Goal: Transaction & Acquisition: Purchase product/service

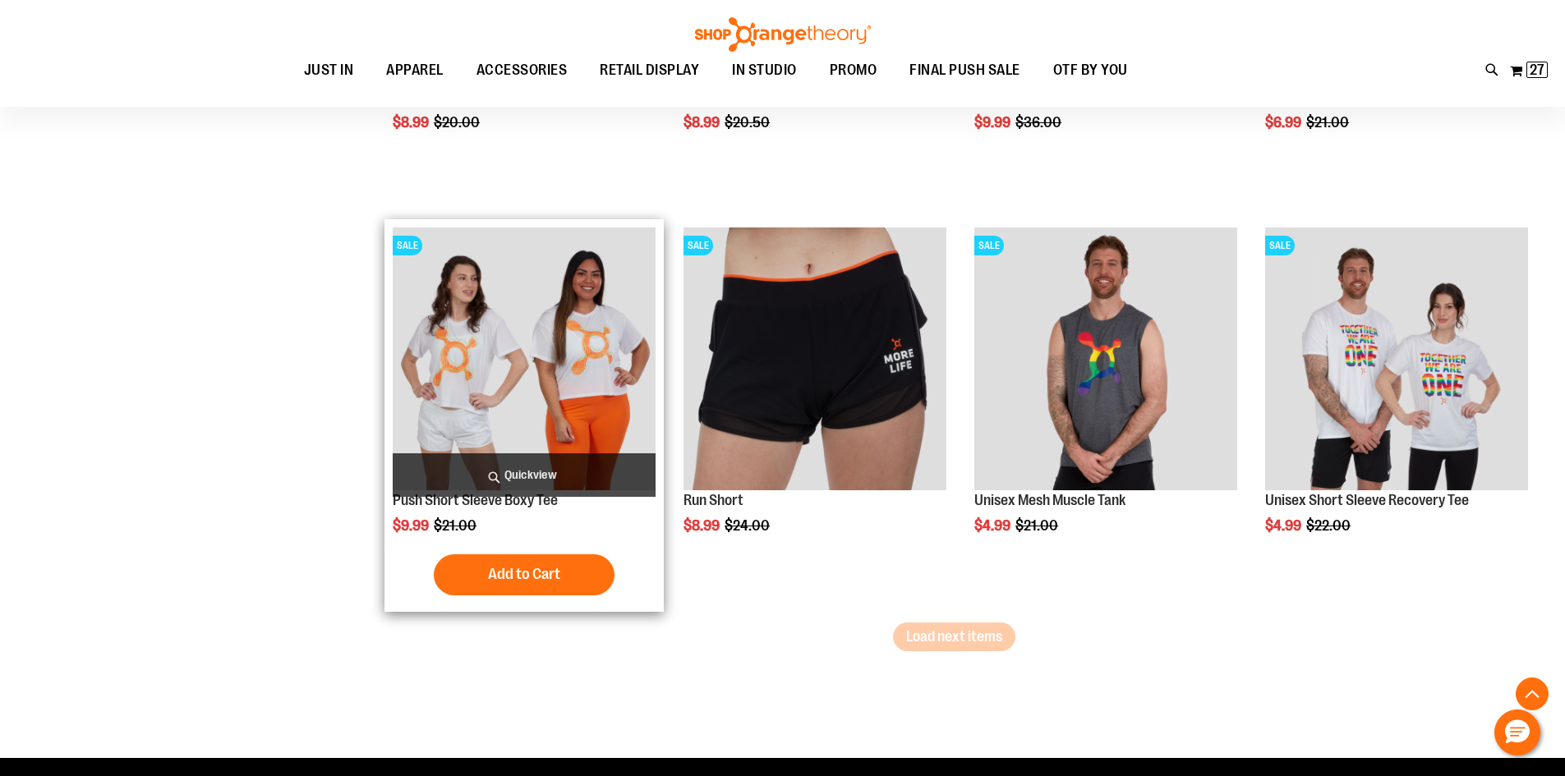
scroll to position [3367, 0]
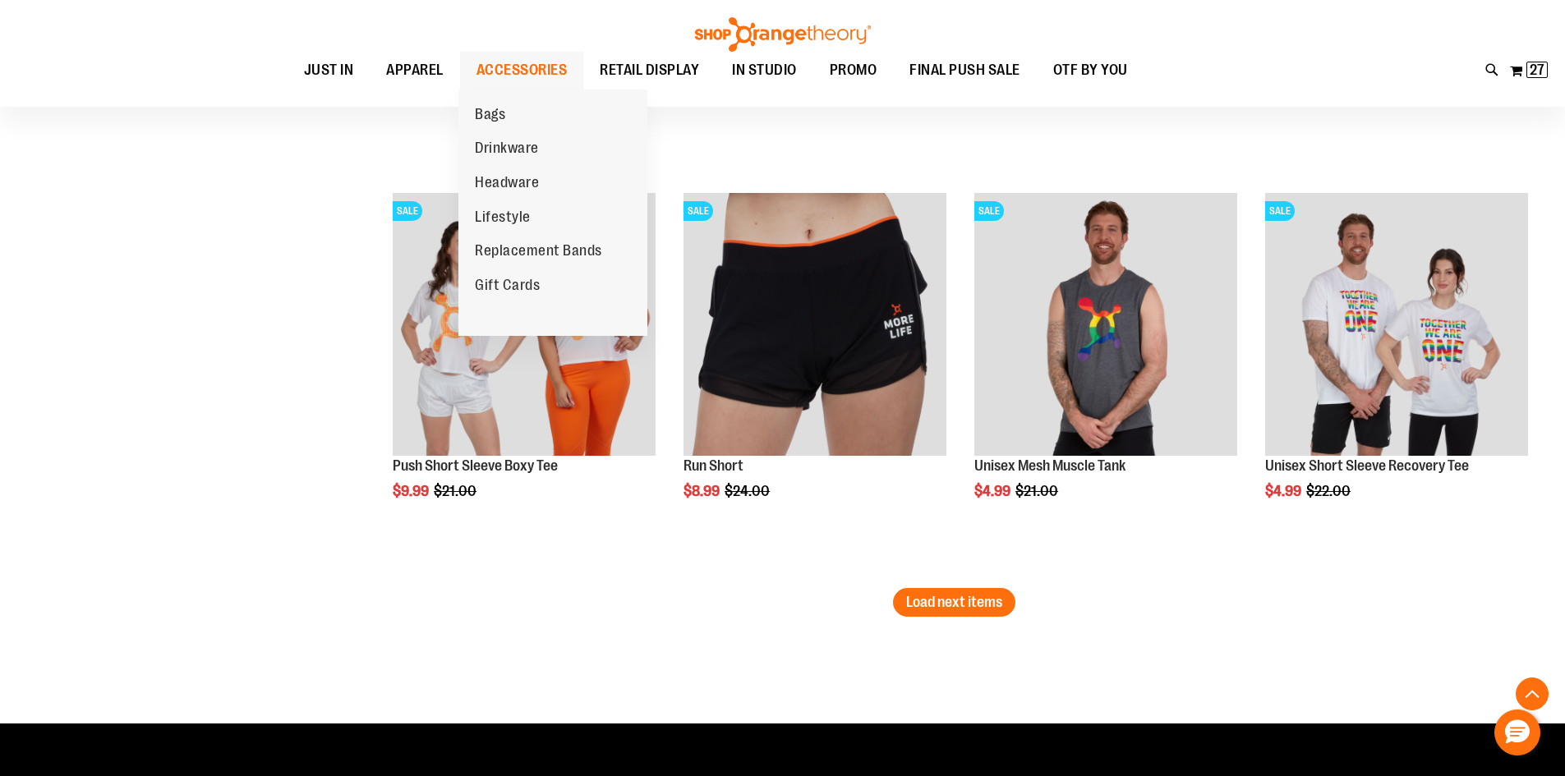
type input "**********"
click at [543, 75] on span "ACCESSORIES" at bounding box center [521, 70] width 91 height 37
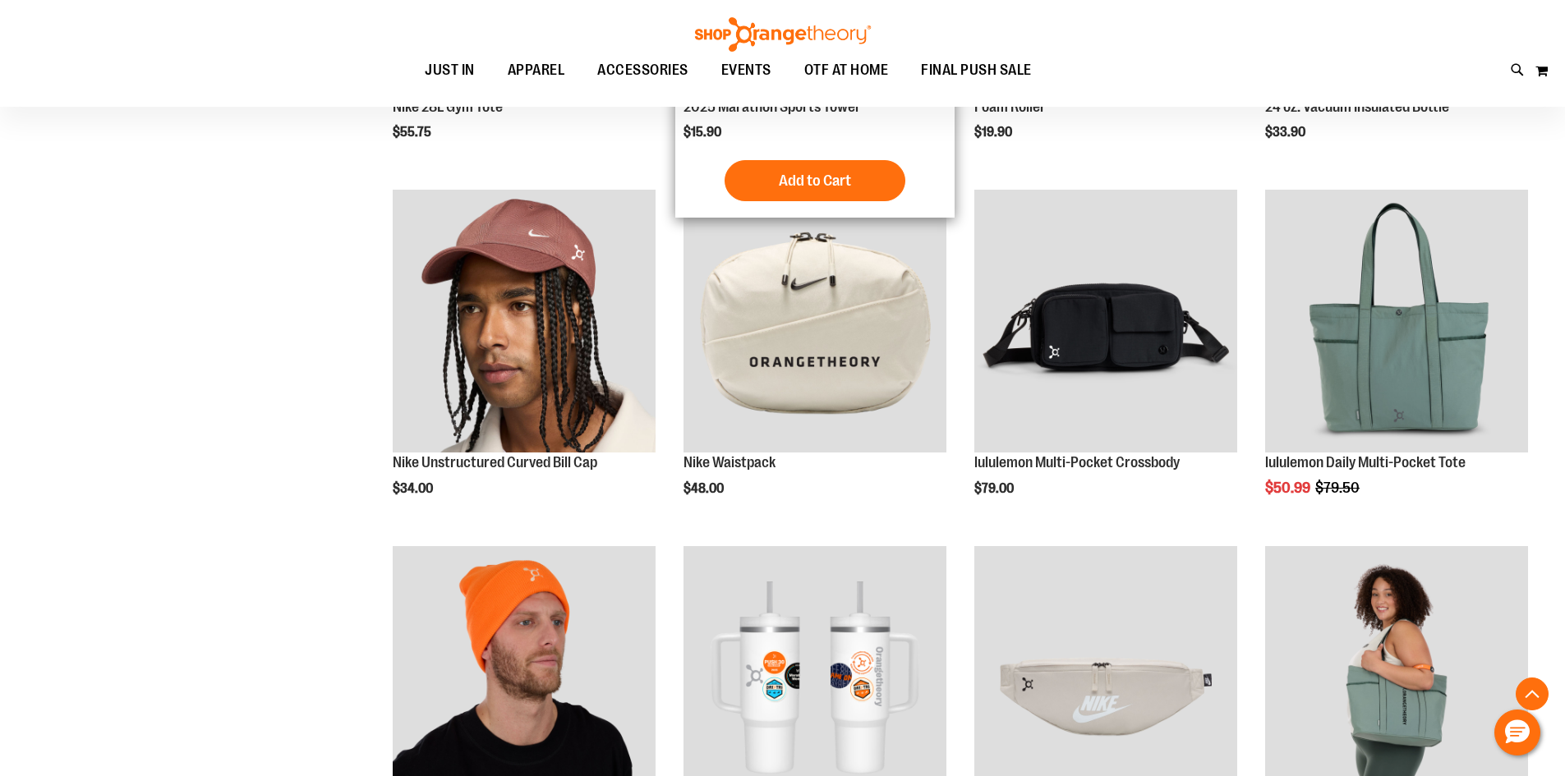
scroll to position [1295, 0]
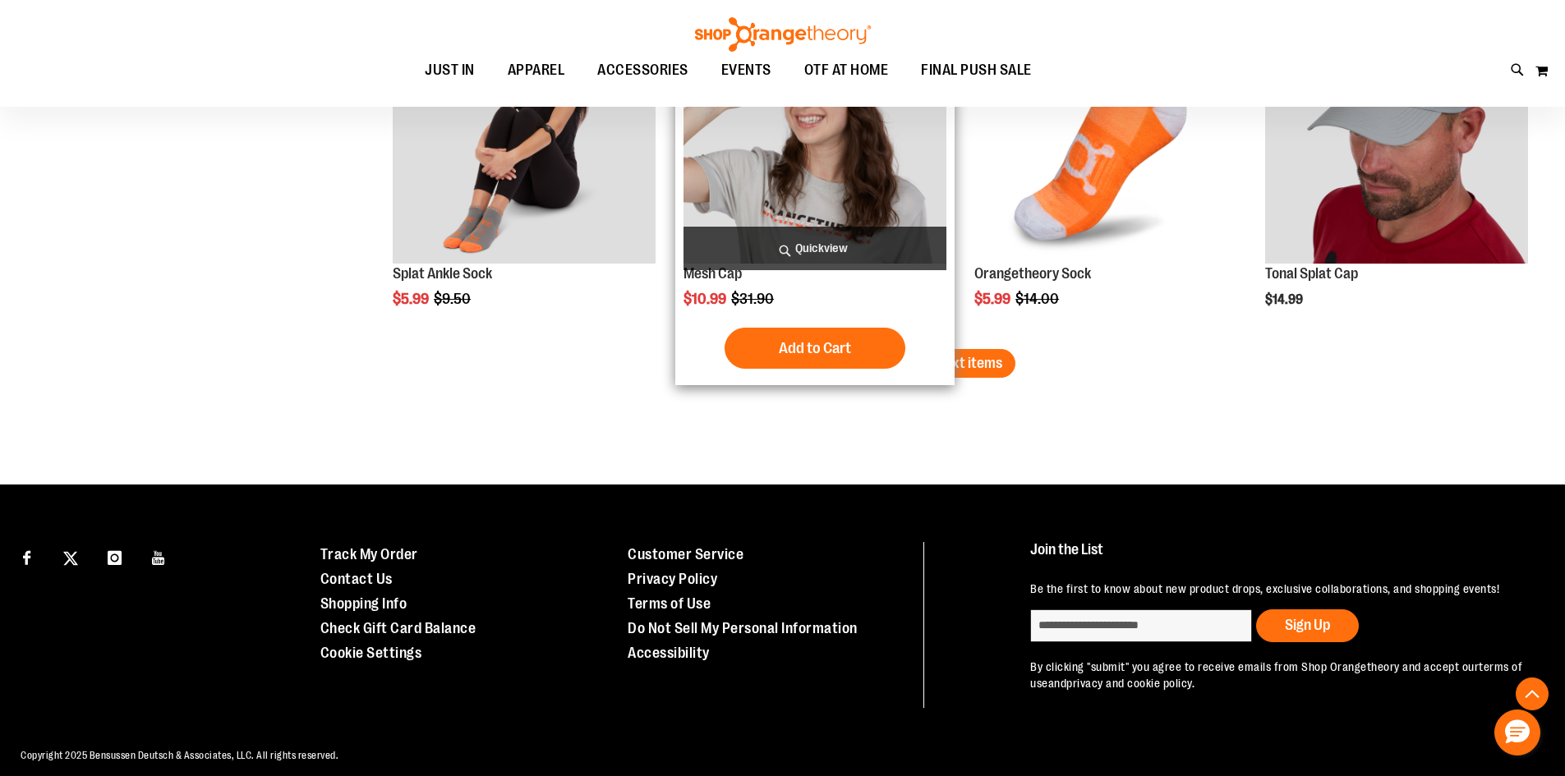
scroll to position [3185, 0]
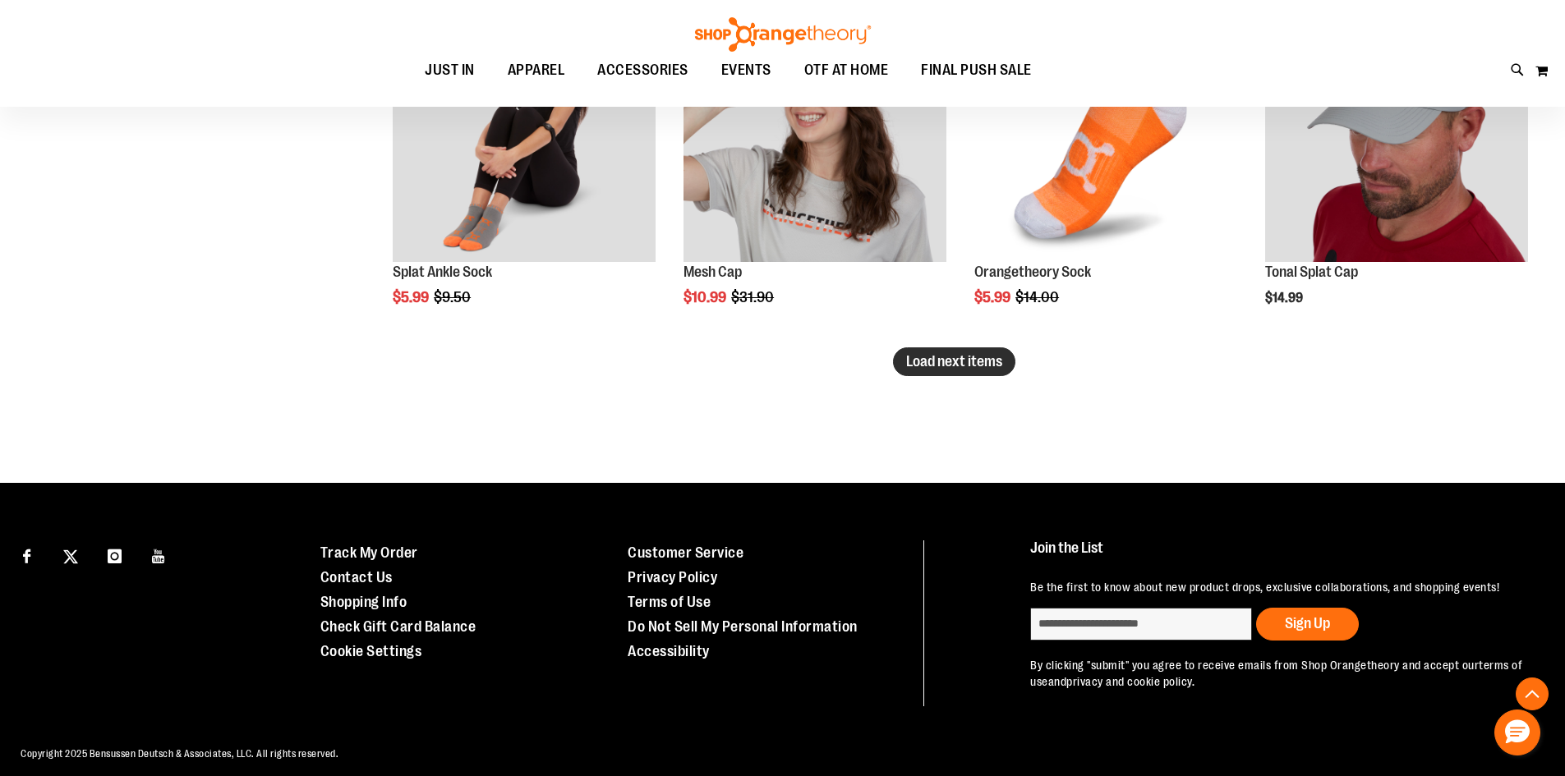
type input "**********"
click at [1003, 364] on button "Load next items" at bounding box center [954, 361] width 122 height 29
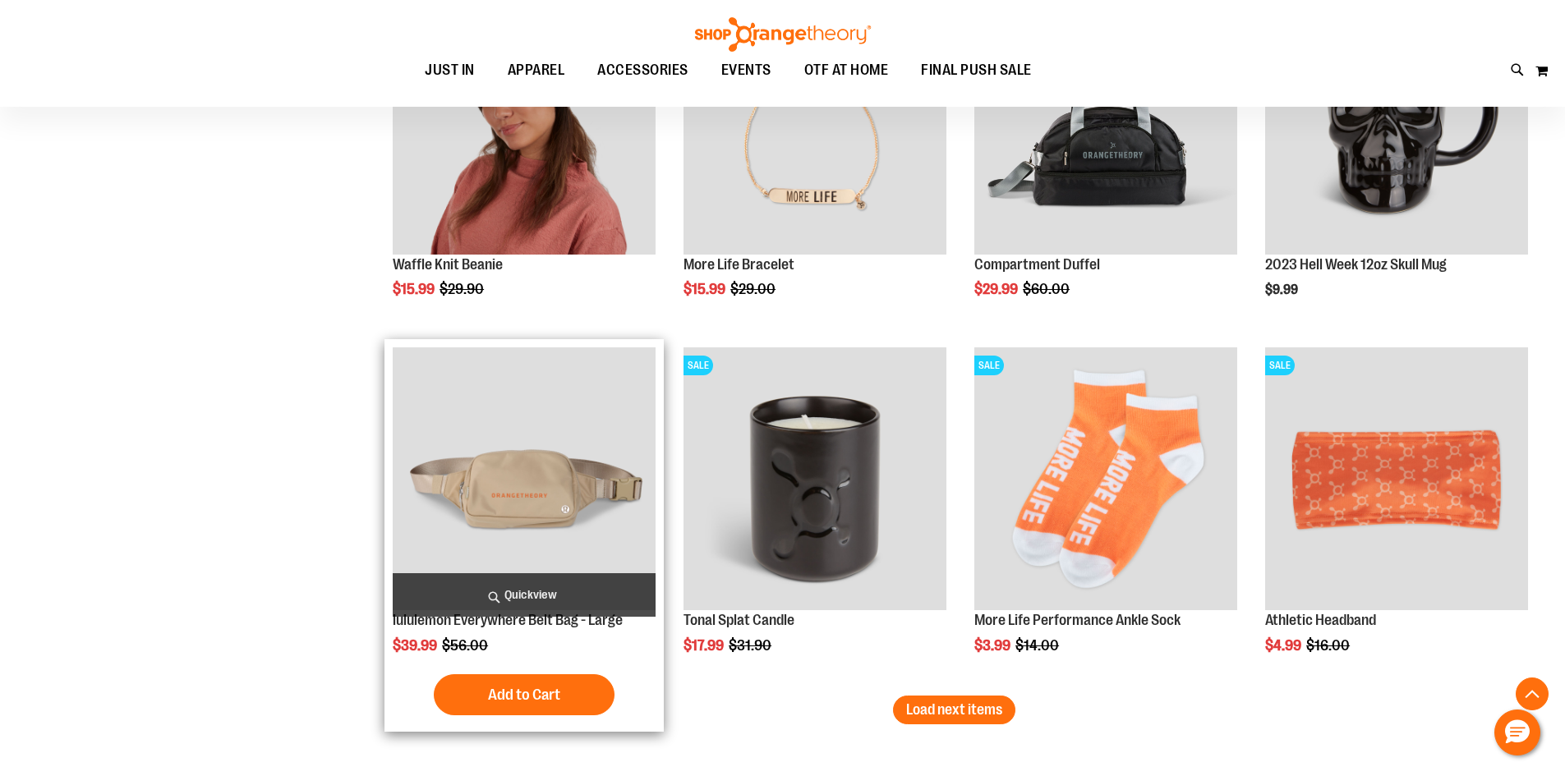
scroll to position [3924, 0]
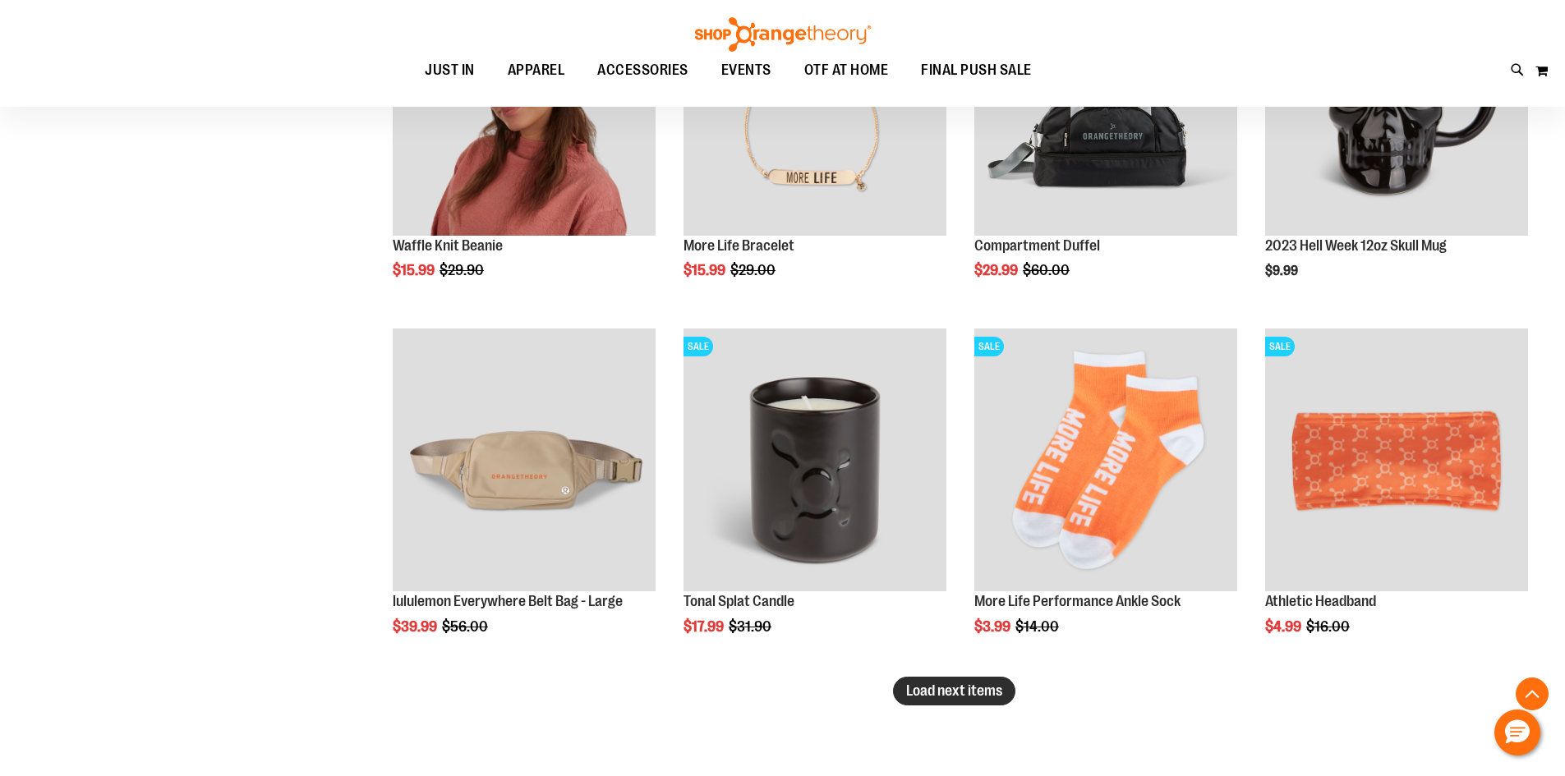
click at [960, 699] on span "Load next items" at bounding box center [954, 691] width 96 height 16
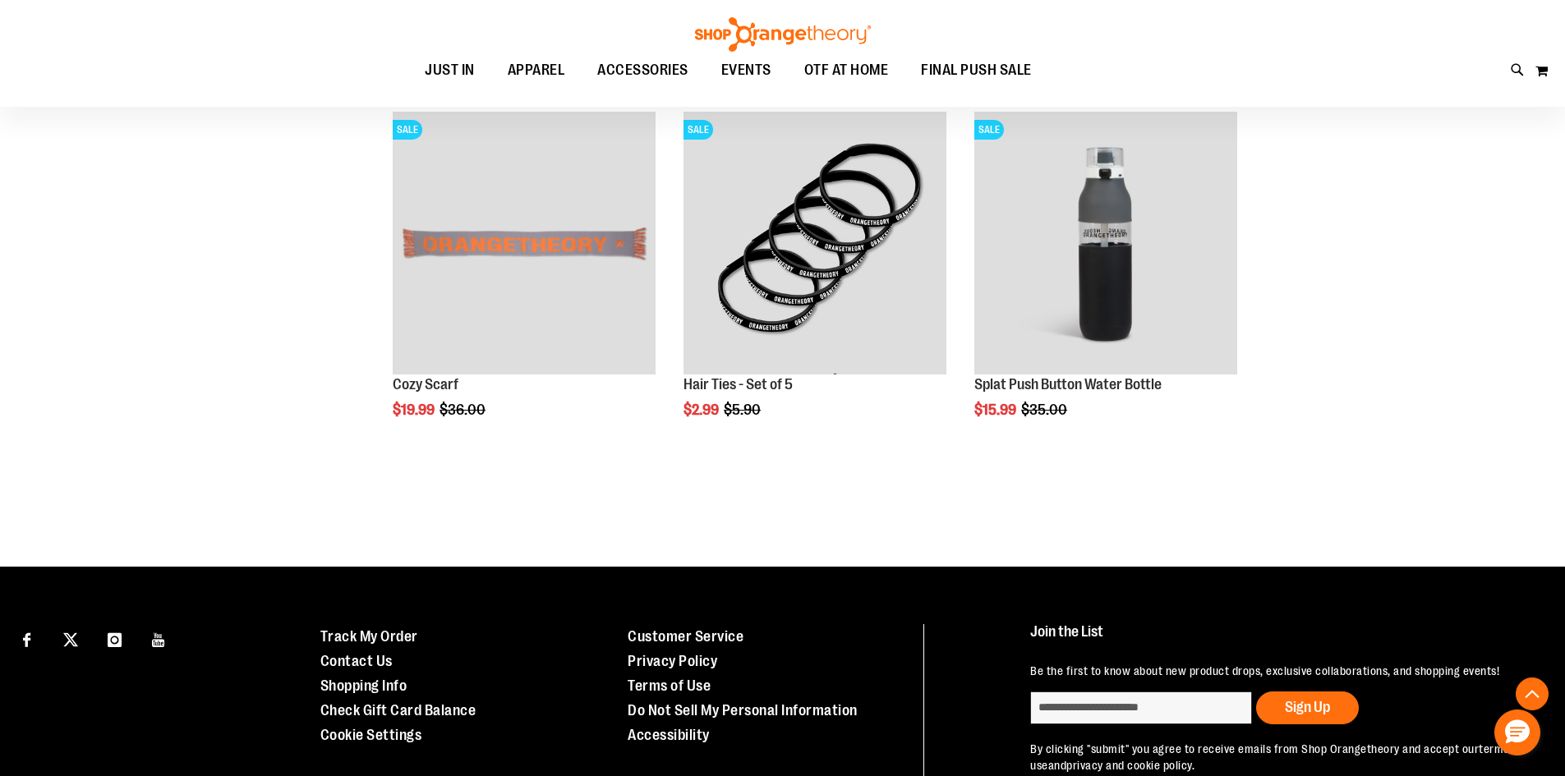
scroll to position [4499, 0]
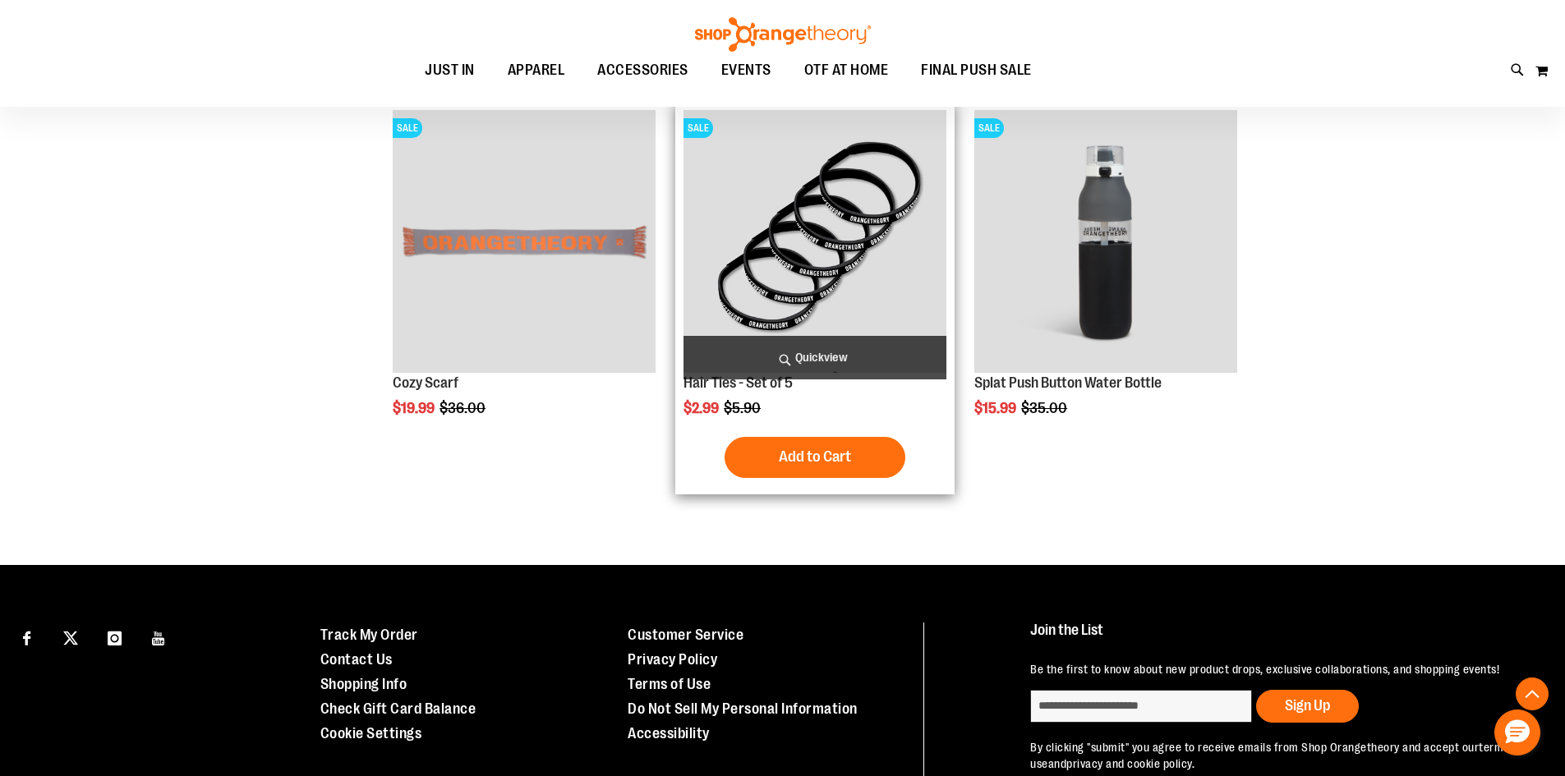
click at [807, 414] on div "Special Price $2.99 Regular Price $5.90" at bounding box center [814, 408] width 263 height 16
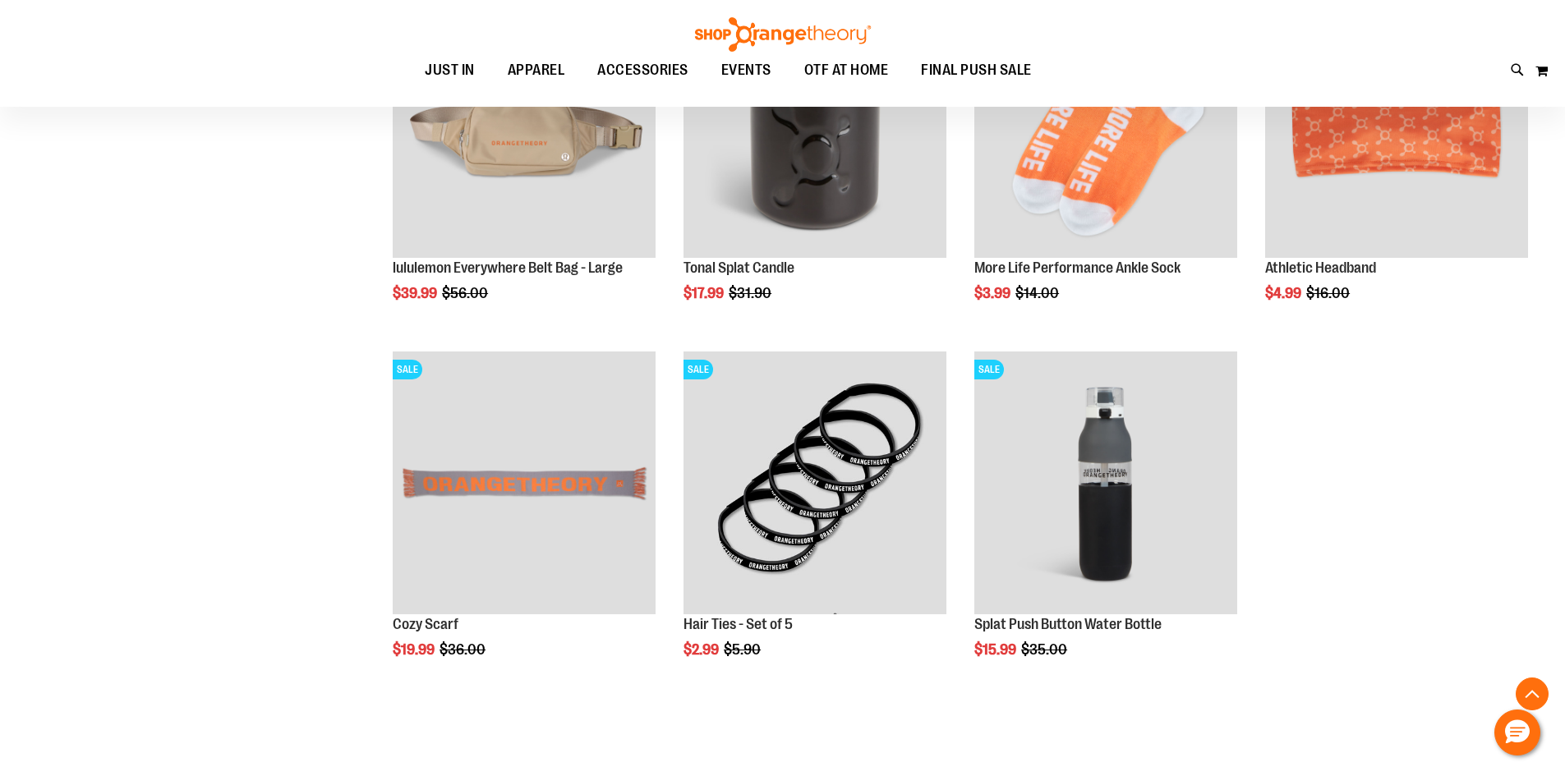
scroll to position [4253, 0]
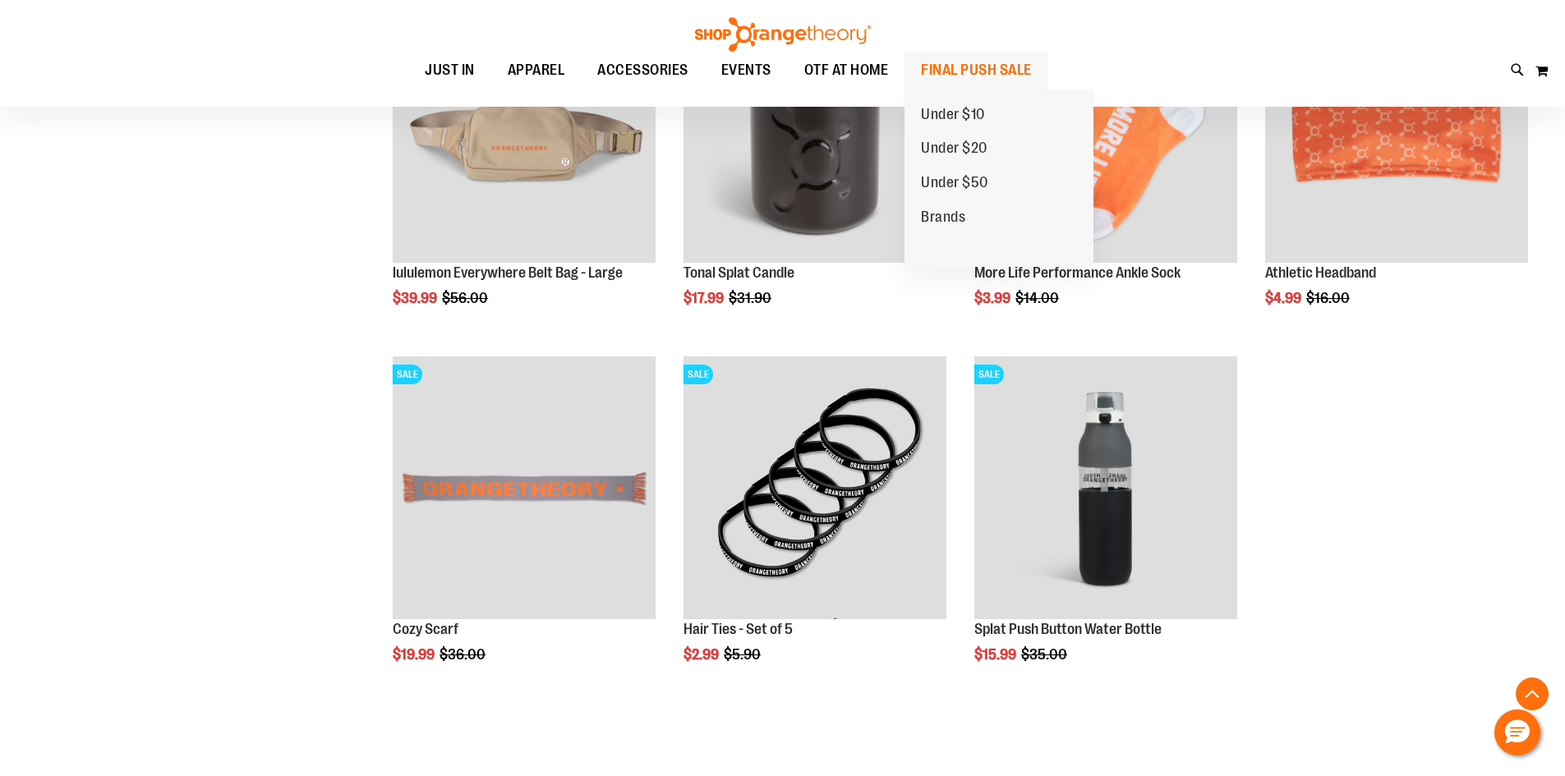
click at [942, 68] on span "FINAL PUSH SALE" at bounding box center [976, 70] width 111 height 37
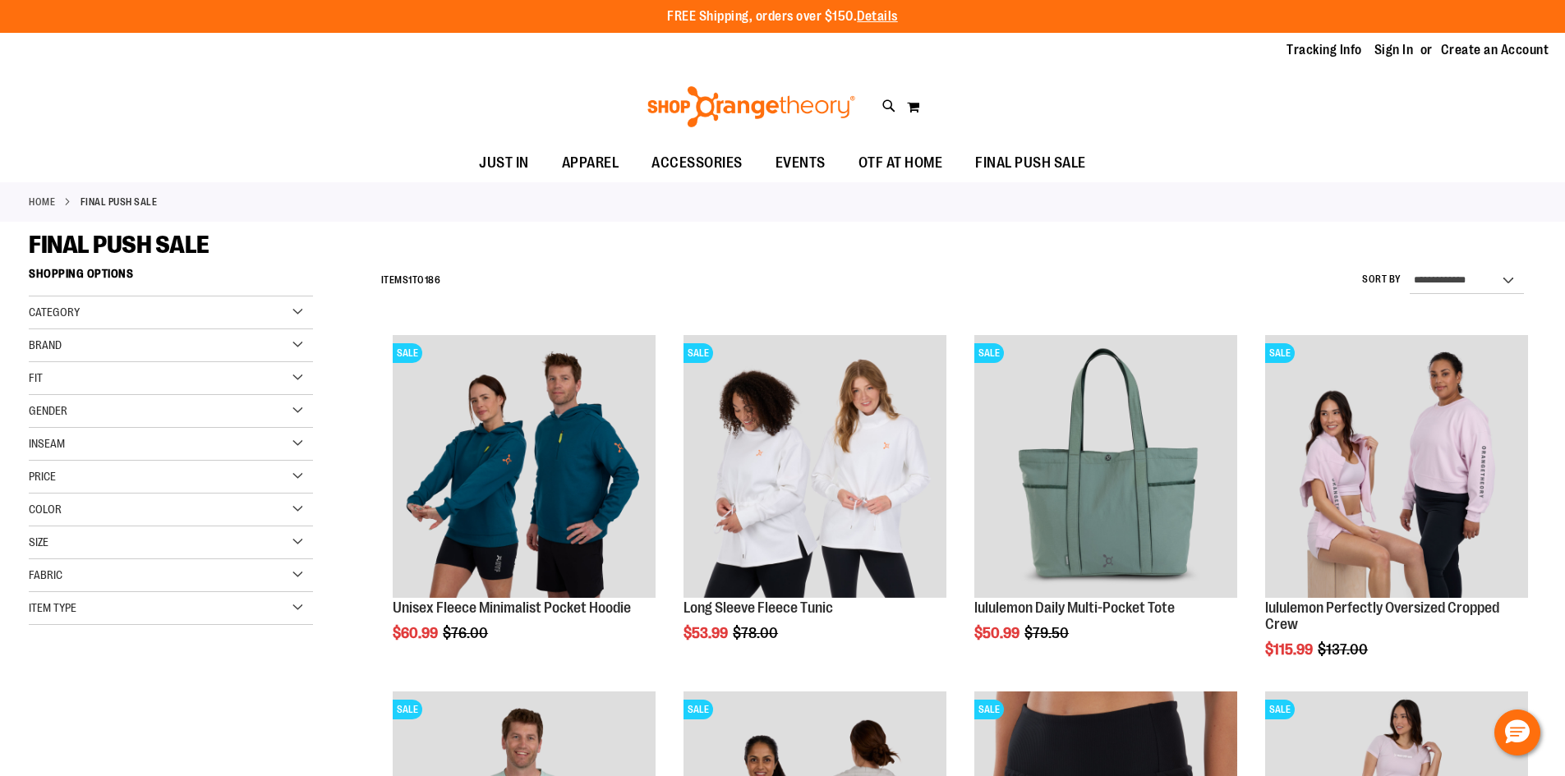
type input "**********"
click at [1392, 51] on link "Sign In" at bounding box center [1393, 50] width 39 height 18
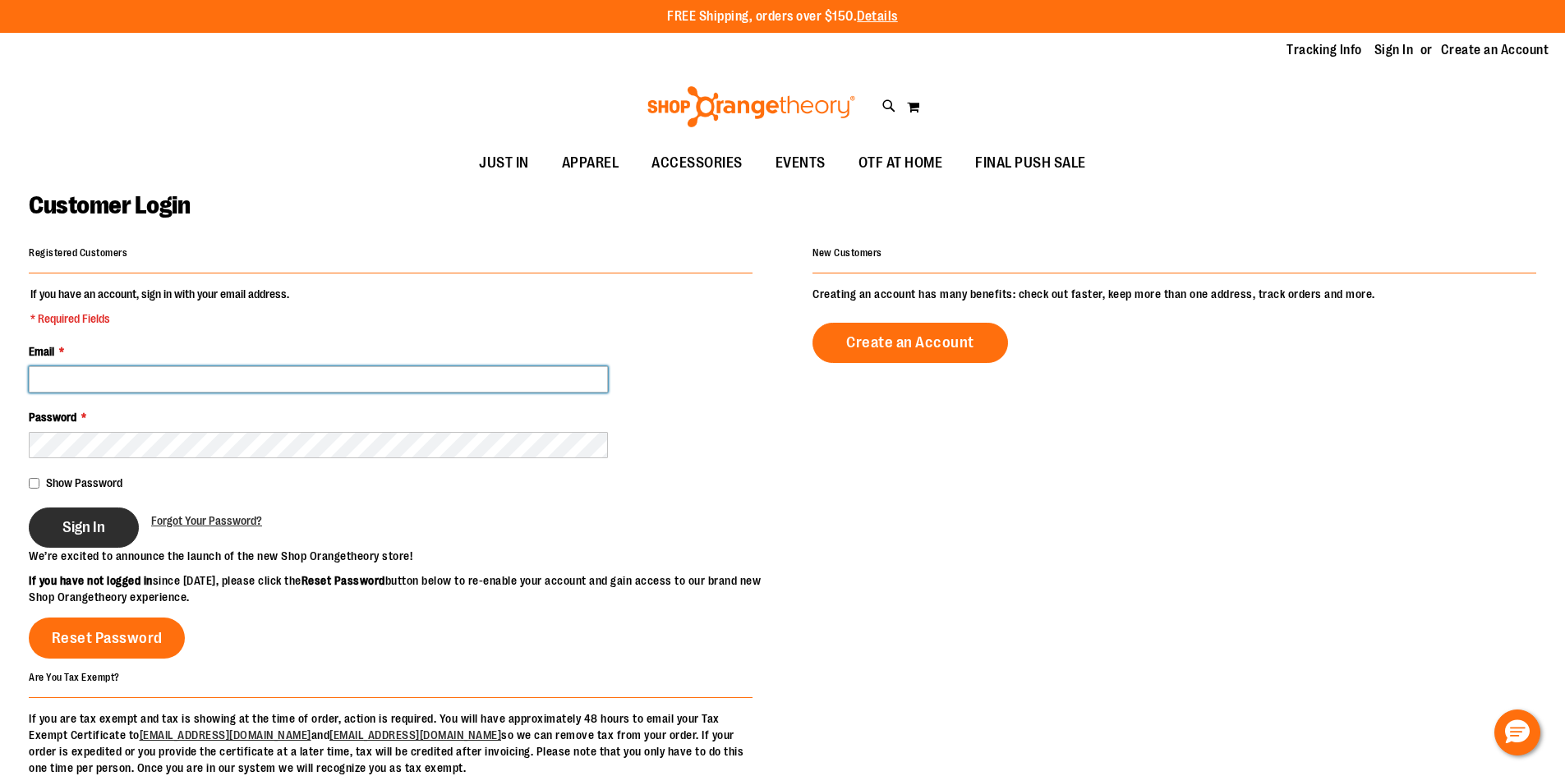
type input "**********"
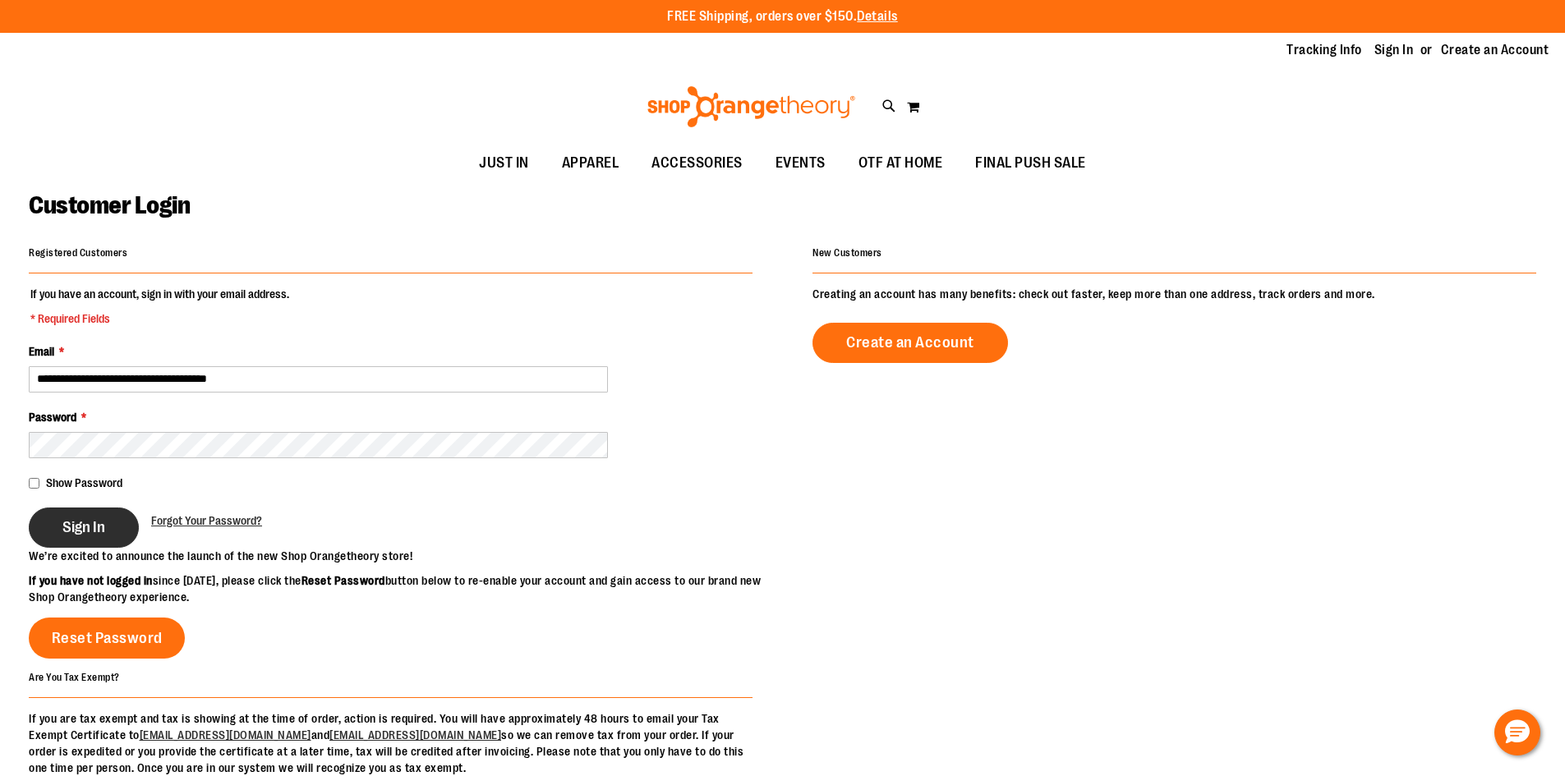
type input "**********"
click at [86, 518] on span "Sign In" at bounding box center [83, 527] width 43 height 18
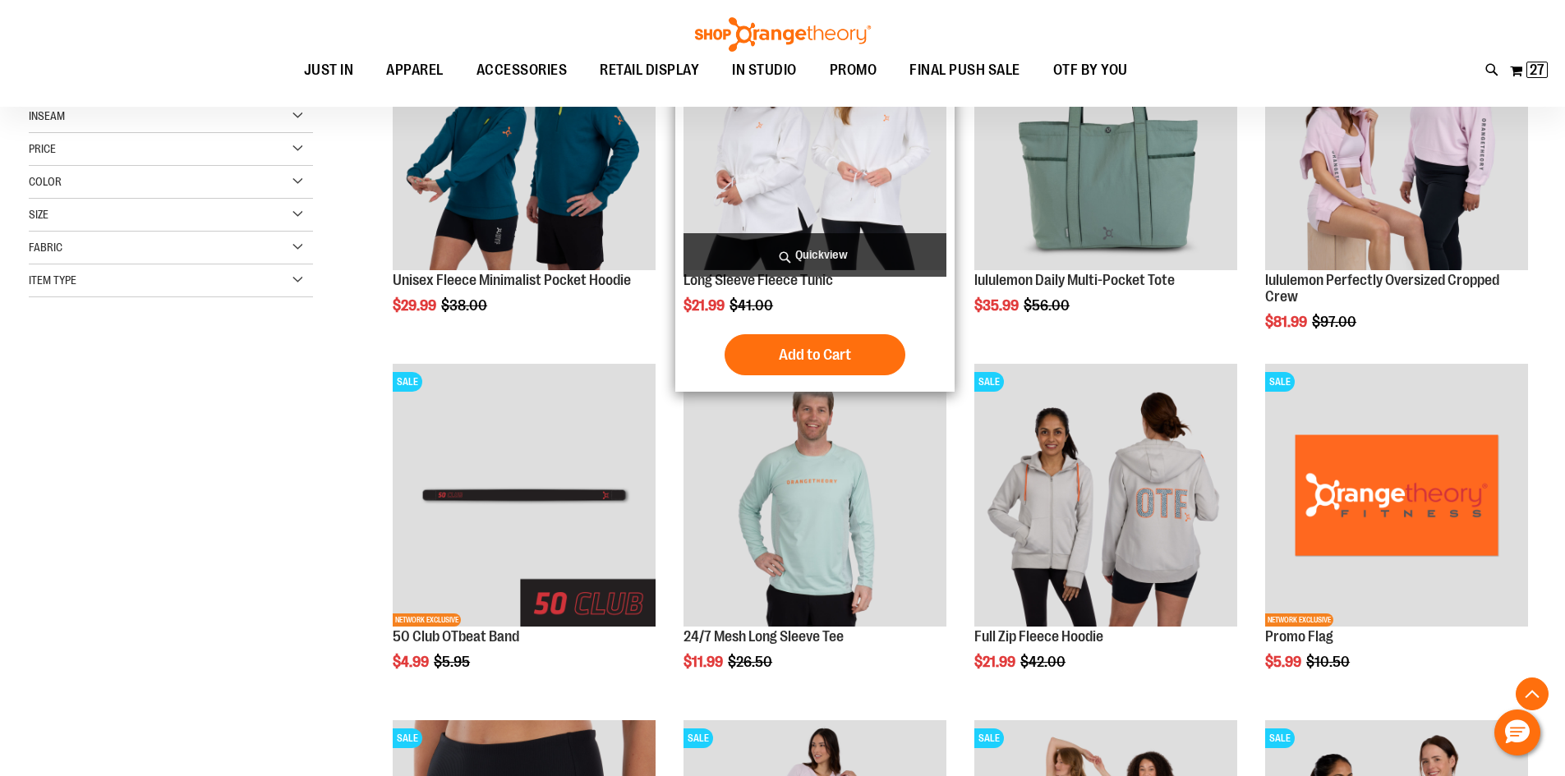
scroll to position [328, 0]
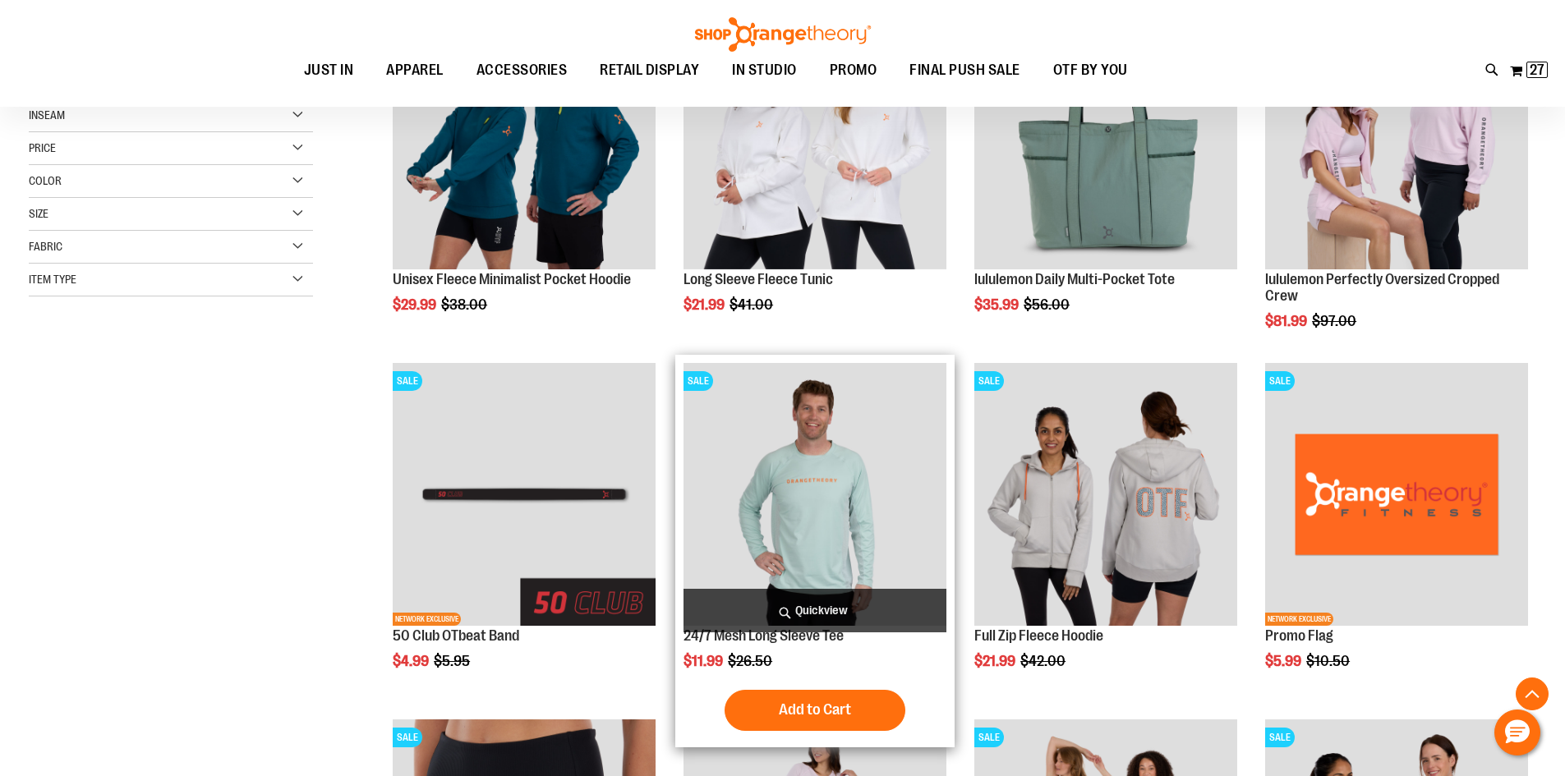
type input "**********"
click at [816, 524] on img "product" at bounding box center [814, 494] width 263 height 263
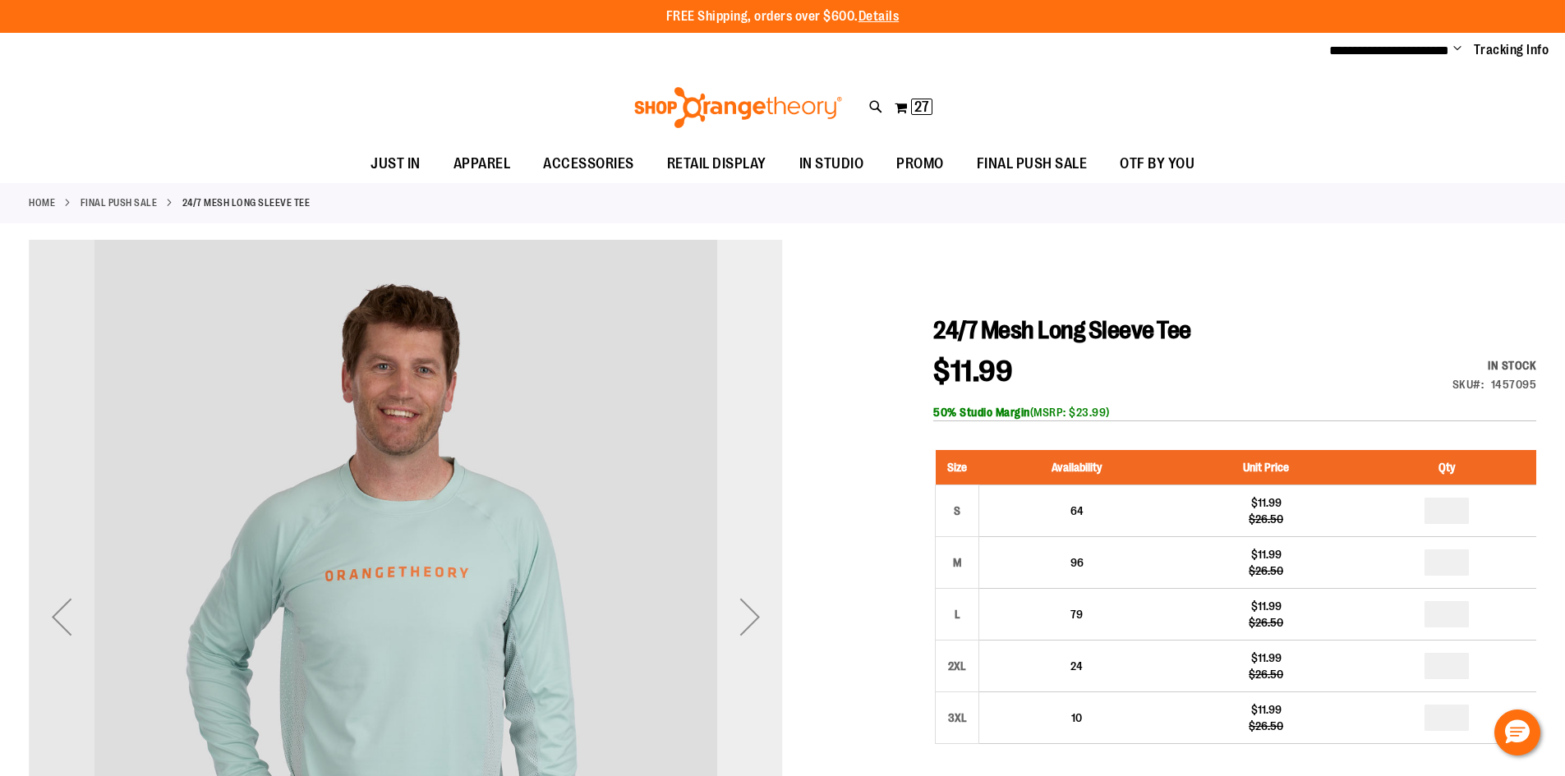
type input "**********"
click at [752, 611] on div "Next" at bounding box center [750, 617] width 66 height 66
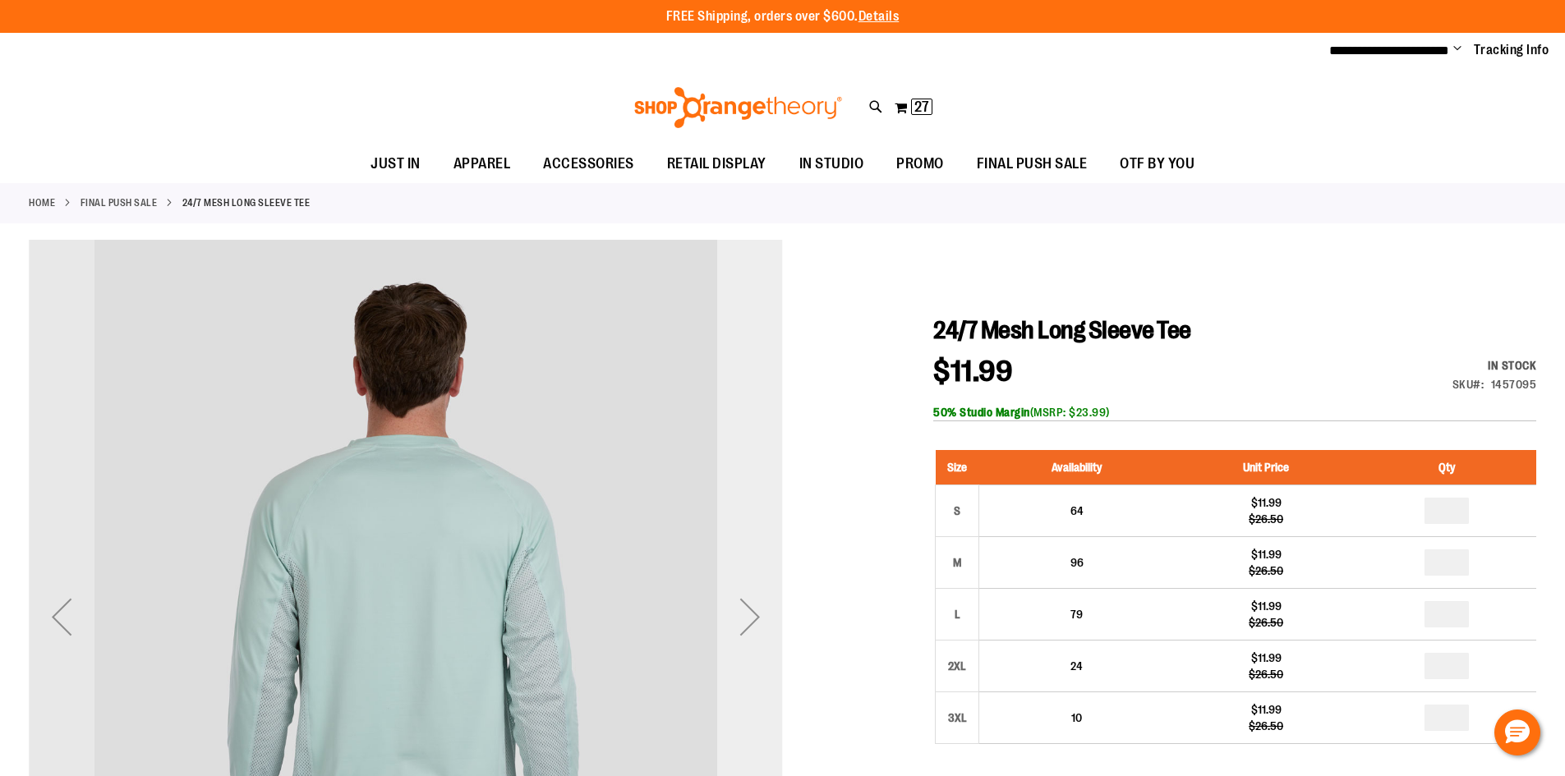
click at [752, 611] on div "Next" at bounding box center [750, 617] width 66 height 66
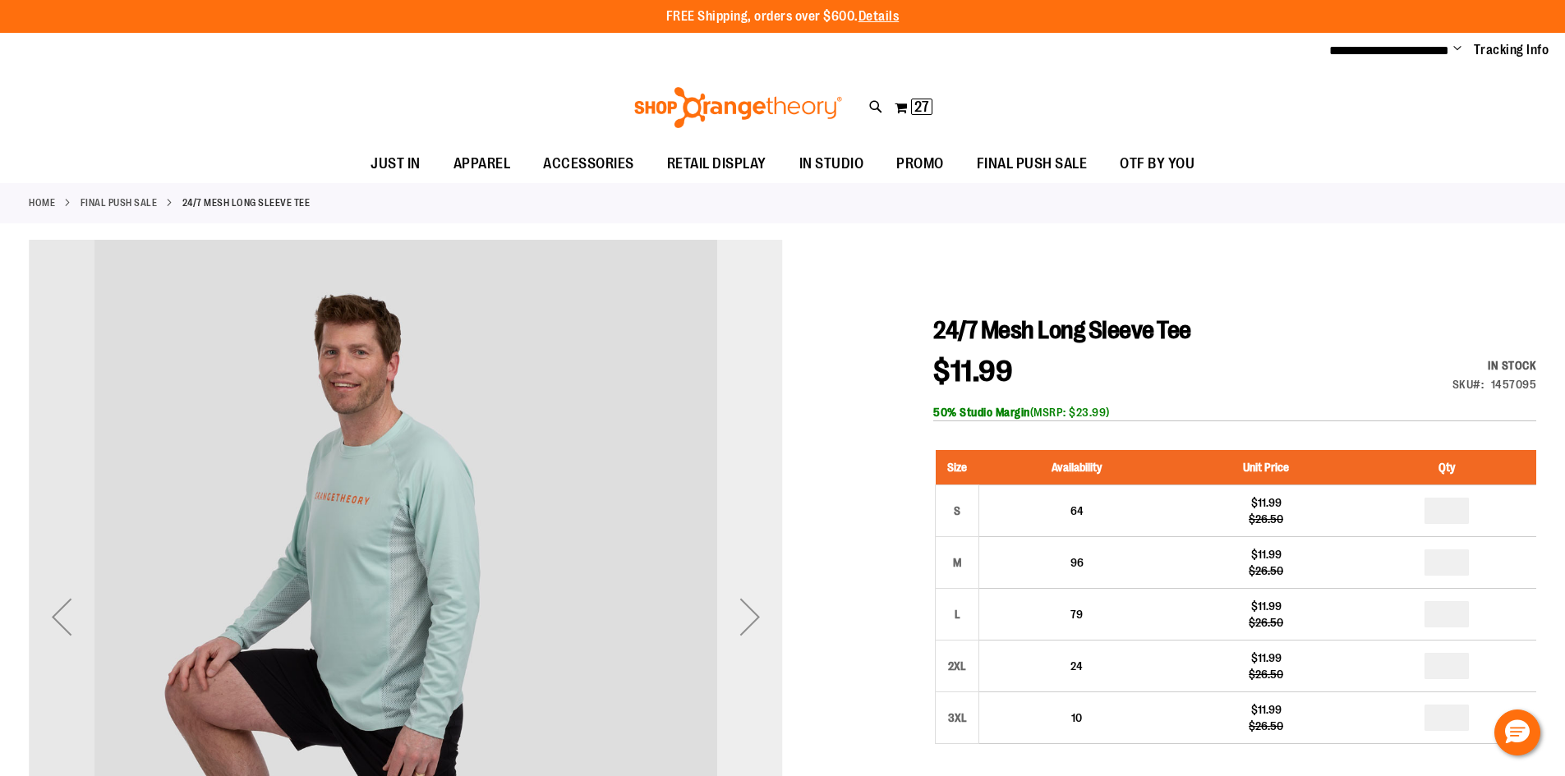
click at [752, 611] on div "Next" at bounding box center [750, 617] width 66 height 66
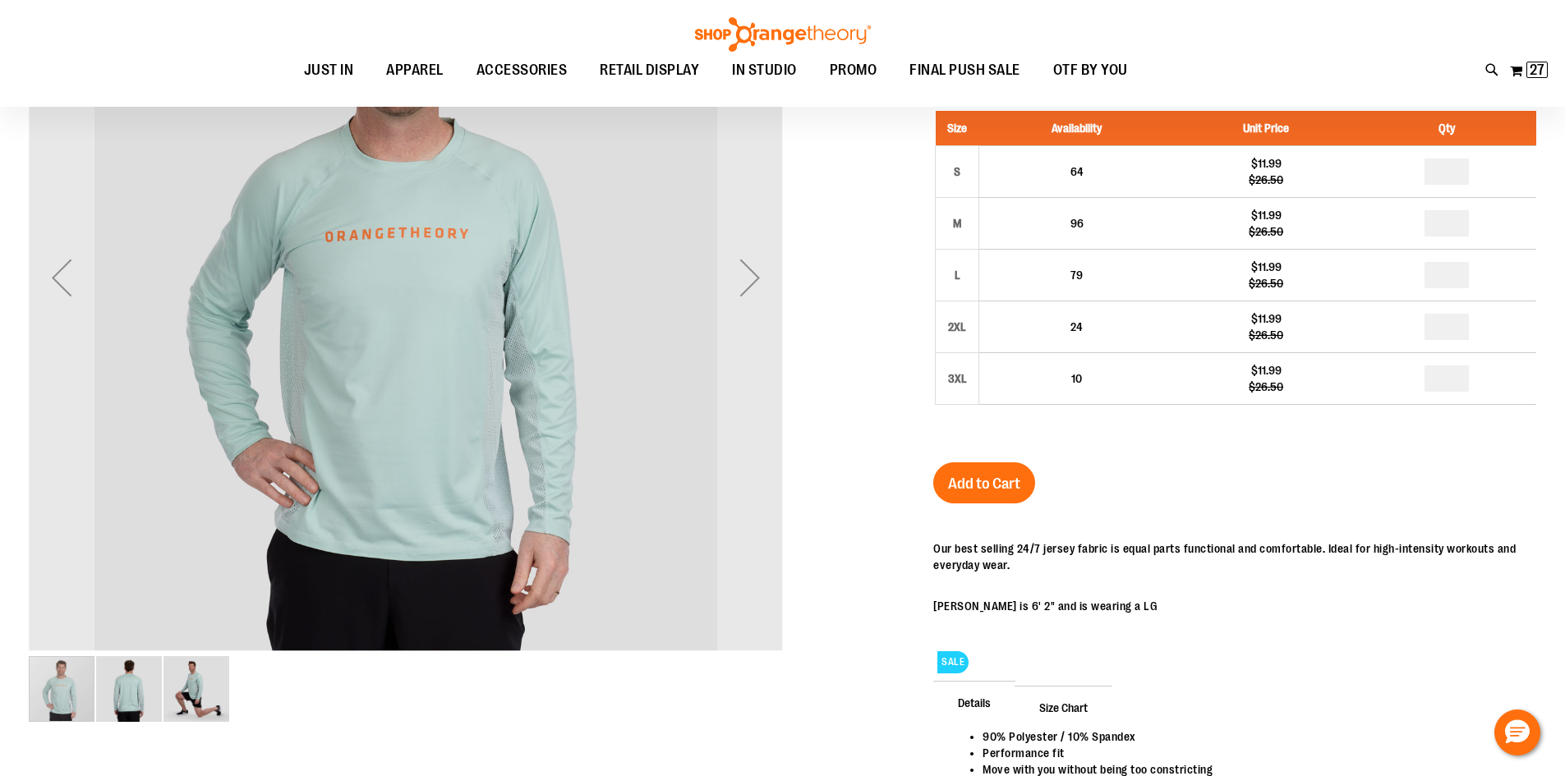
scroll to position [163, 0]
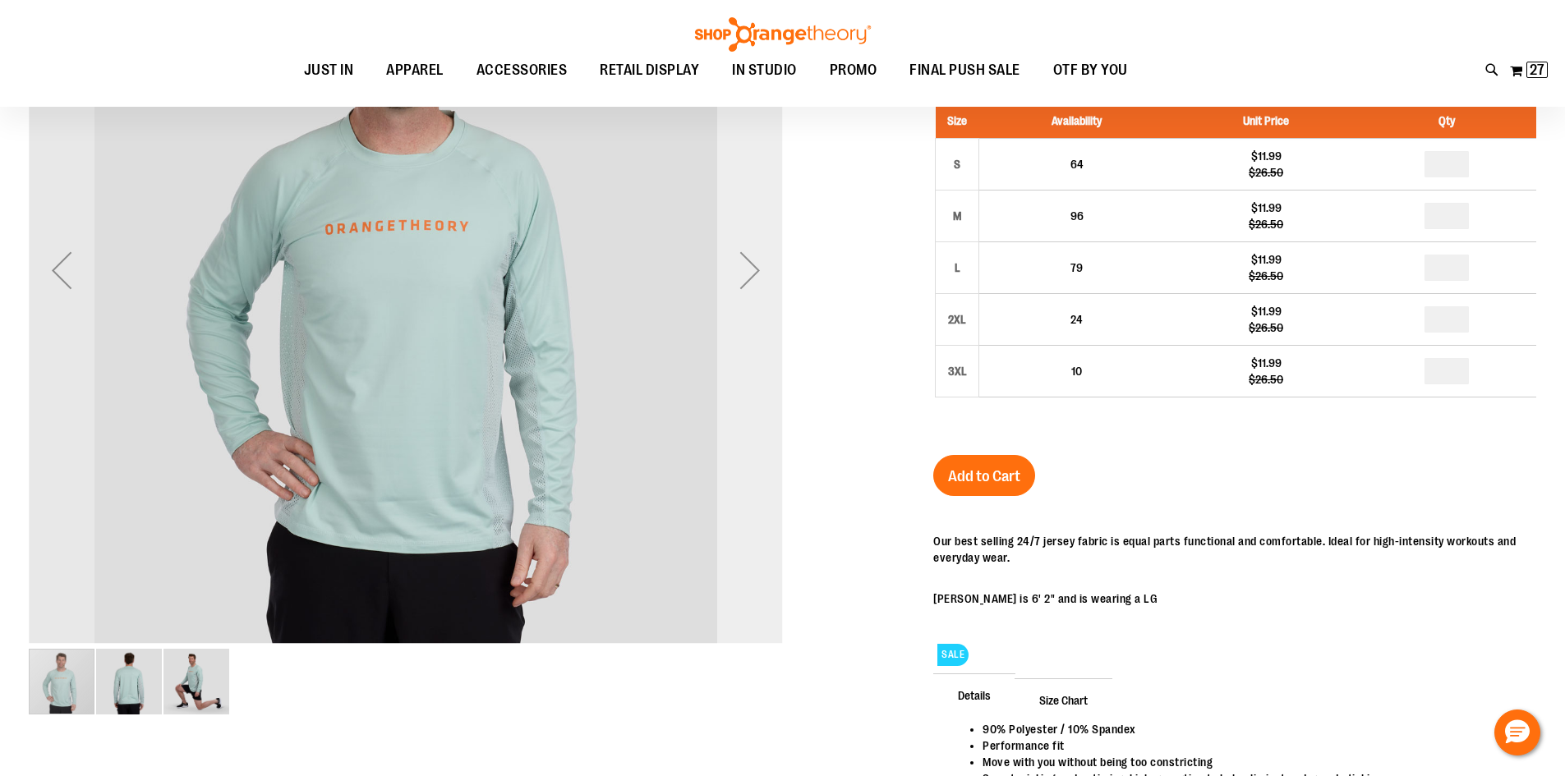
click at [750, 298] on div "Next" at bounding box center [750, 270] width 66 height 66
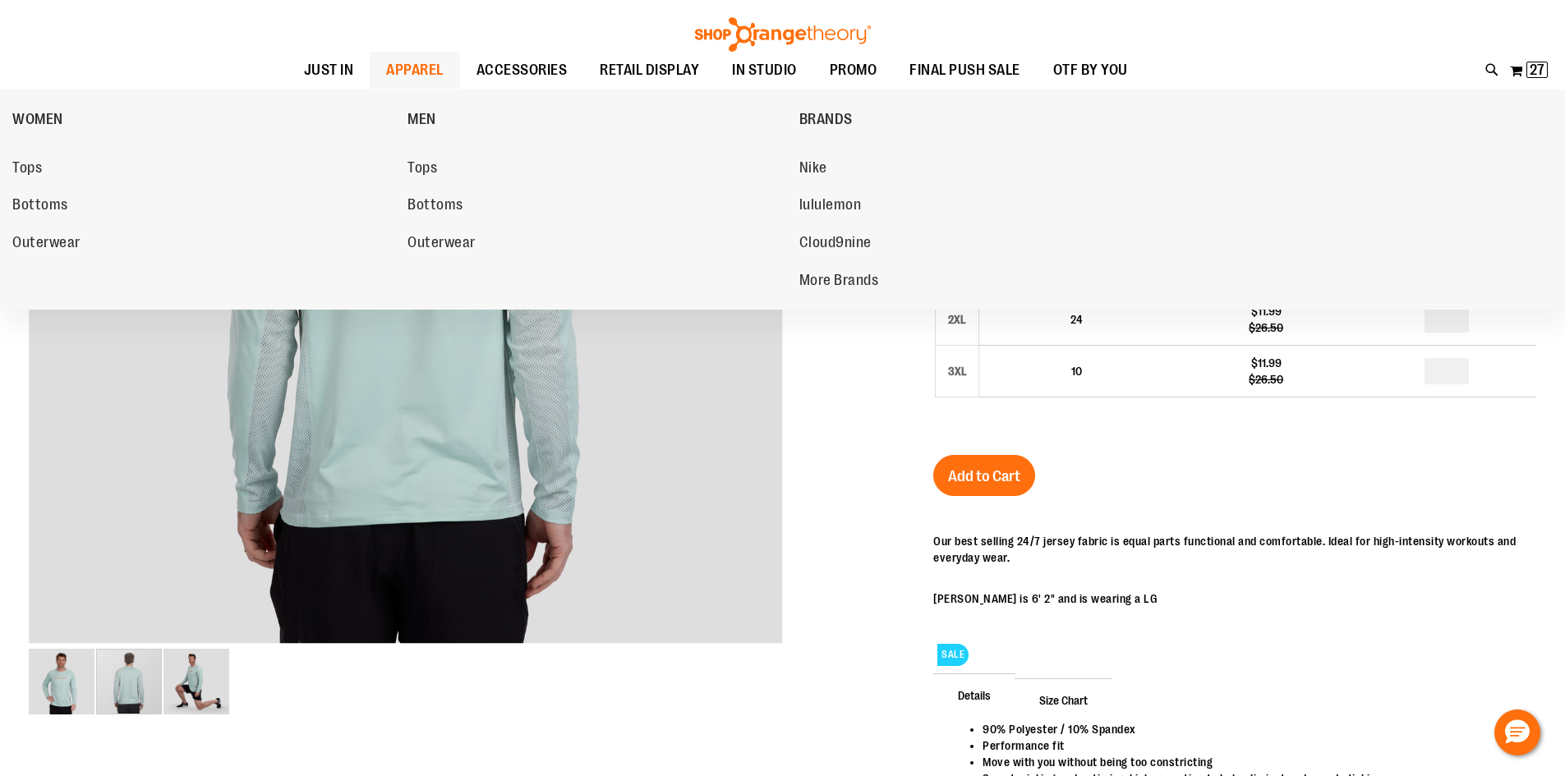
click at [414, 65] on span "APPAREL" at bounding box center [415, 70] width 58 height 37
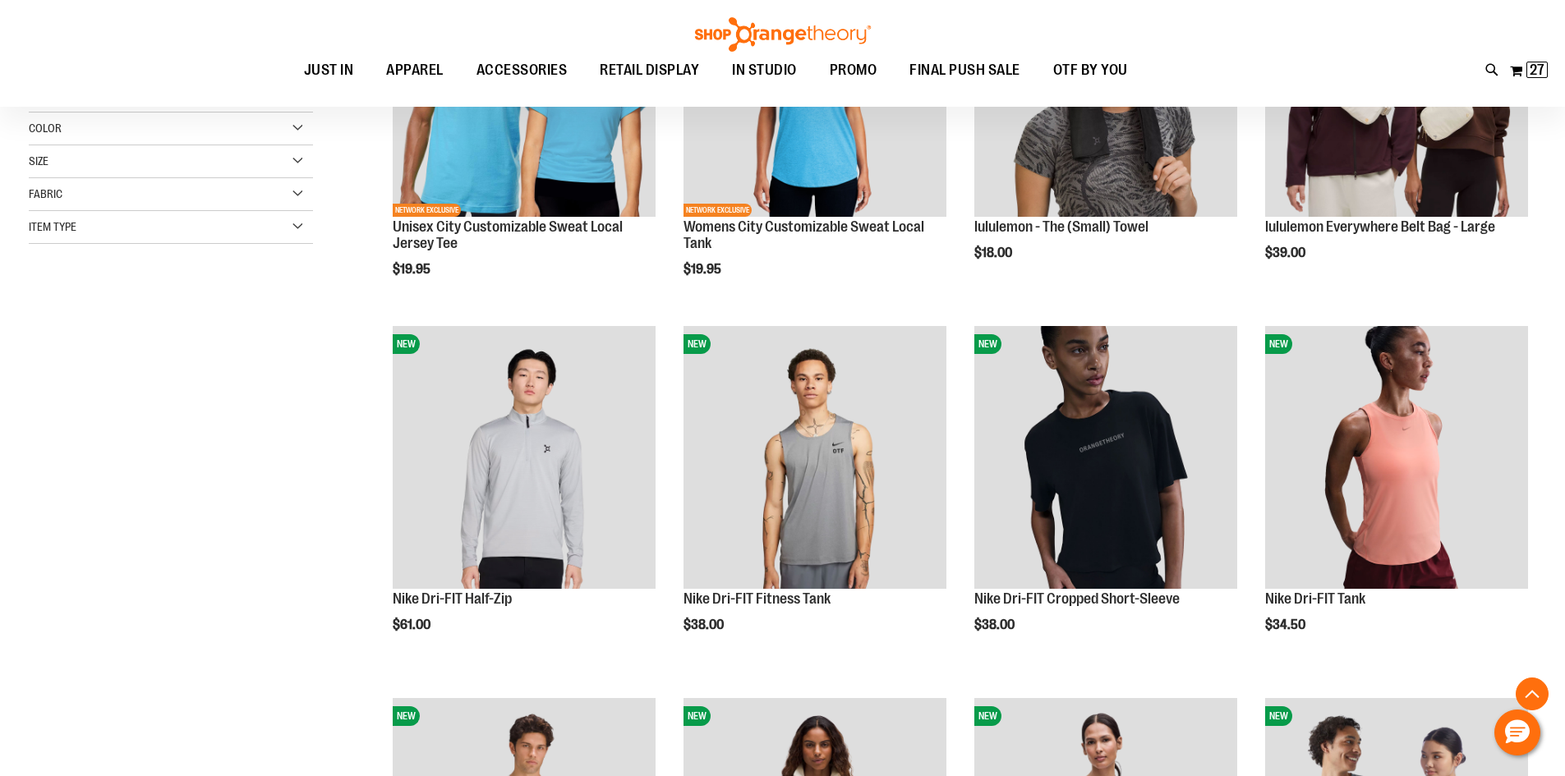
scroll to position [410, 0]
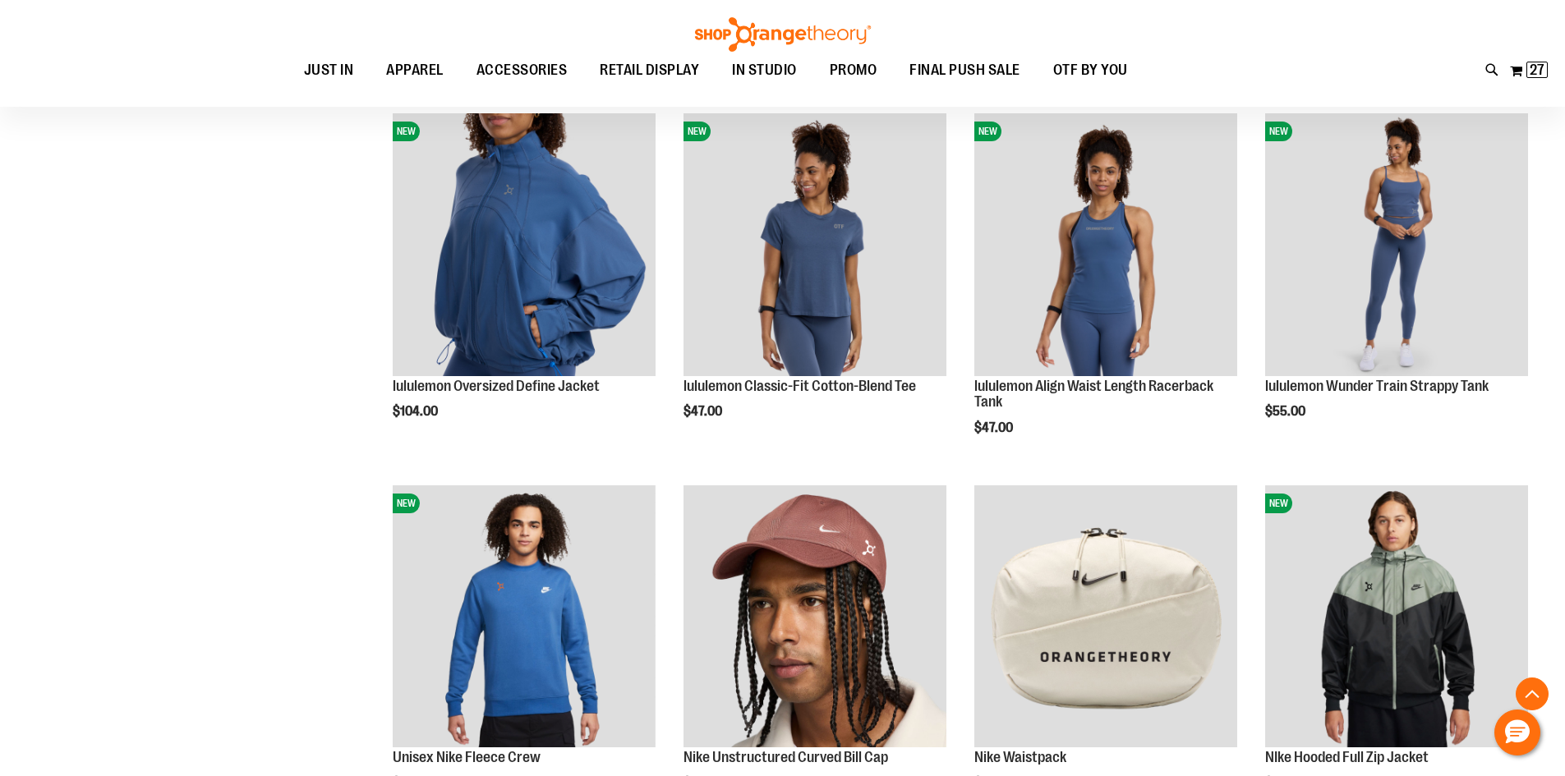
scroll to position [1724, 0]
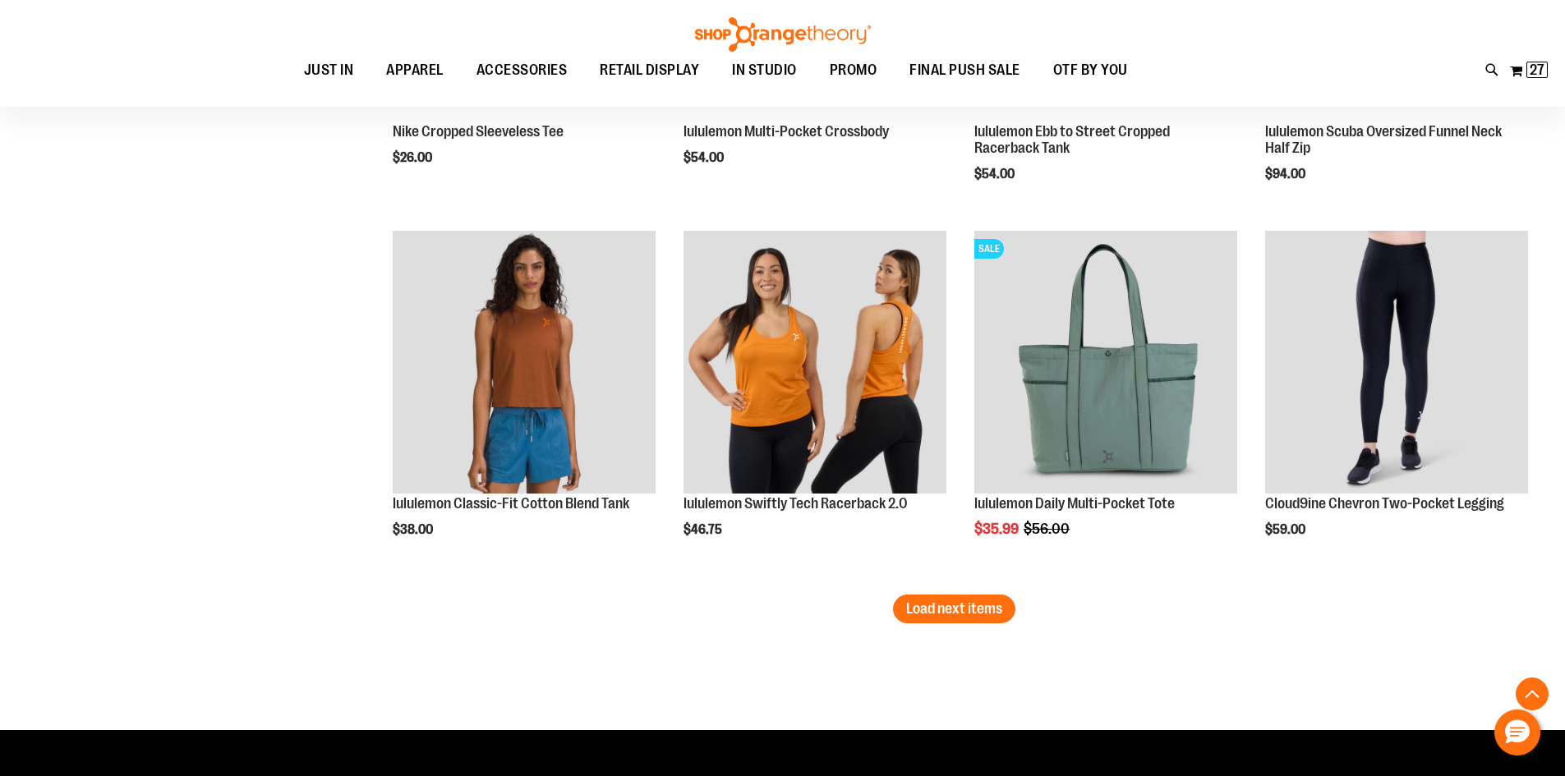
scroll to position [3121, 0]
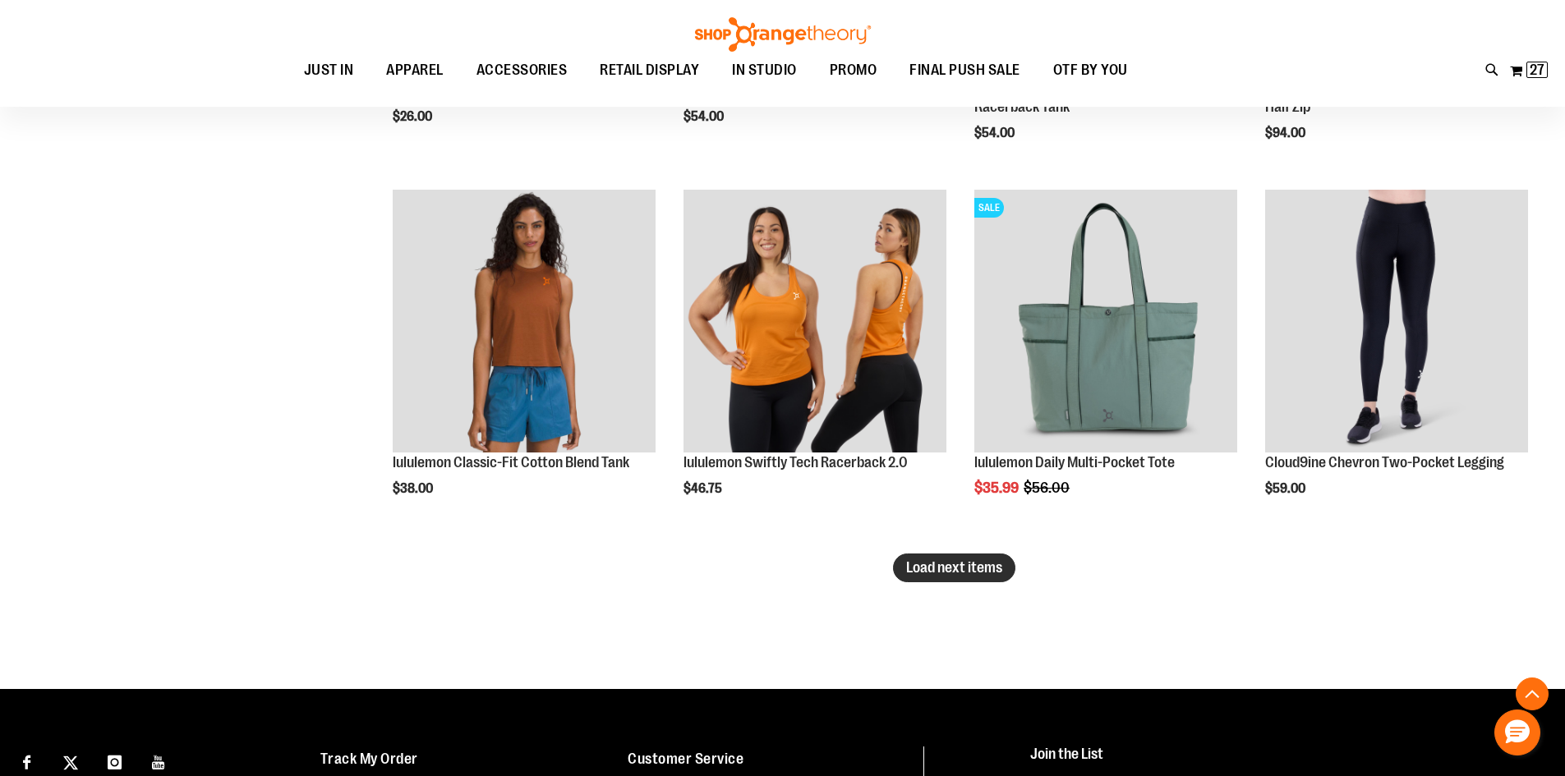
type input "**********"
click at [979, 556] on button "Load next items" at bounding box center [954, 568] width 122 height 29
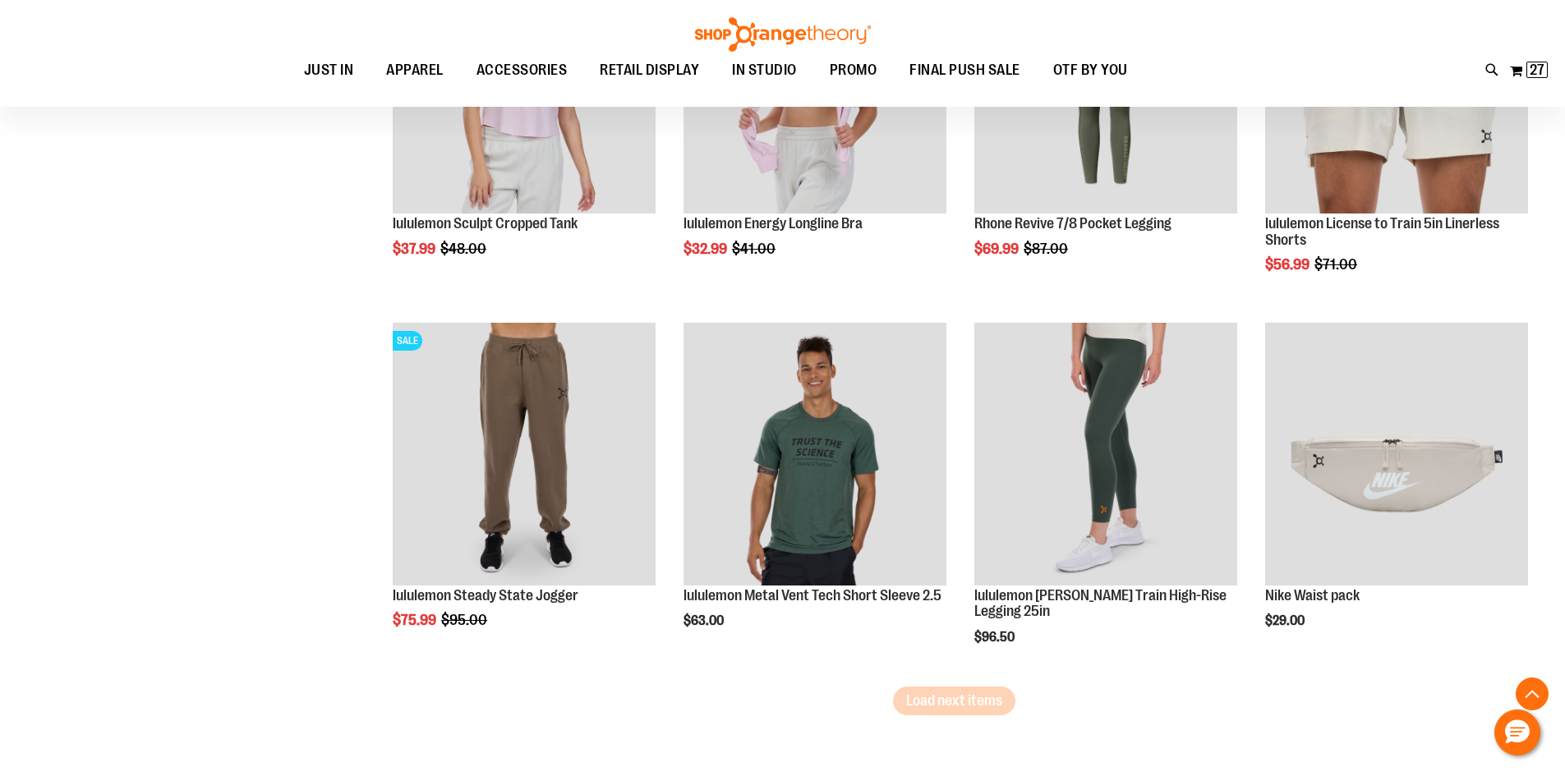
scroll to position [4189, 0]
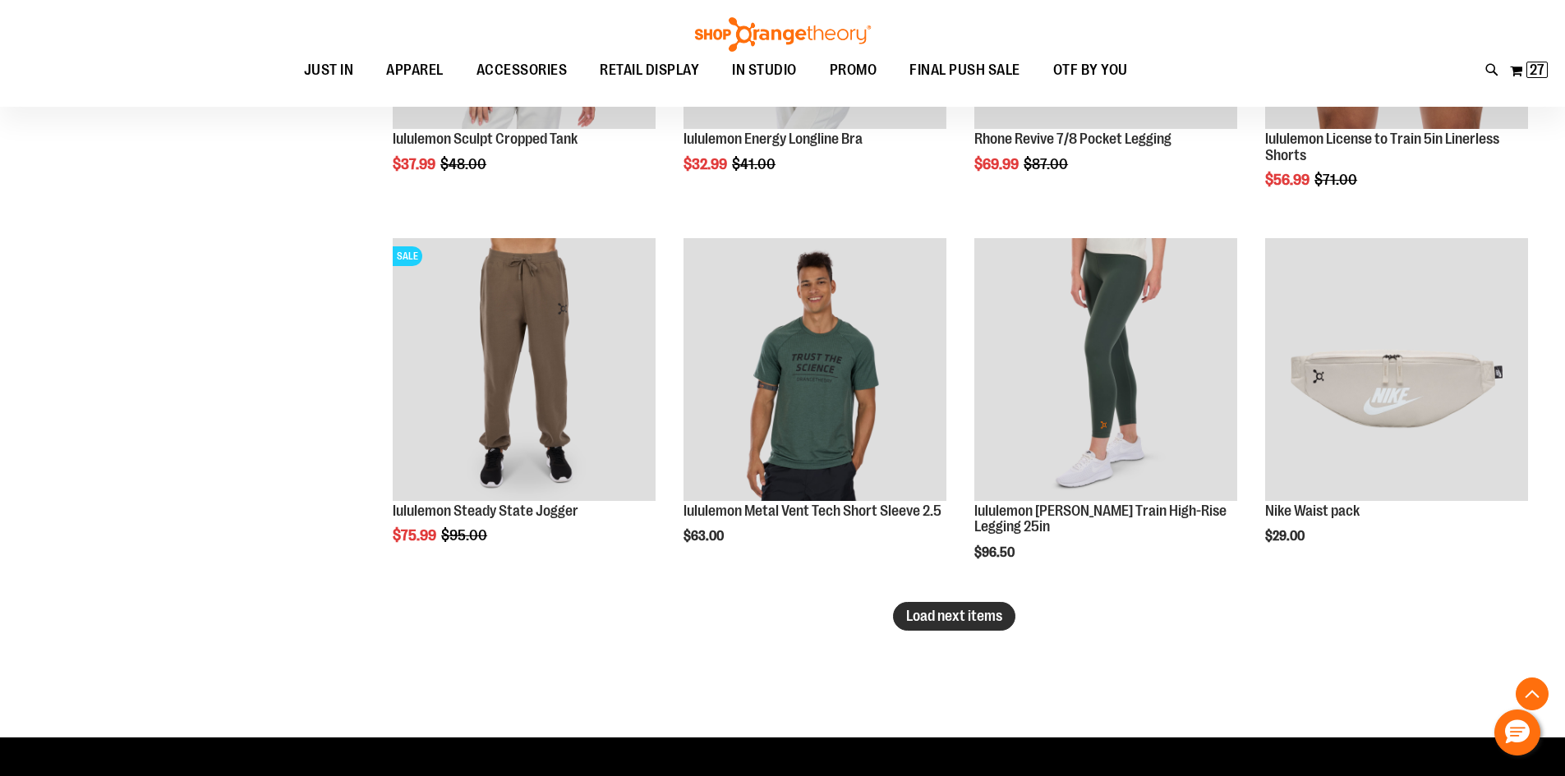
click at [928, 614] on span "Load next items" at bounding box center [954, 616] width 96 height 16
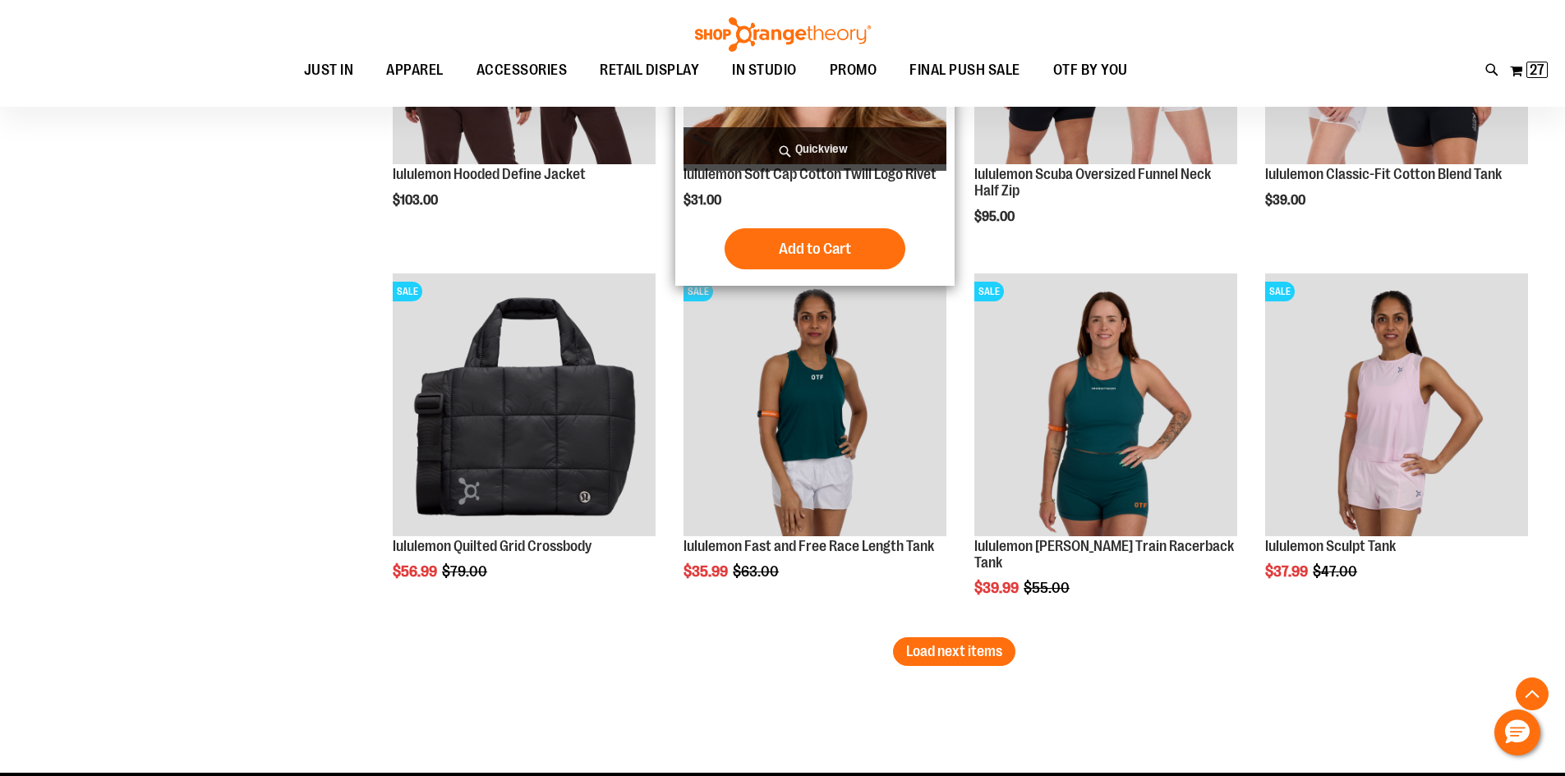
scroll to position [5421, 0]
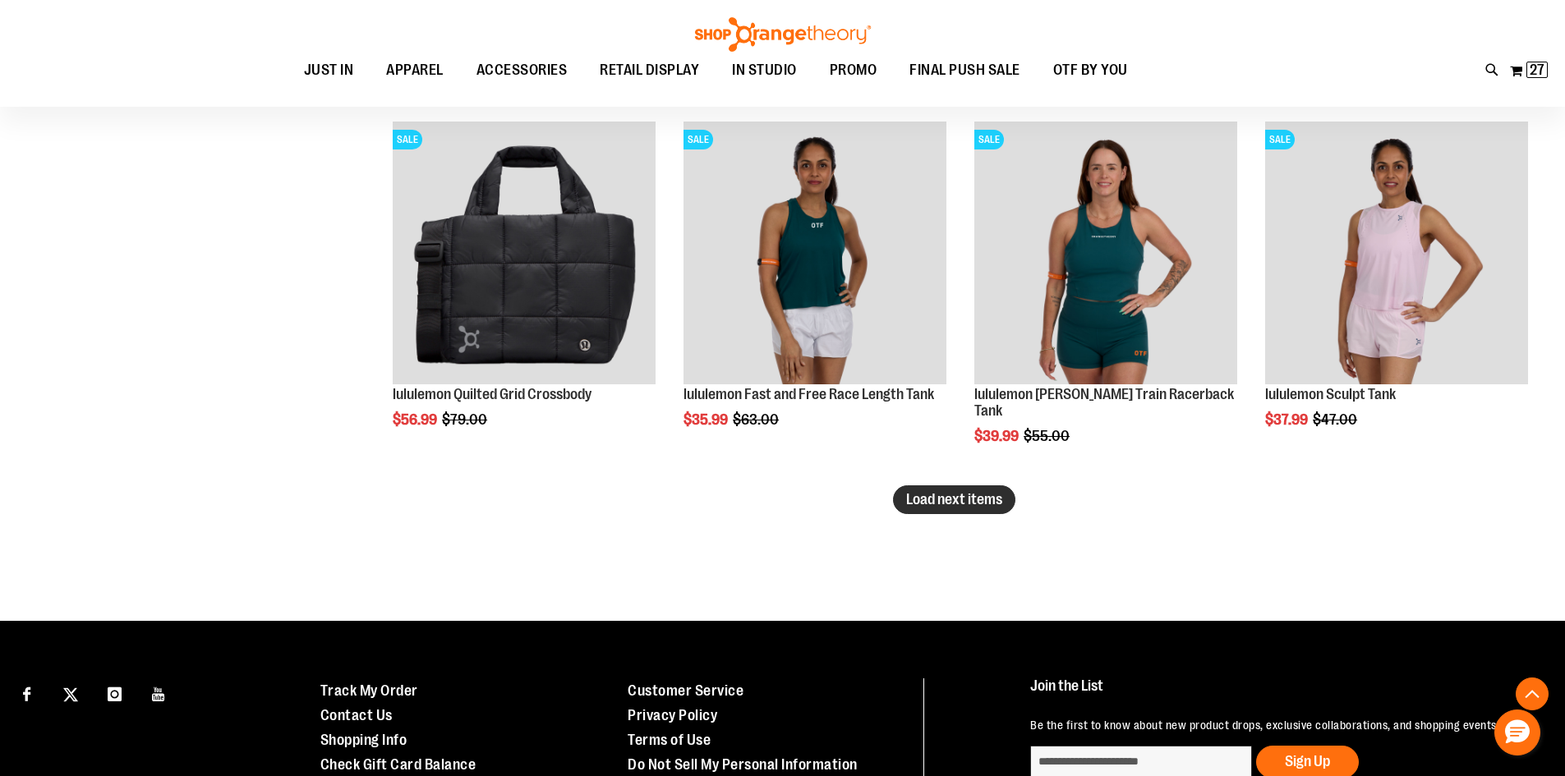
click at [972, 496] on span "Load next items" at bounding box center [954, 499] width 96 height 16
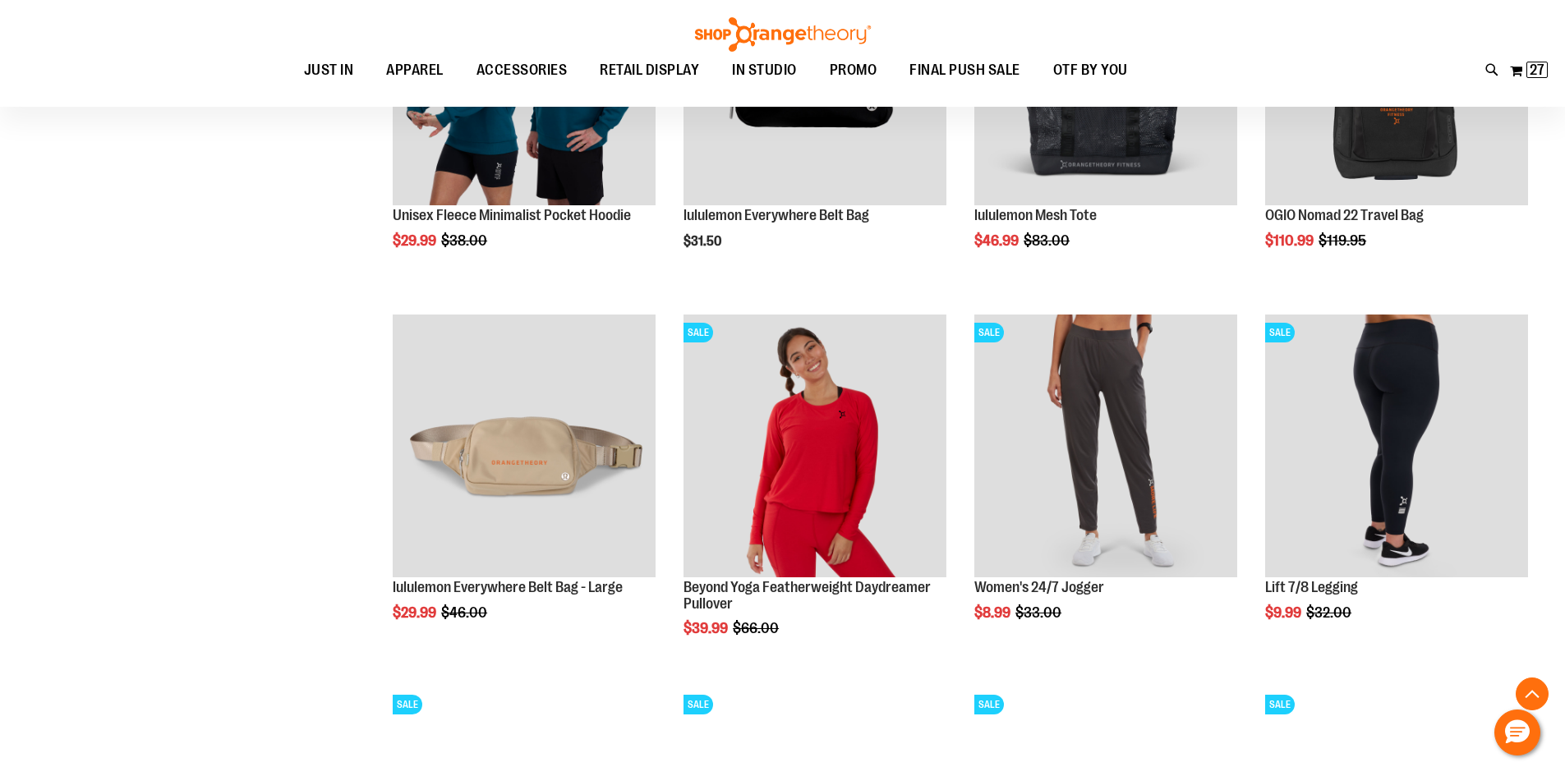
scroll to position [6078, 0]
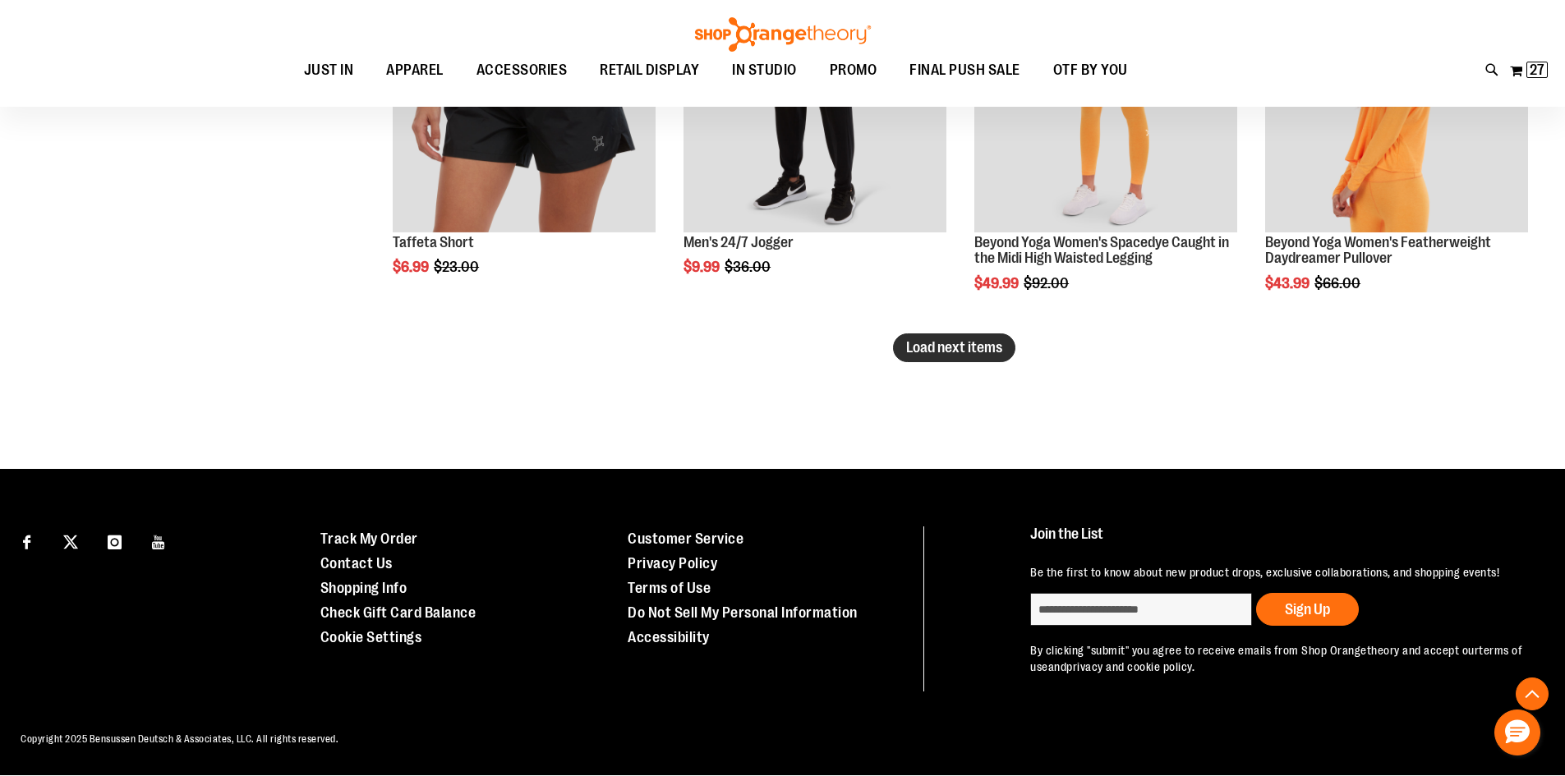
click at [952, 340] on span "Load next items" at bounding box center [954, 347] width 96 height 16
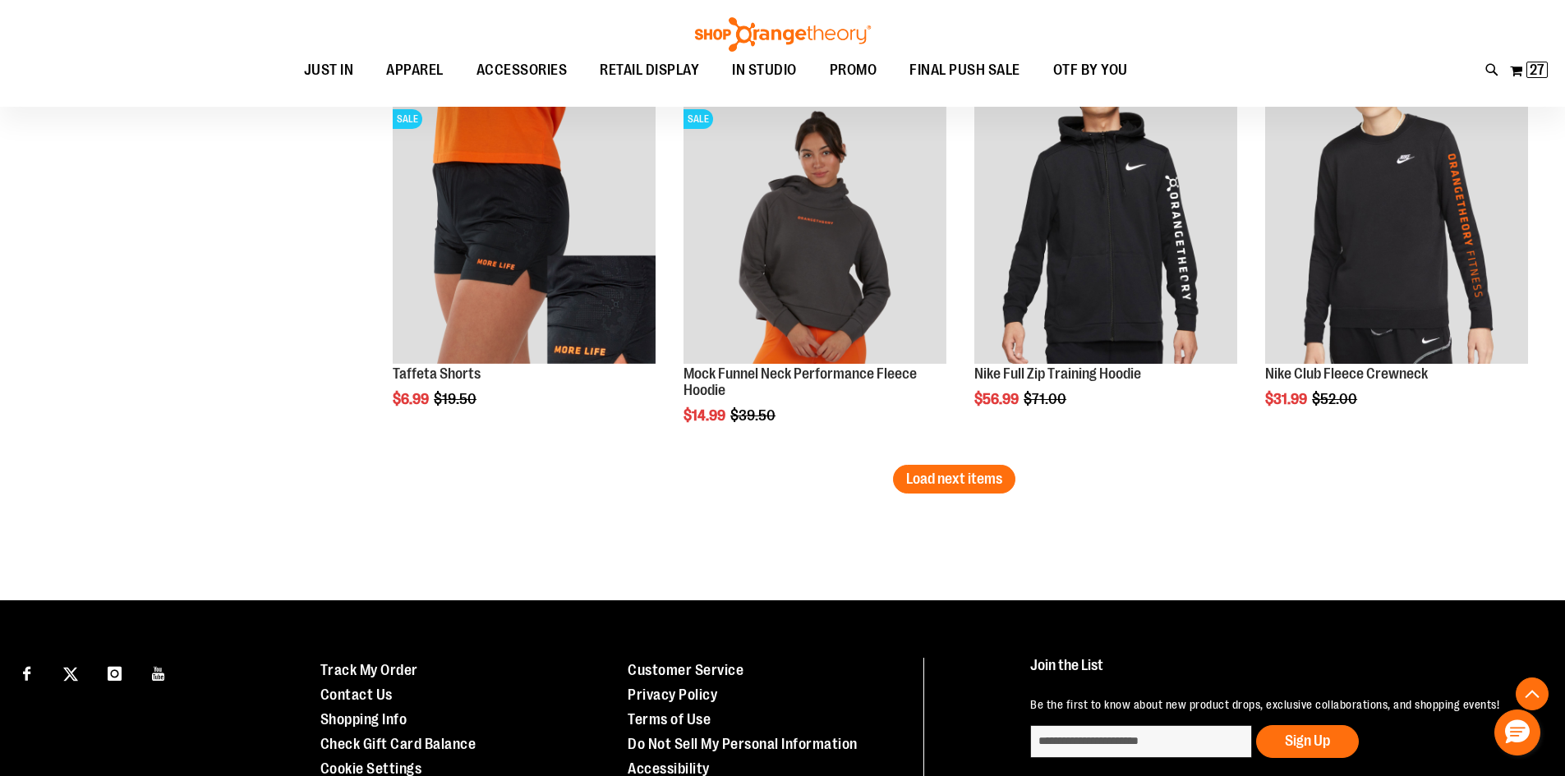
scroll to position [7675, 0]
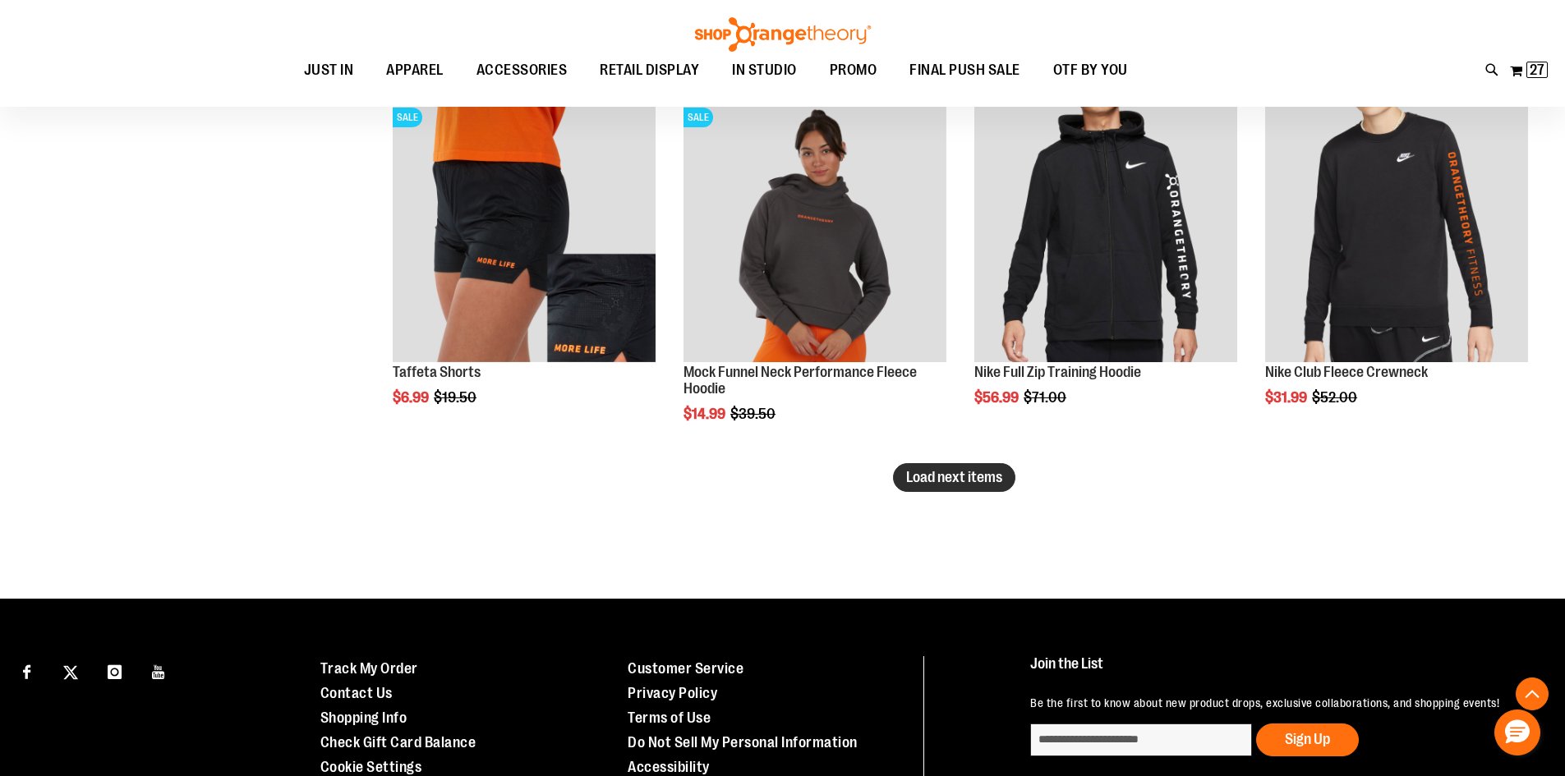
click at [964, 481] on span "Load next items" at bounding box center [954, 477] width 96 height 16
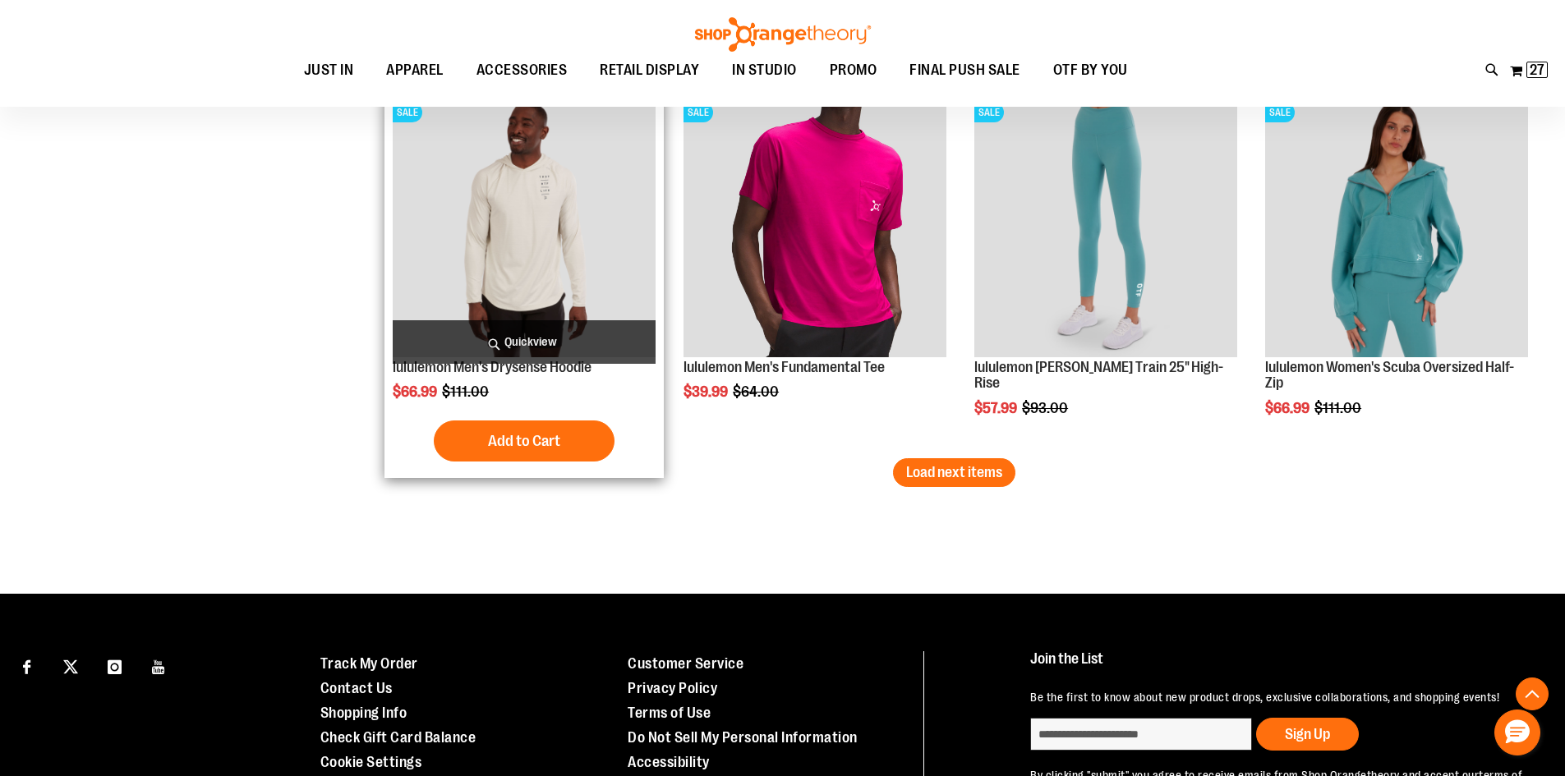
scroll to position [8921, 0]
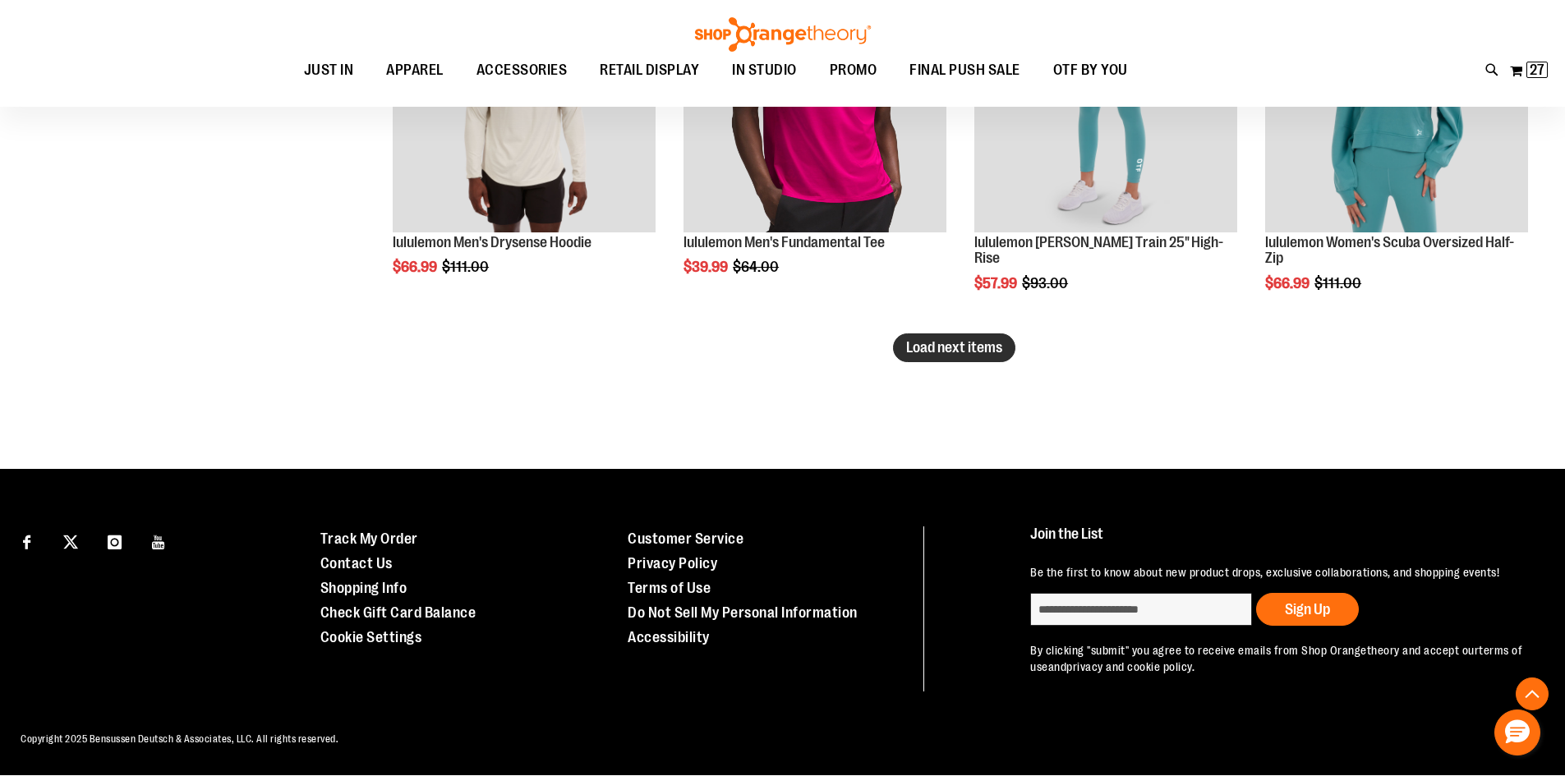
click at [939, 357] on button "Load next items" at bounding box center [954, 348] width 122 height 29
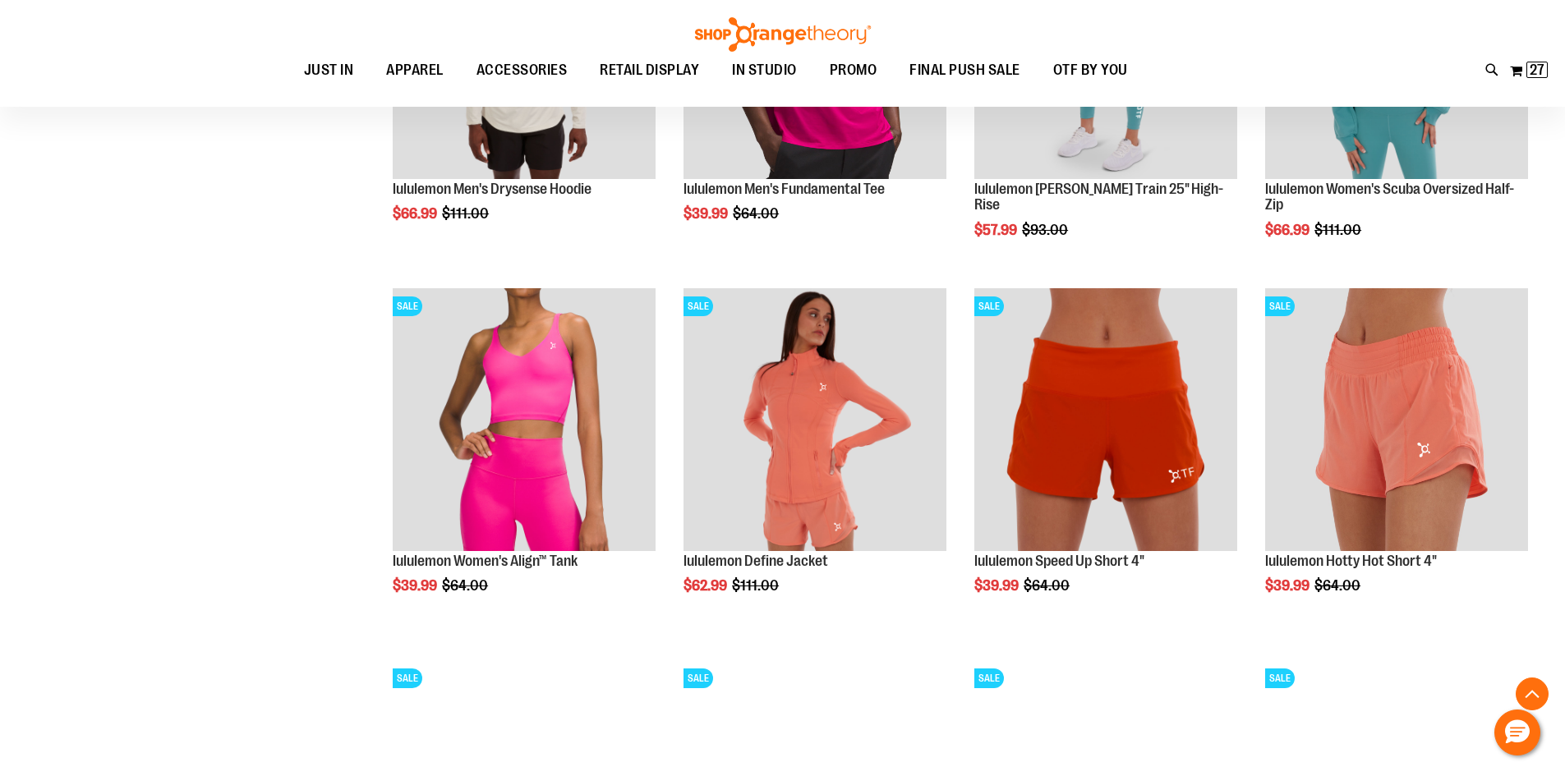
scroll to position [9003, 0]
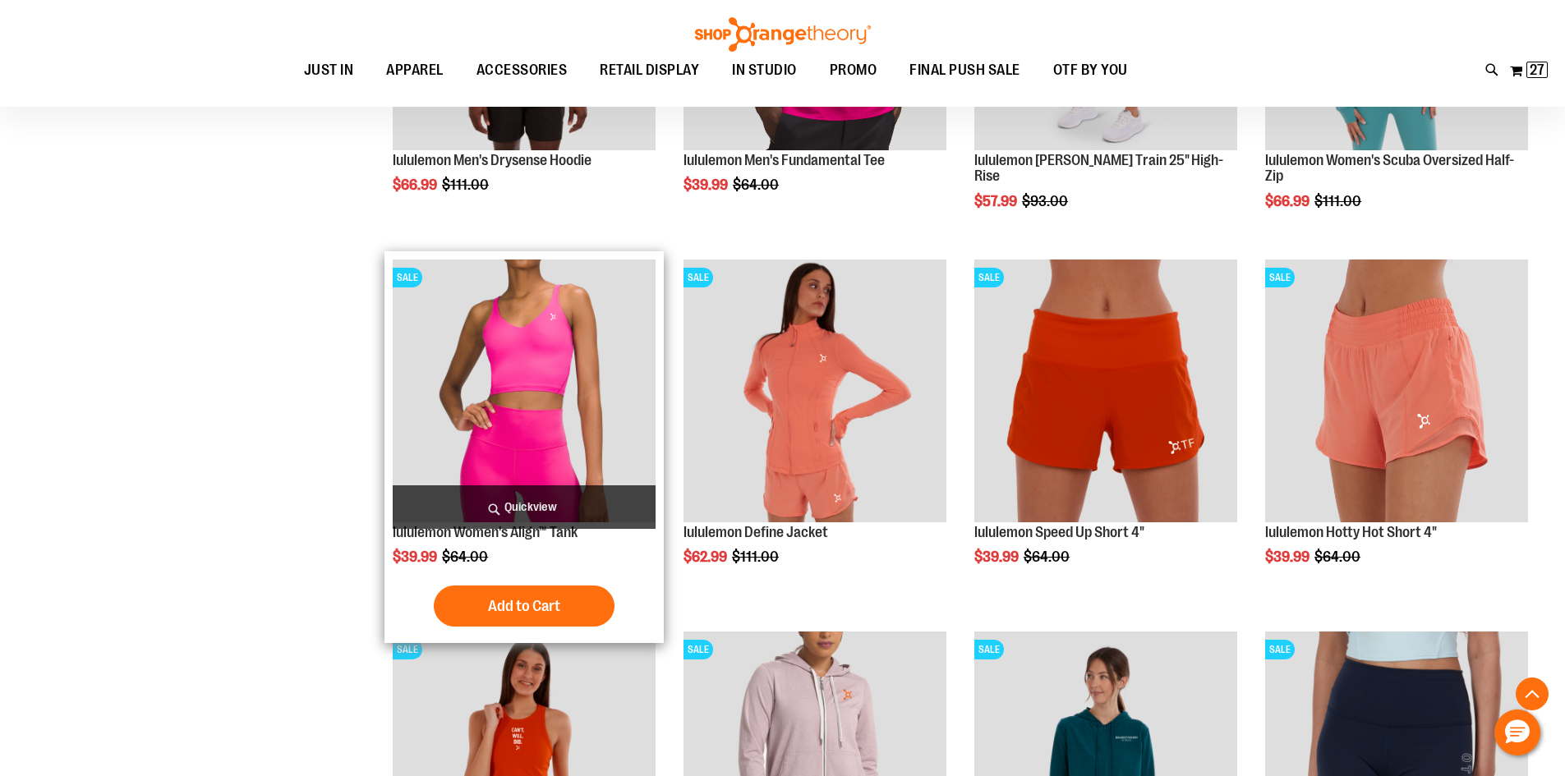
click at [527, 430] on img "product" at bounding box center [524, 391] width 263 height 263
click at [504, 416] on img "product" at bounding box center [524, 391] width 263 height 263
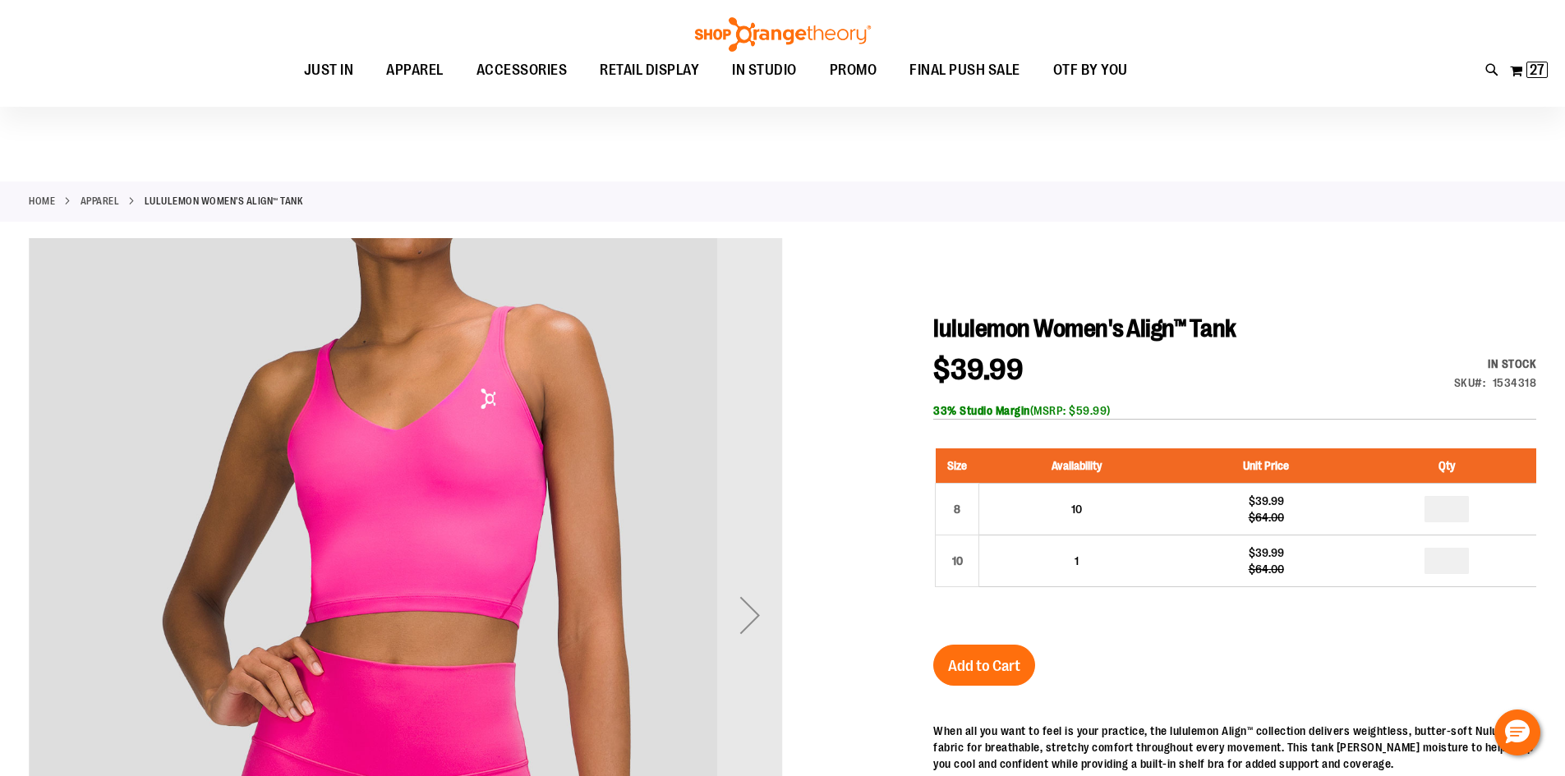
scroll to position [246, 0]
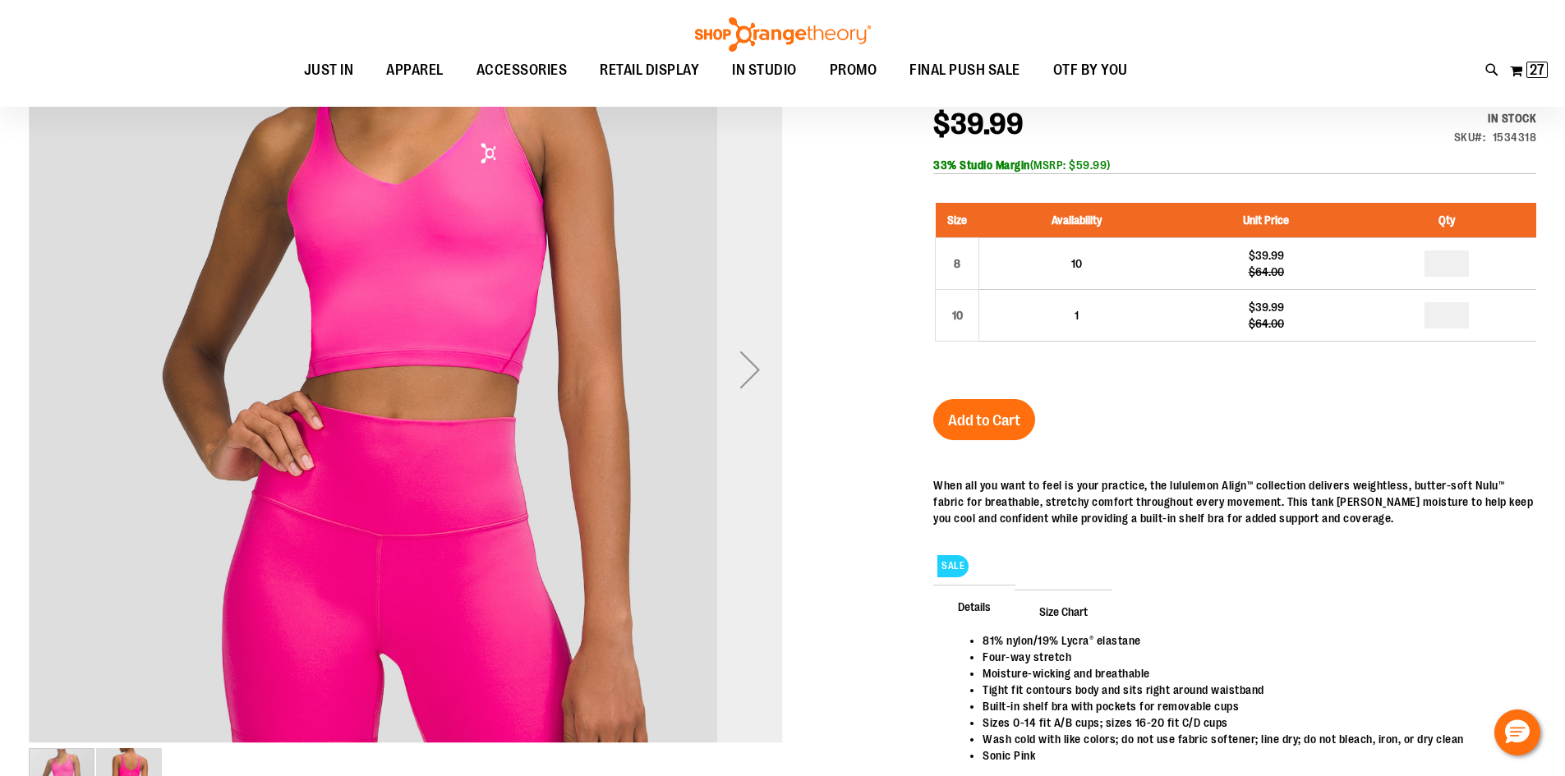
type input "**********"
click at [738, 384] on div "Next" at bounding box center [750, 370] width 66 height 66
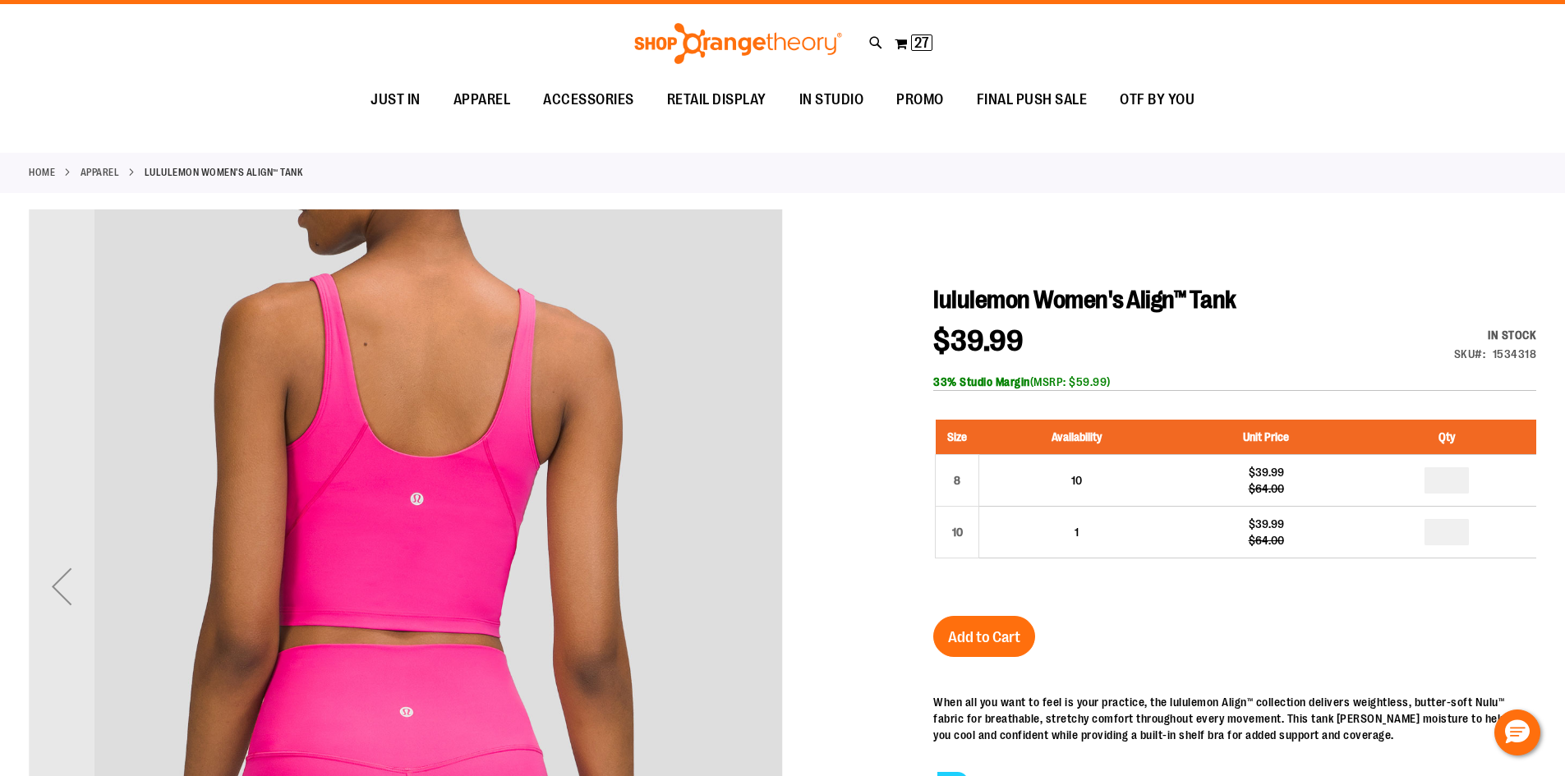
scroll to position [0, 0]
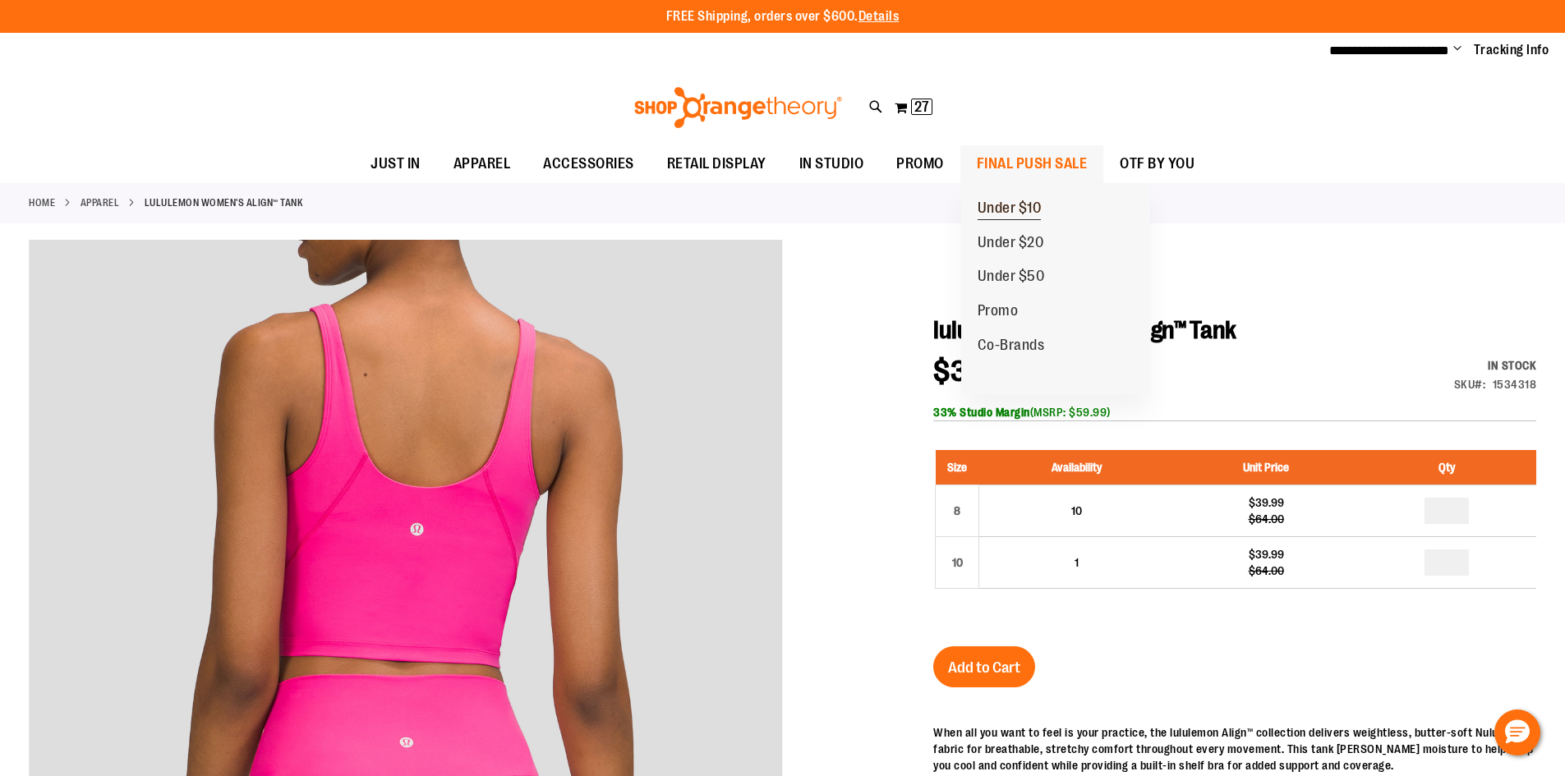
click at [1005, 206] on span "Under $10" at bounding box center [1010, 210] width 64 height 21
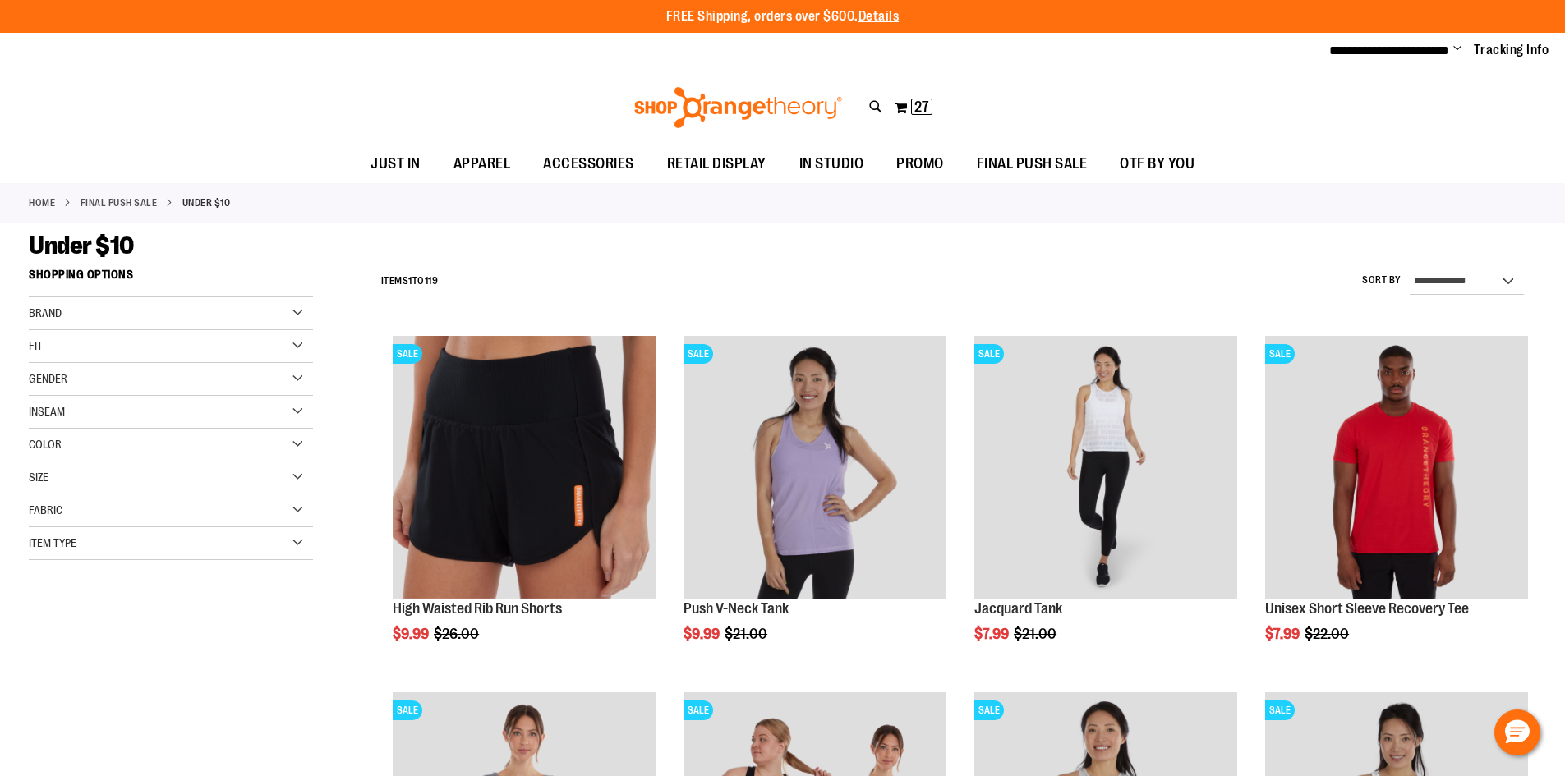
type input "**********"
click at [193, 311] on div "Brand" at bounding box center [171, 313] width 284 height 33
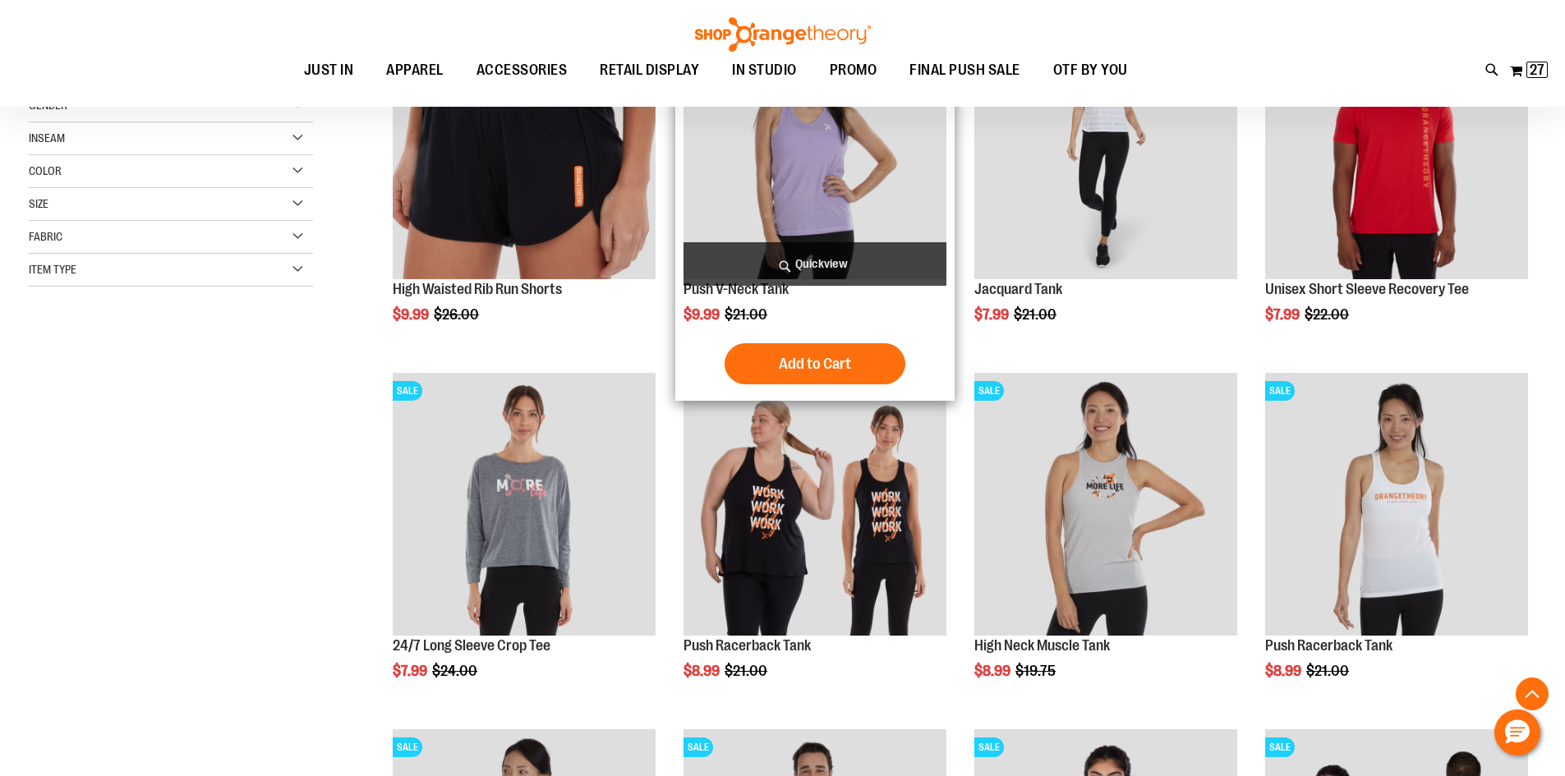
scroll to position [328, 0]
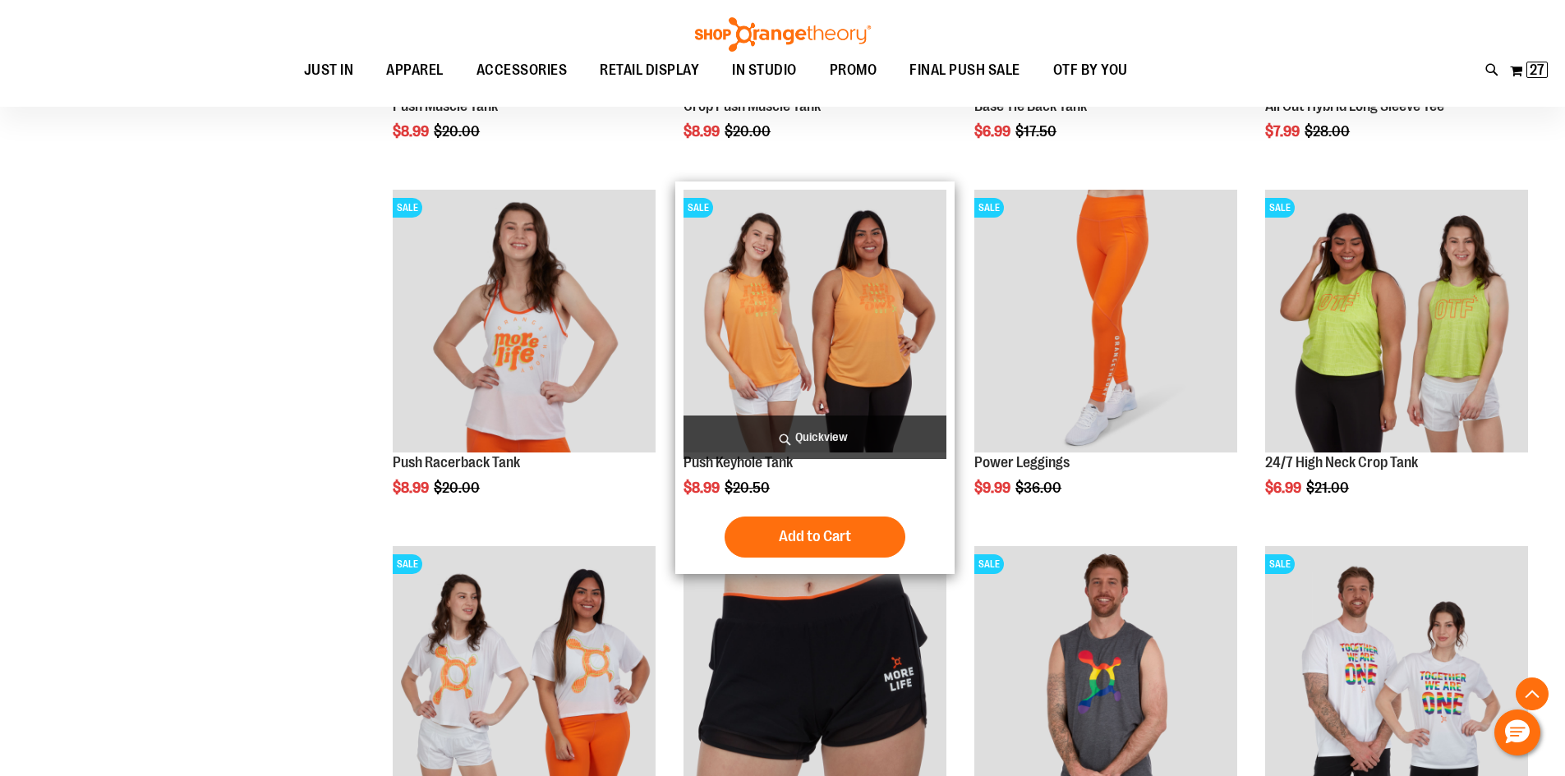
scroll to position [2874, 0]
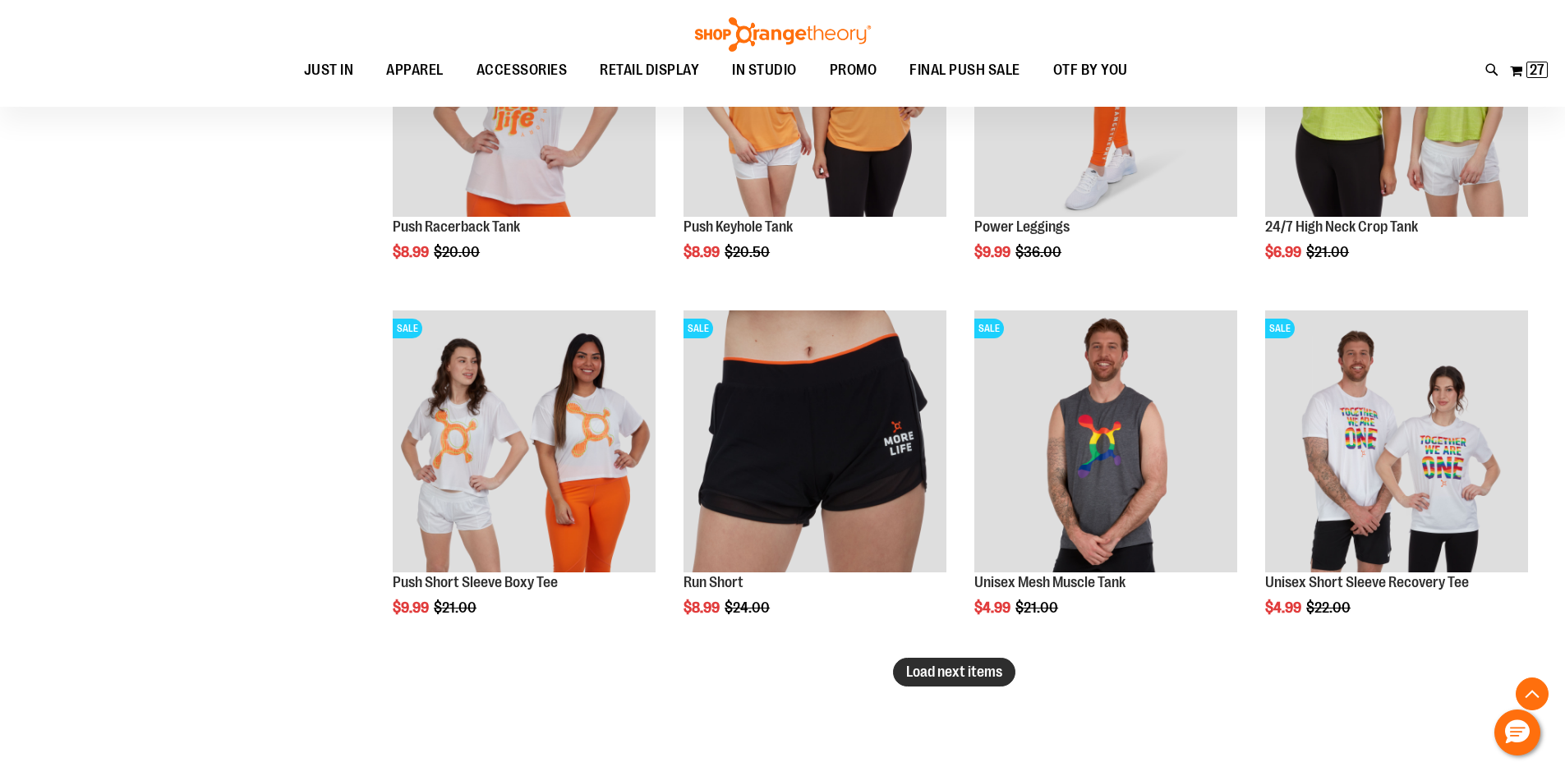
click at [976, 685] on button "Load next items" at bounding box center [954, 672] width 122 height 29
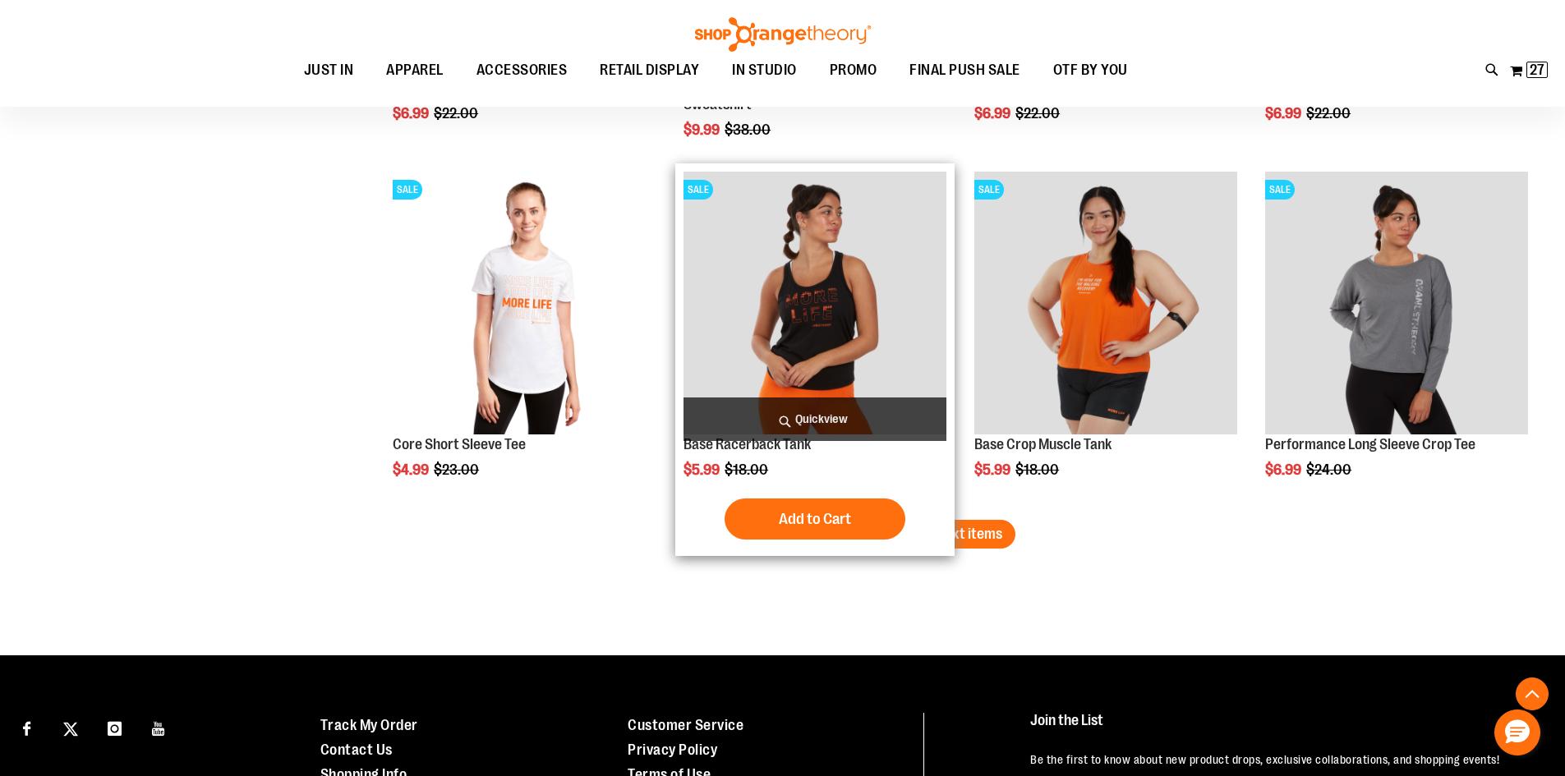
scroll to position [4254, 0]
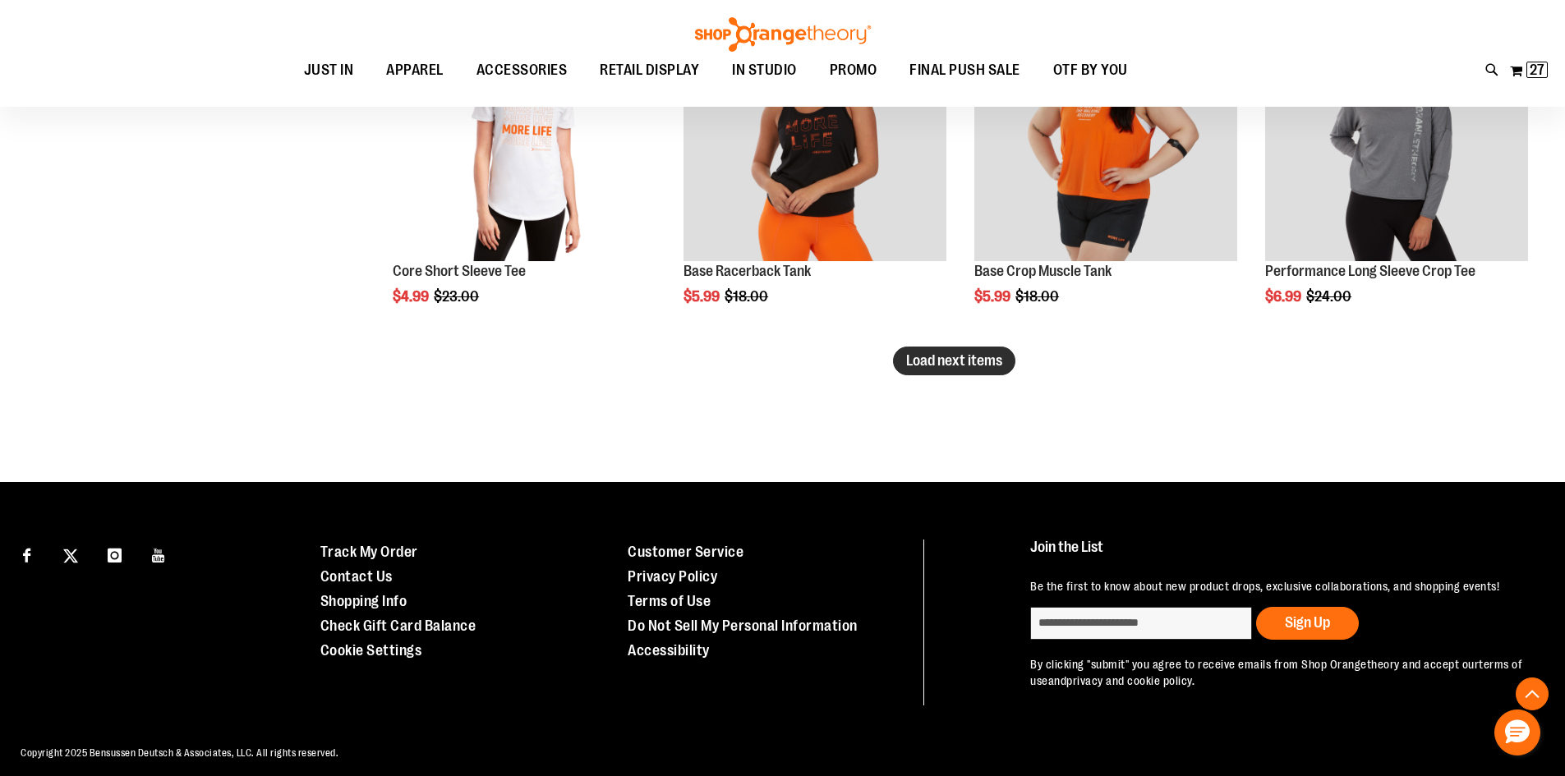
click at [927, 364] on span "Load next items" at bounding box center [954, 360] width 96 height 16
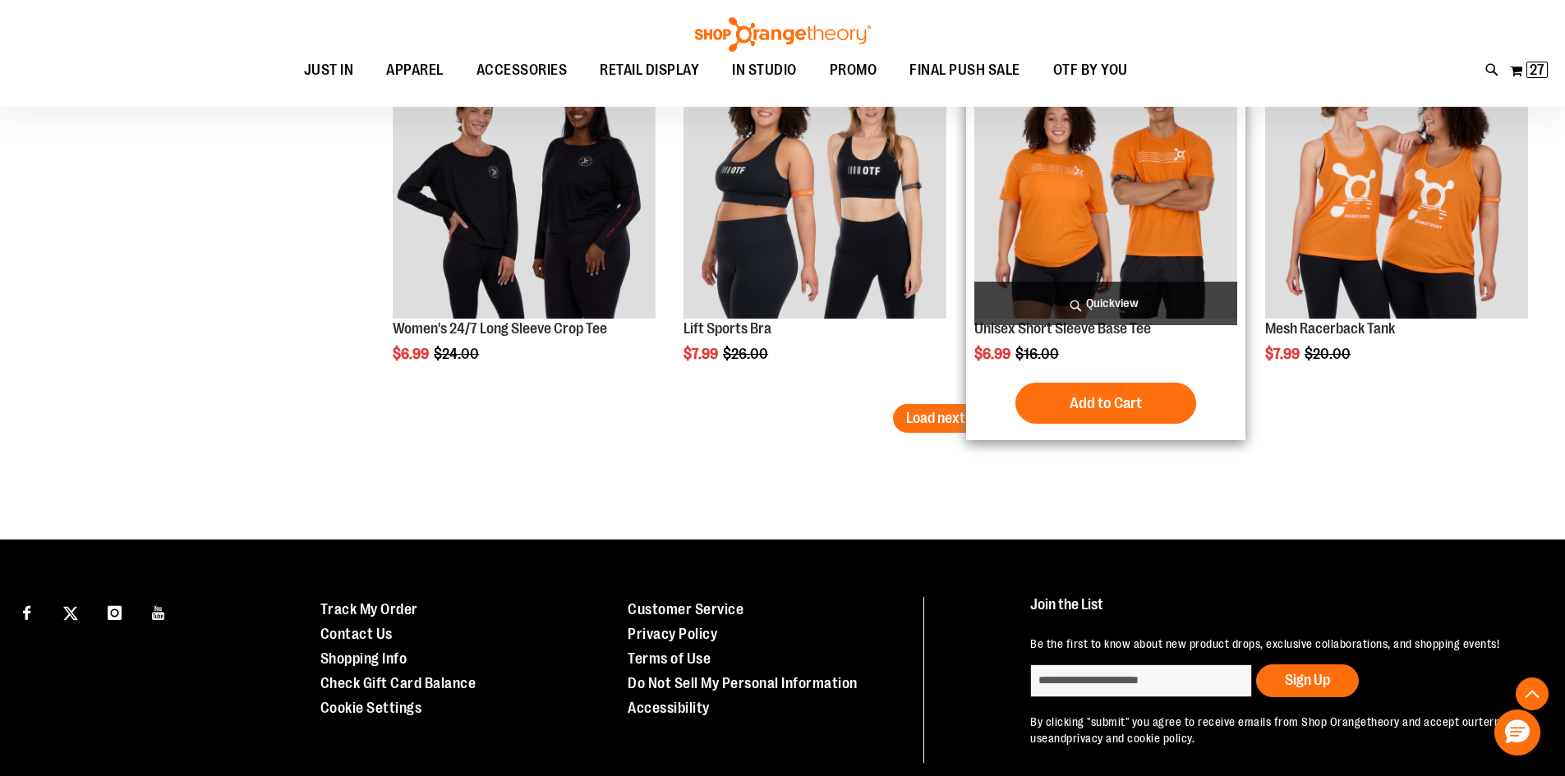
scroll to position [5323, 0]
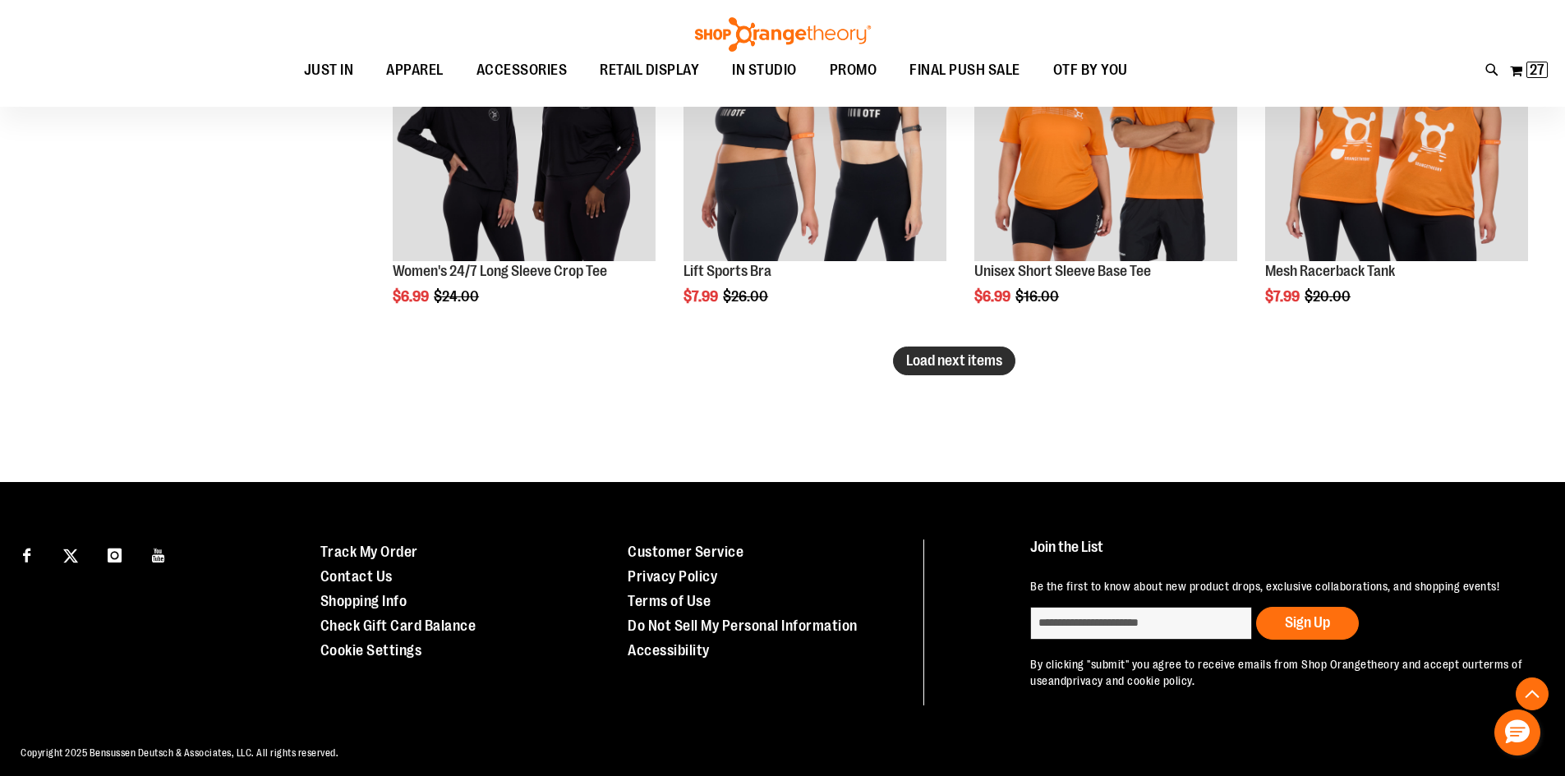
click at [946, 366] on span "Load next items" at bounding box center [954, 360] width 96 height 16
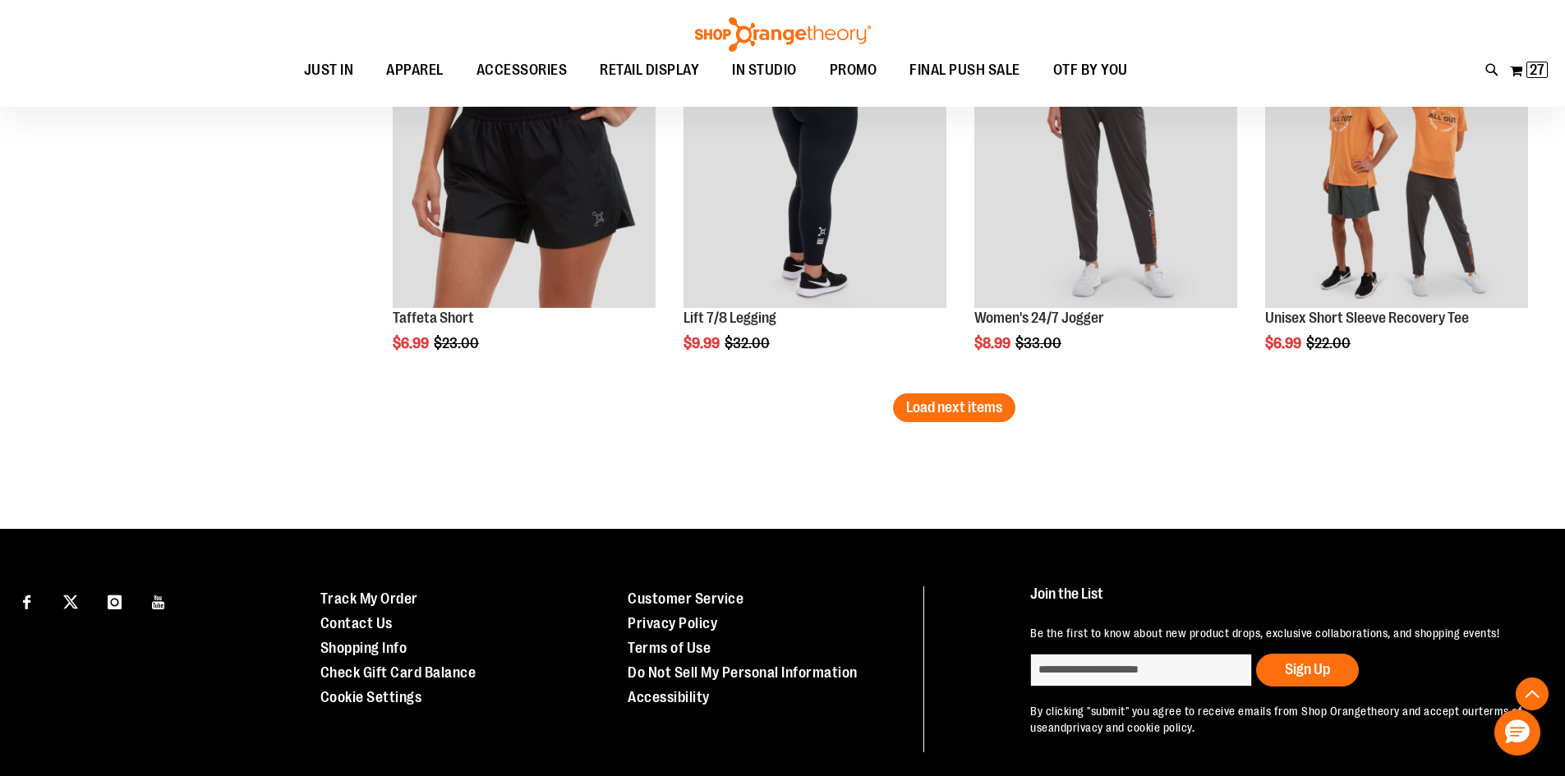
scroll to position [6391, 0]
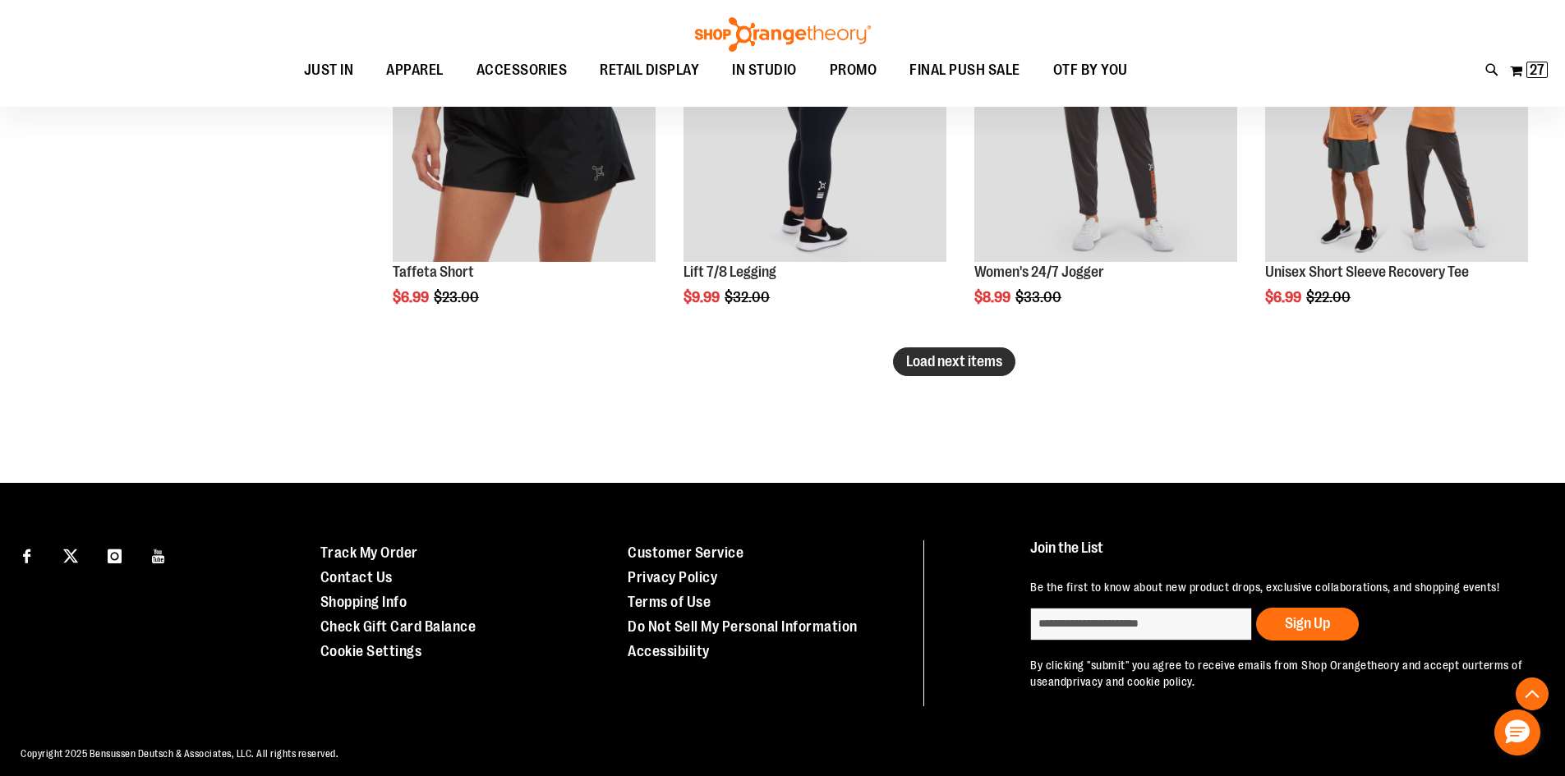
click at [984, 369] on span "Load next items" at bounding box center [954, 361] width 96 height 16
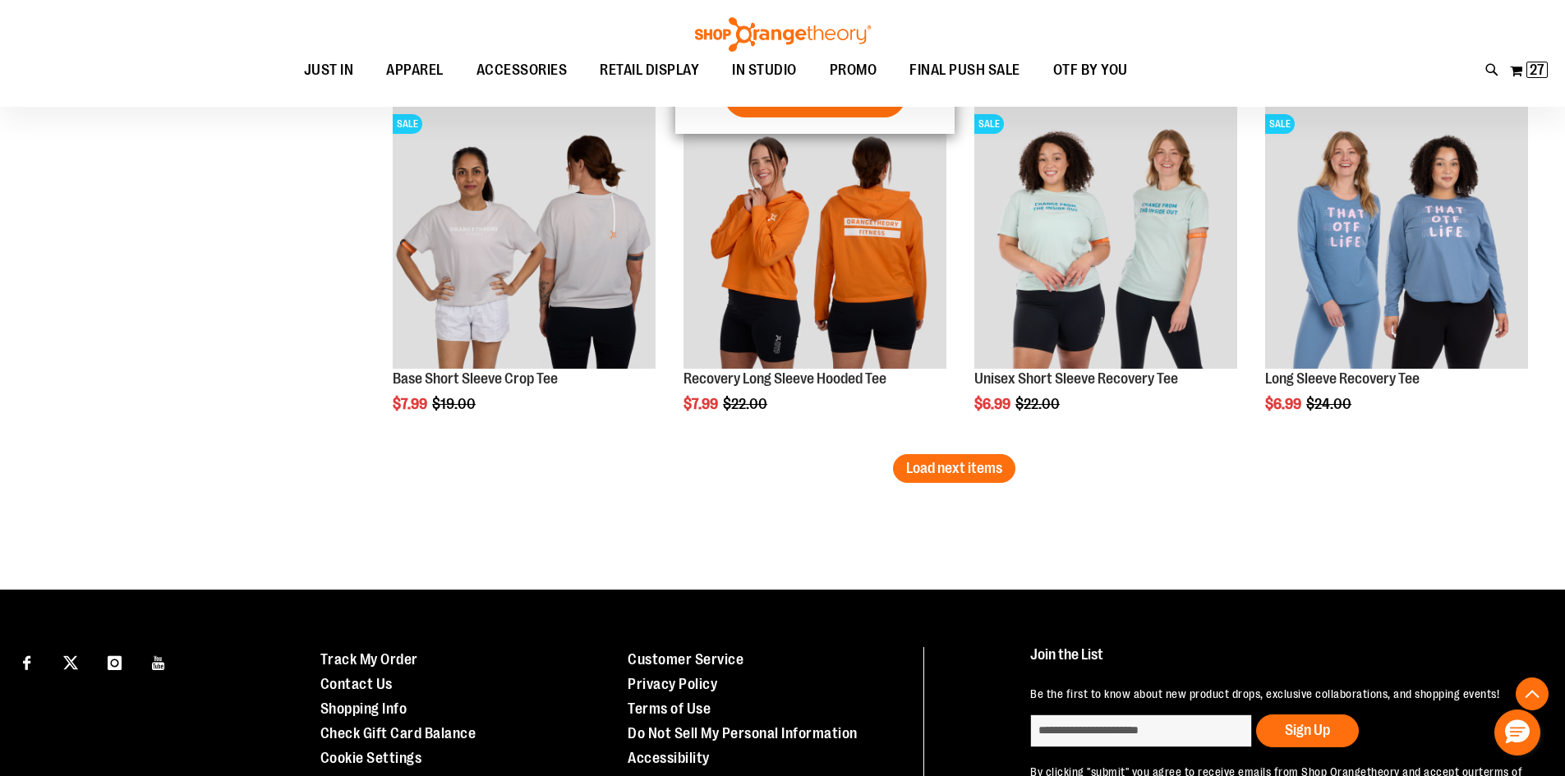
scroll to position [7377, 0]
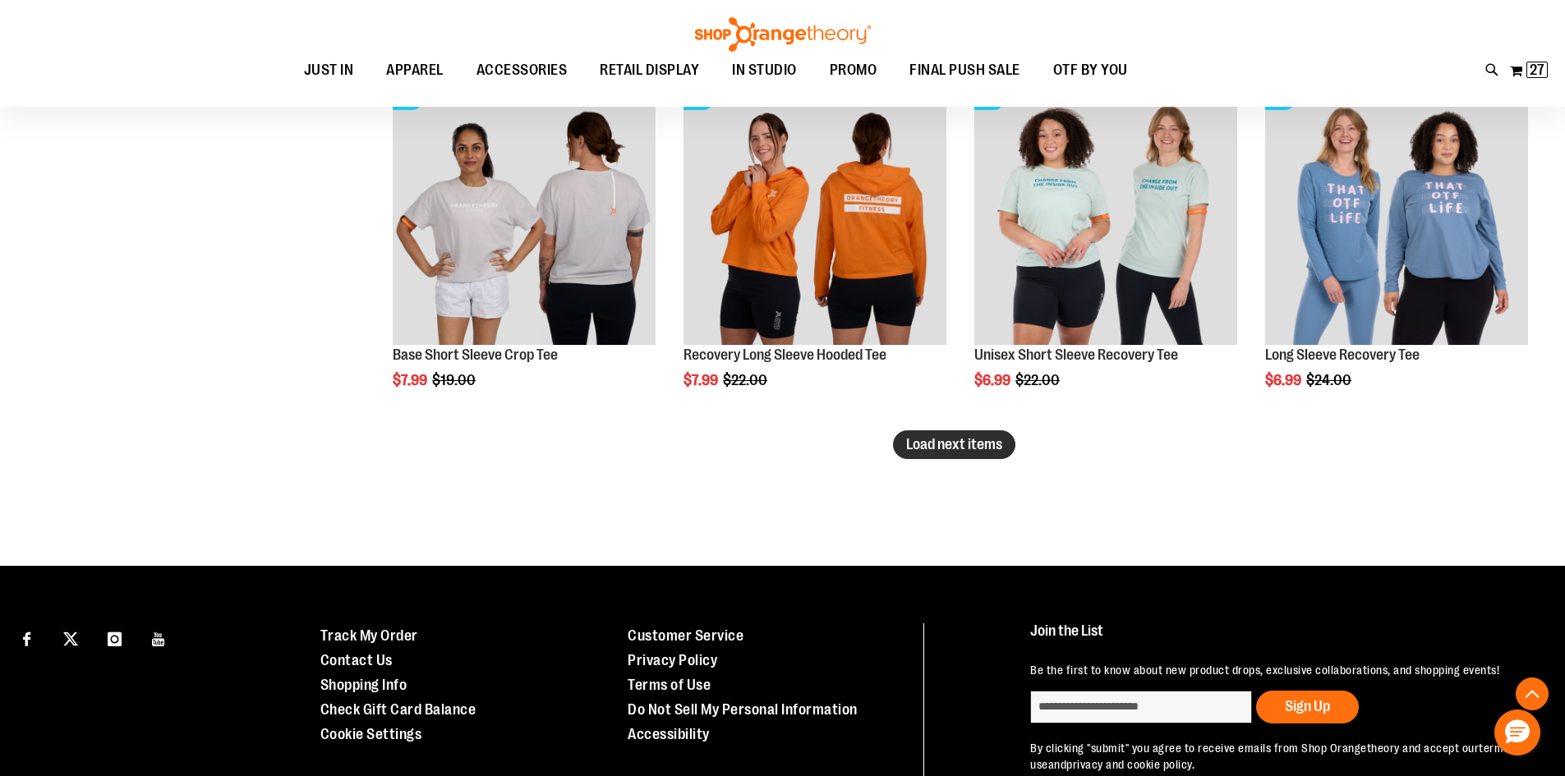
click at [977, 449] on span "Load next items" at bounding box center [954, 444] width 96 height 16
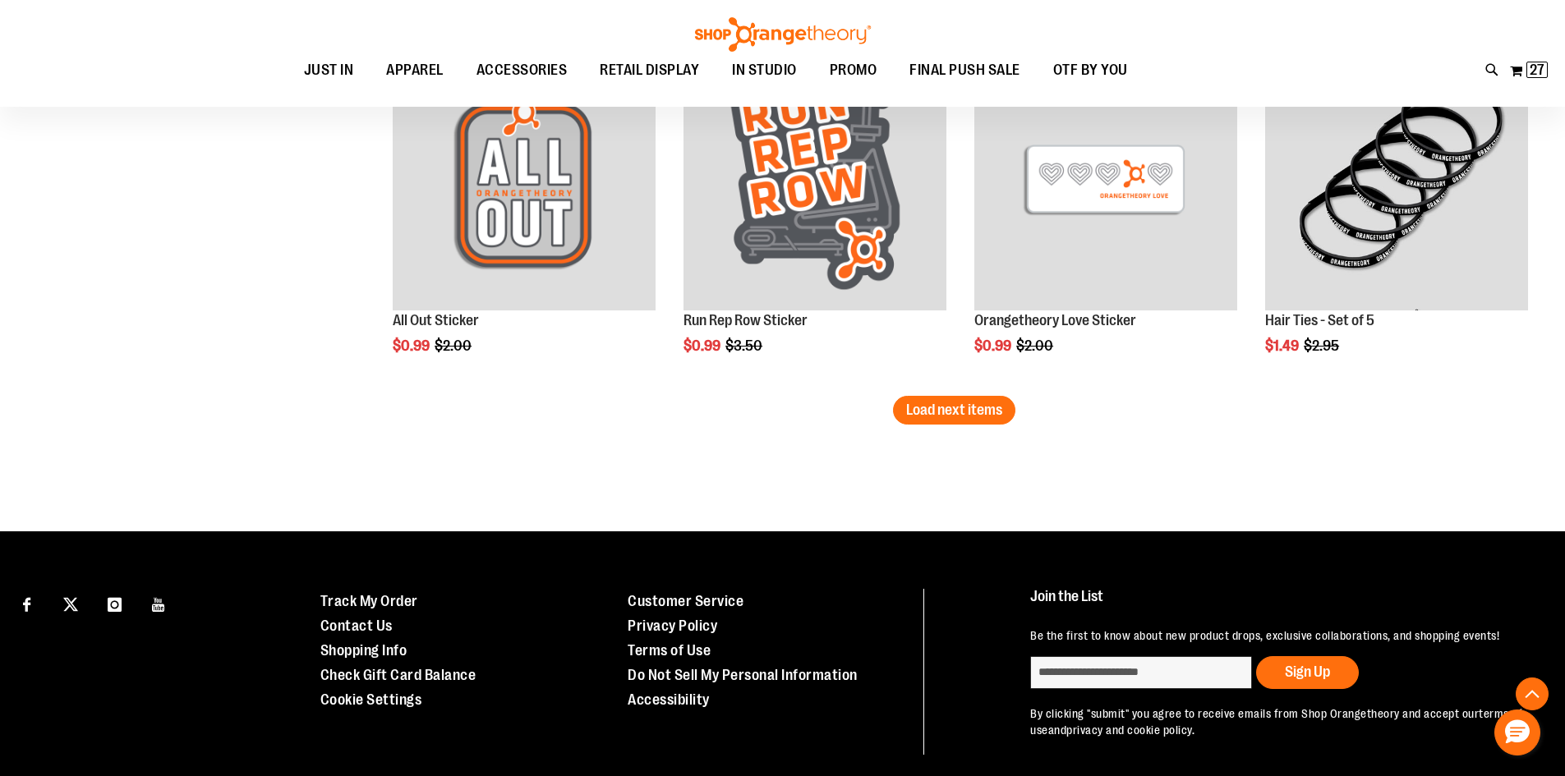
scroll to position [8543, 0]
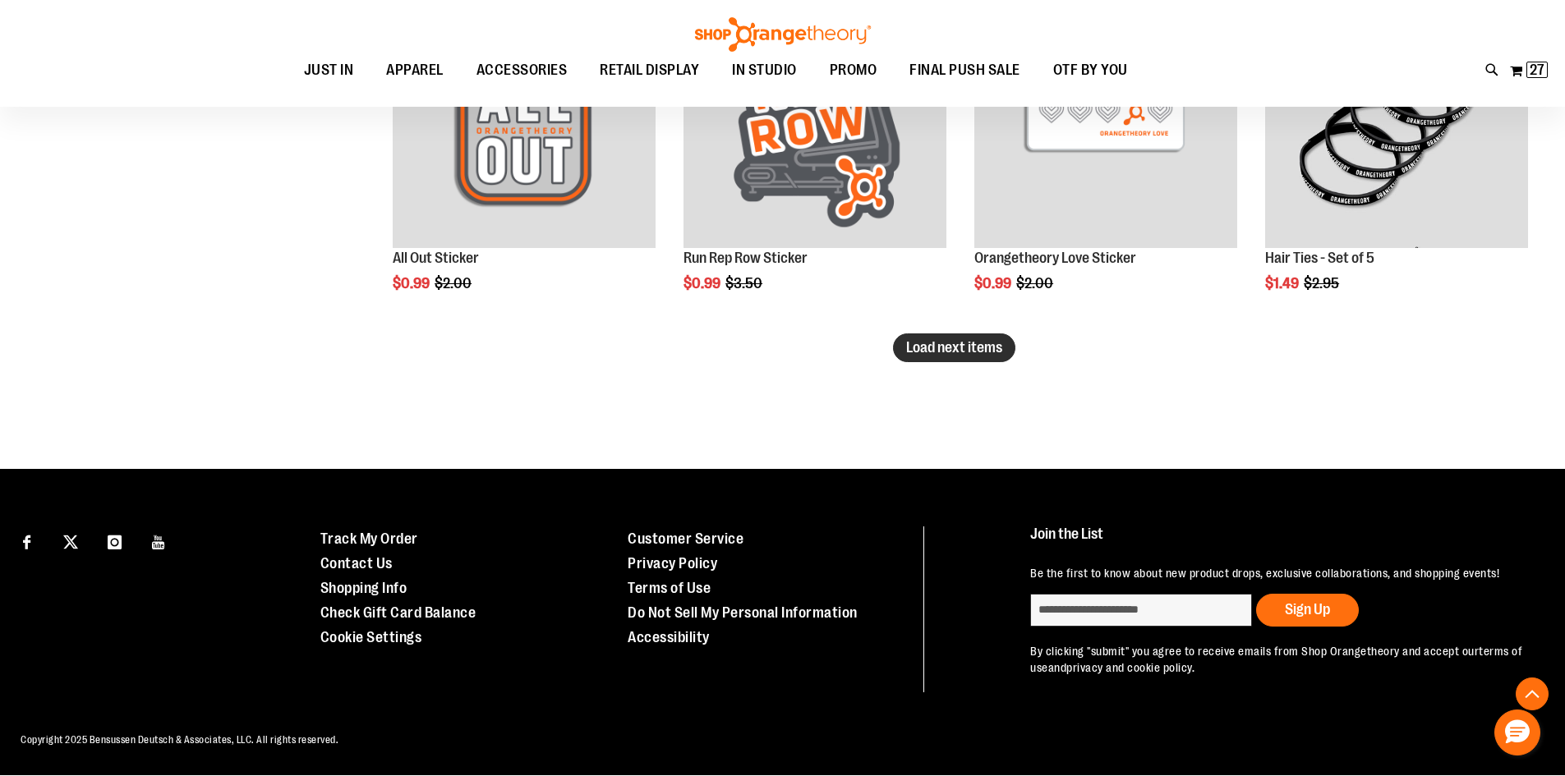
click at [959, 354] on span "Load next items" at bounding box center [954, 347] width 96 height 16
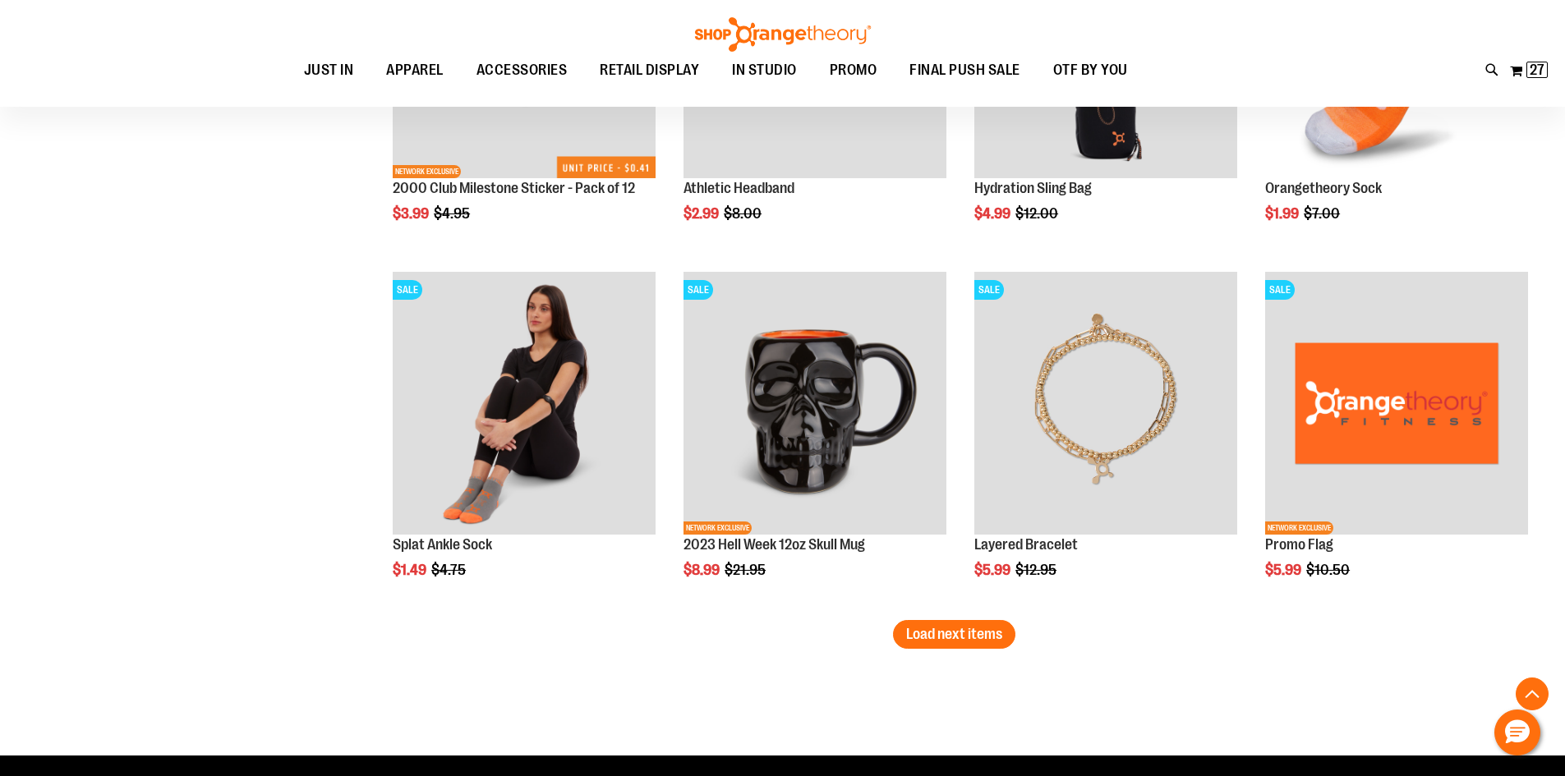
scroll to position [9364, 0]
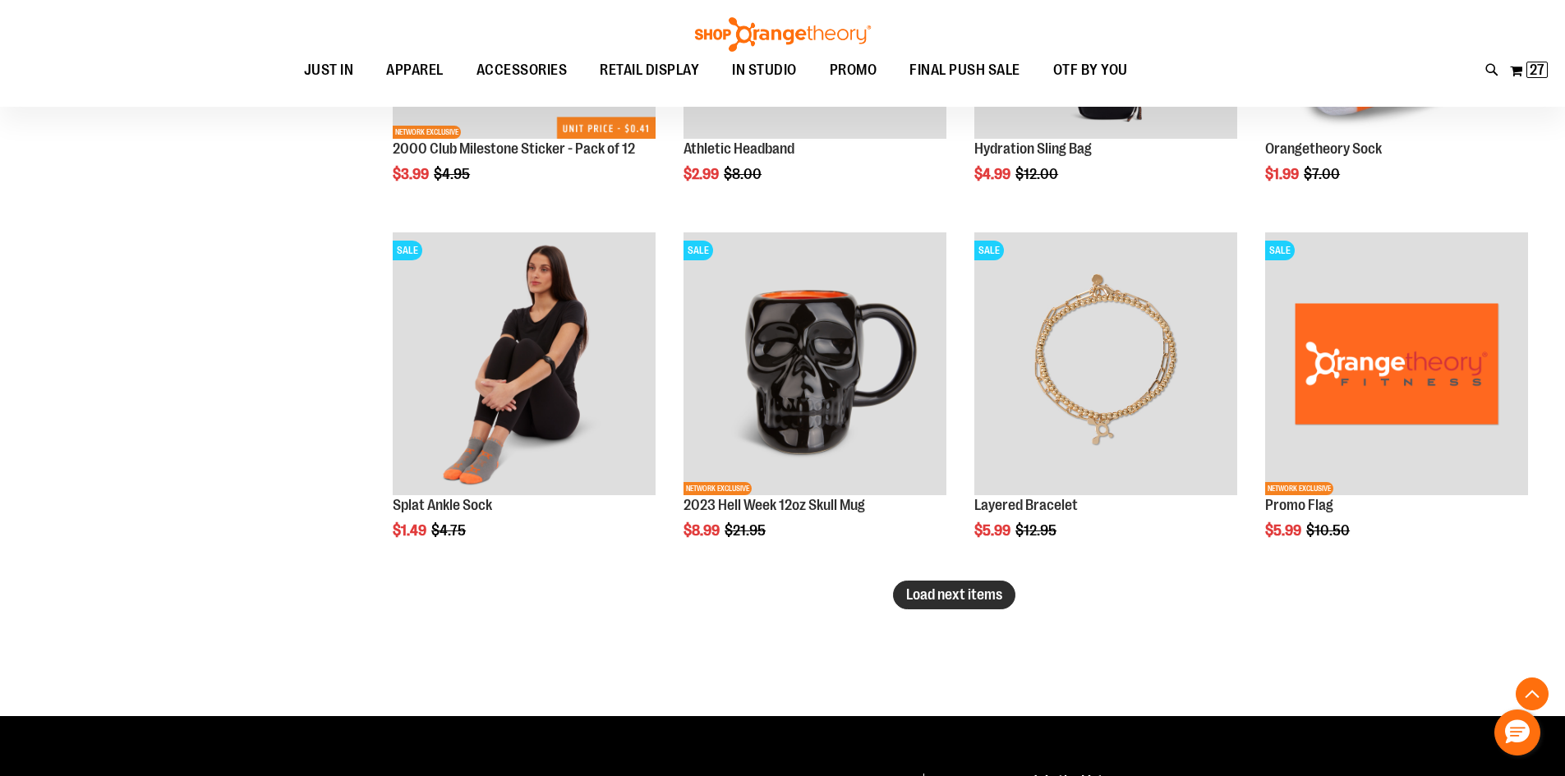
click at [948, 593] on span "Load next items" at bounding box center [954, 595] width 96 height 16
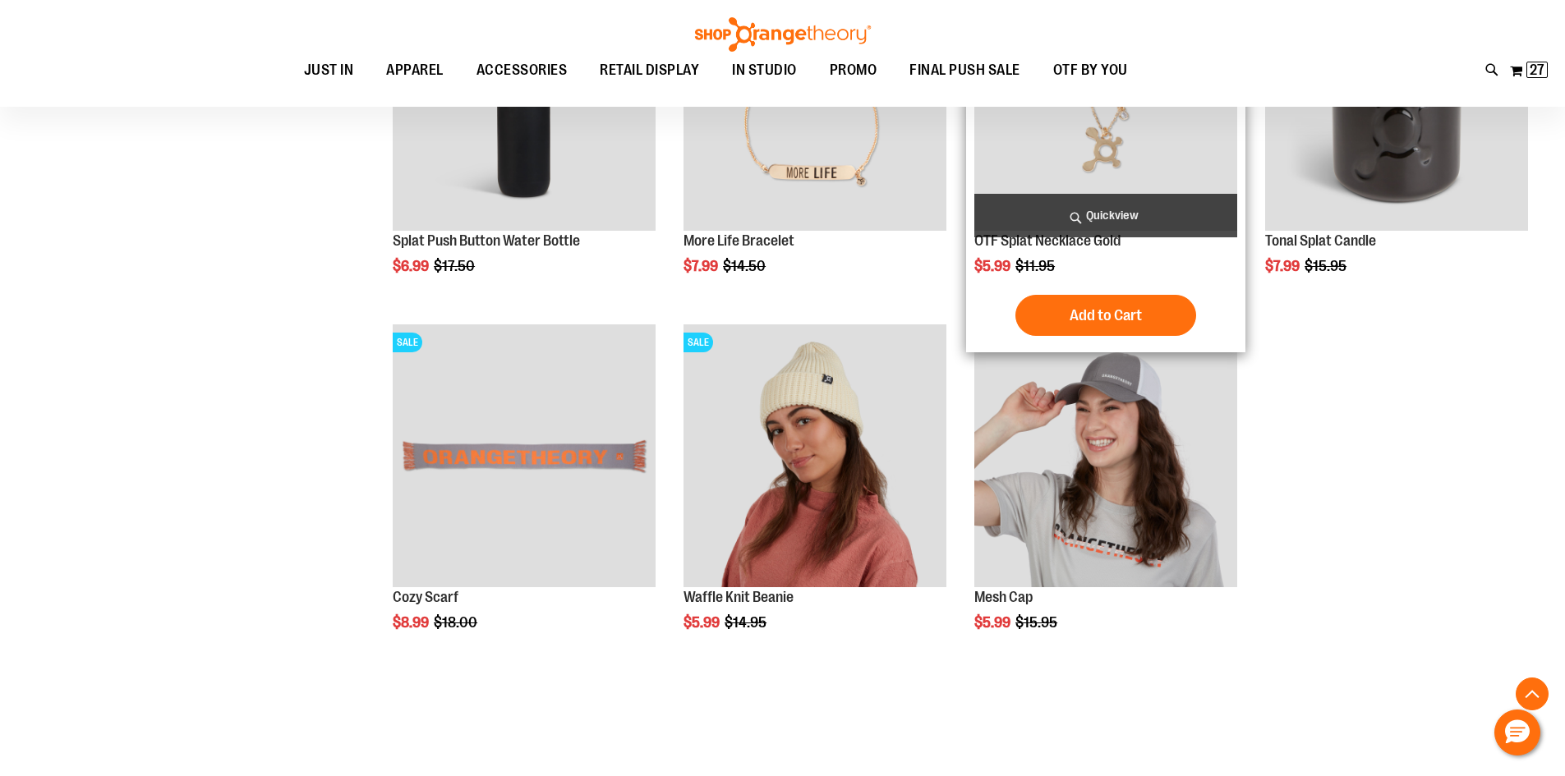
scroll to position [10514, 0]
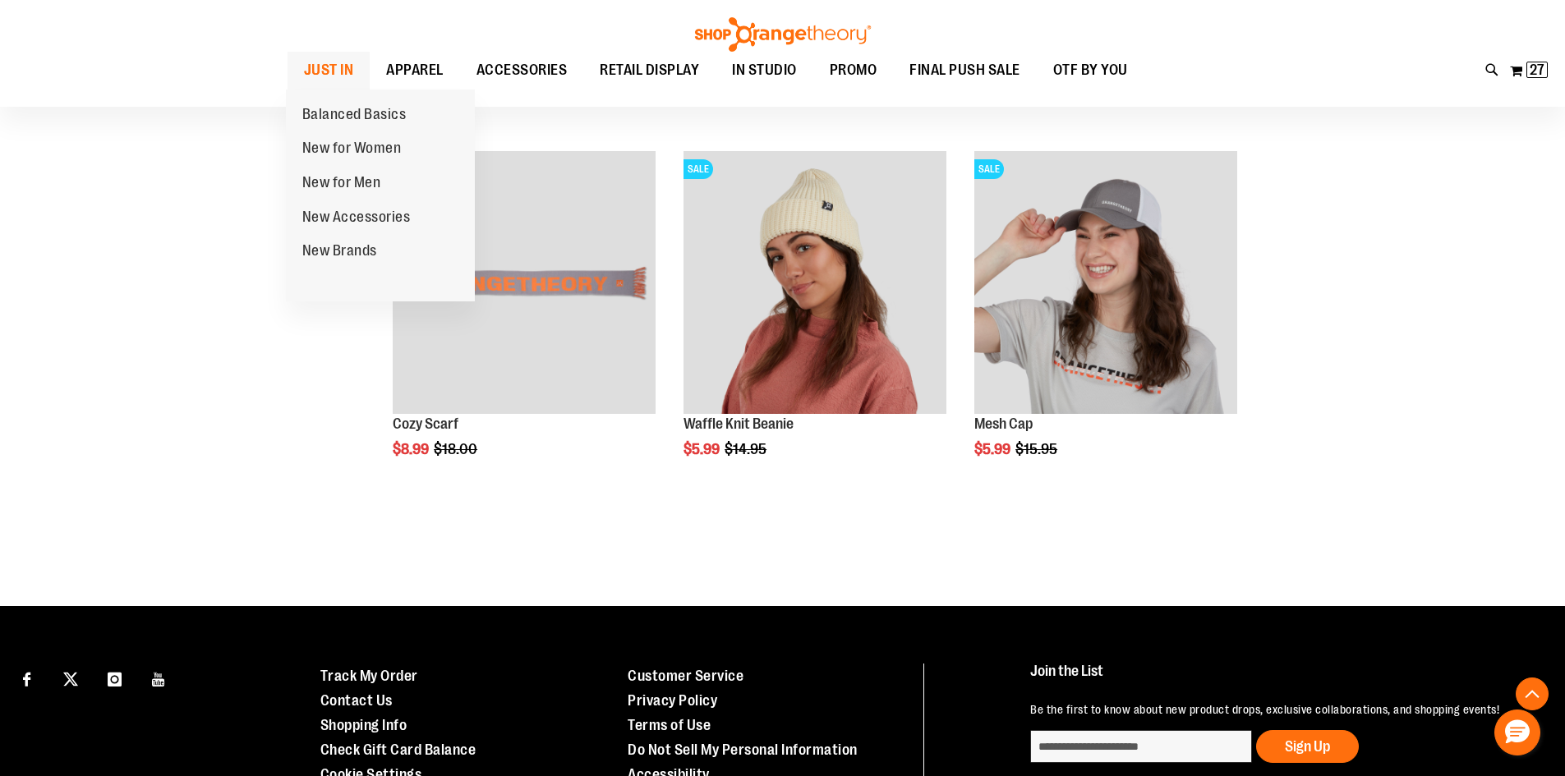
click at [336, 76] on span "JUST IN" at bounding box center [329, 70] width 50 height 37
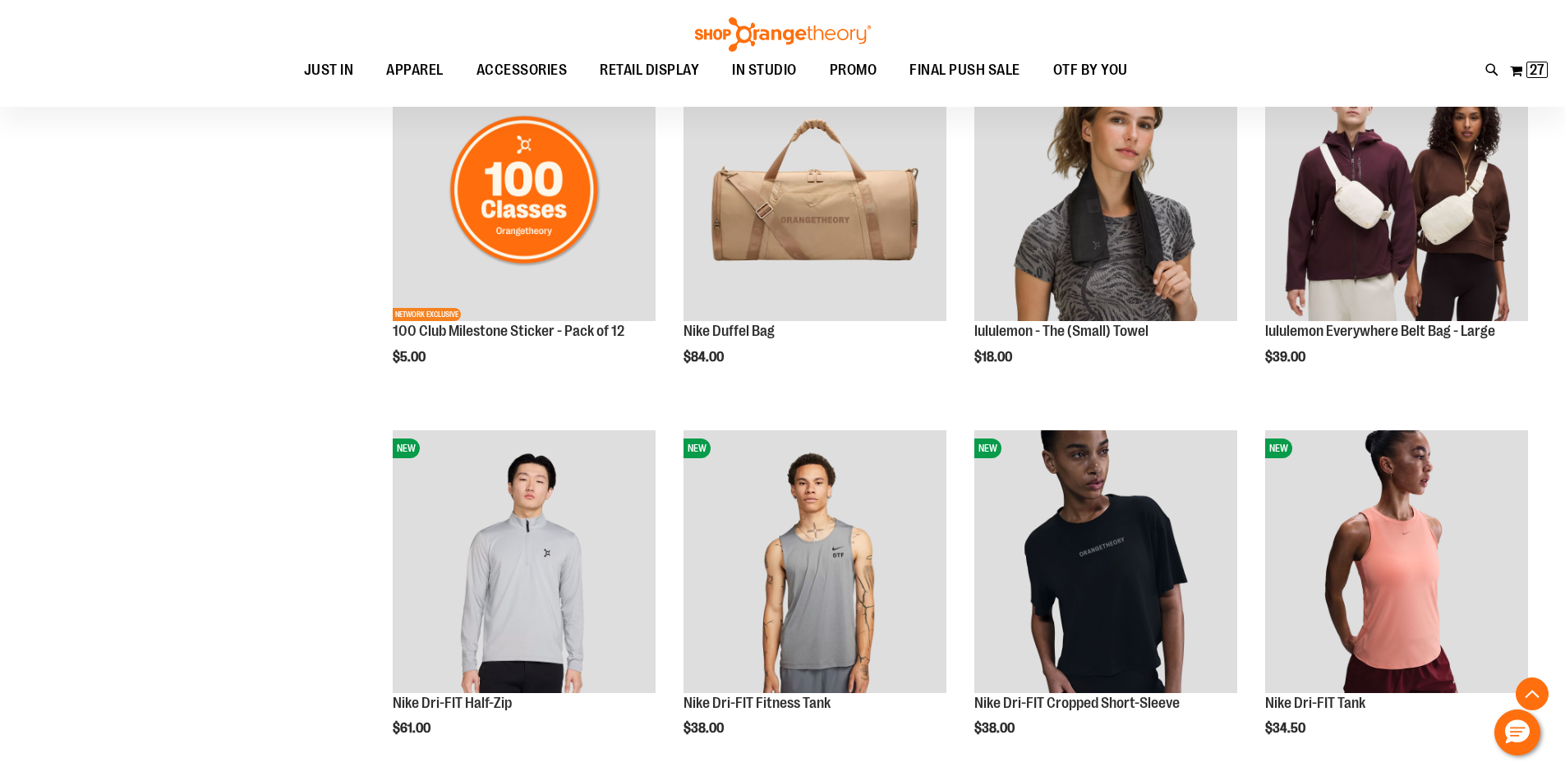
scroll to position [1560, 0]
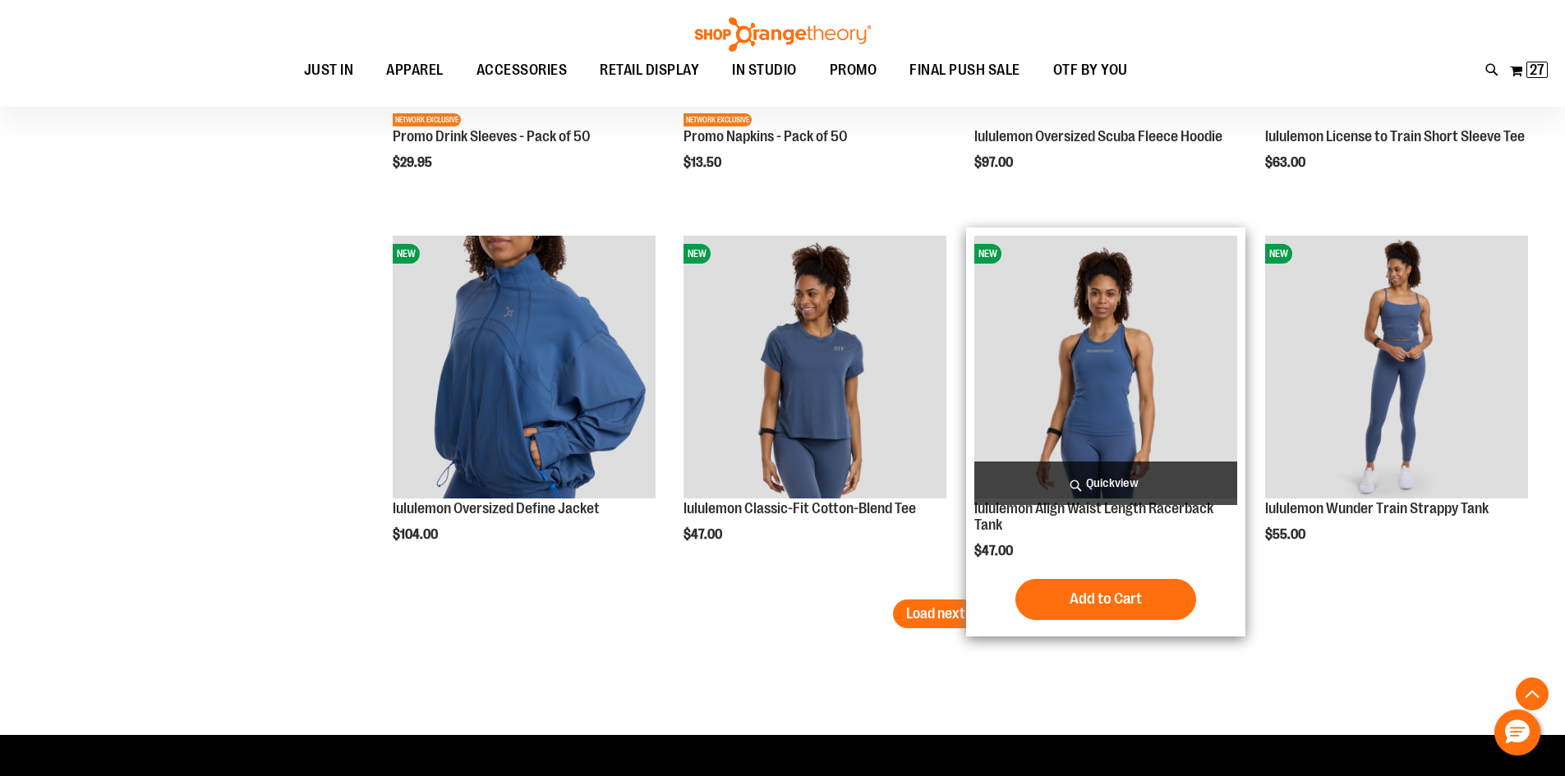
scroll to position [3121, 0]
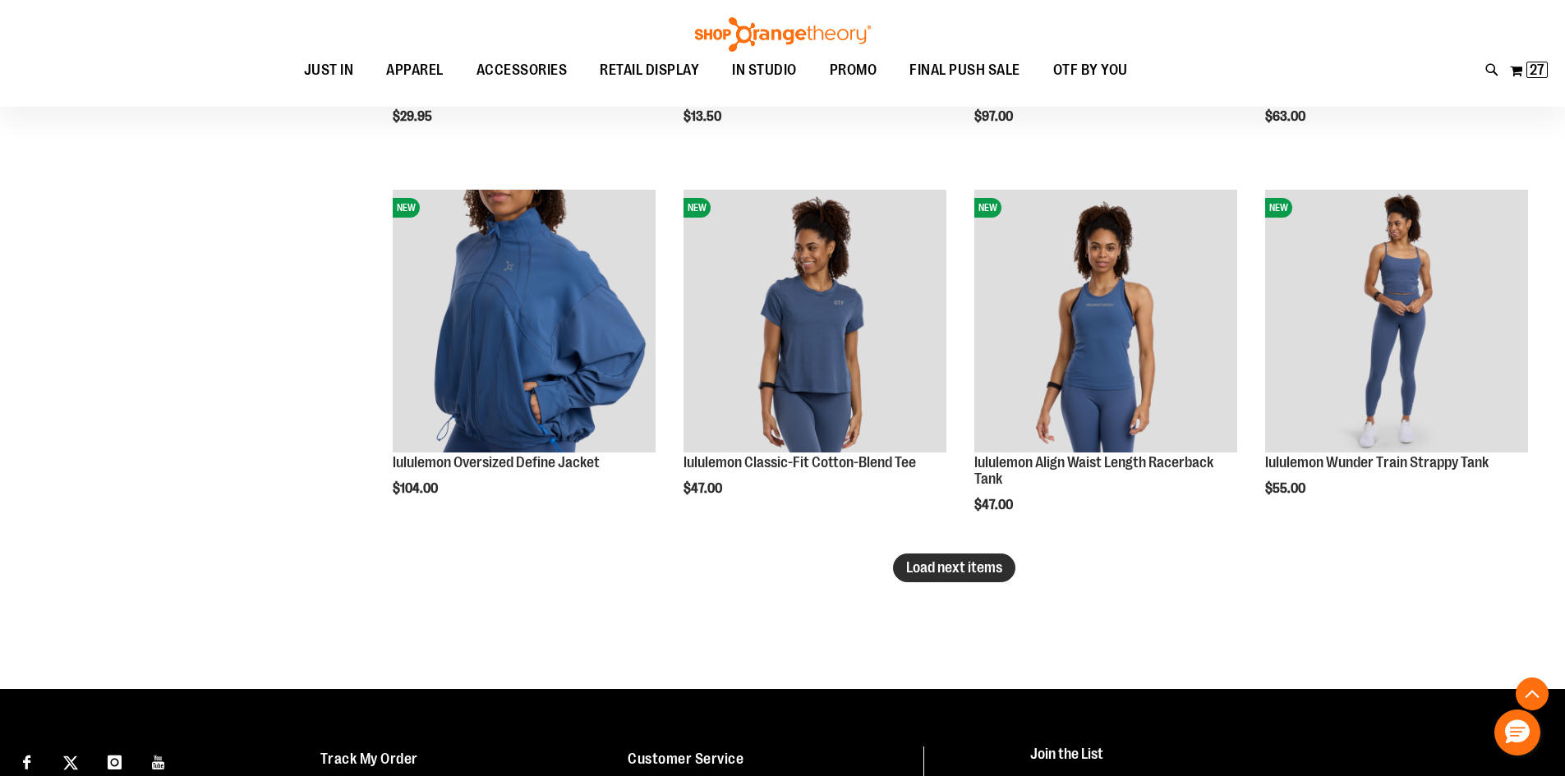
type input "**********"
click at [914, 572] on span "Load next items" at bounding box center [954, 567] width 96 height 16
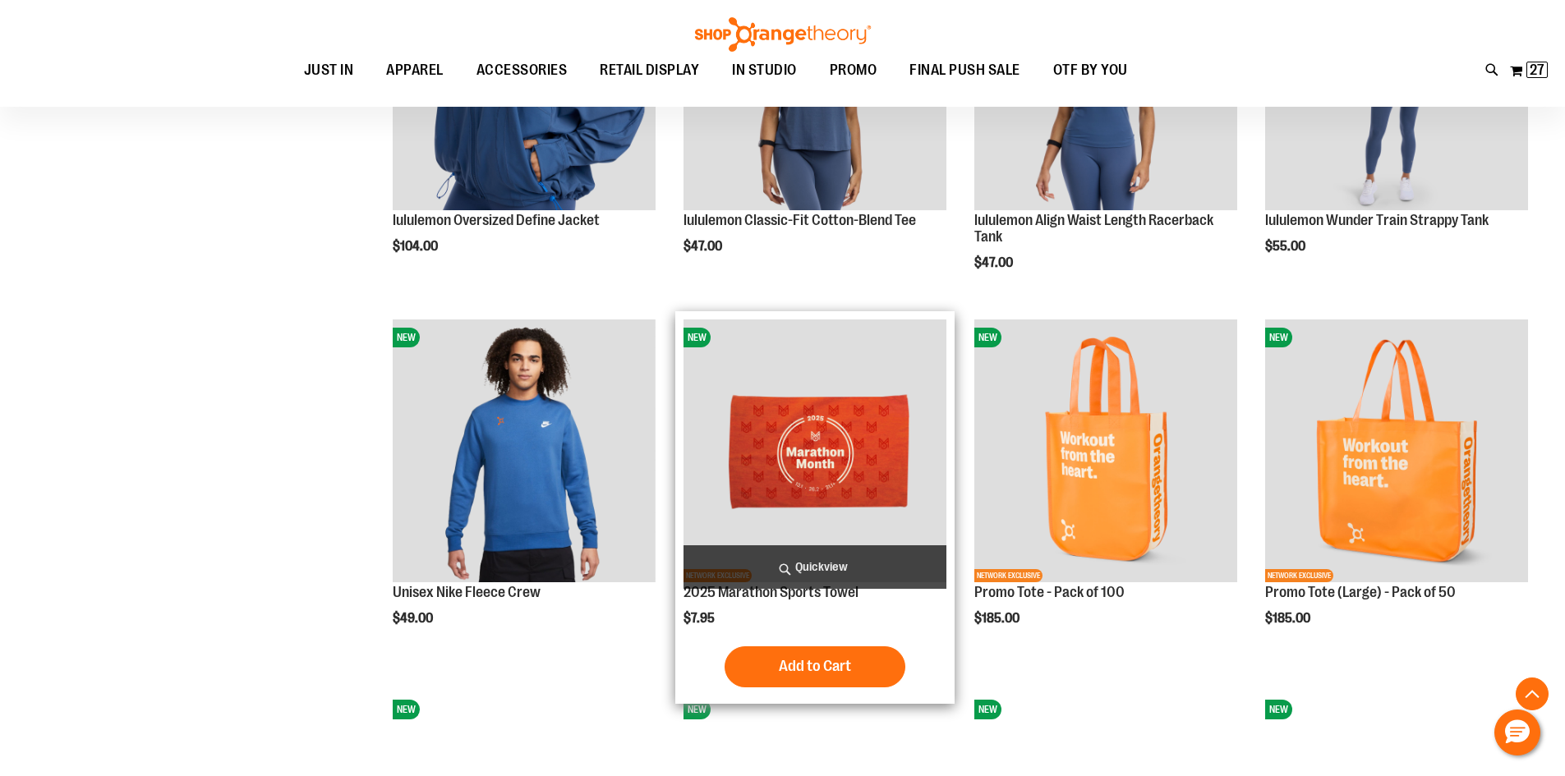
scroll to position [3367, 0]
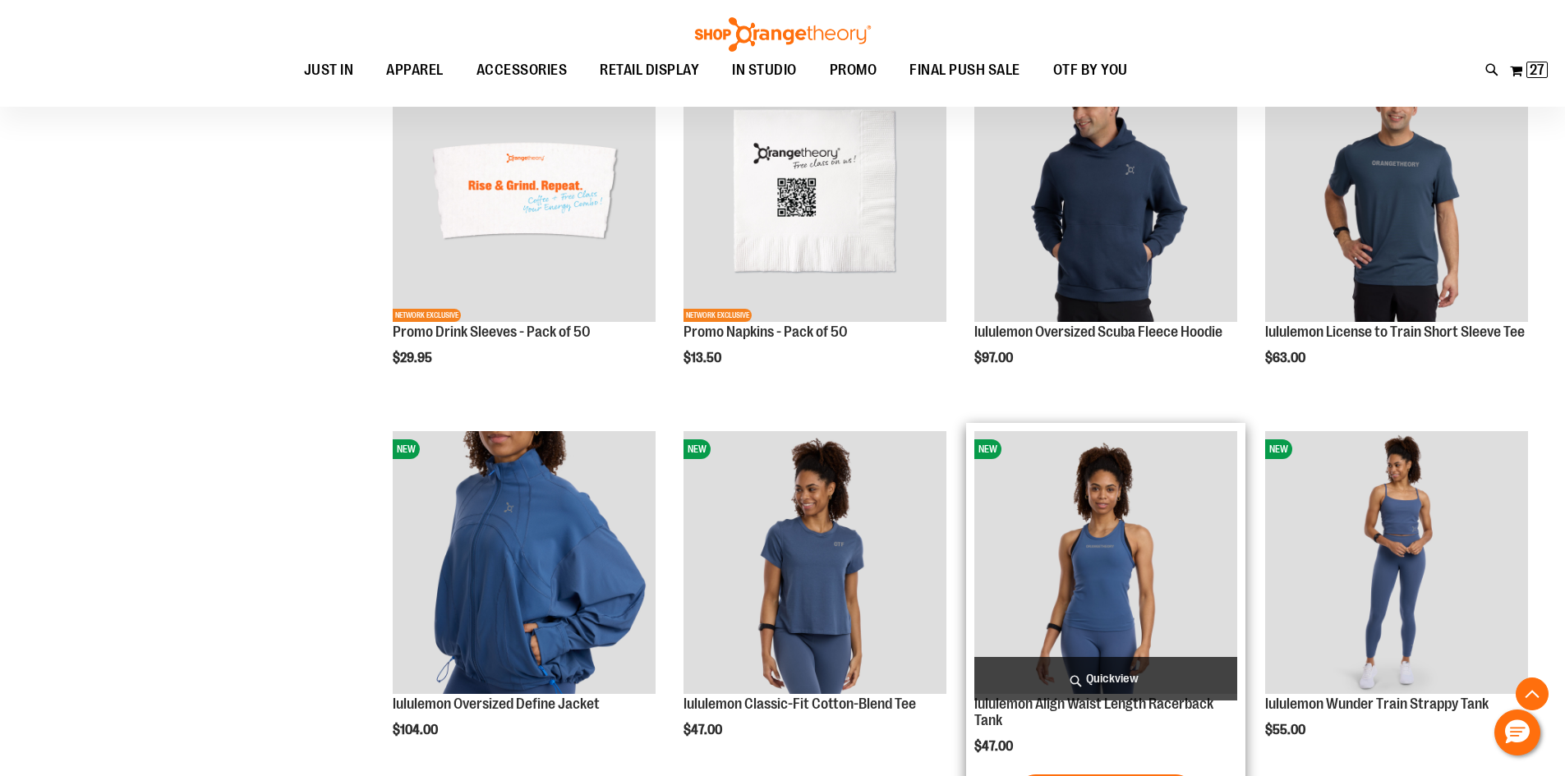
scroll to position [2874, 0]
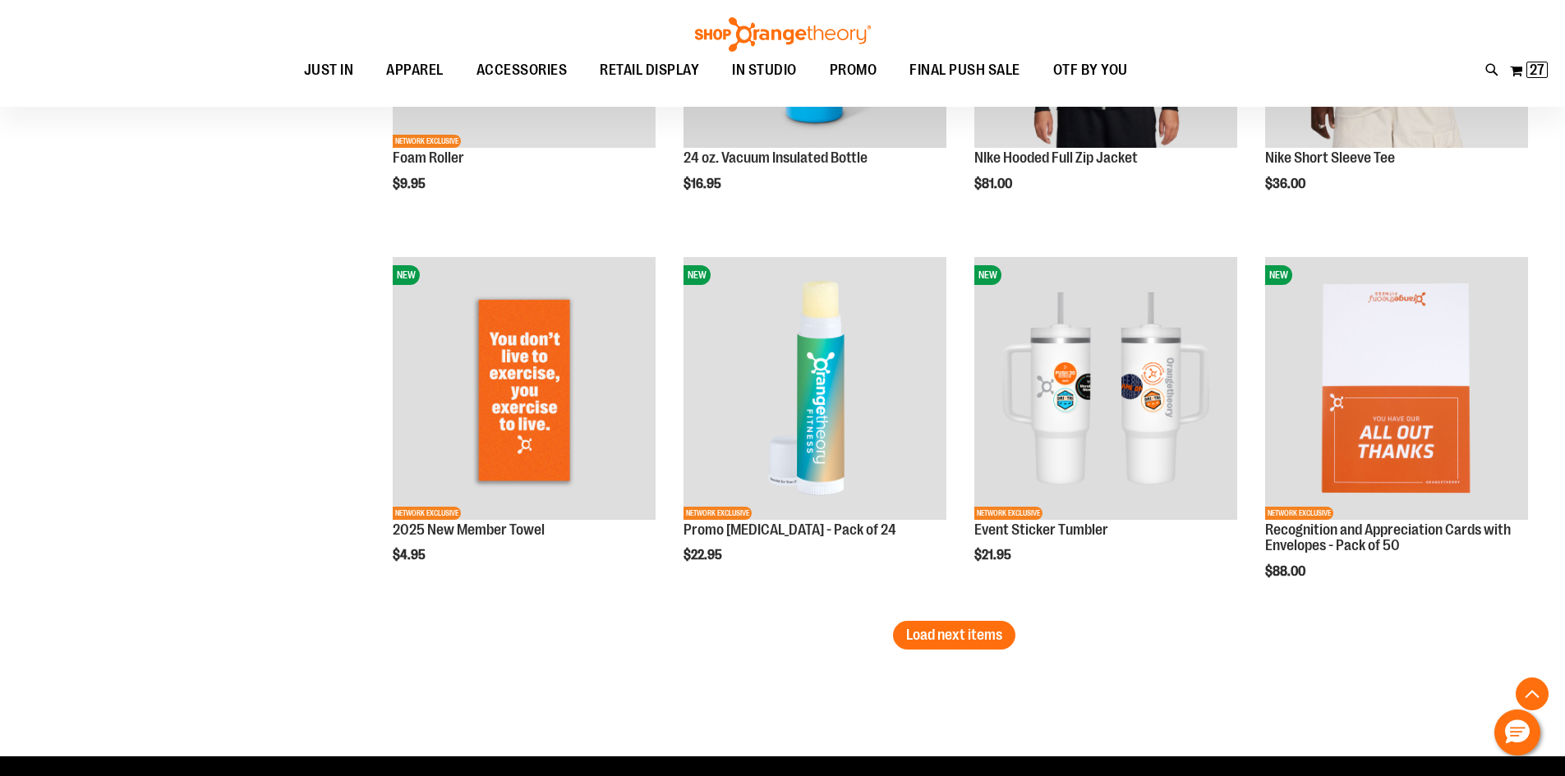
scroll to position [4189, 0]
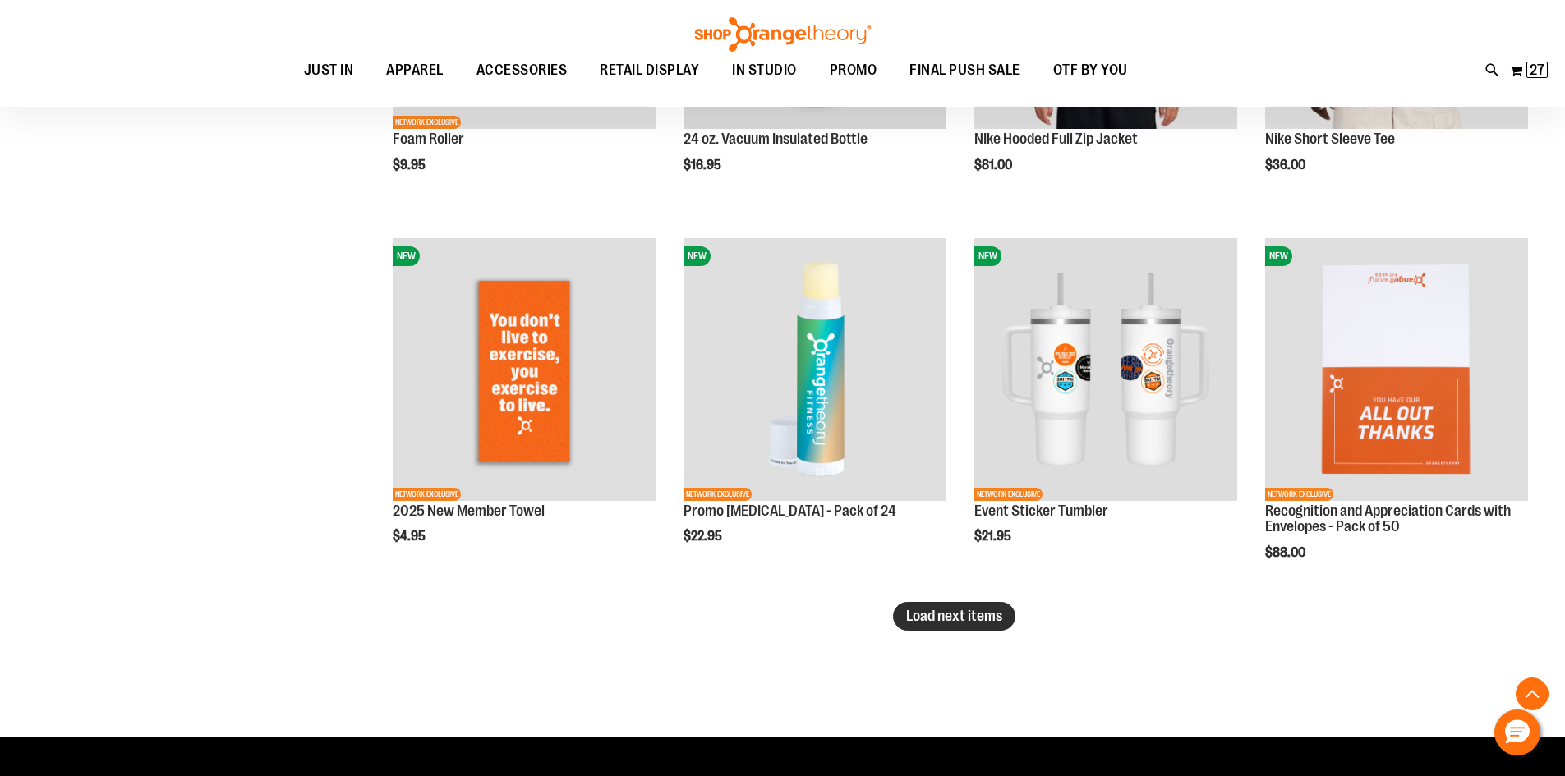
click at [959, 610] on span "Load next items" at bounding box center [954, 616] width 96 height 16
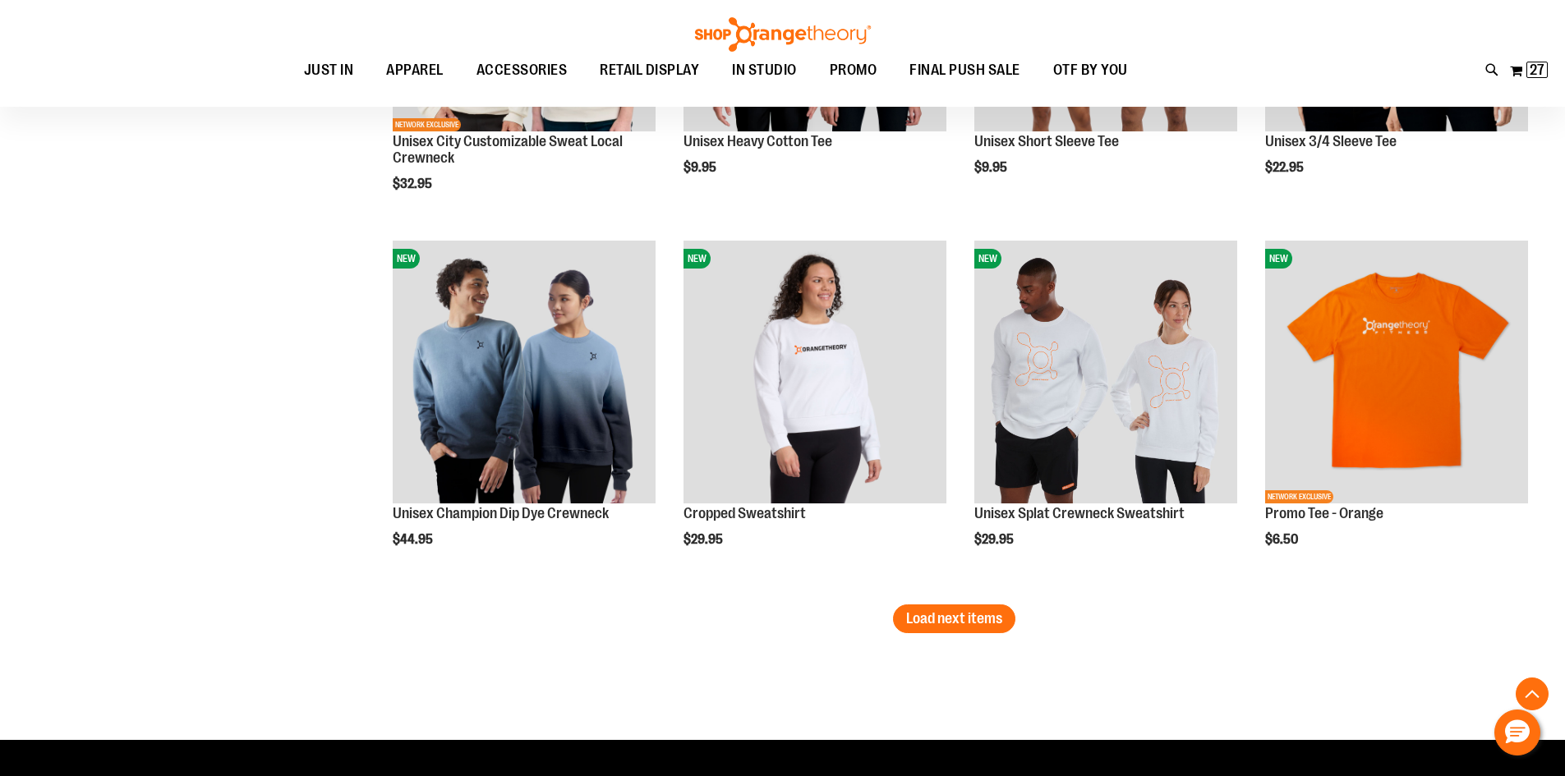
scroll to position [5339, 0]
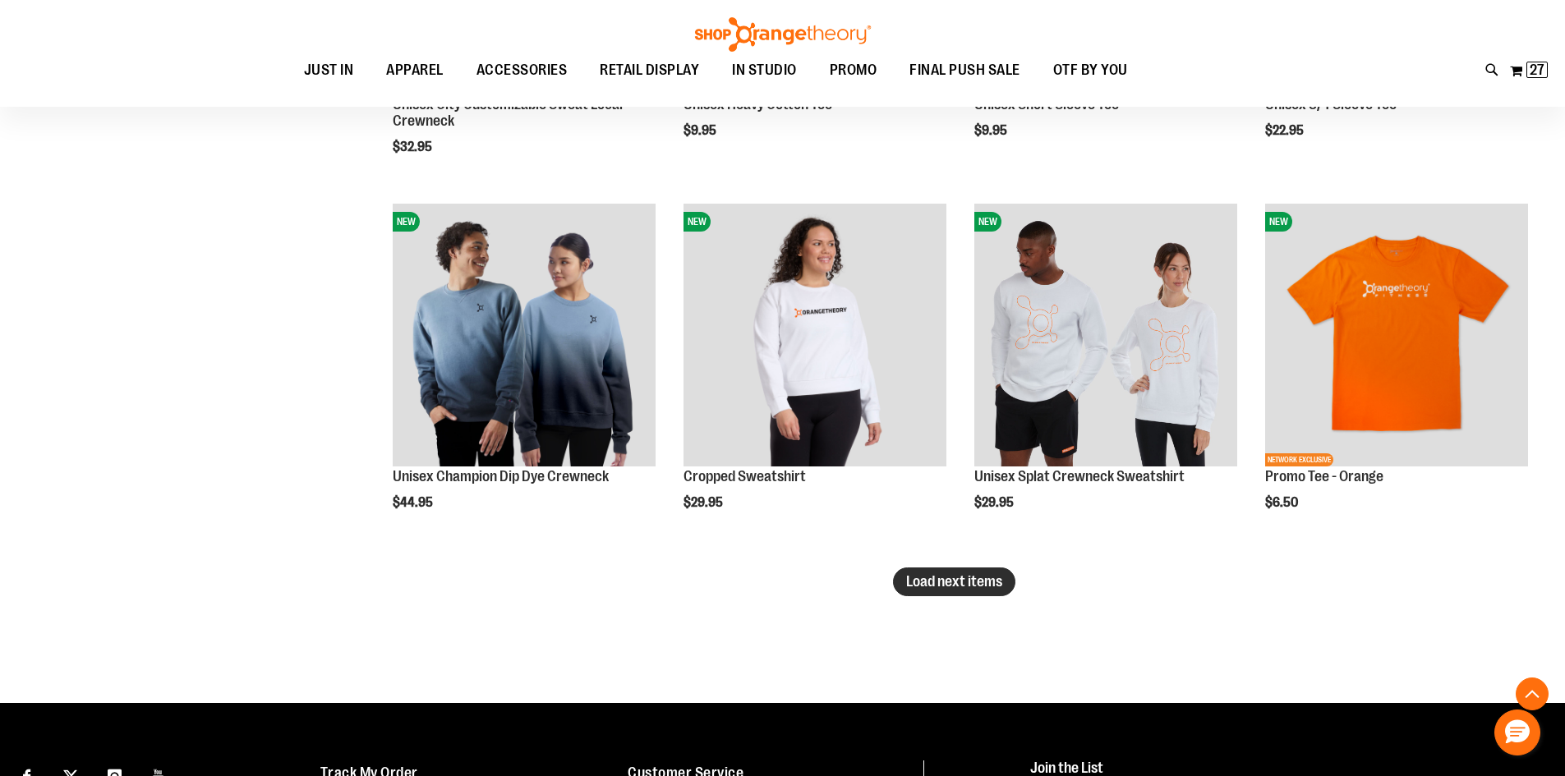
click at [935, 582] on span "Load next items" at bounding box center [954, 581] width 96 height 16
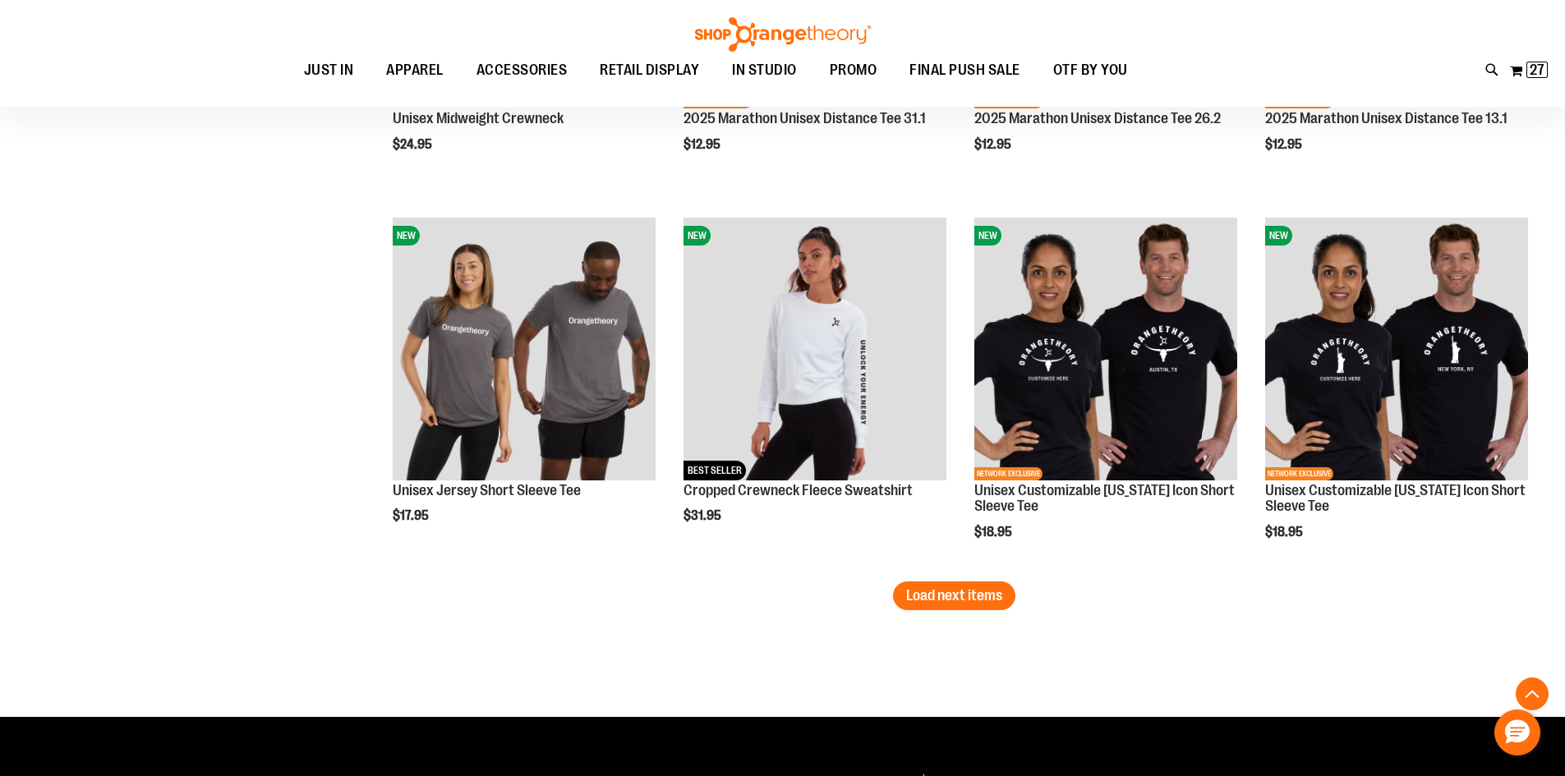
scroll to position [6489, 0]
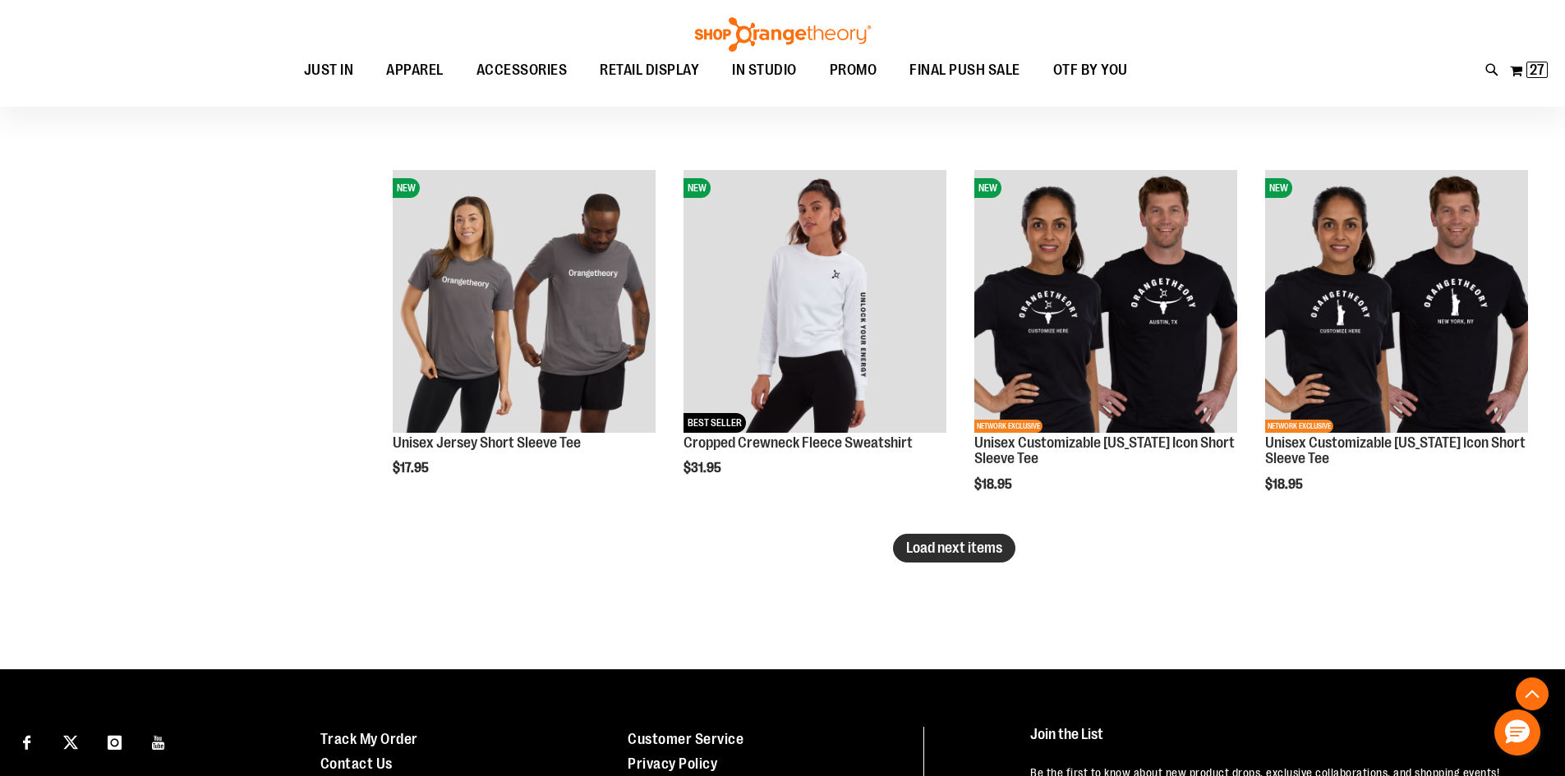
click at [952, 542] on span "Load next items" at bounding box center [954, 548] width 96 height 16
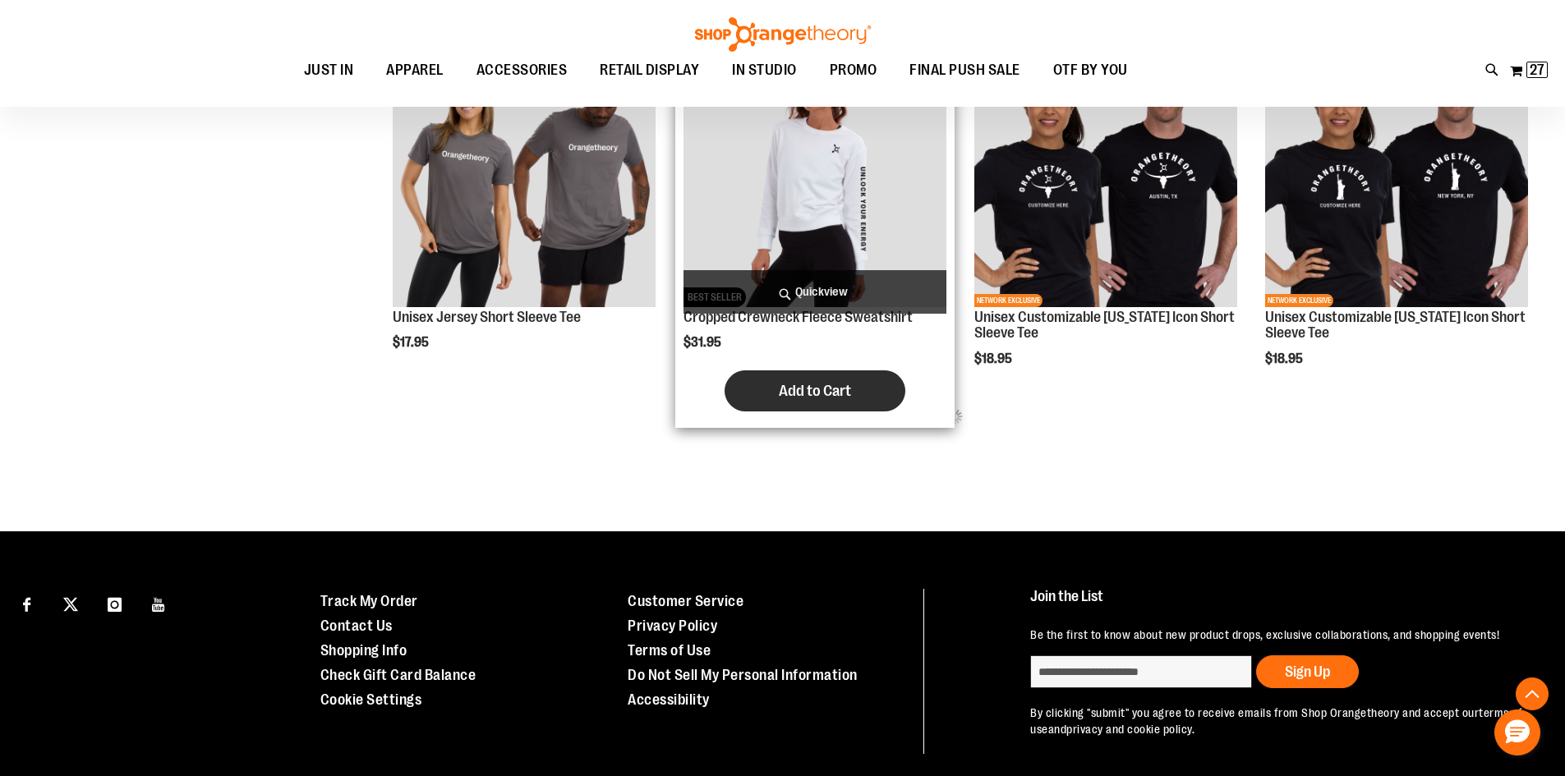
scroll to position [6653, 0]
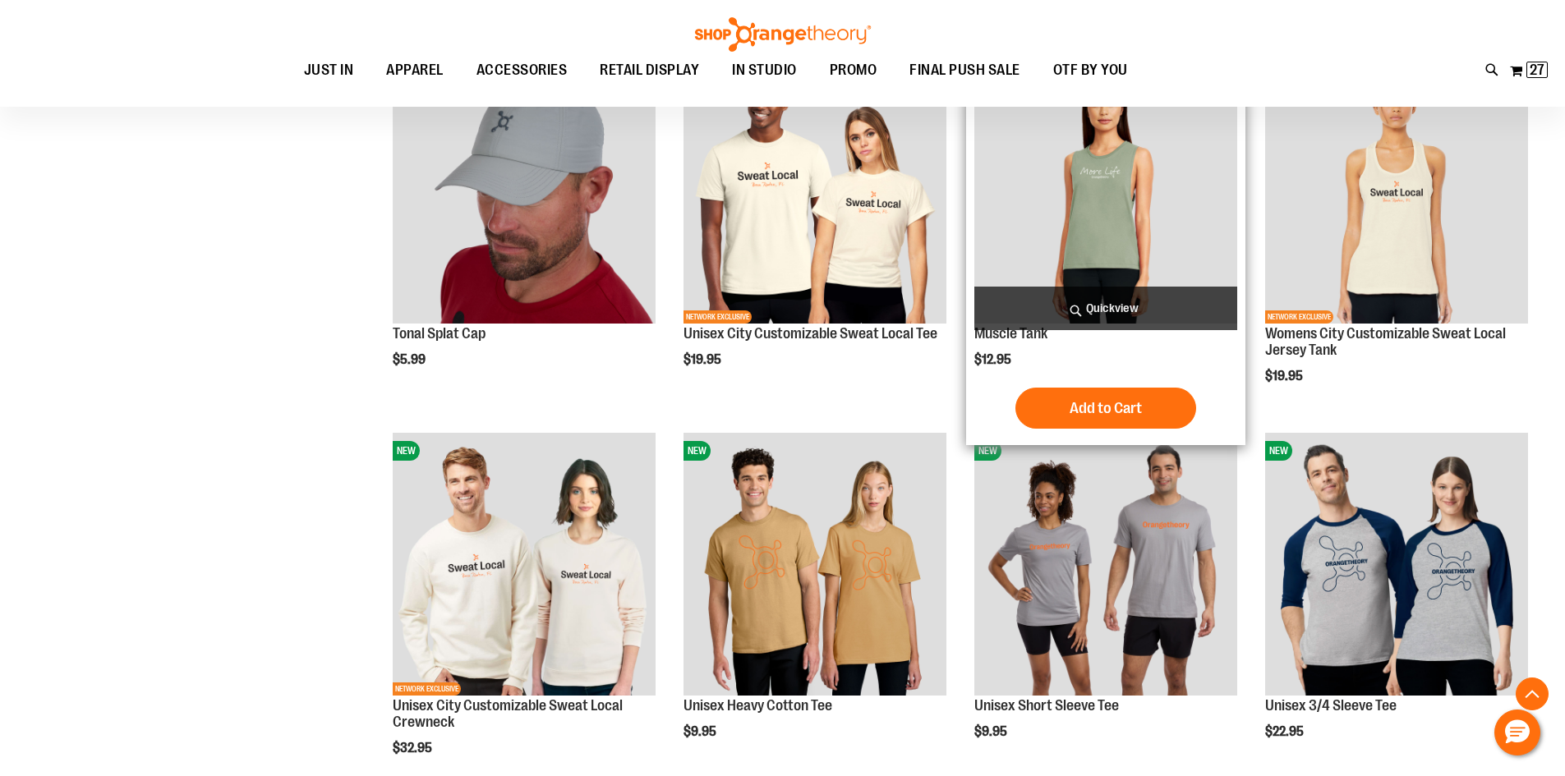
scroll to position [4764, 0]
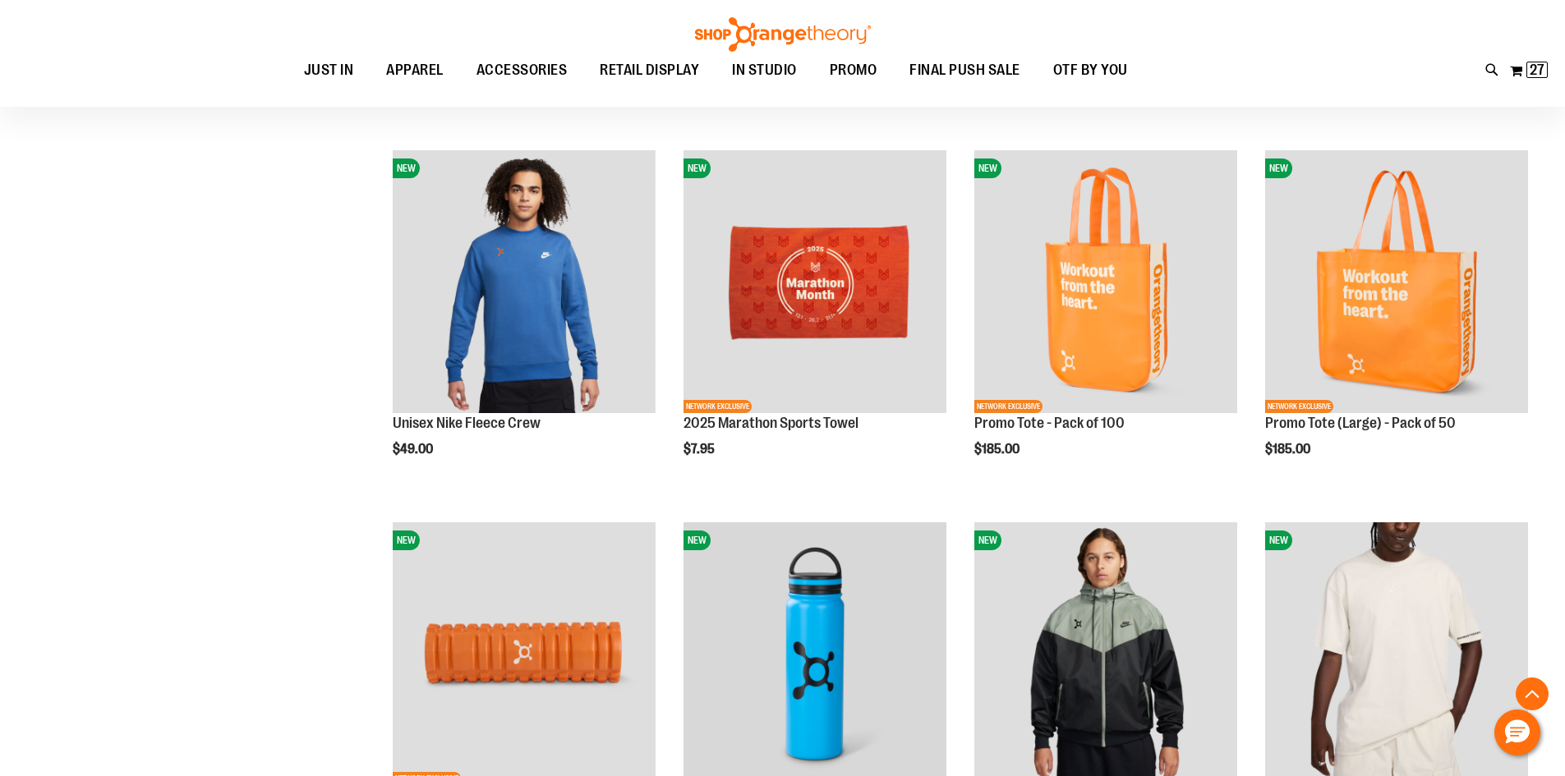
scroll to position [3532, 0]
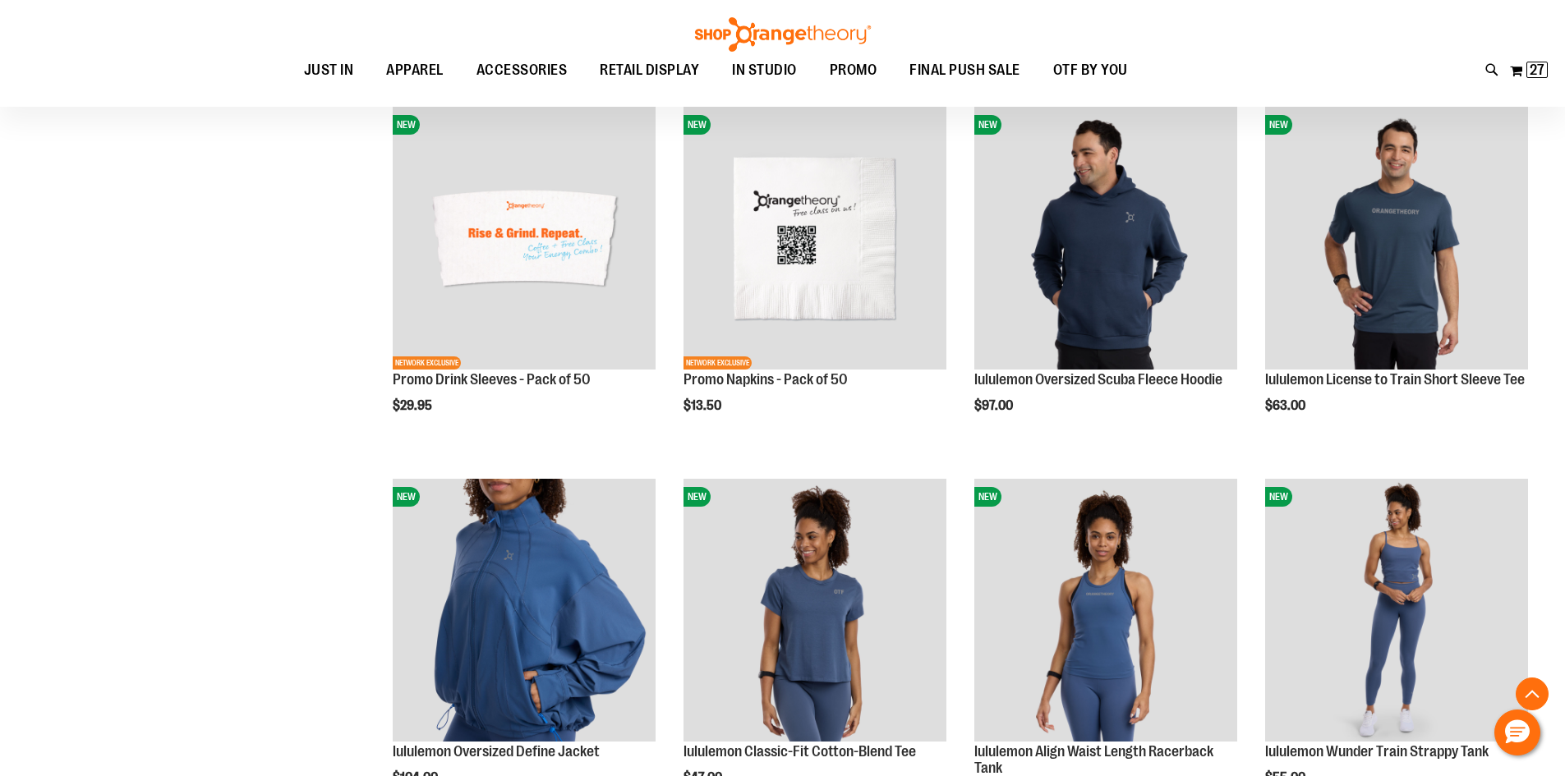
scroll to position [2792, 0]
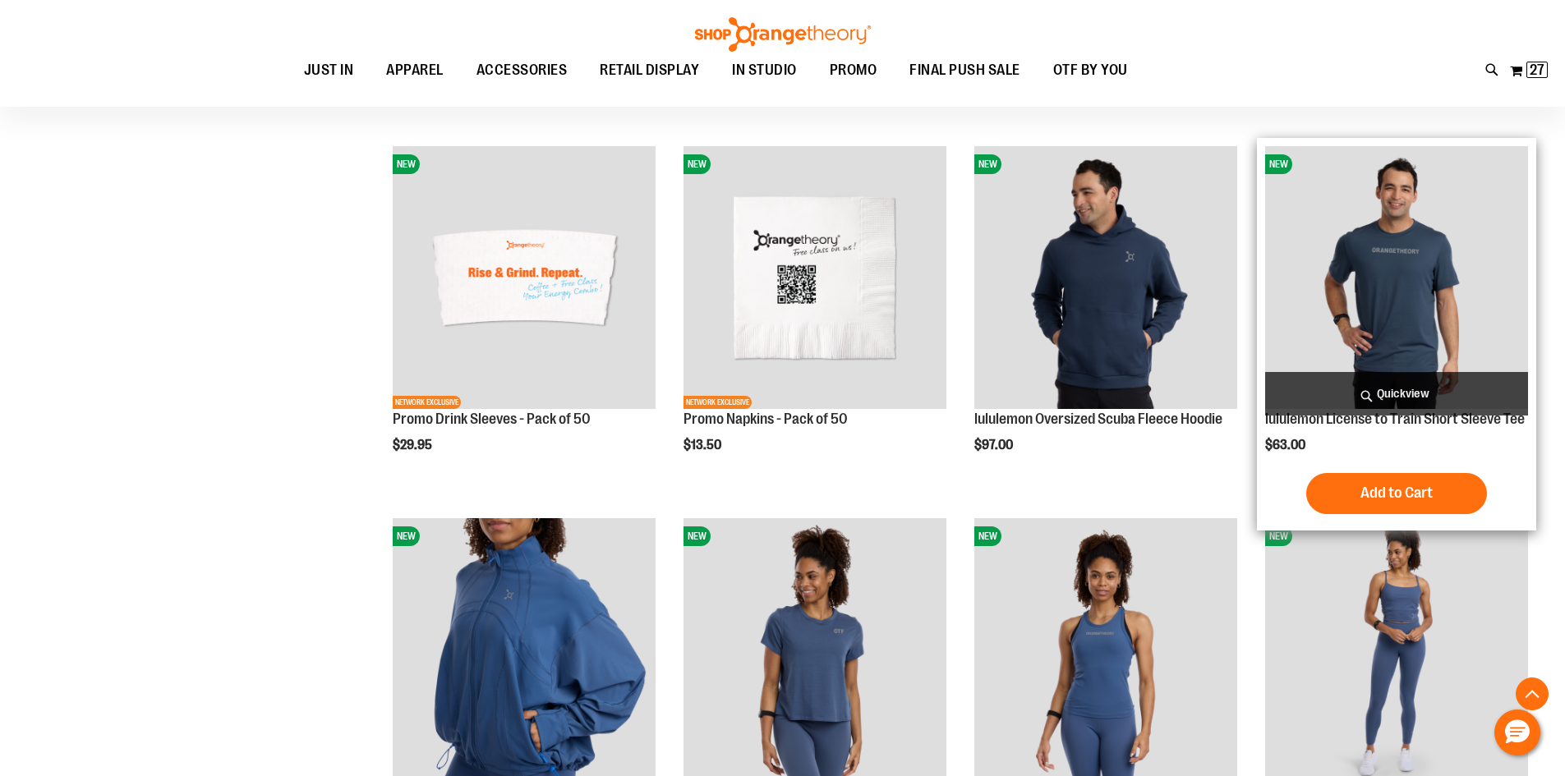
click at [1299, 302] on img "product" at bounding box center [1396, 277] width 263 height 263
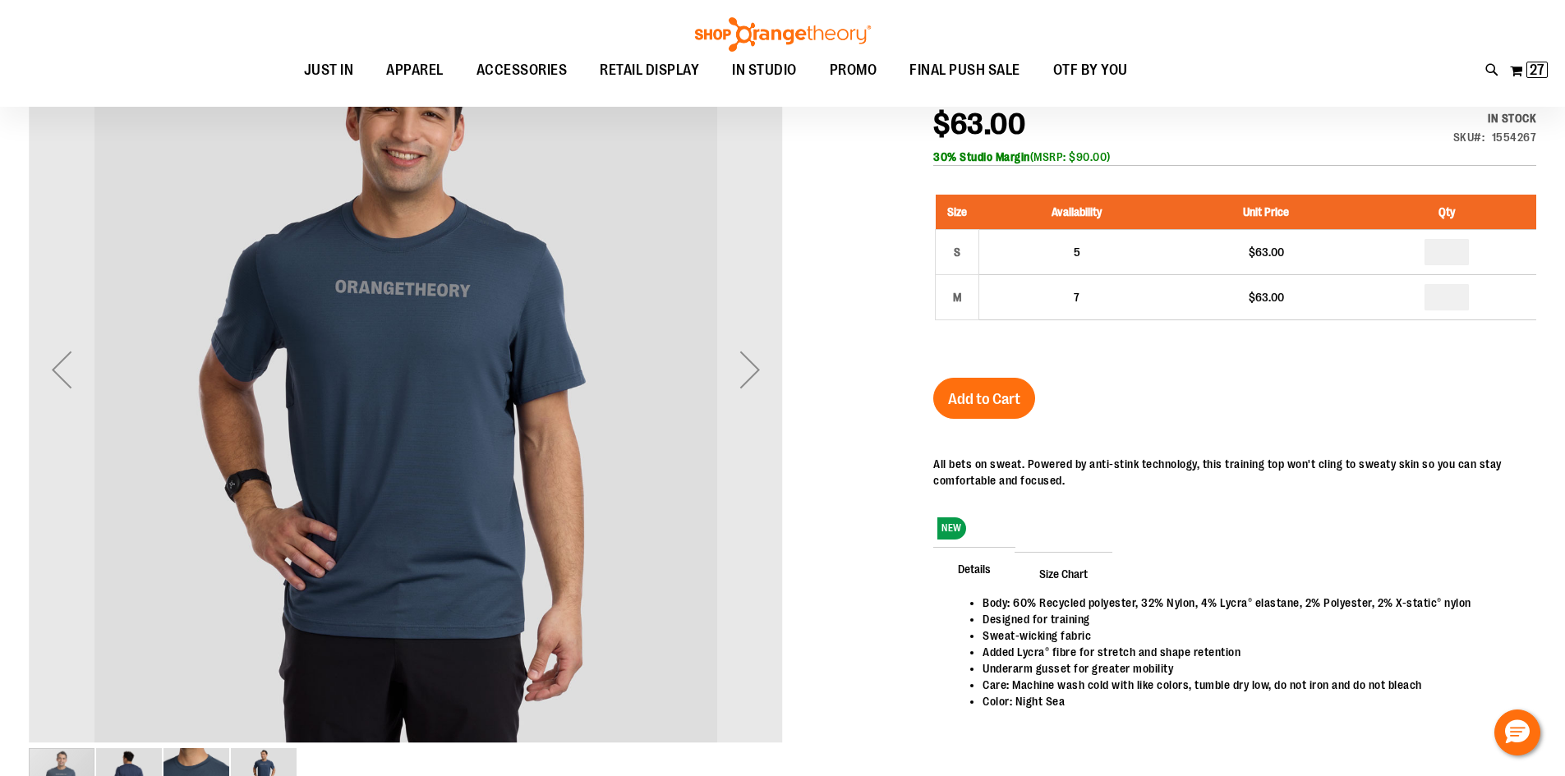
scroll to position [245, 0]
type input "**********"
click at [734, 380] on div "Next" at bounding box center [750, 371] width 66 height 66
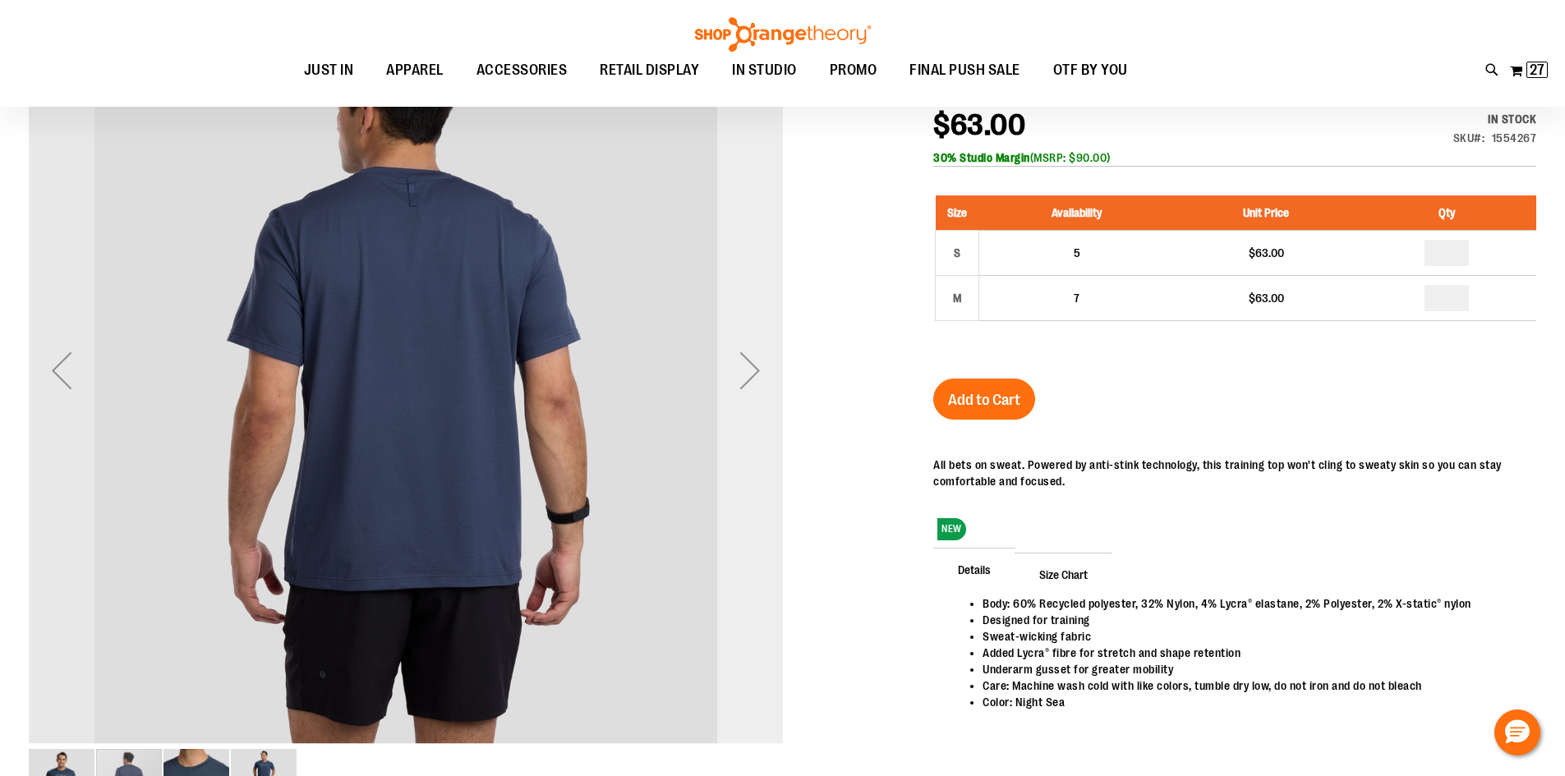
click at [734, 379] on div "Next" at bounding box center [750, 371] width 66 height 66
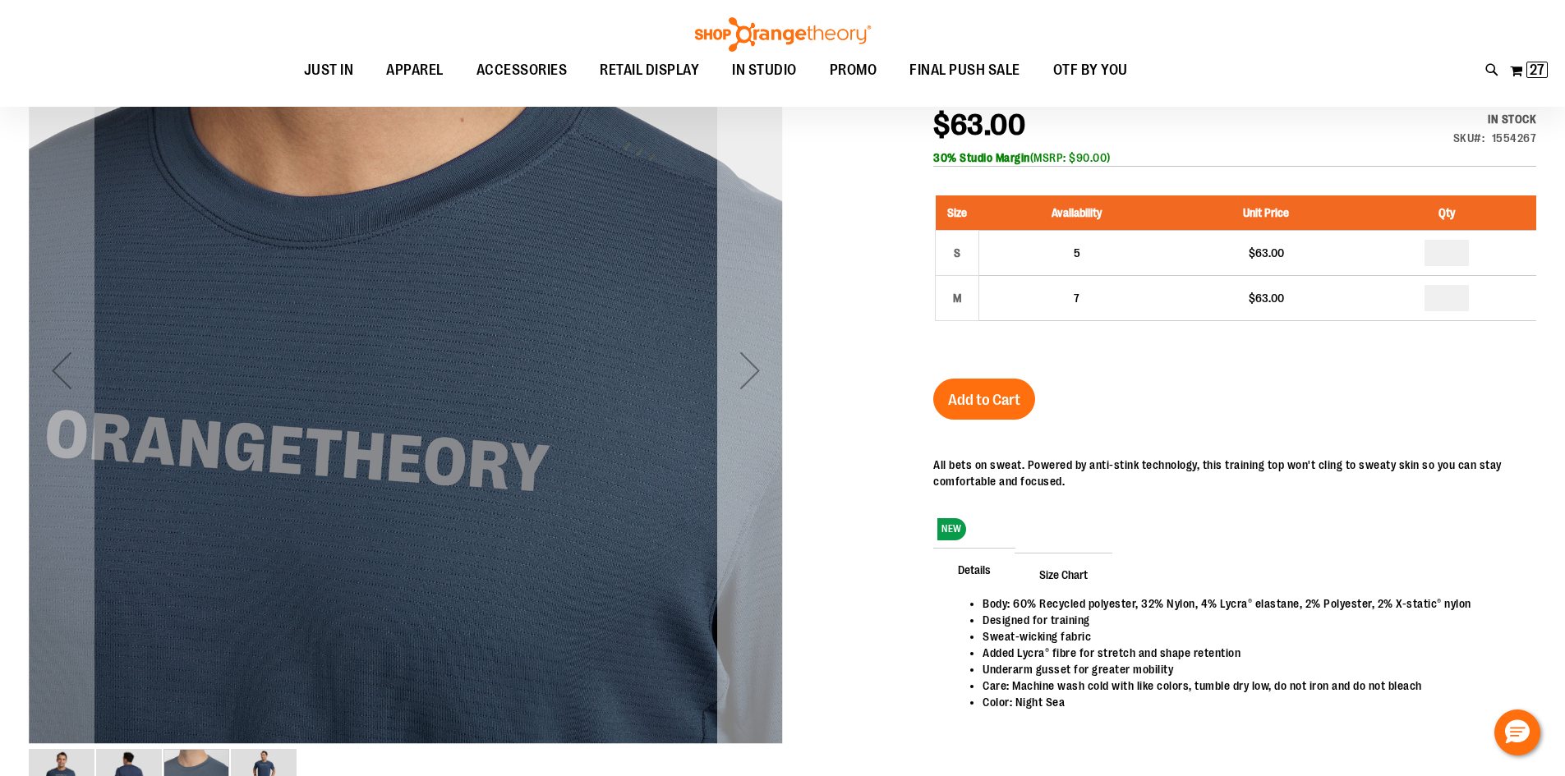
click at [743, 395] on div "Next" at bounding box center [750, 371] width 66 height 66
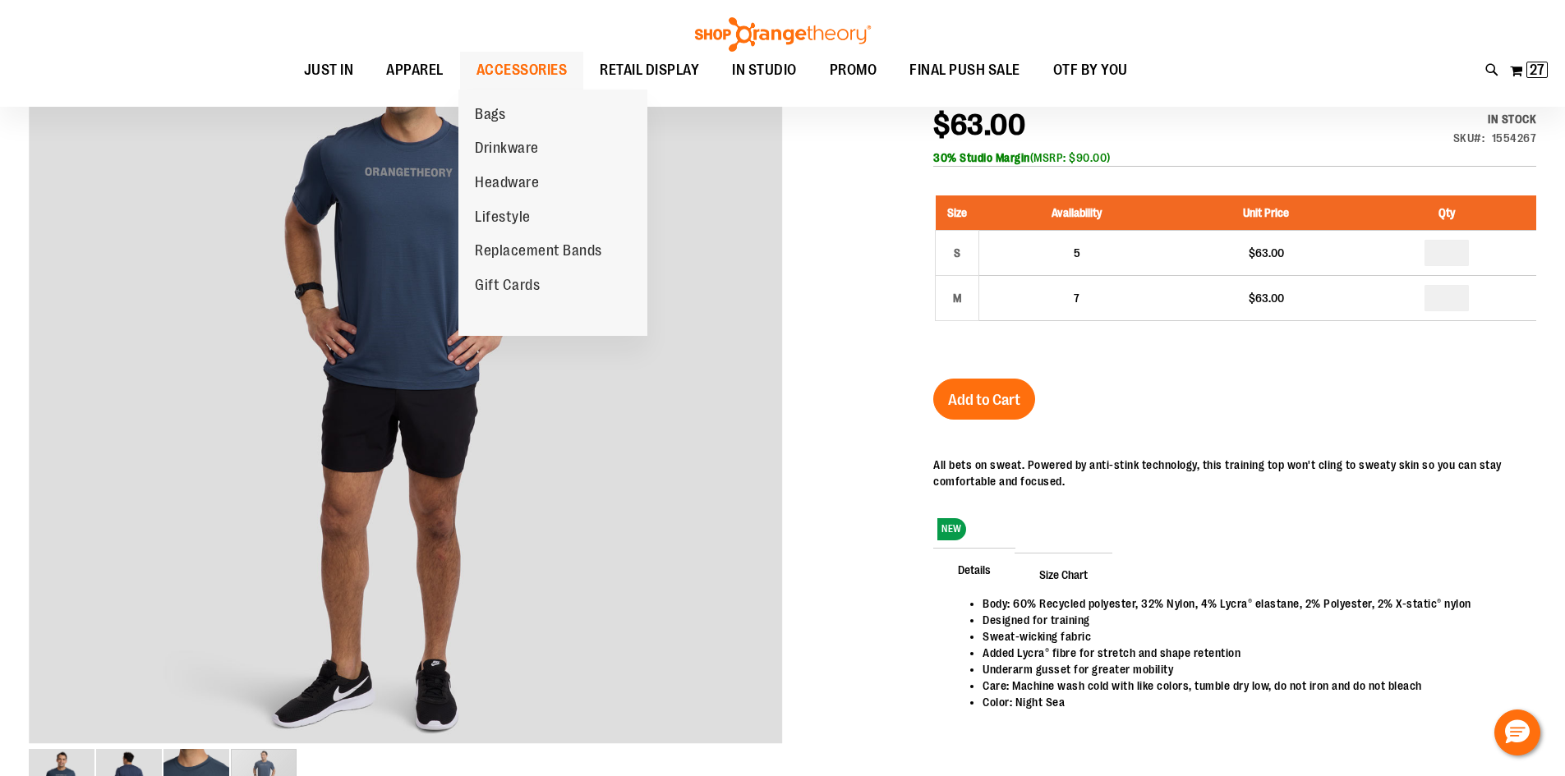
click at [551, 63] on span "ACCESSORIES" at bounding box center [521, 70] width 91 height 37
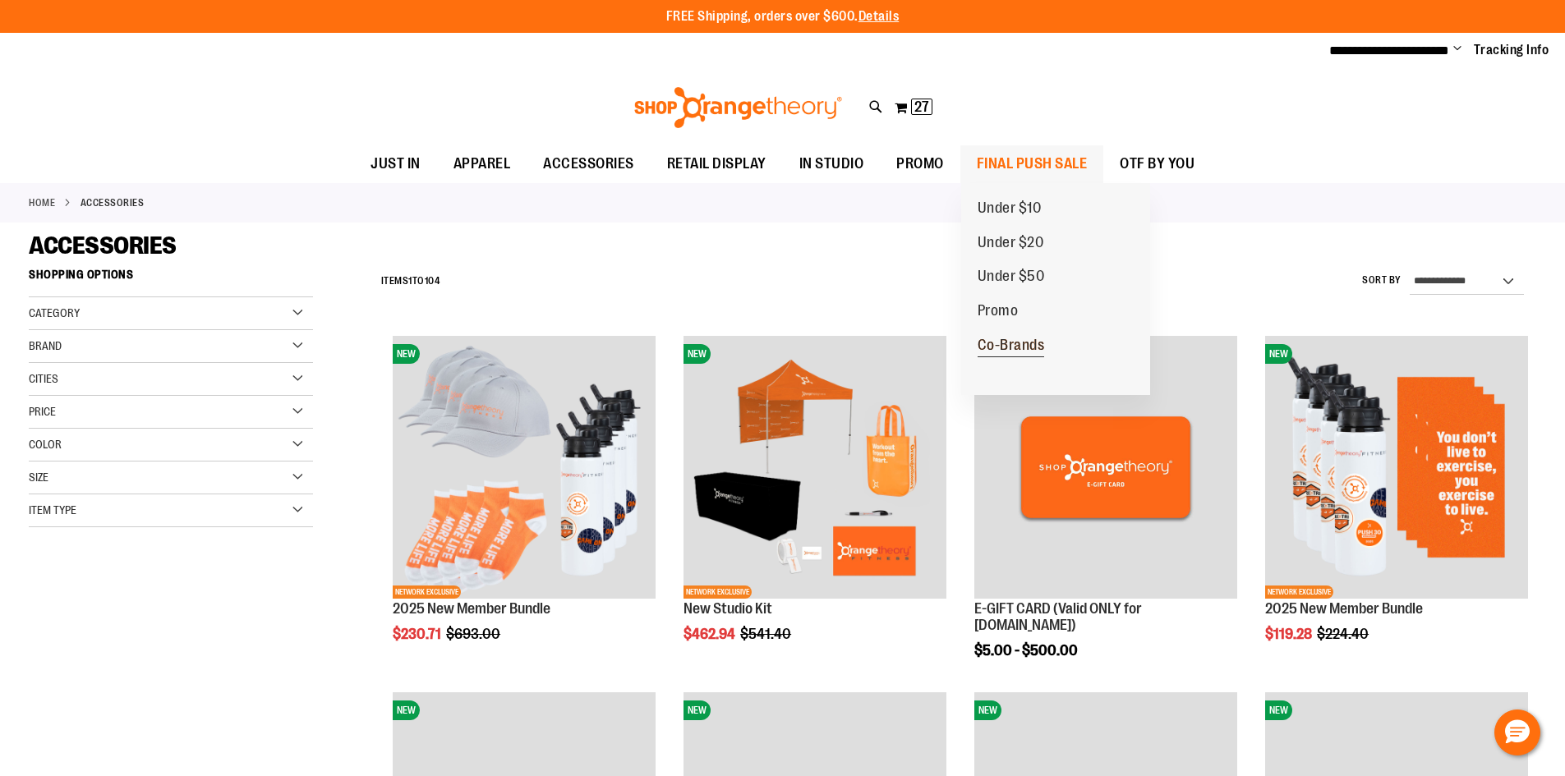
type input "**********"
click at [1010, 347] on span "Co-Brands" at bounding box center [1011, 347] width 67 height 21
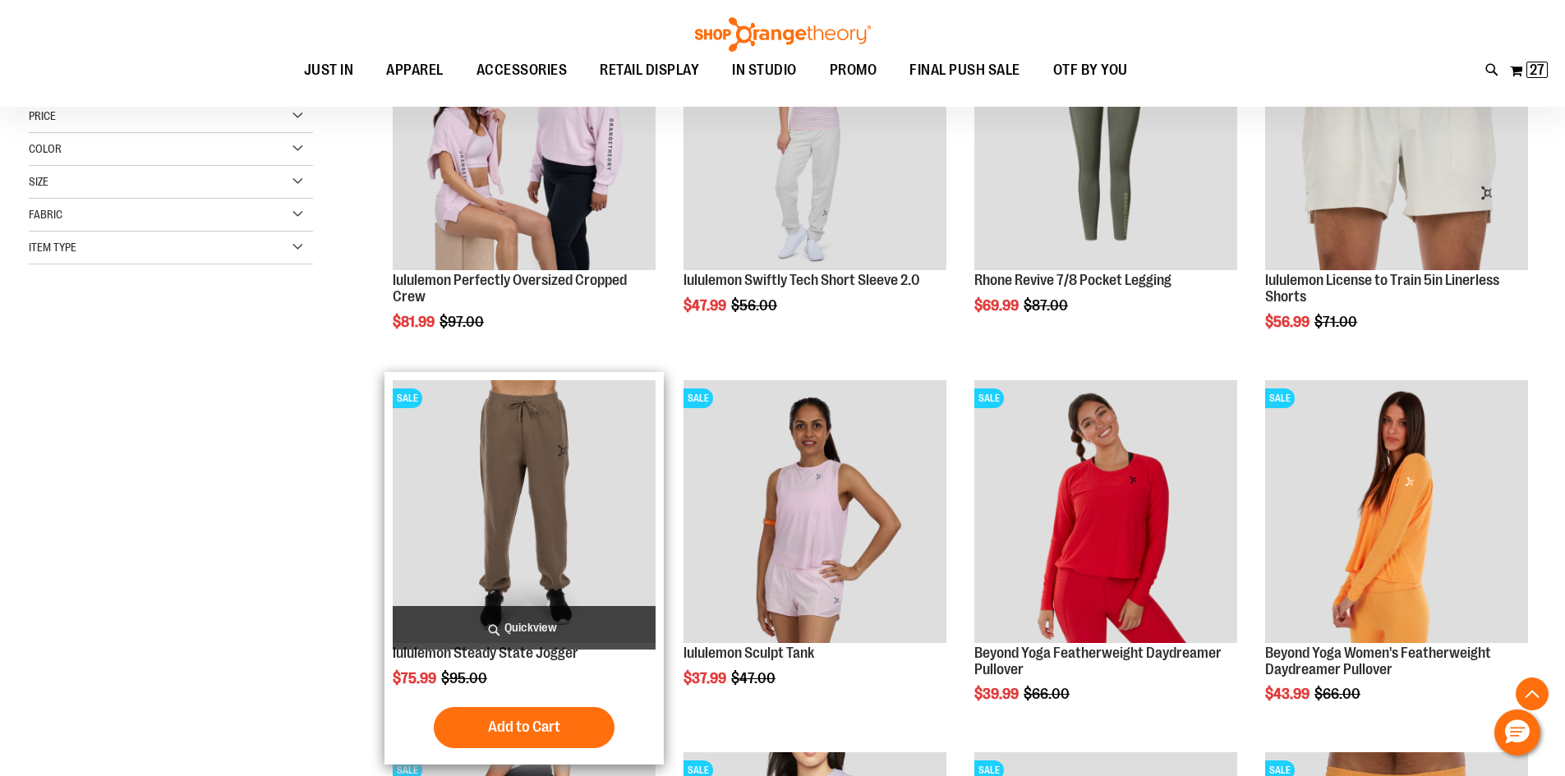
scroll to position [328, 0]
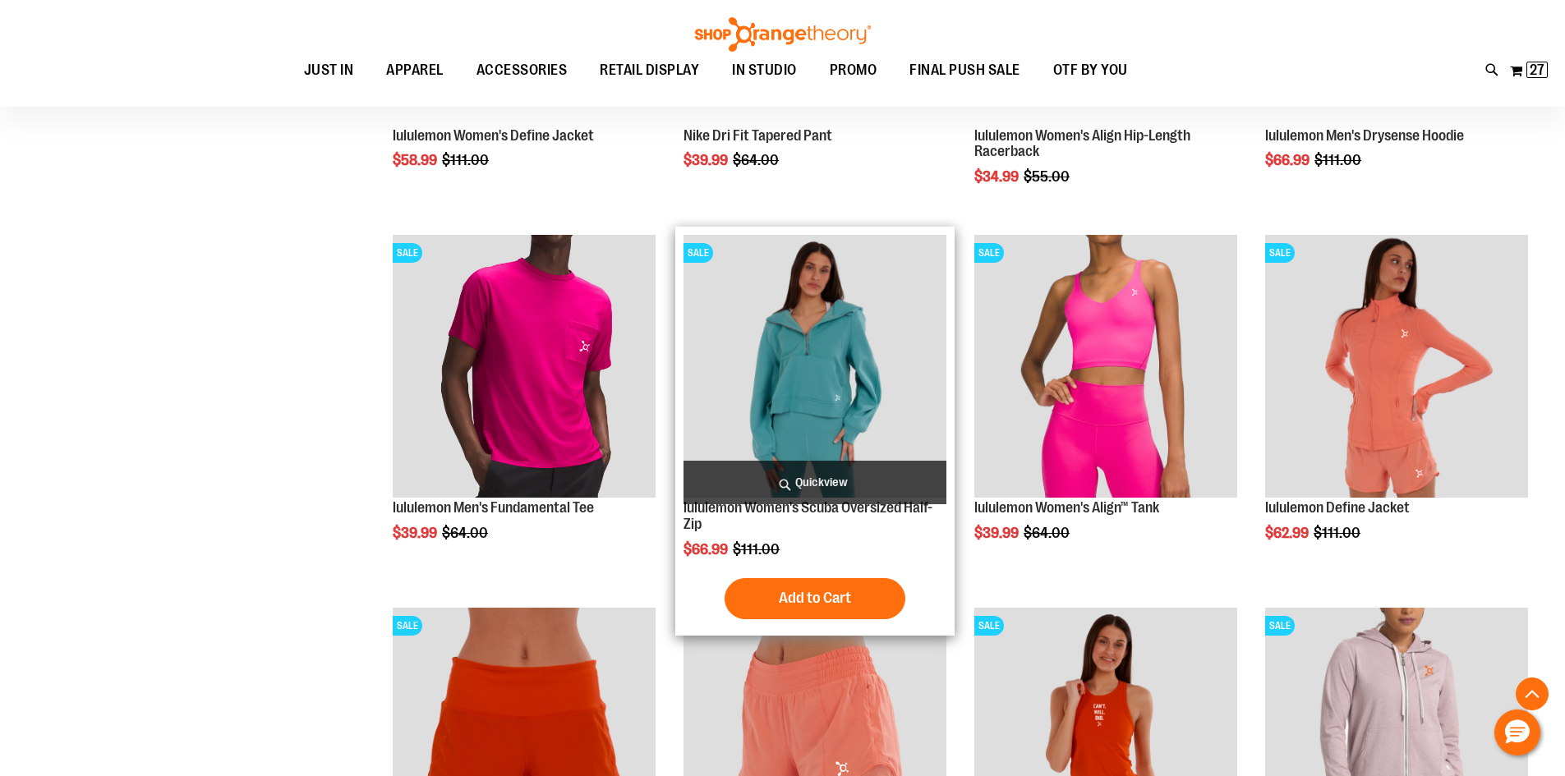
scroll to position [1642, 0]
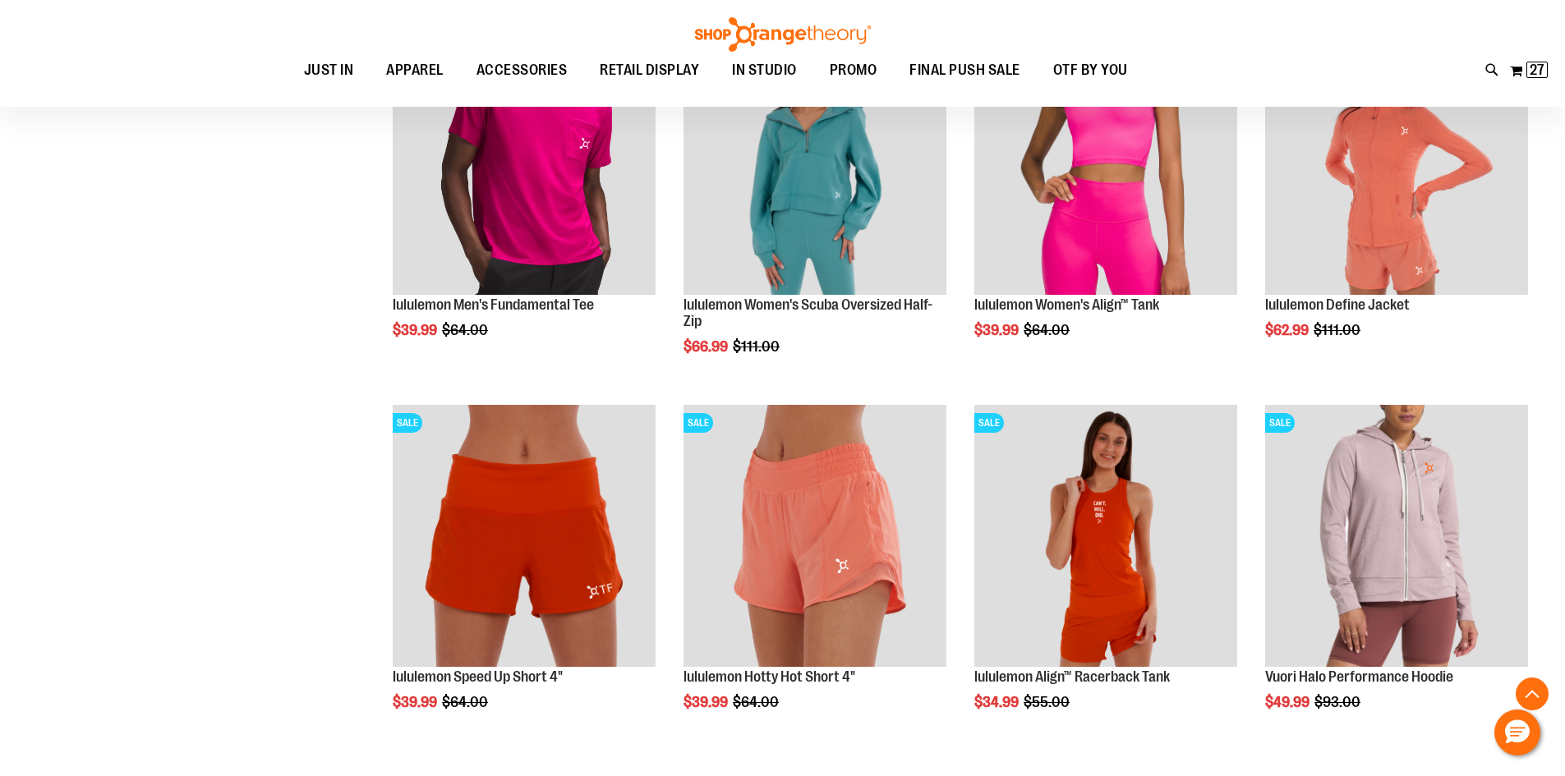
scroll to position [1806, 0]
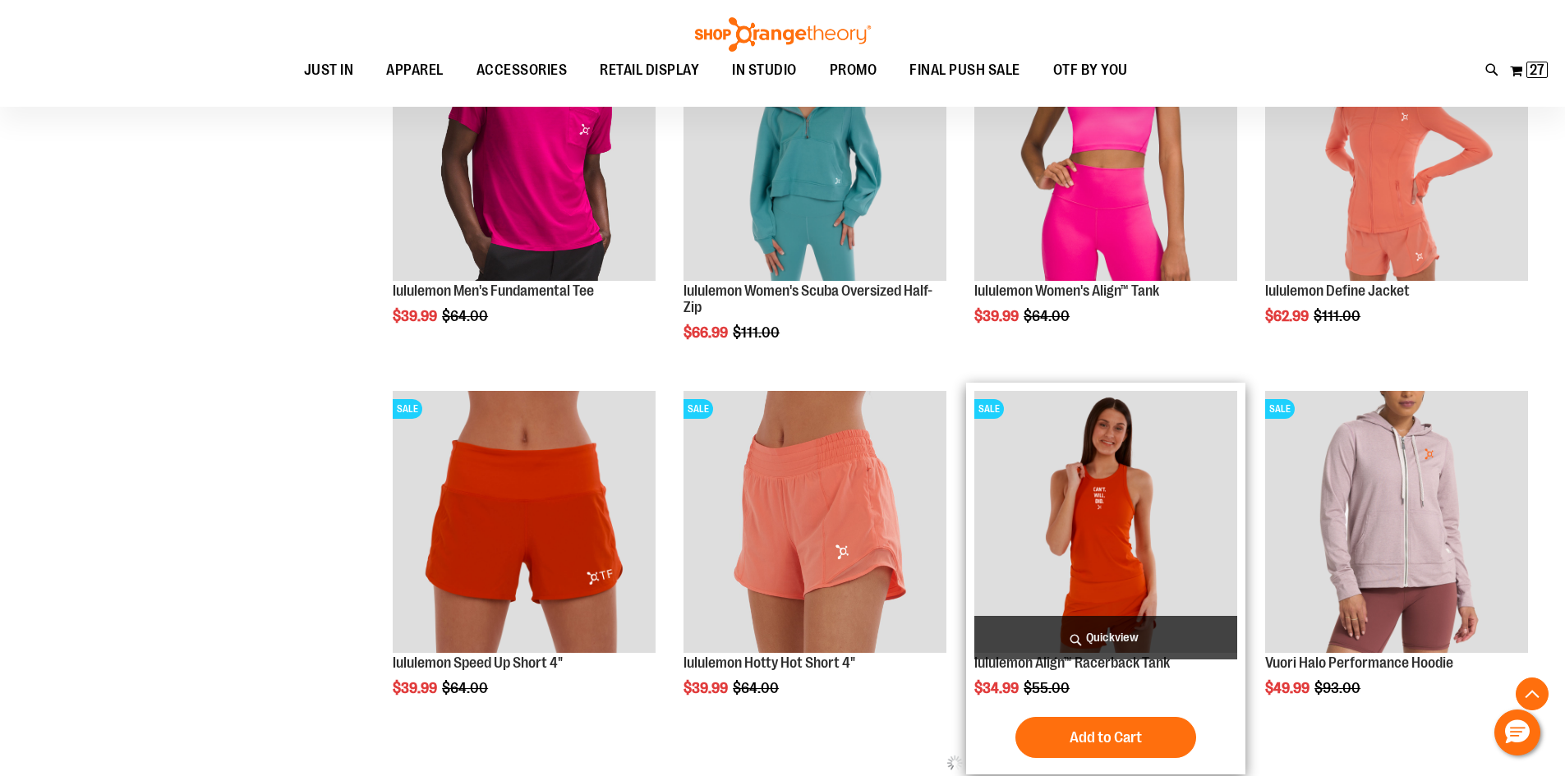
type input "**********"
click at [1085, 538] on img "product" at bounding box center [1105, 522] width 263 height 263
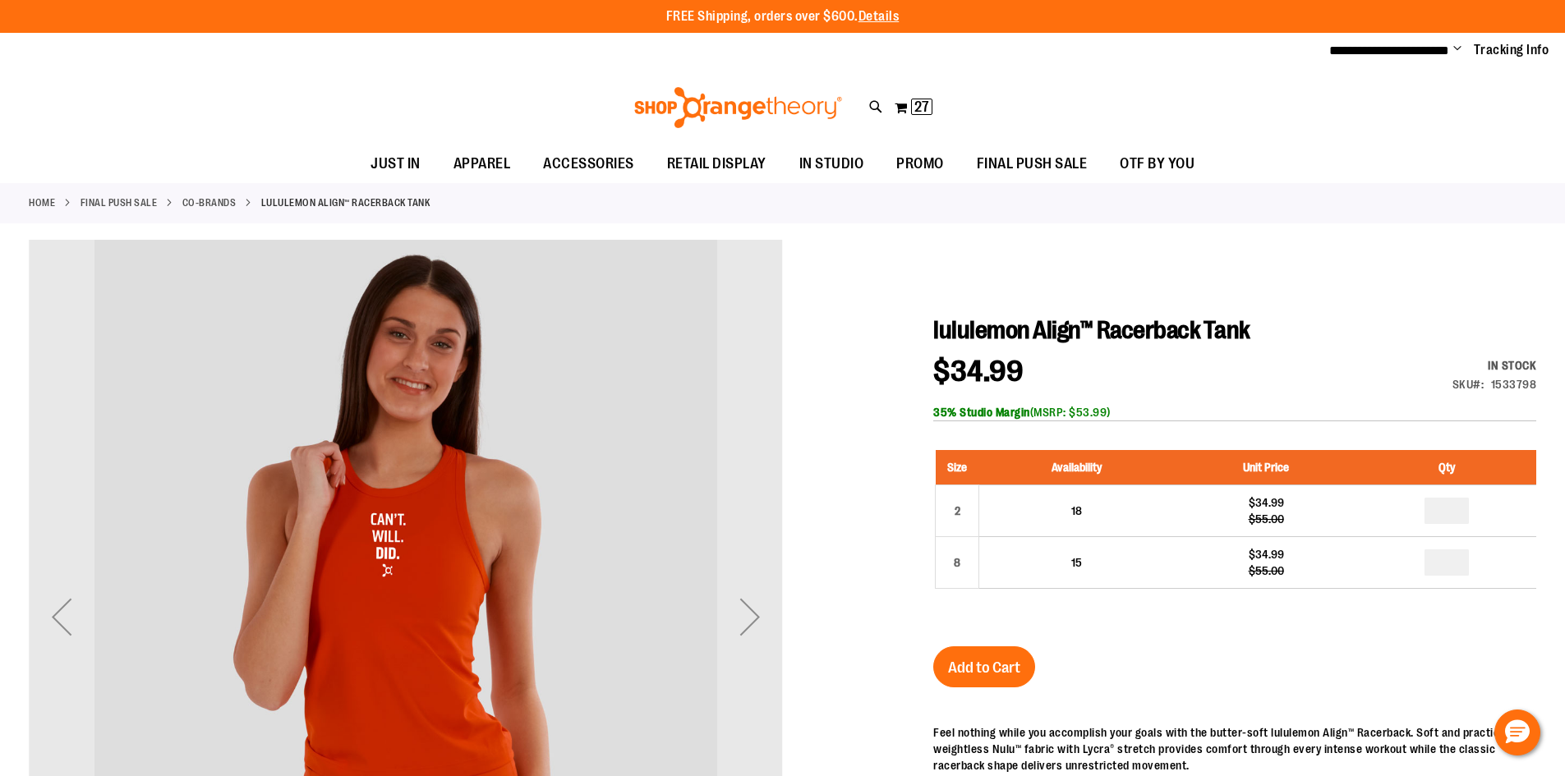
scroll to position [163, 0]
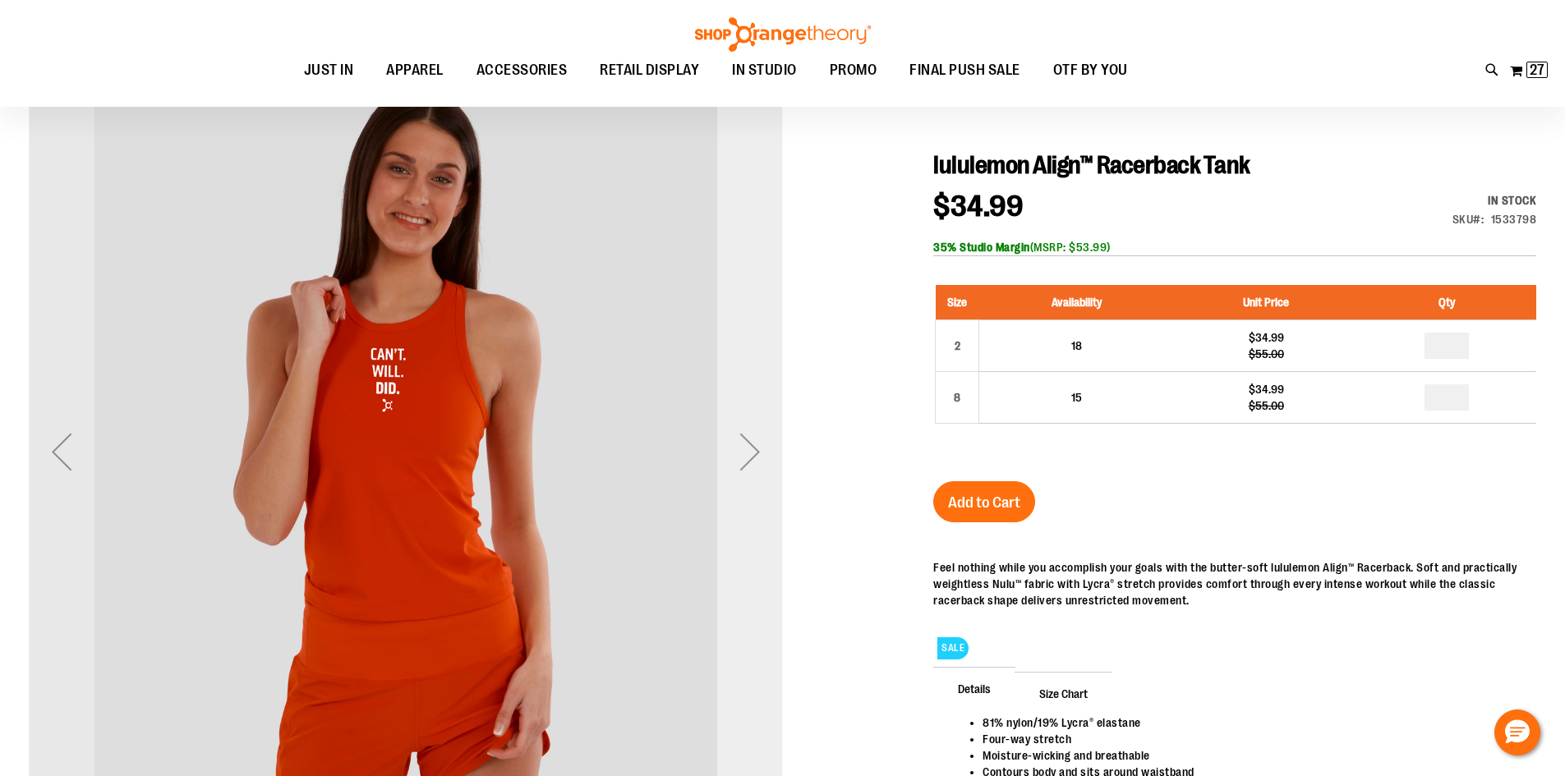
type input "**********"
click at [766, 470] on div "Next" at bounding box center [750, 452] width 66 height 66
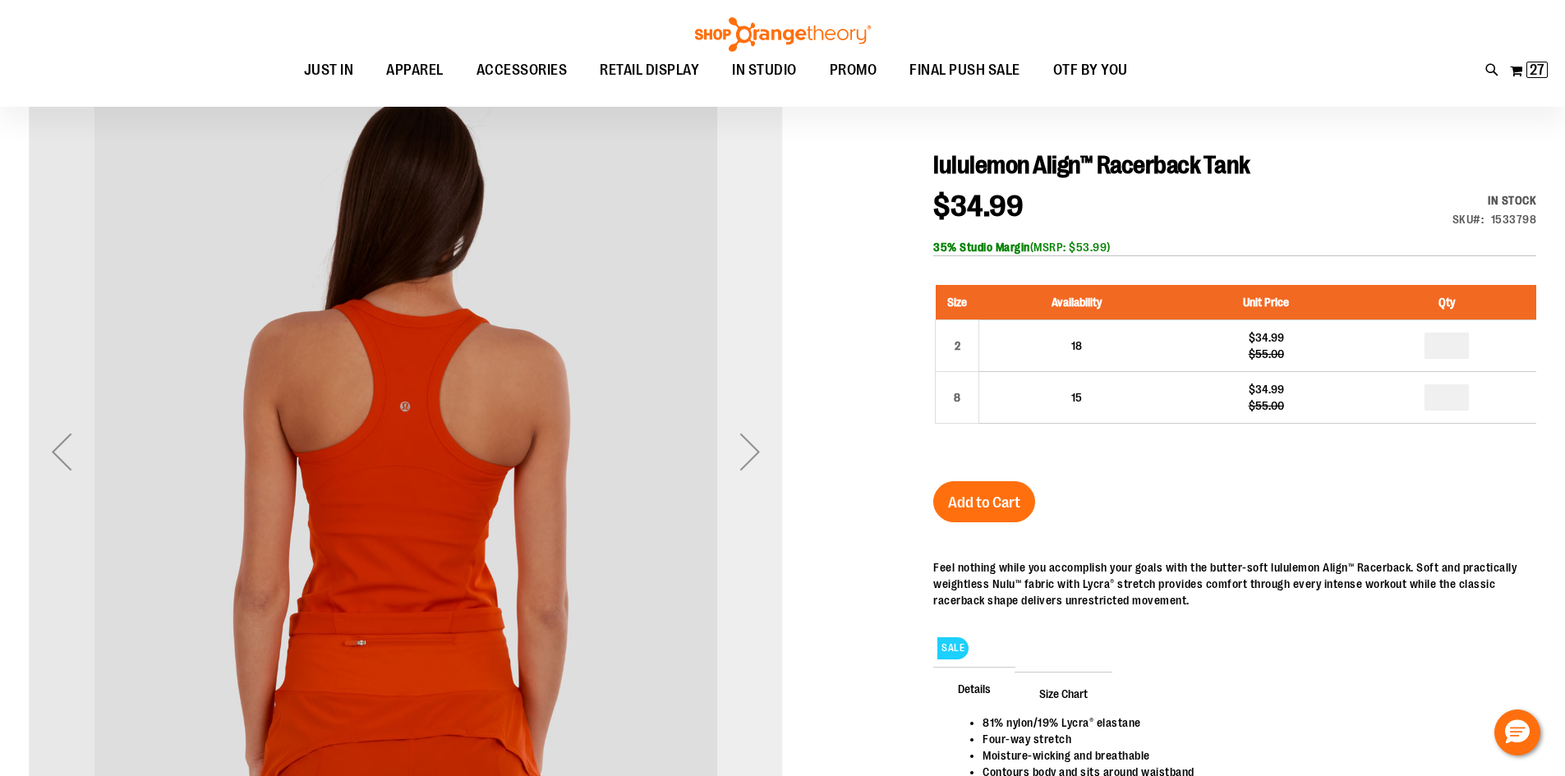
click at [766, 467] on div "Next" at bounding box center [750, 452] width 66 height 66
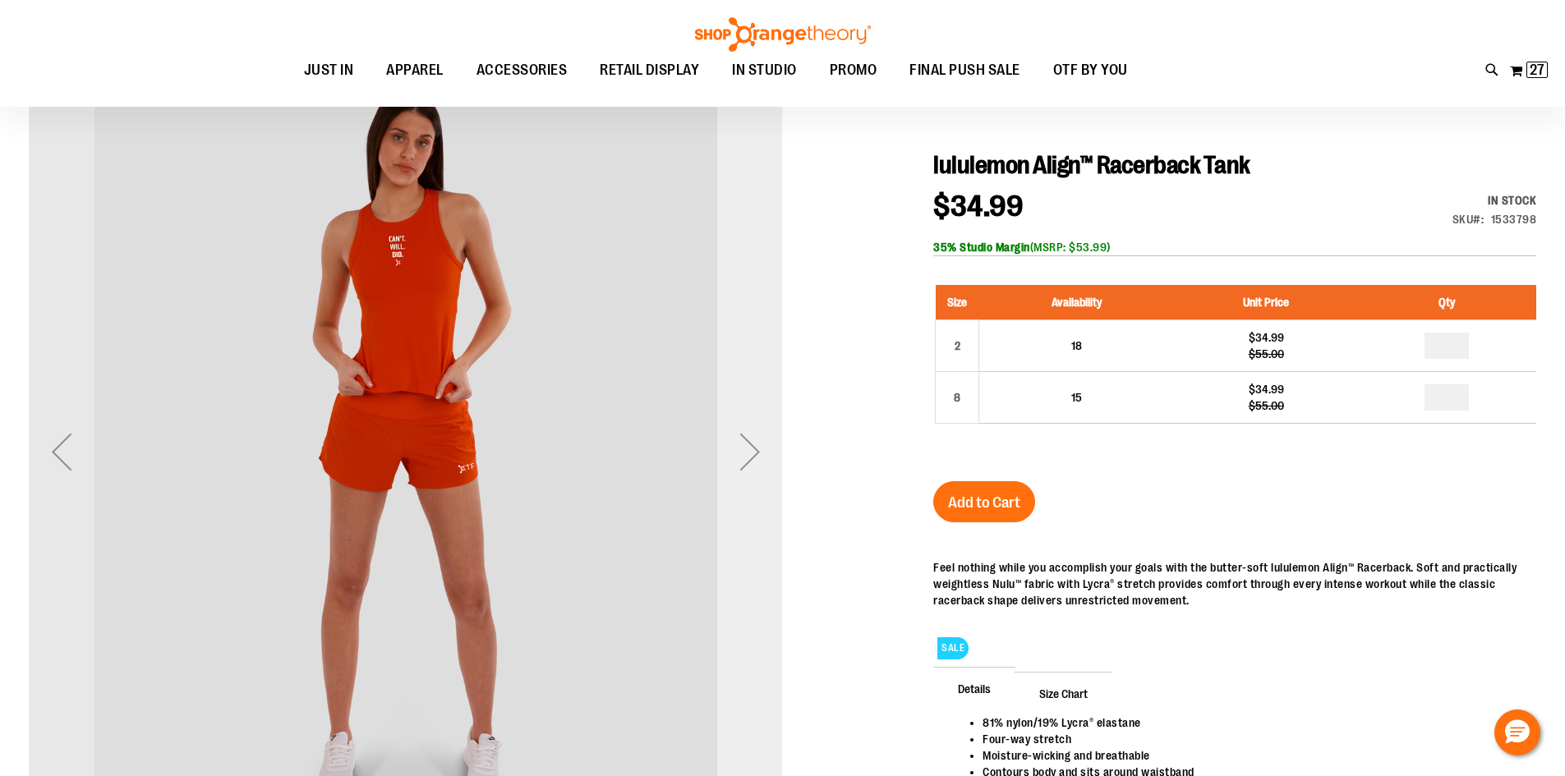
click at [754, 443] on div "Next" at bounding box center [750, 452] width 66 height 66
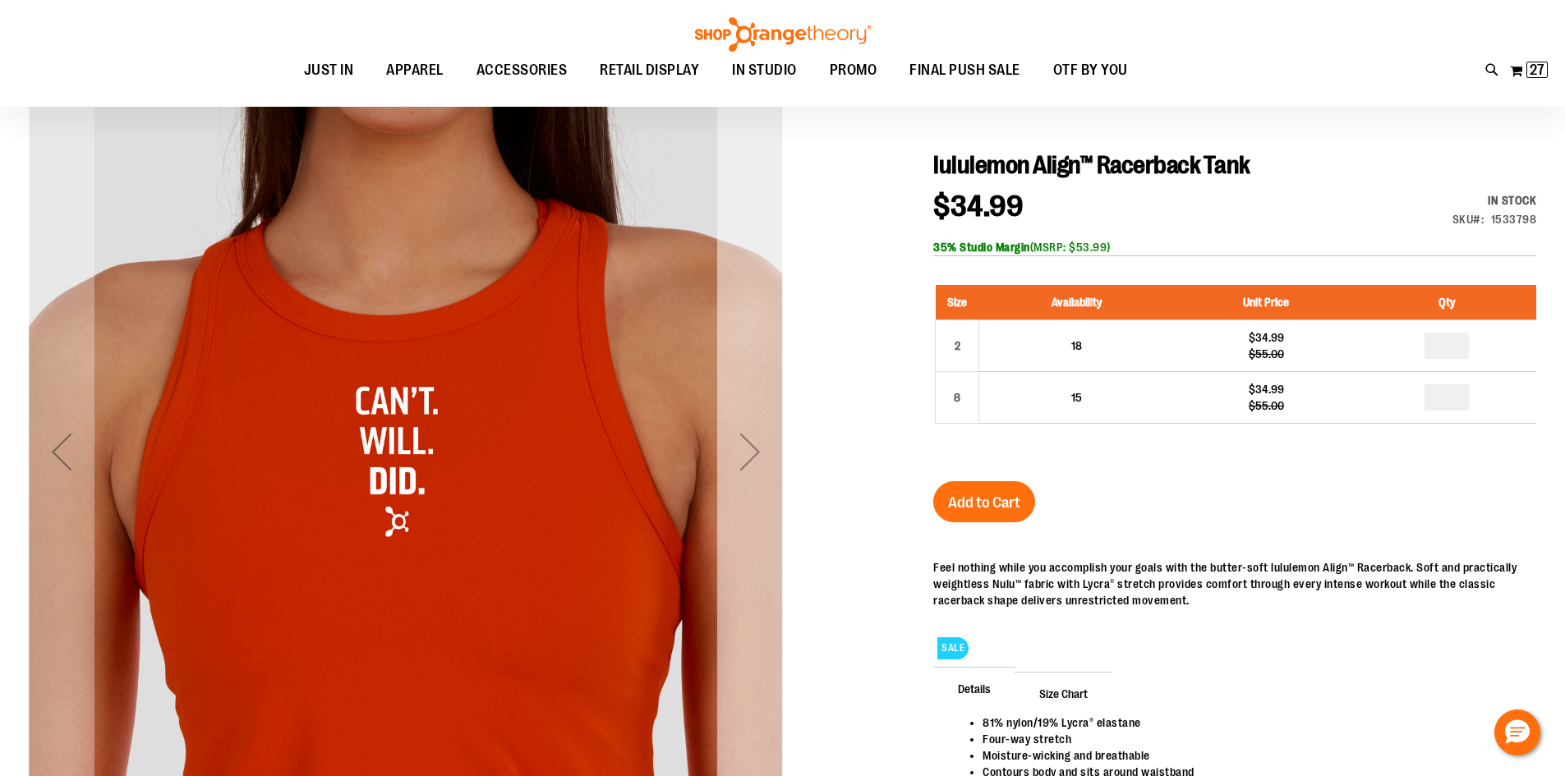
click at [745, 439] on div "Next" at bounding box center [750, 452] width 66 height 66
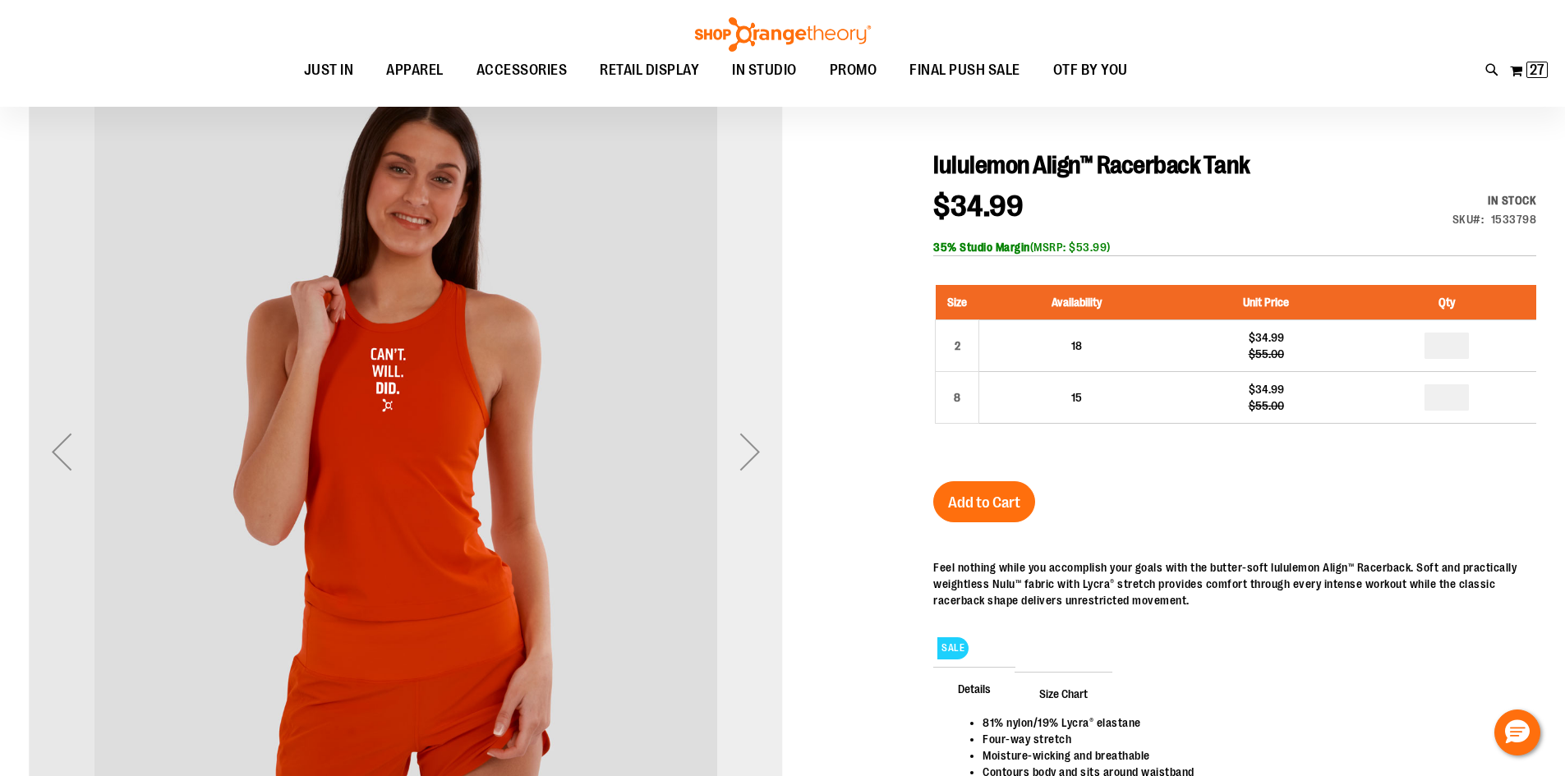
click at [745, 440] on div "Next" at bounding box center [750, 452] width 66 height 66
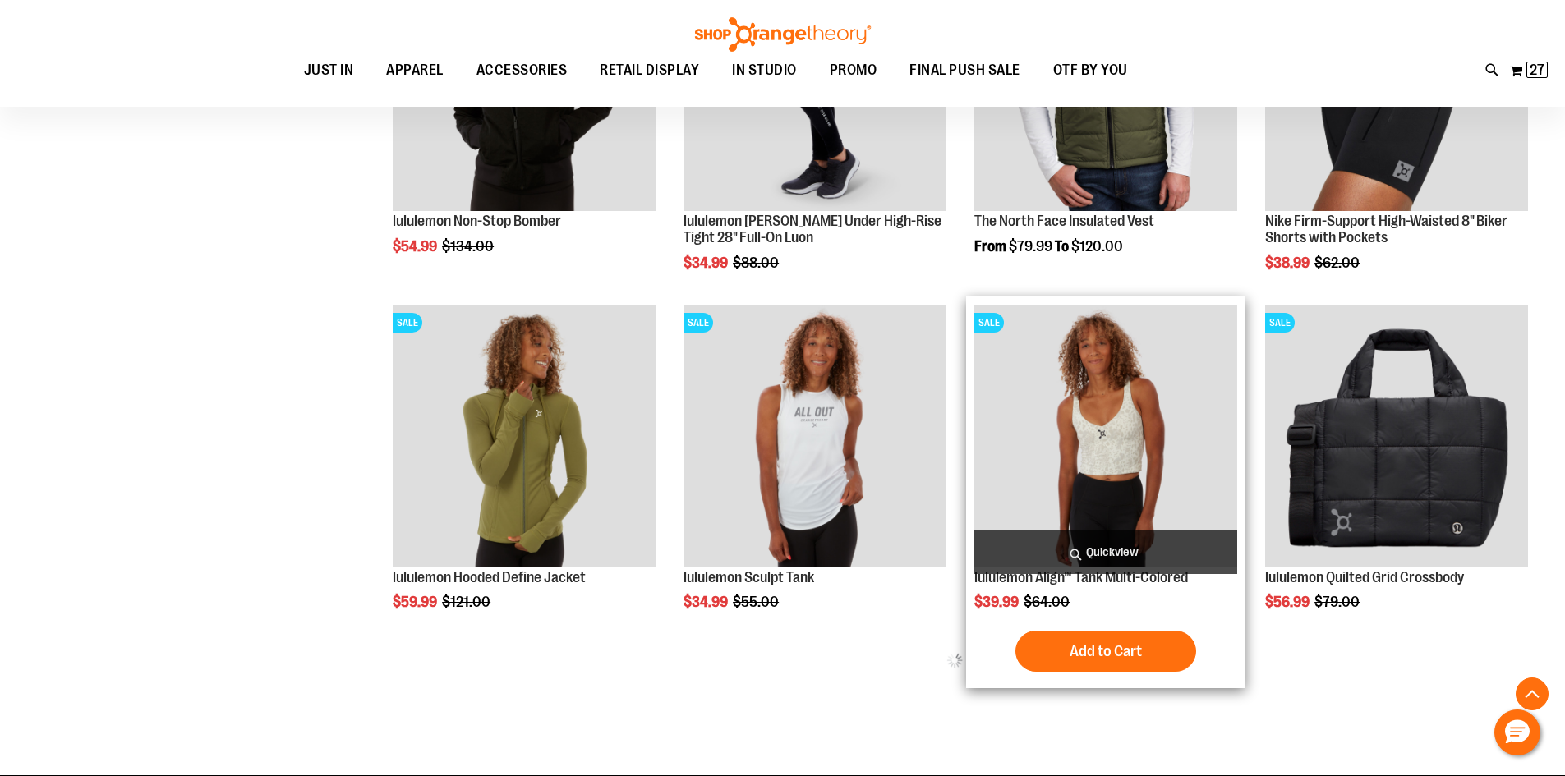
scroll to position [762, 0]
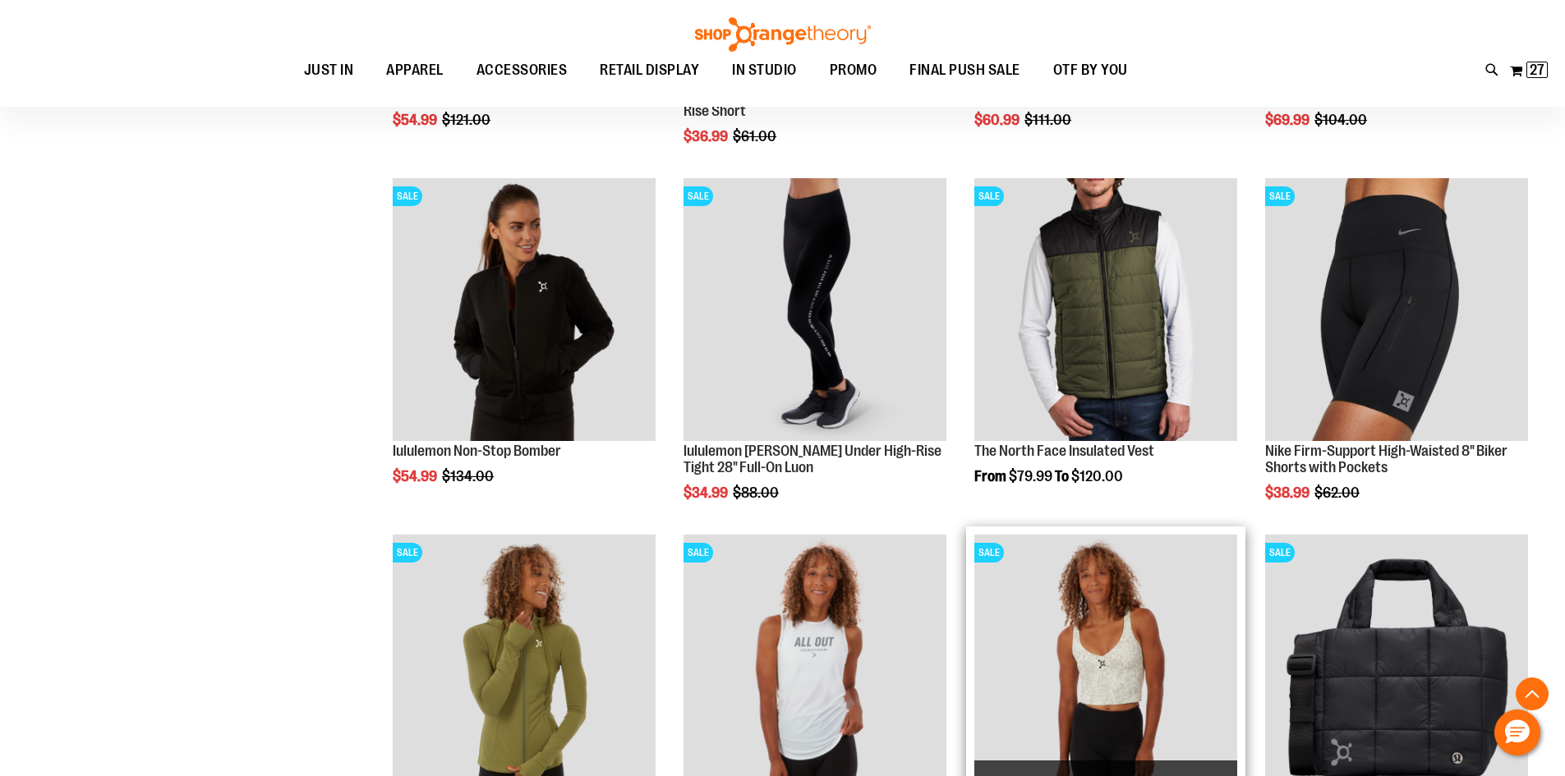
scroll to position [597, 0]
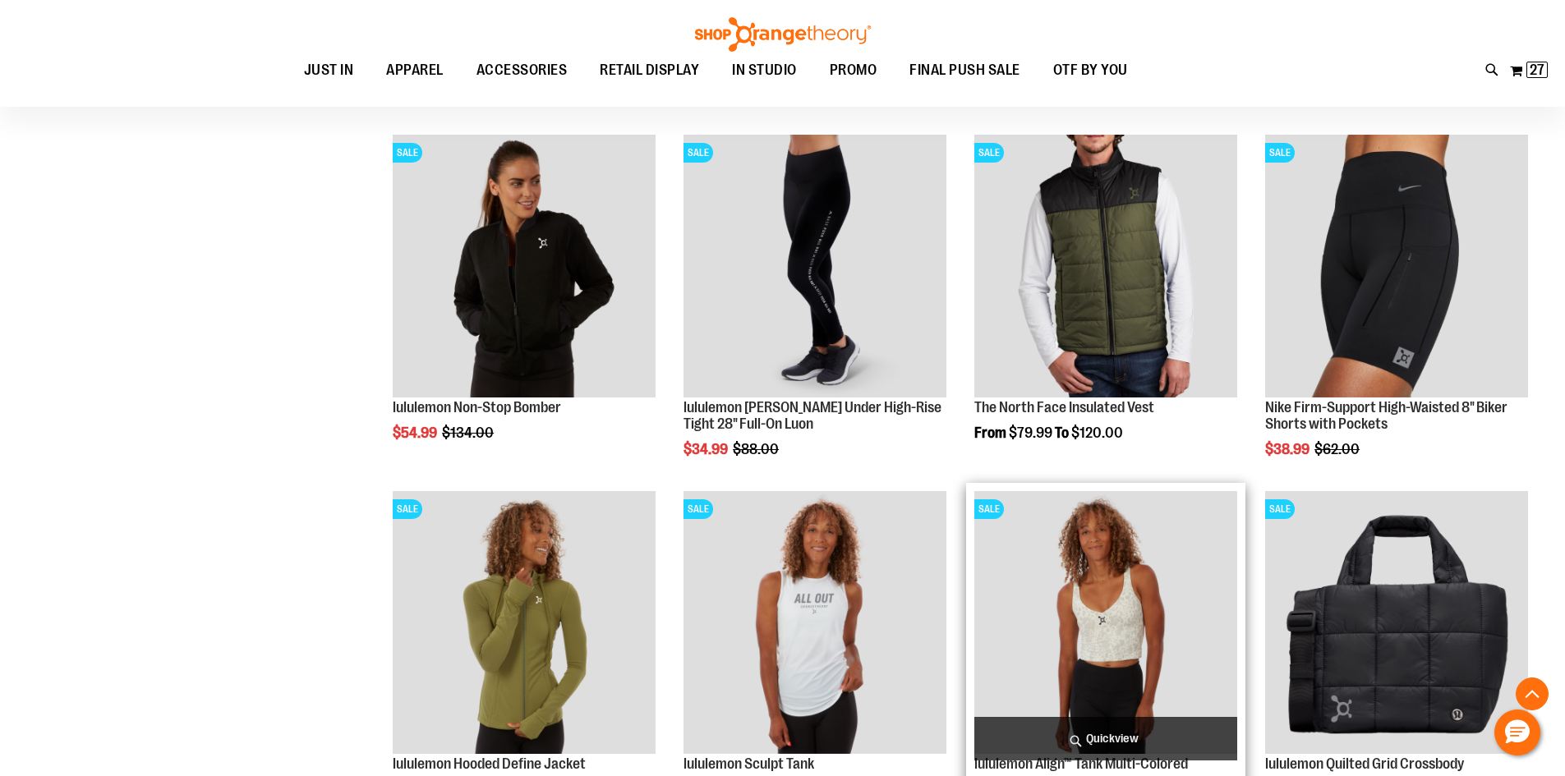
type input "**********"
click at [1175, 622] on img "product" at bounding box center [1105, 622] width 263 height 263
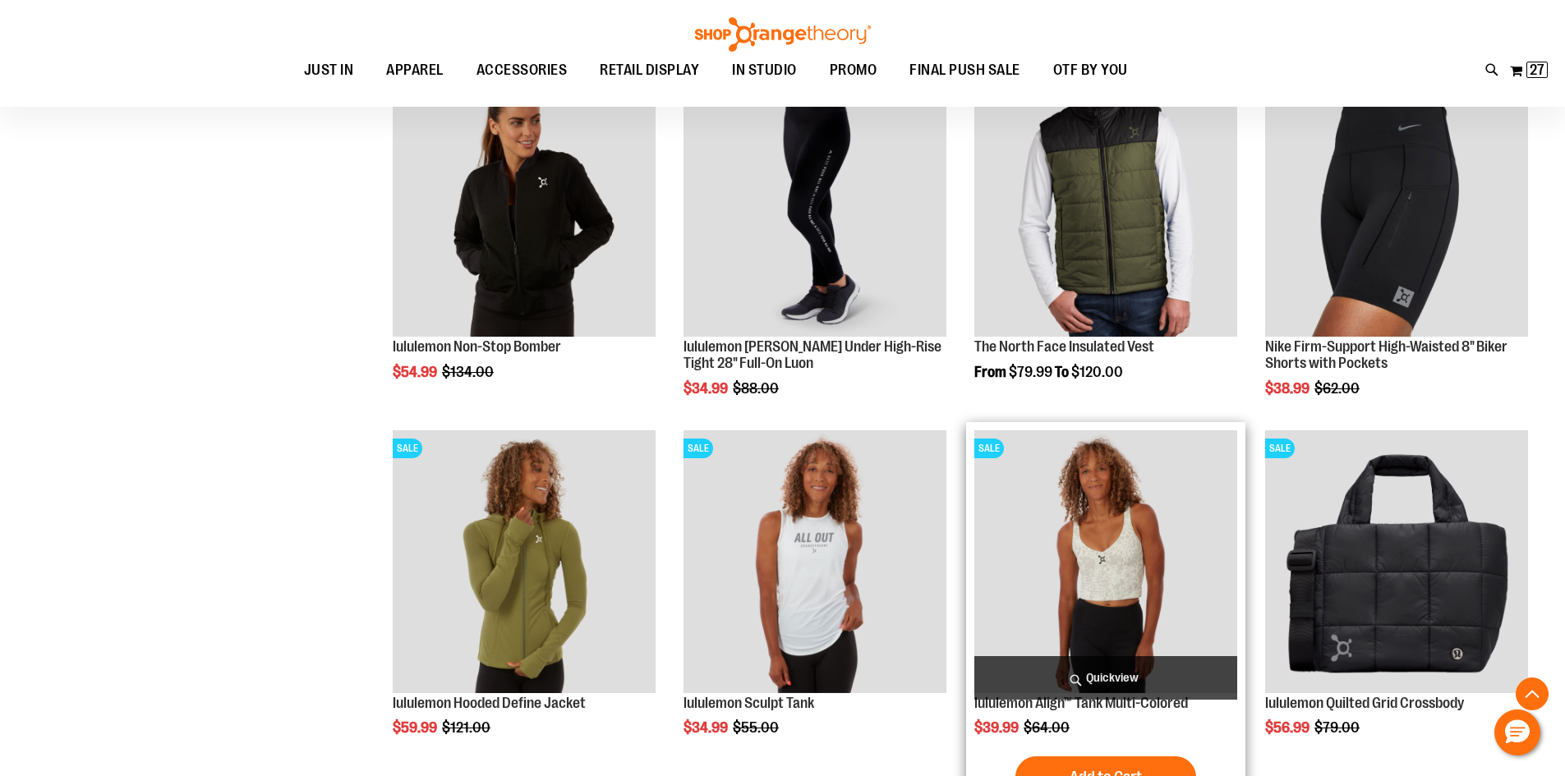
scroll to position [762, 0]
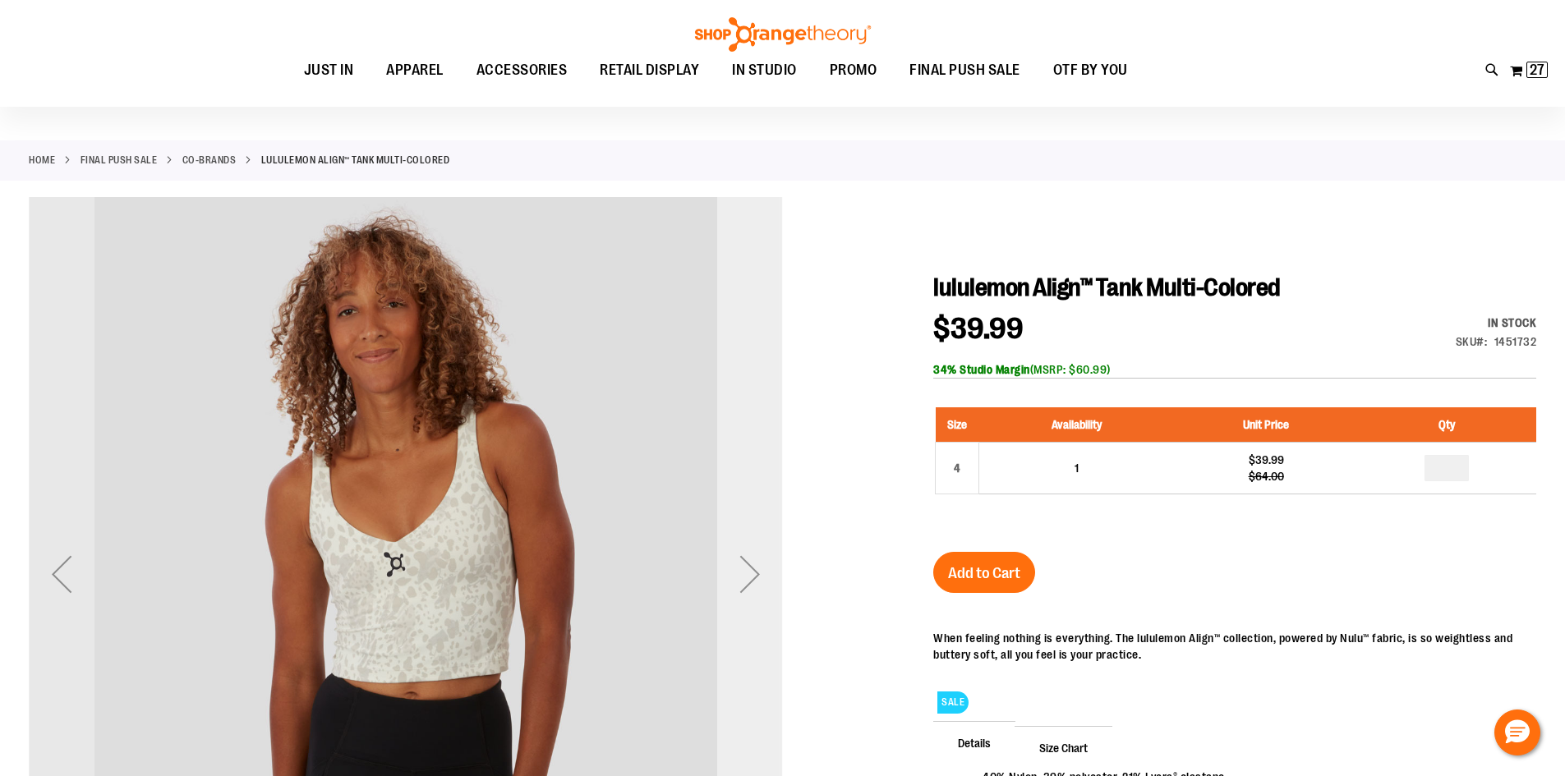
scroll to position [81, 0]
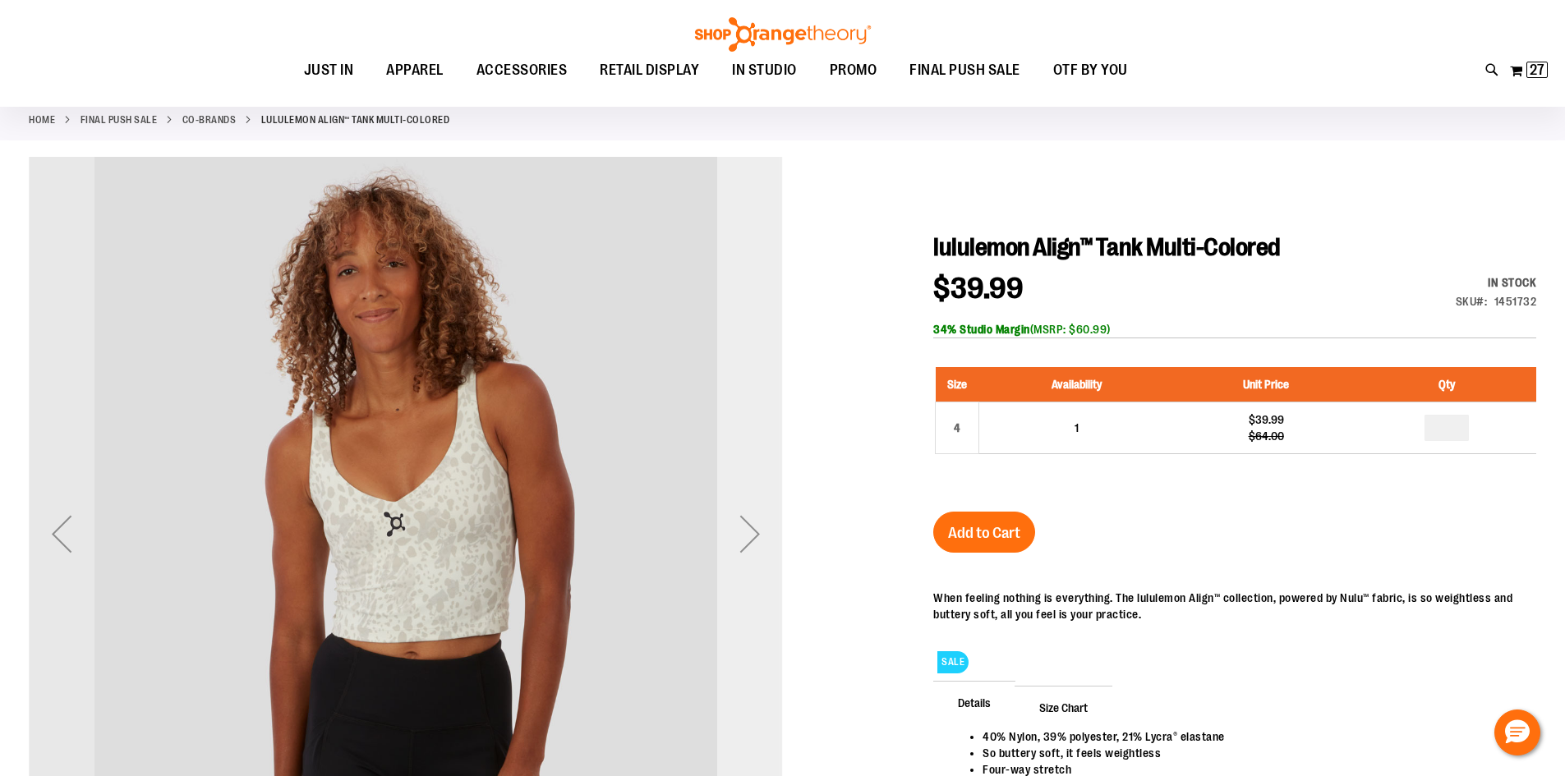
type input "**********"
click at [743, 510] on div "Next" at bounding box center [750, 534] width 66 height 66
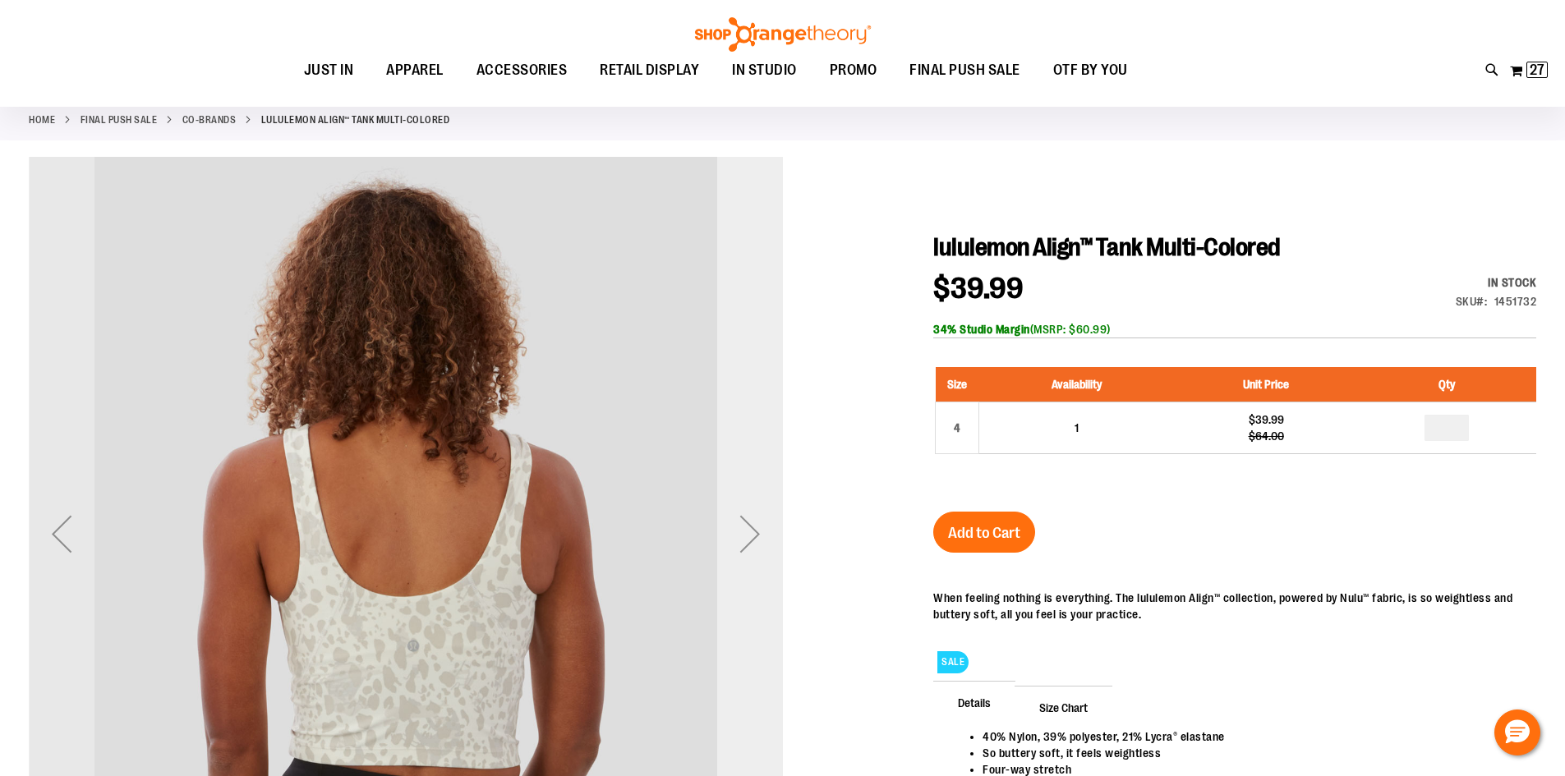
click at [743, 510] on div "Next" at bounding box center [750, 534] width 66 height 66
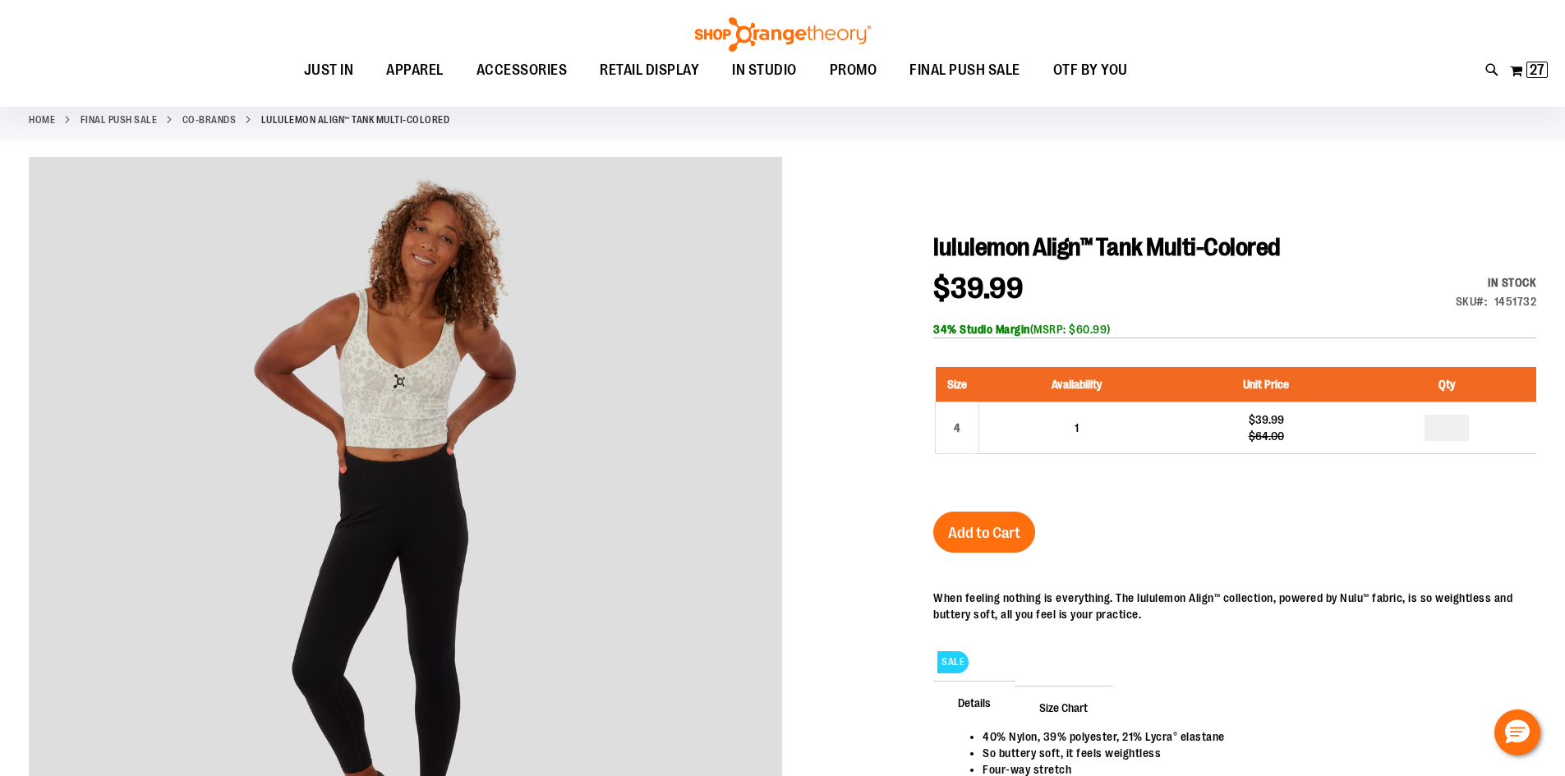
click at [219, 116] on link "Co-Brands" at bounding box center [209, 120] width 54 height 15
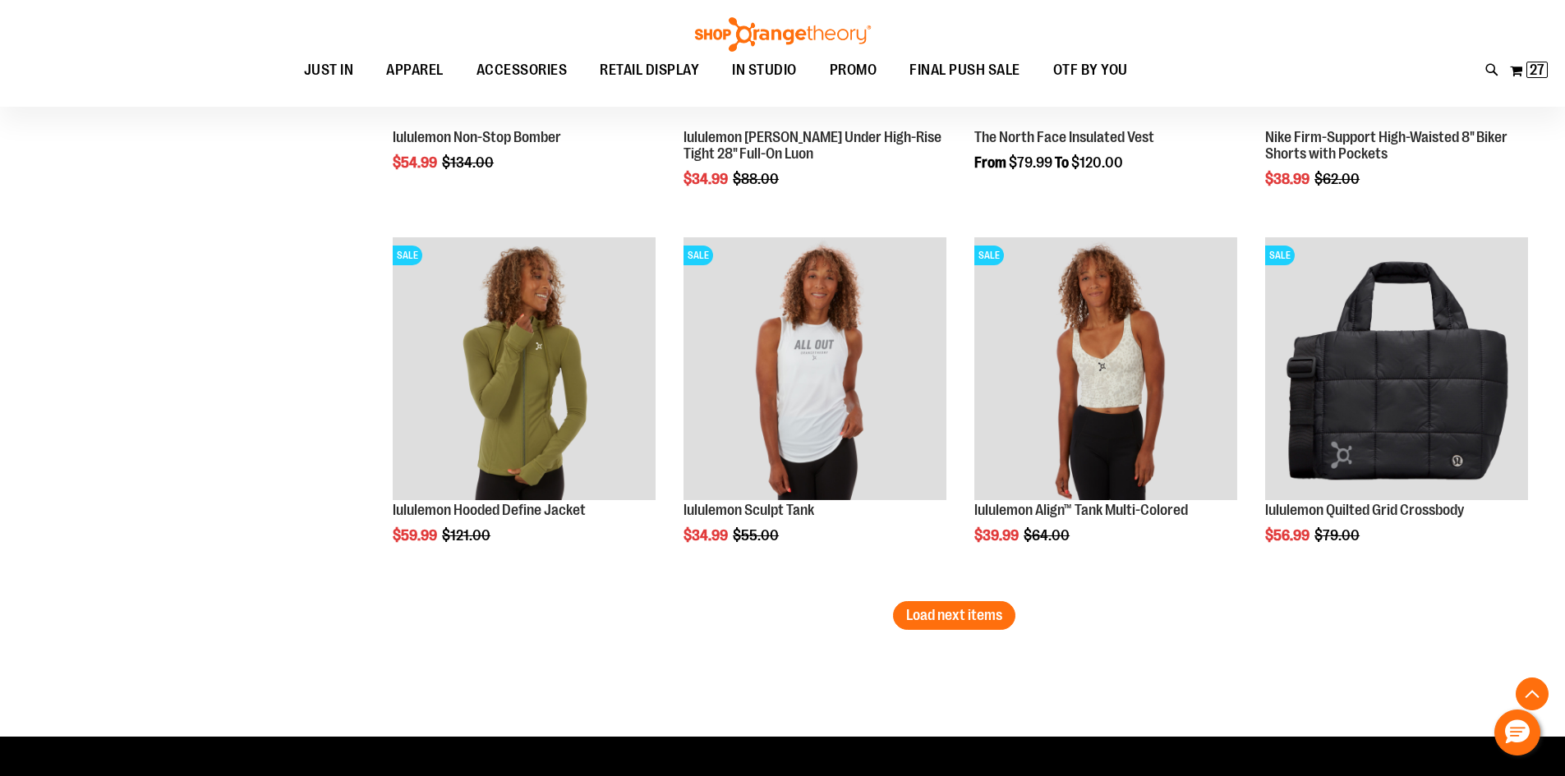
scroll to position [3121, 0]
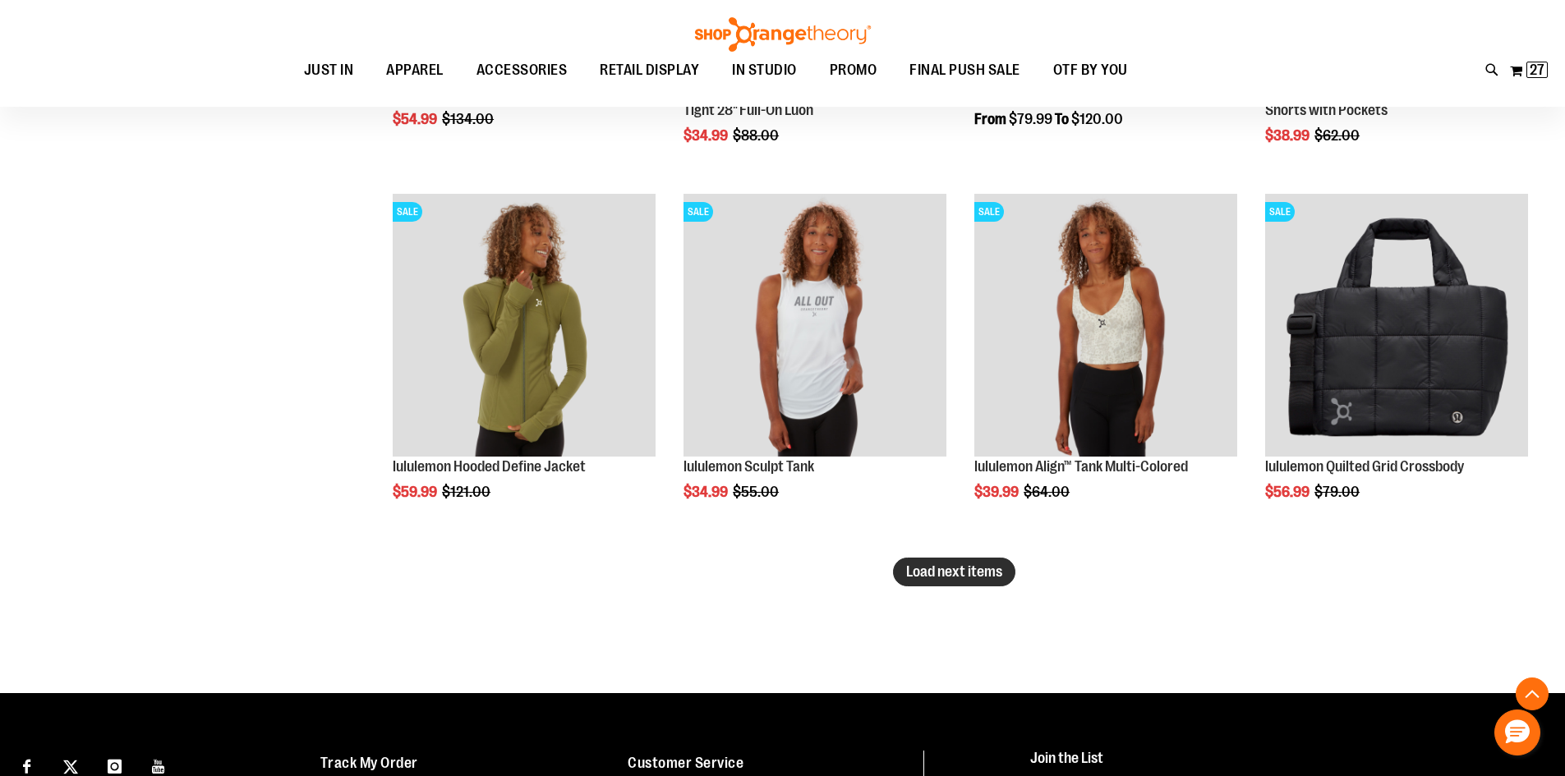
type input "**********"
click at [960, 584] on button "Load next items" at bounding box center [954, 572] width 122 height 29
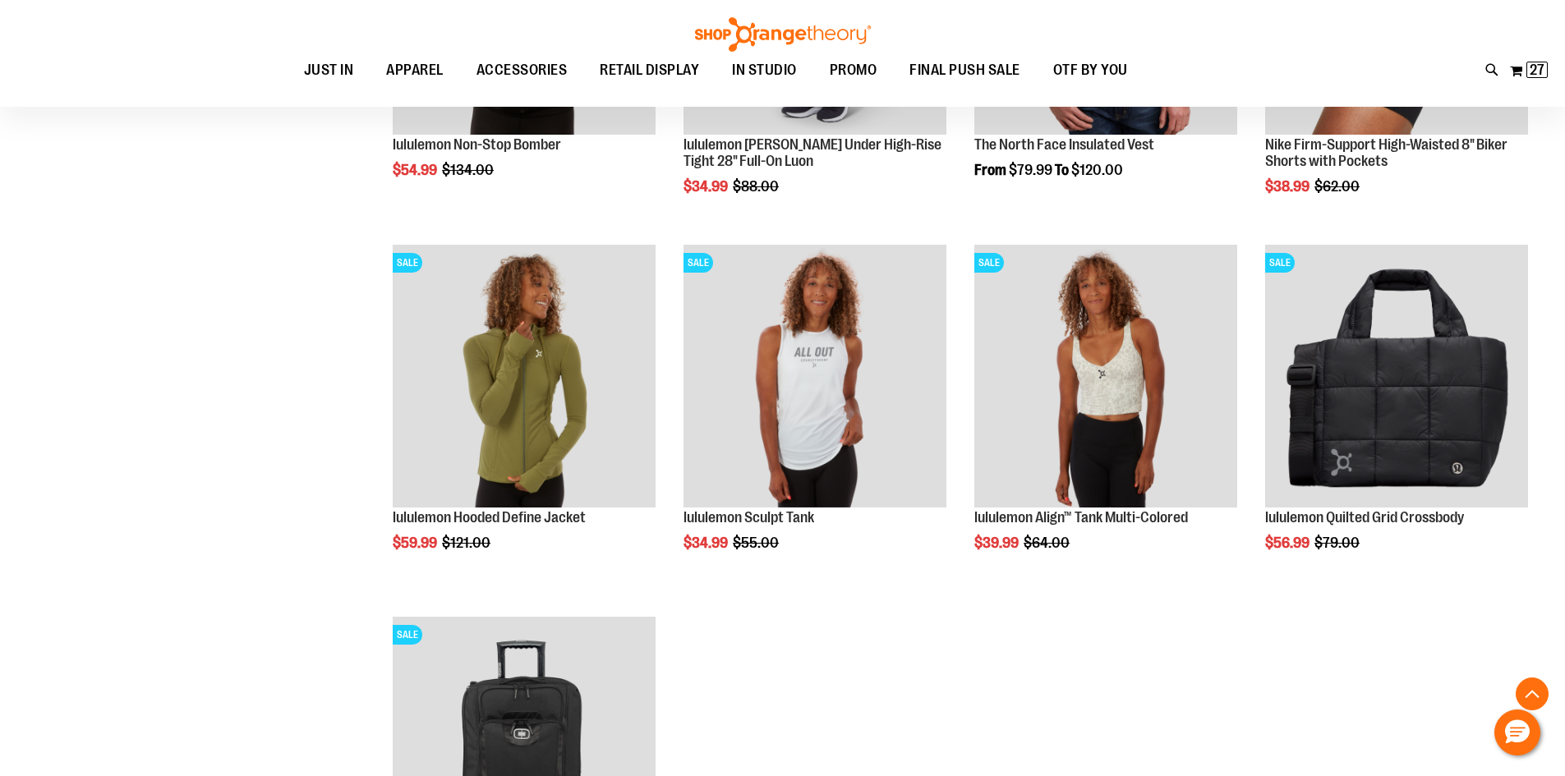
scroll to position [3039, 0]
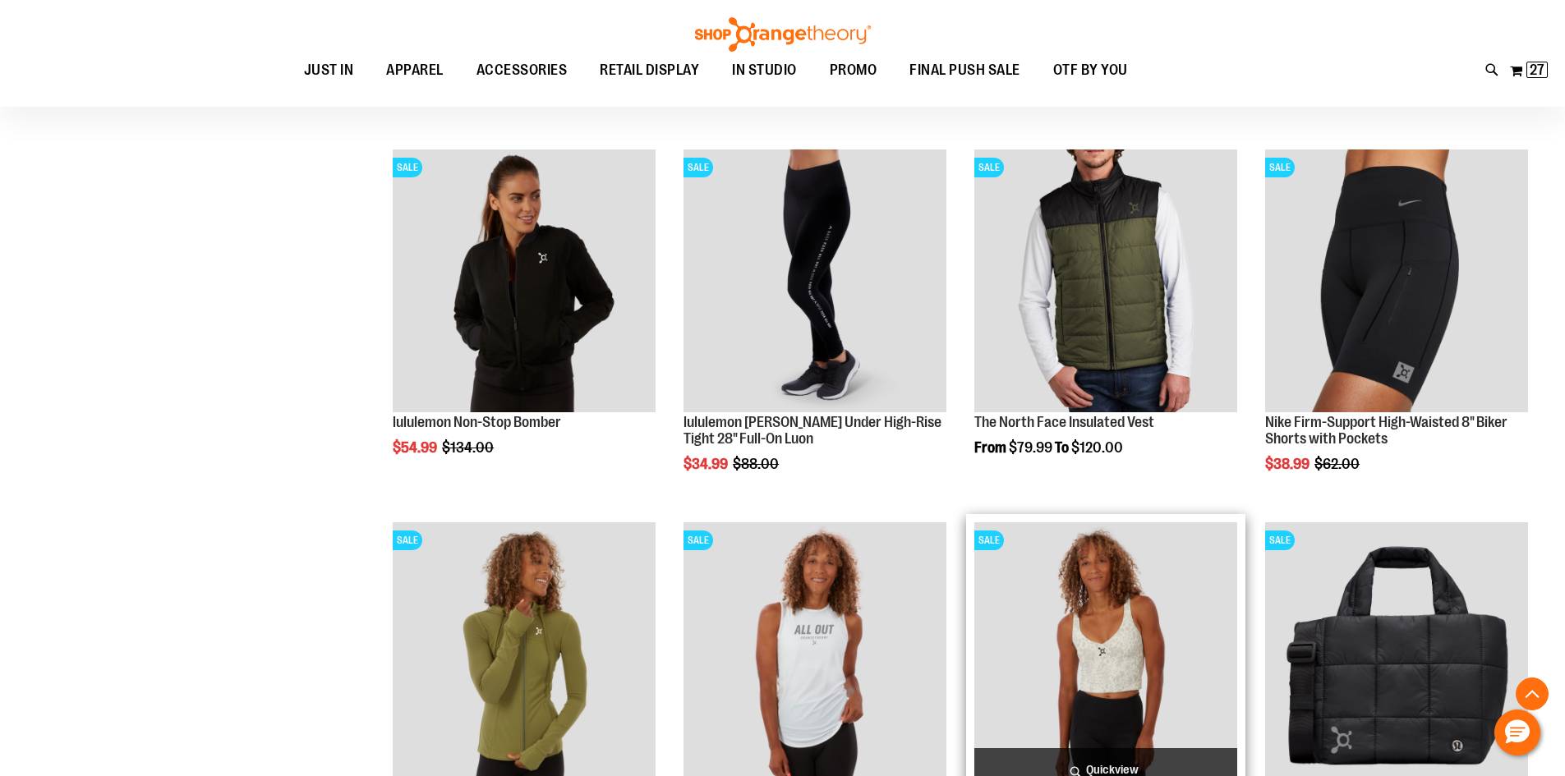
scroll to position [2874, 0]
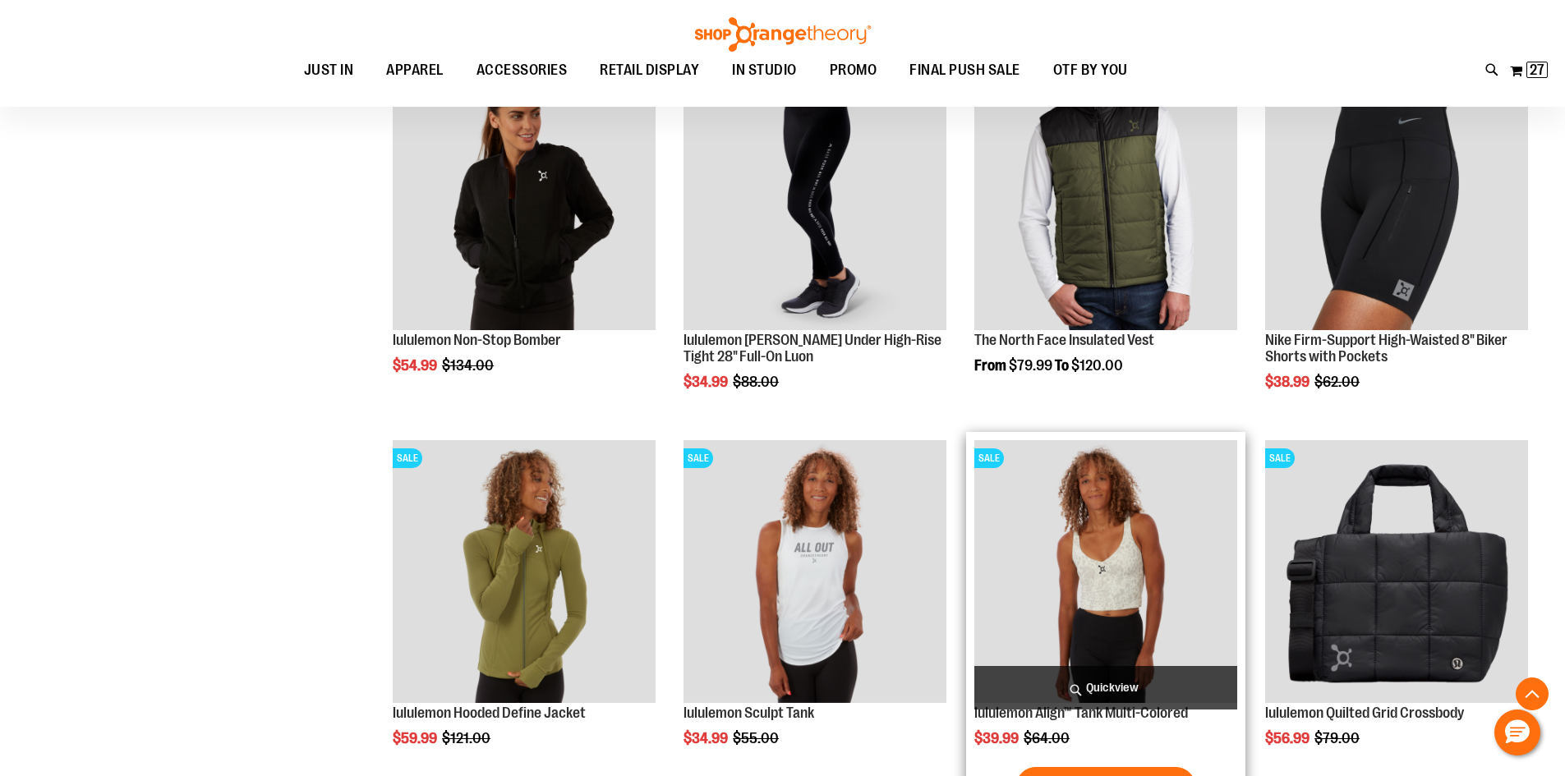
click at [1118, 564] on img "product" at bounding box center [1105, 571] width 263 height 263
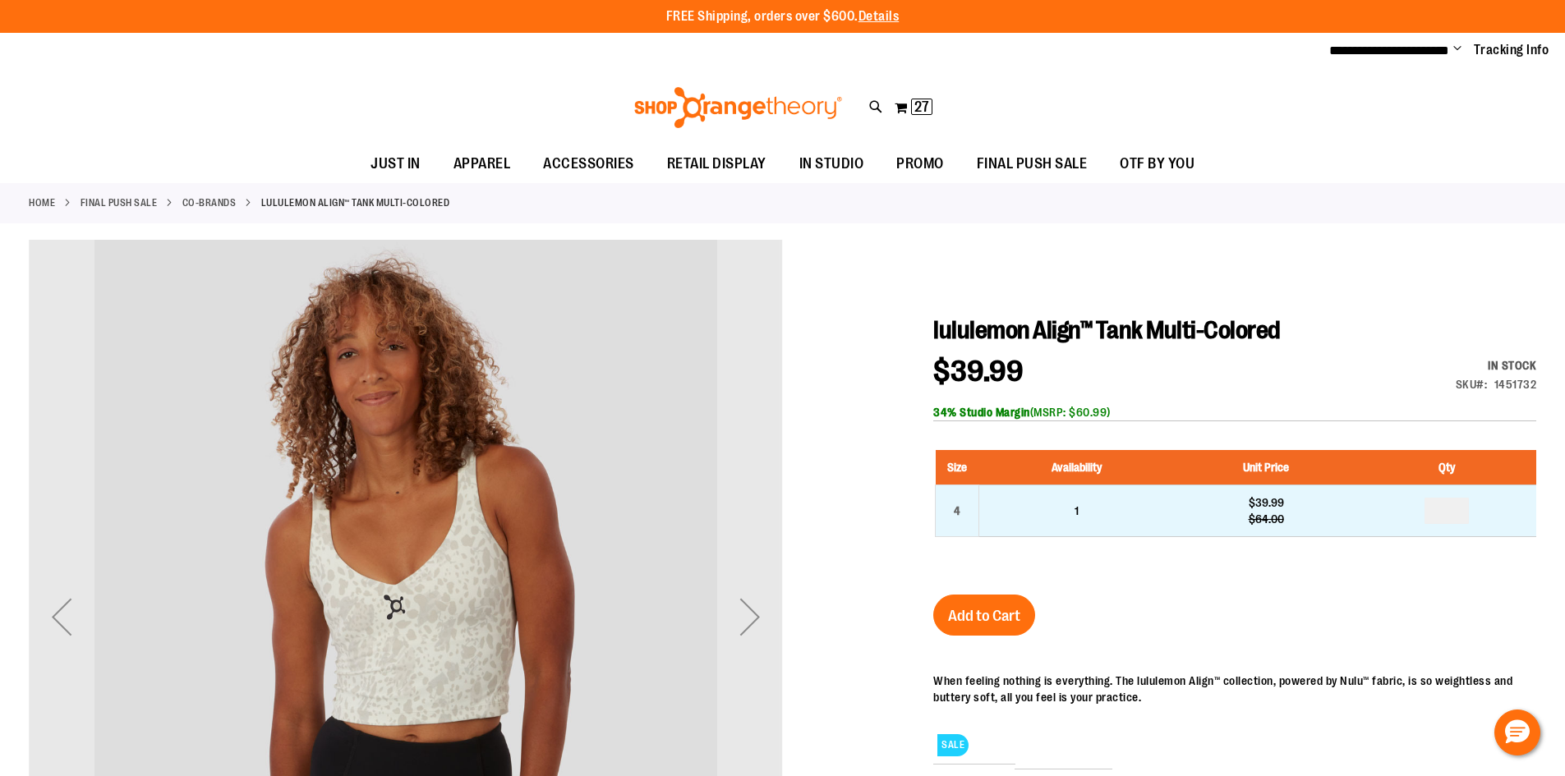
type input "**********"
click at [1460, 519] on input "number" at bounding box center [1446, 511] width 44 height 26
type input "*"
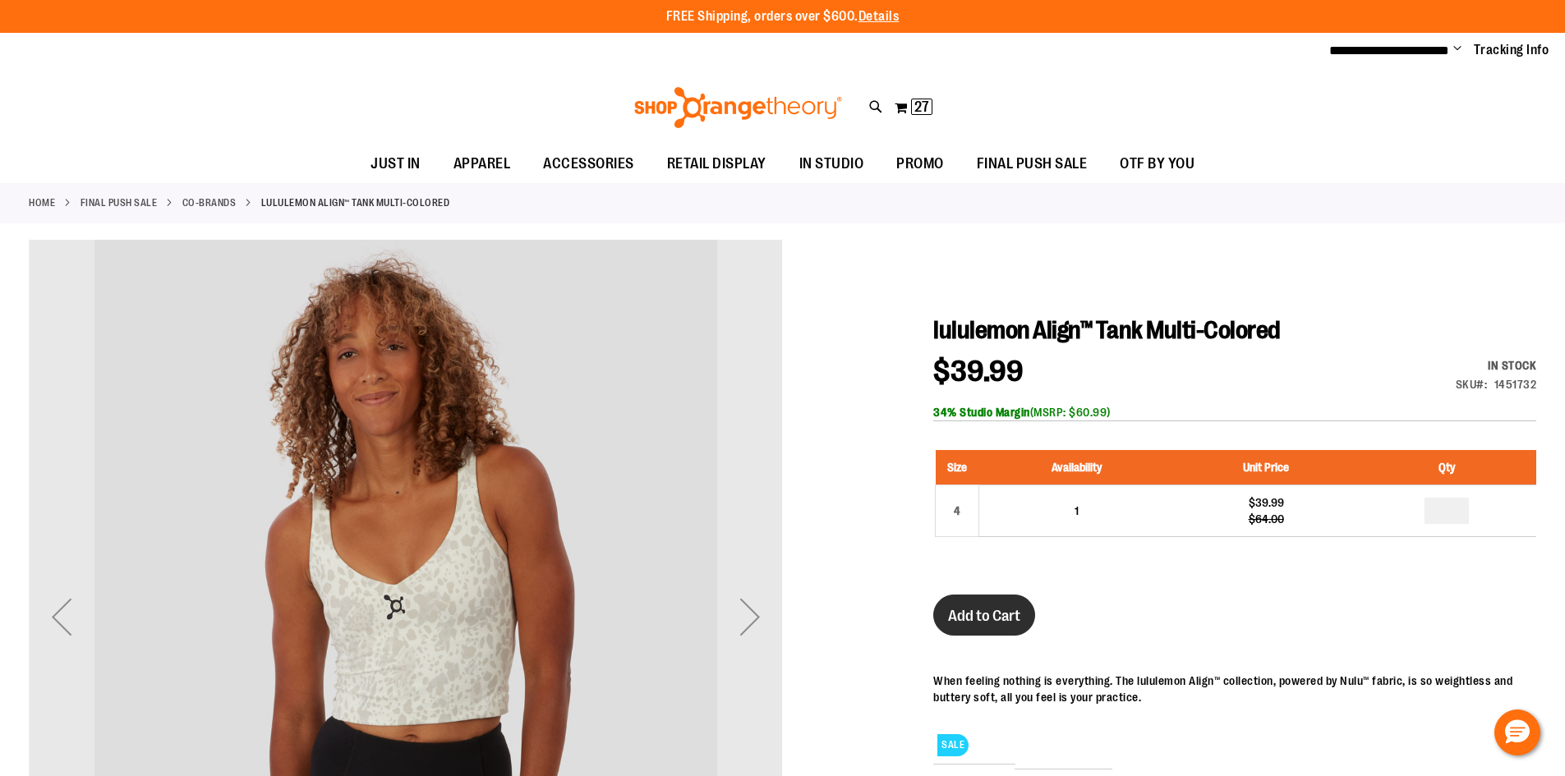
click at [992, 622] on span "Add to Cart" at bounding box center [984, 616] width 72 height 18
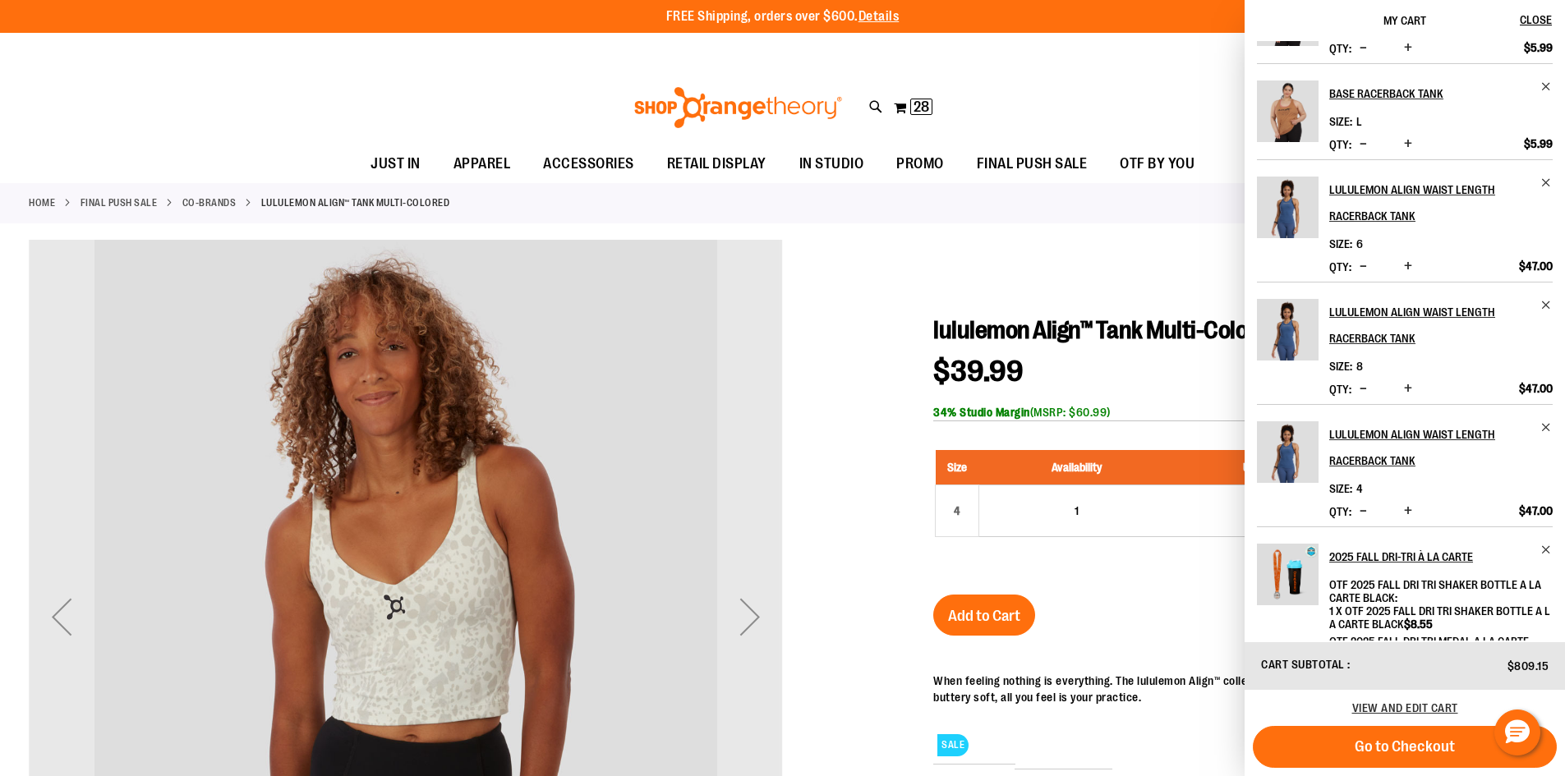
scroll to position [329, 0]
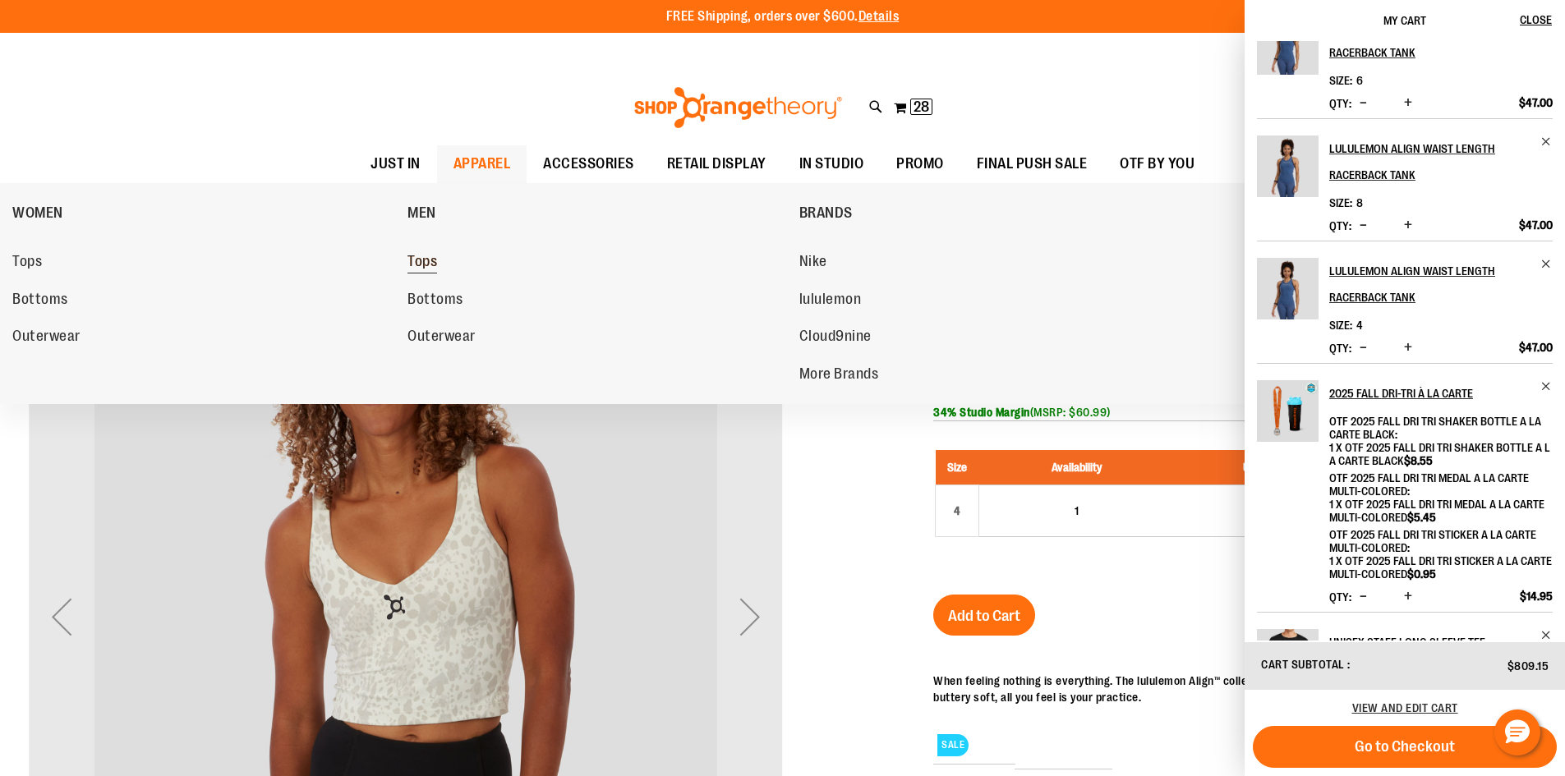
click at [428, 269] on span "Tops" at bounding box center [422, 263] width 30 height 21
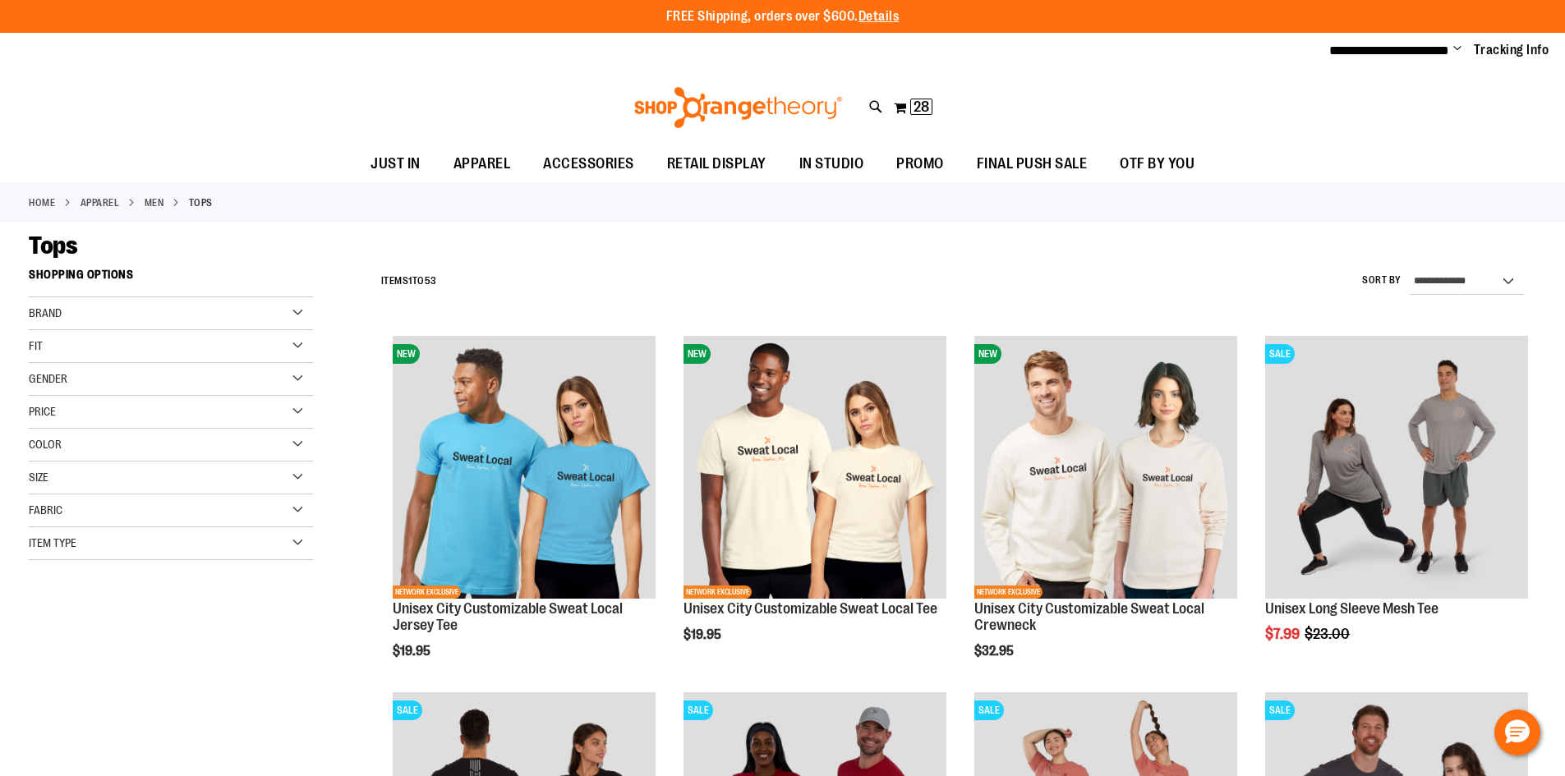
type input "**********"
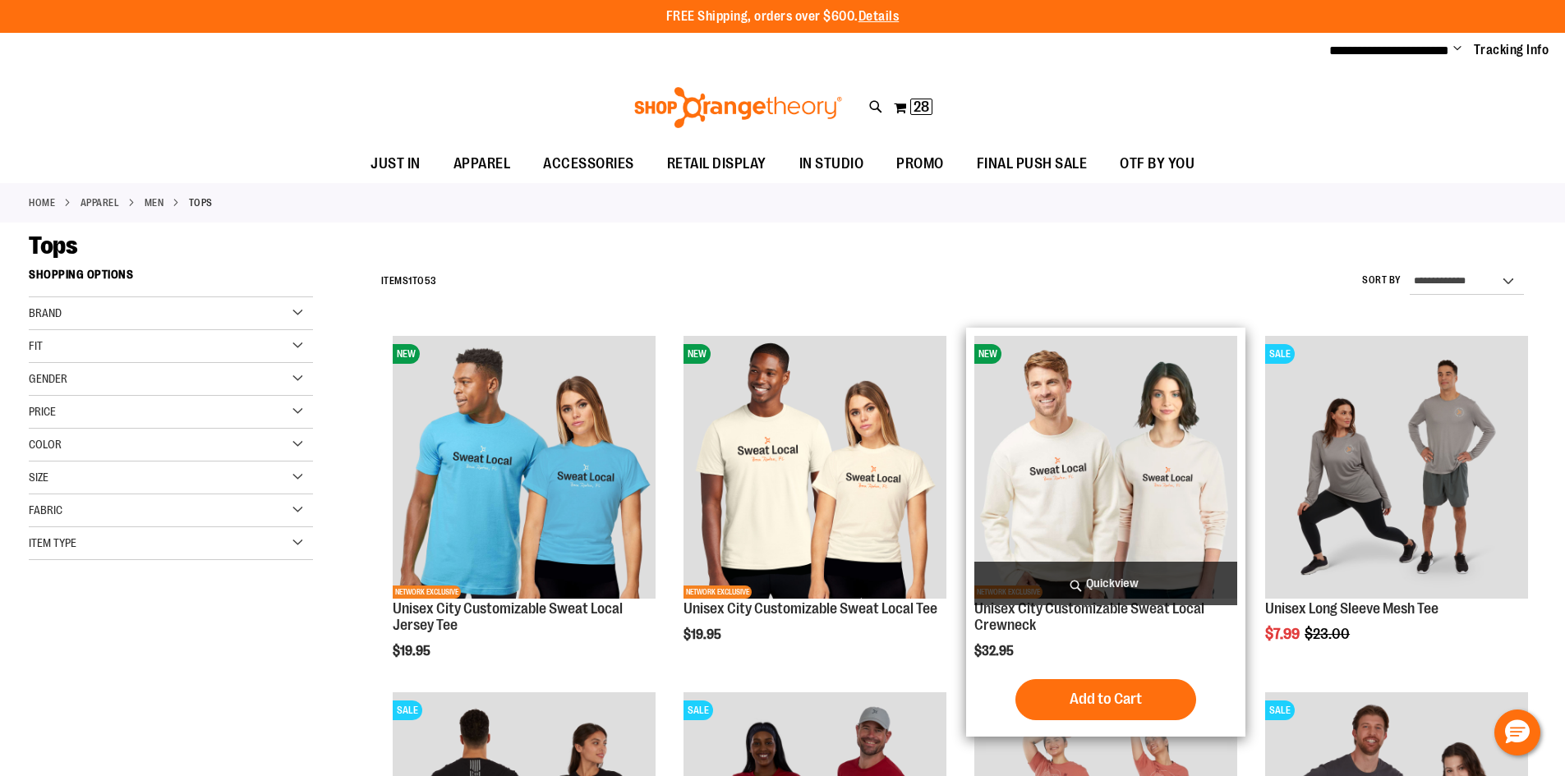
click at [1114, 502] on img "product" at bounding box center [1105, 467] width 263 height 263
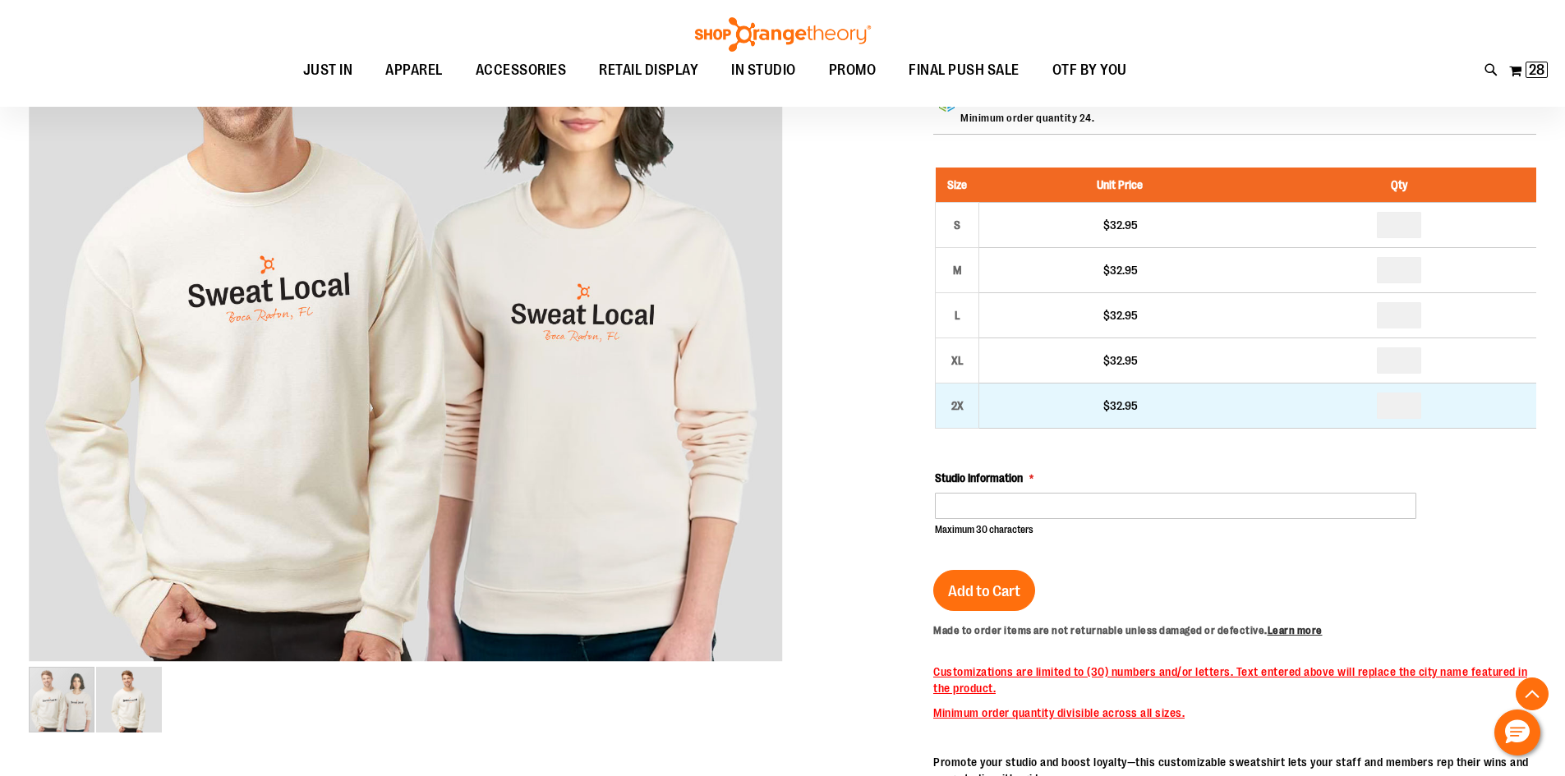
scroll to position [328, 0]
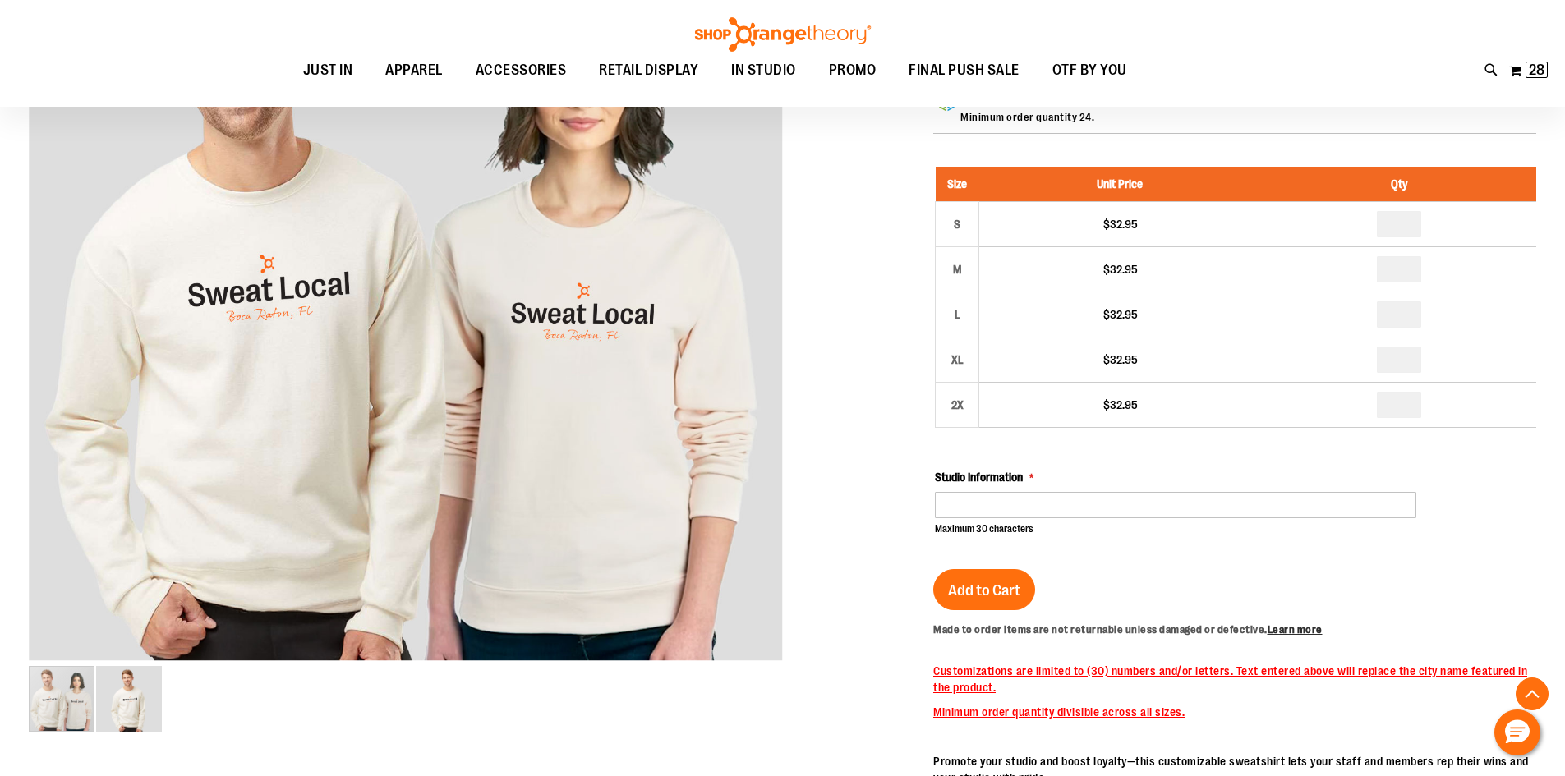
type input "**********"
click at [1032, 501] on input "Studio Information" at bounding box center [1175, 505] width 481 height 26
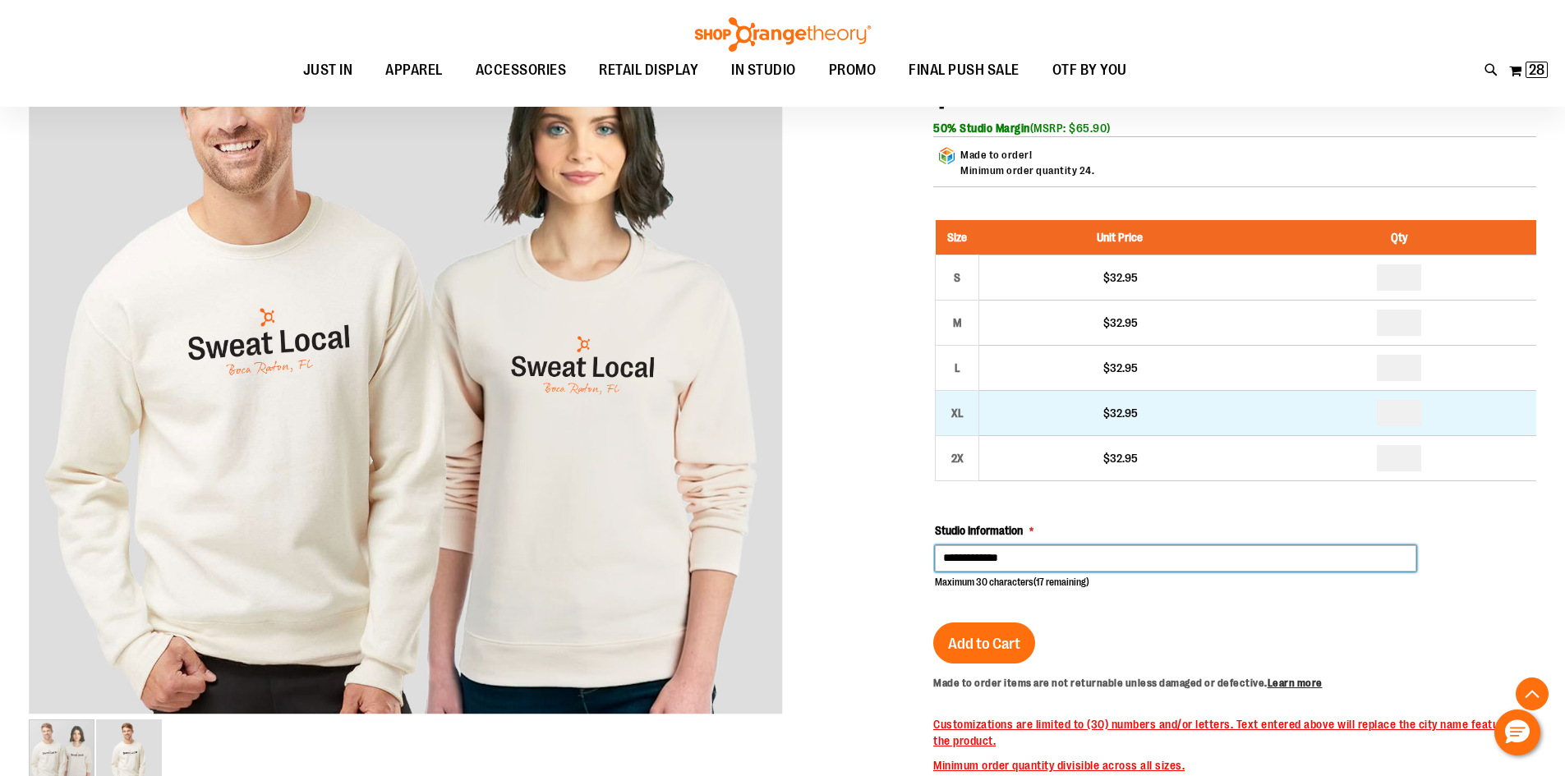
scroll to position [246, 0]
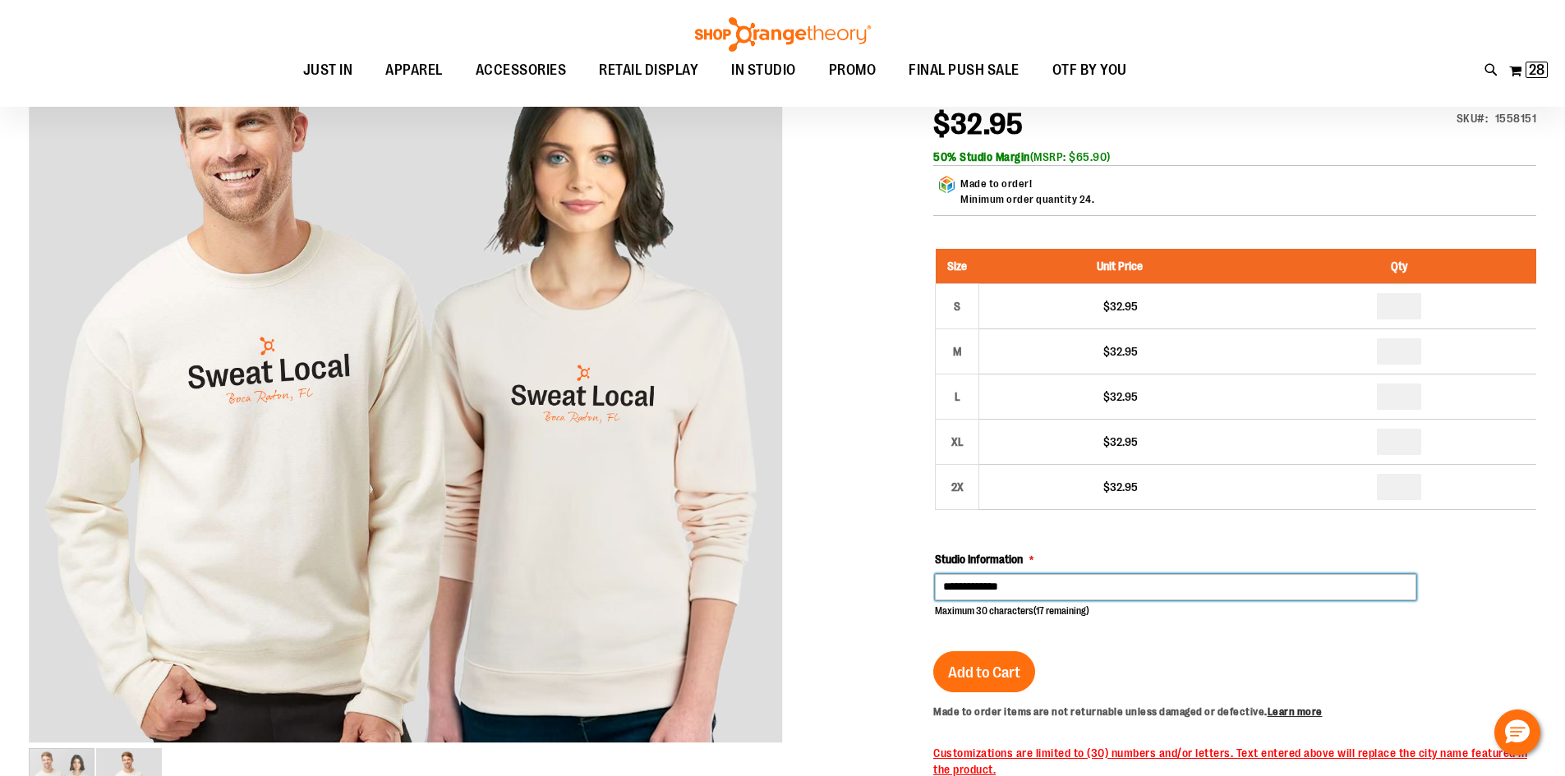
type input "**********"
click at [839, 549] on div at bounding box center [782, 624] width 1507 height 1262
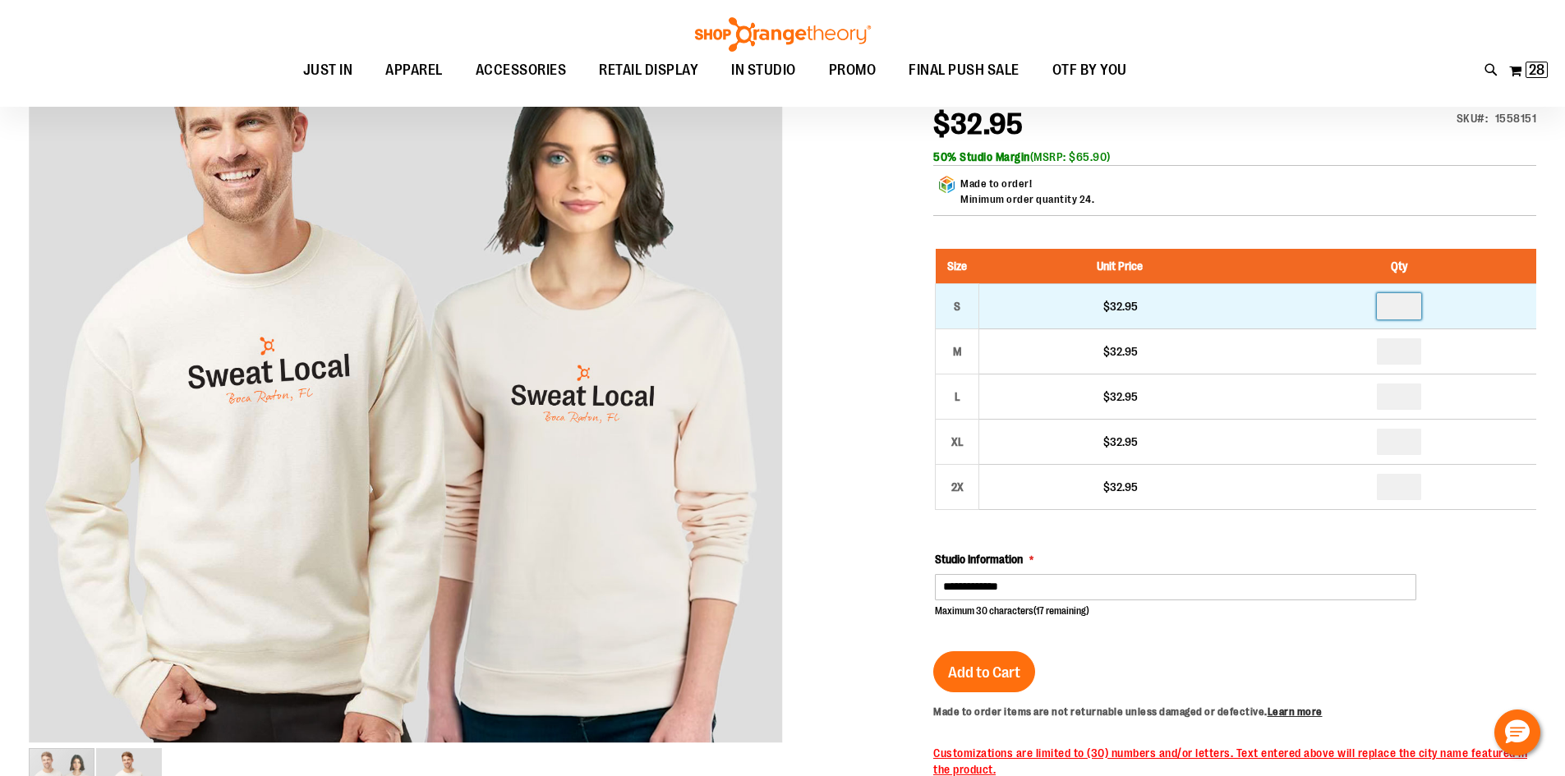
click at [1404, 311] on input "number" at bounding box center [1399, 306] width 44 height 26
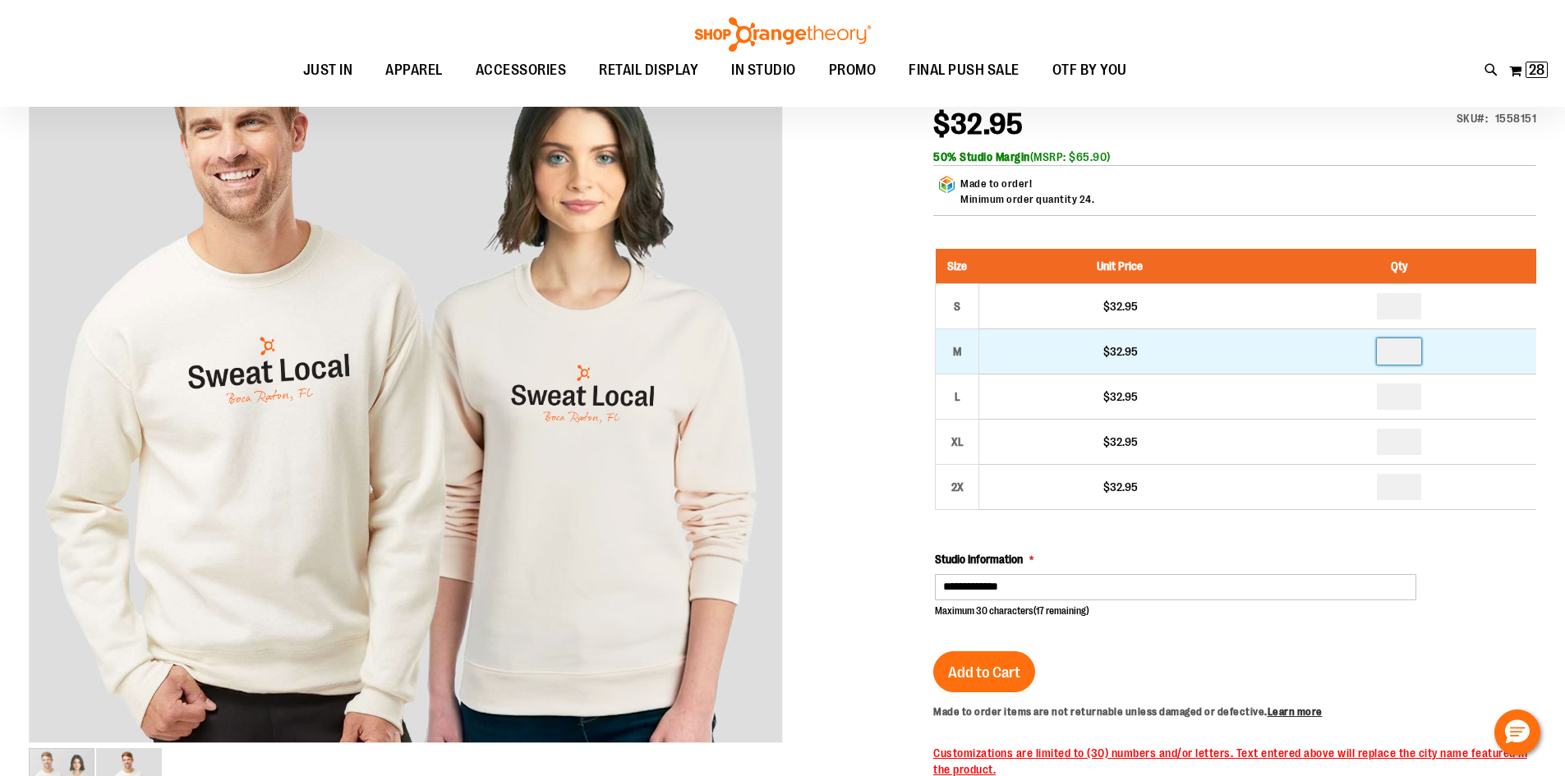
type input "*"
click at [1405, 354] on input "number" at bounding box center [1399, 351] width 44 height 26
type input "*"
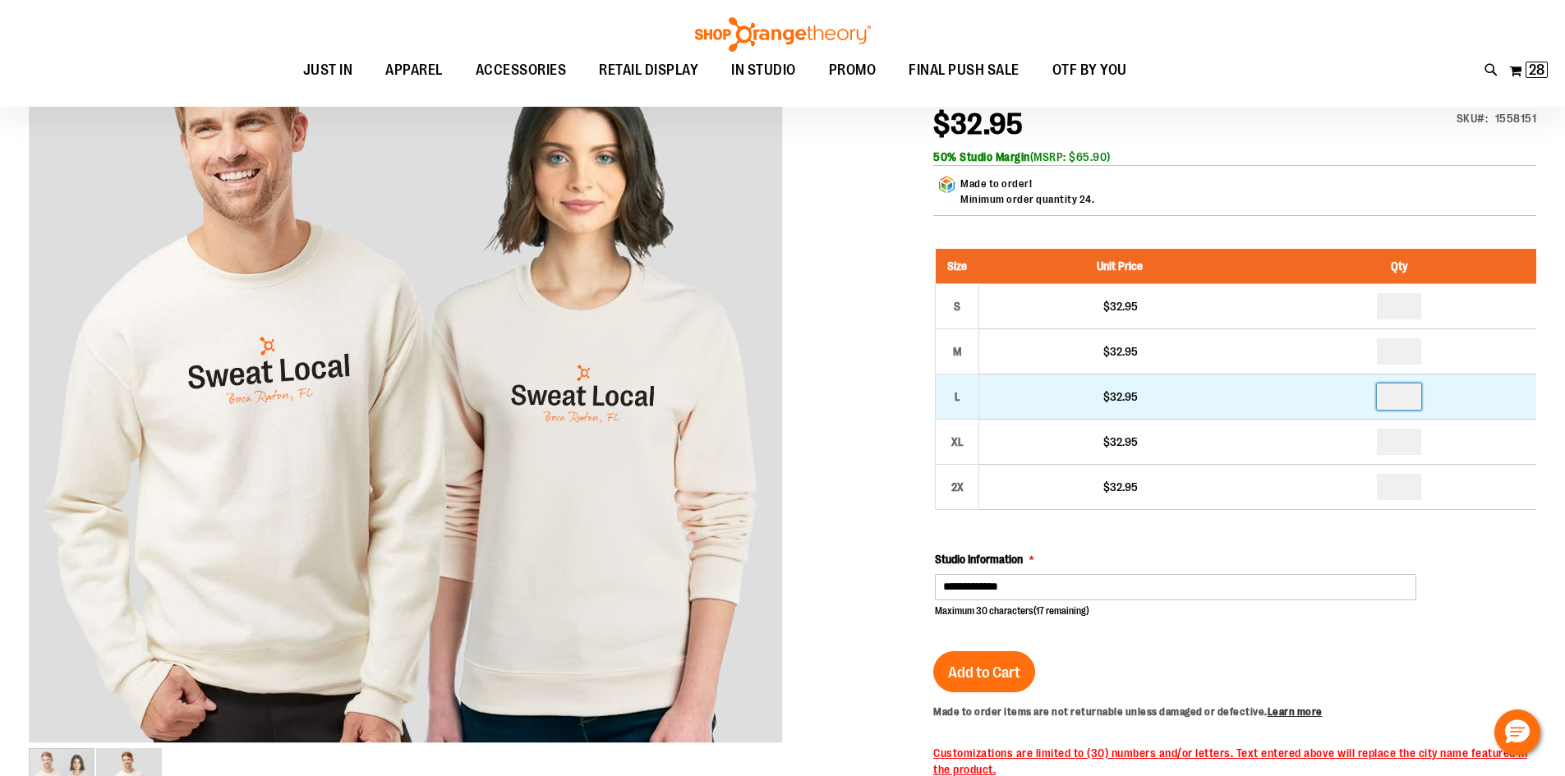
click at [1397, 397] on input "number" at bounding box center [1399, 397] width 44 height 26
type input "*"
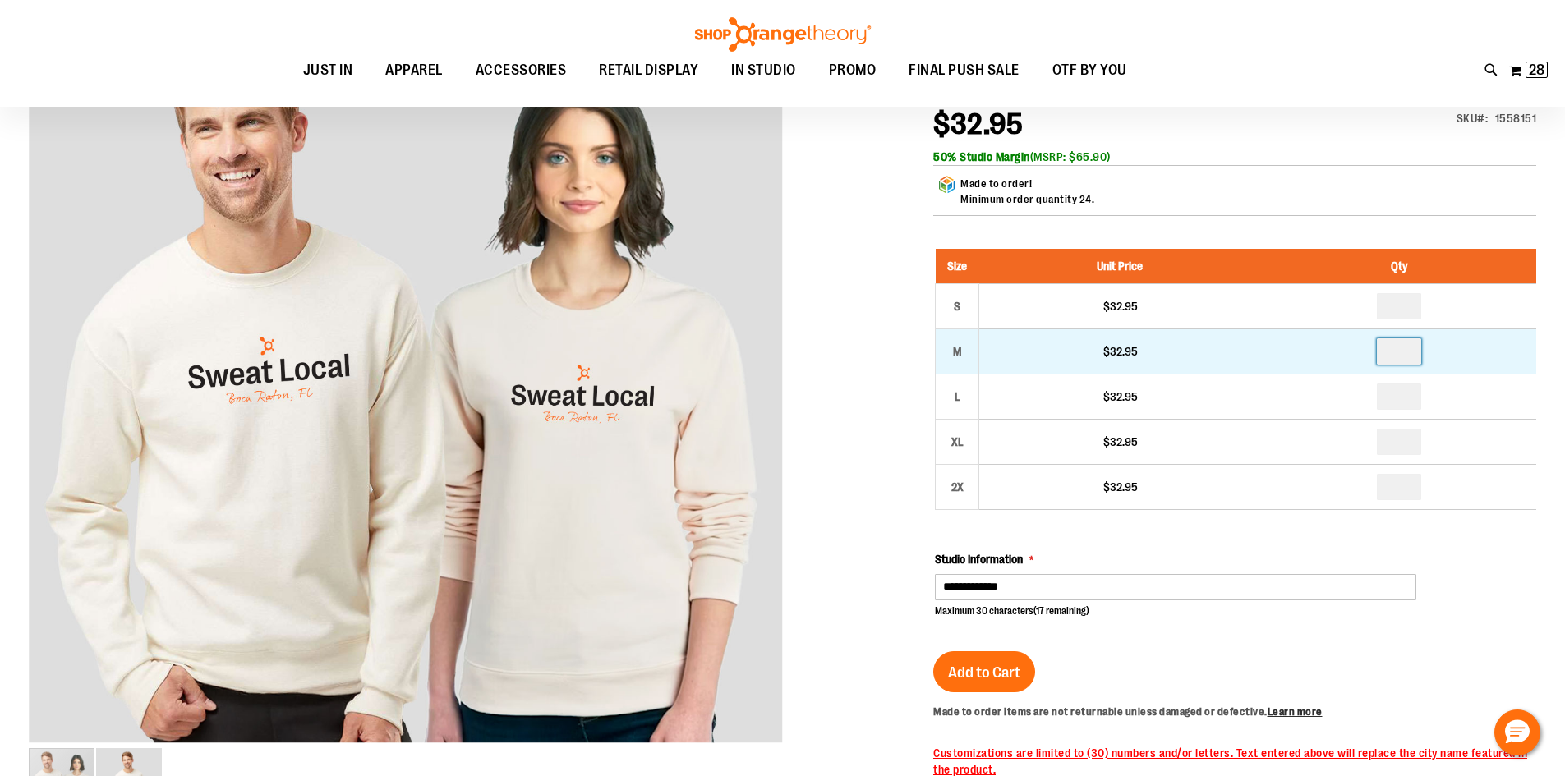
click at [1402, 353] on input "*" at bounding box center [1399, 351] width 44 height 26
type input "*"
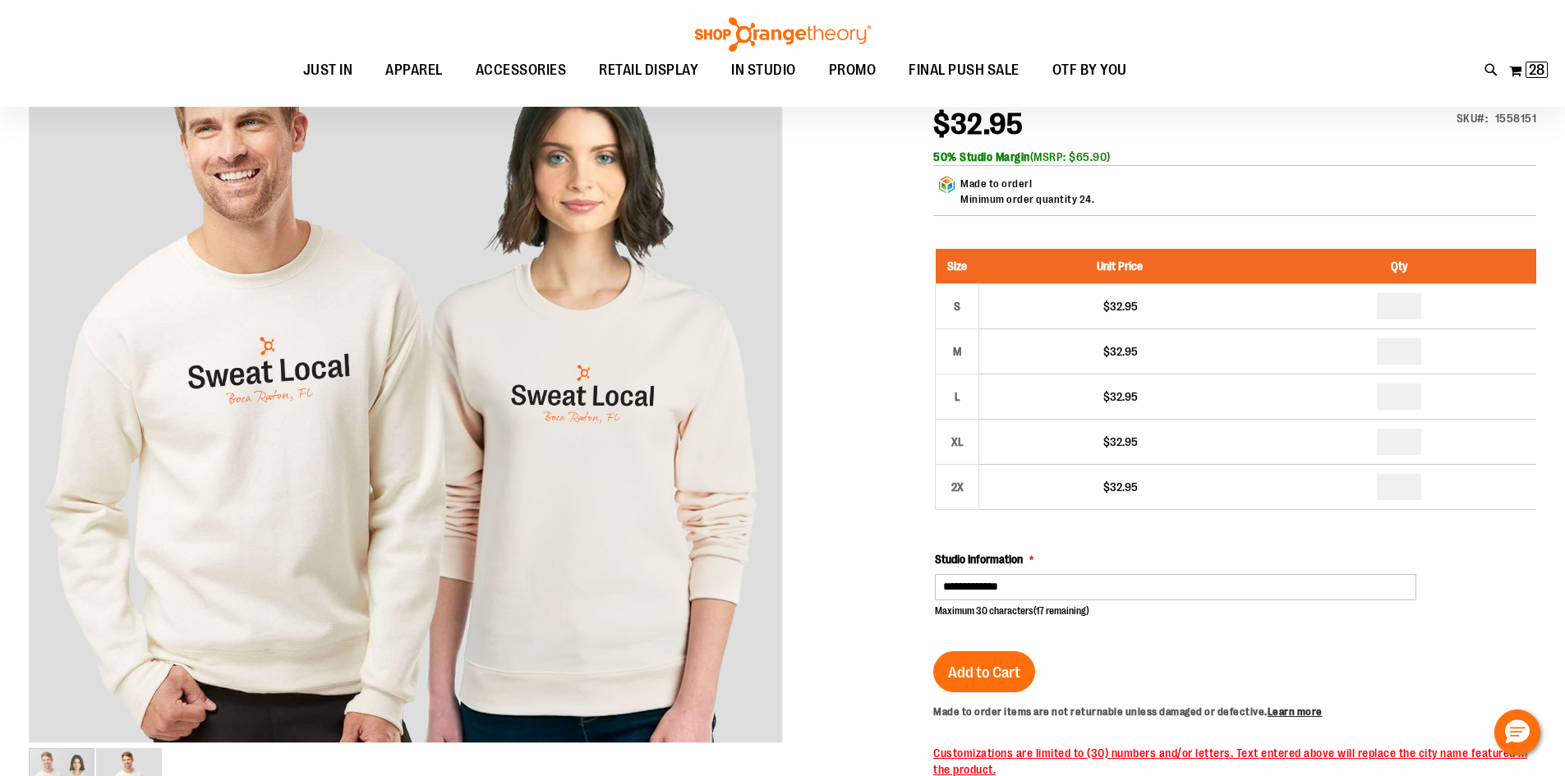
click at [822, 494] on div at bounding box center [782, 624] width 1507 height 1262
click at [982, 676] on span "Add to Cart" at bounding box center [984, 673] width 72 height 18
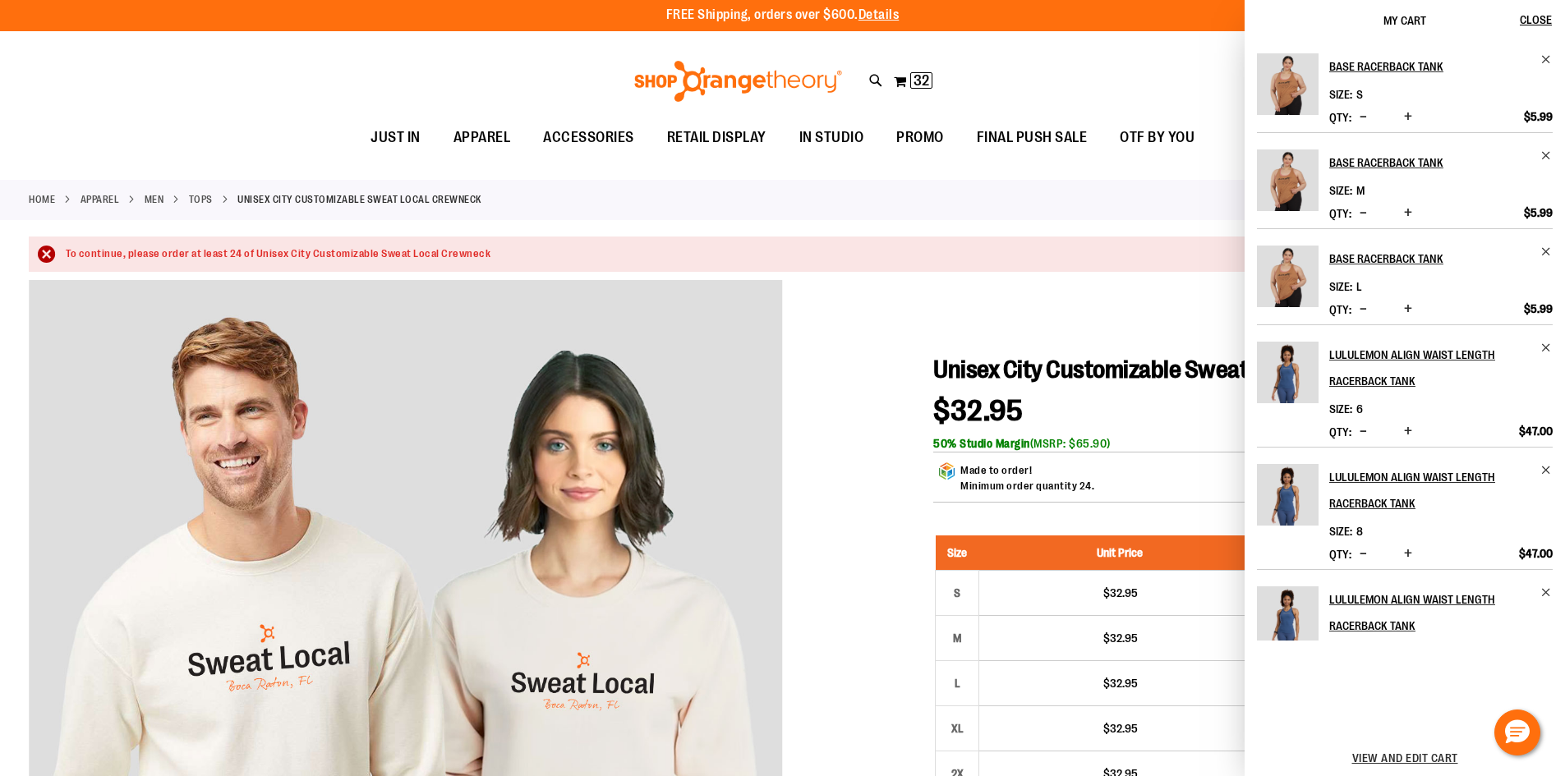
scroll to position [0, 0]
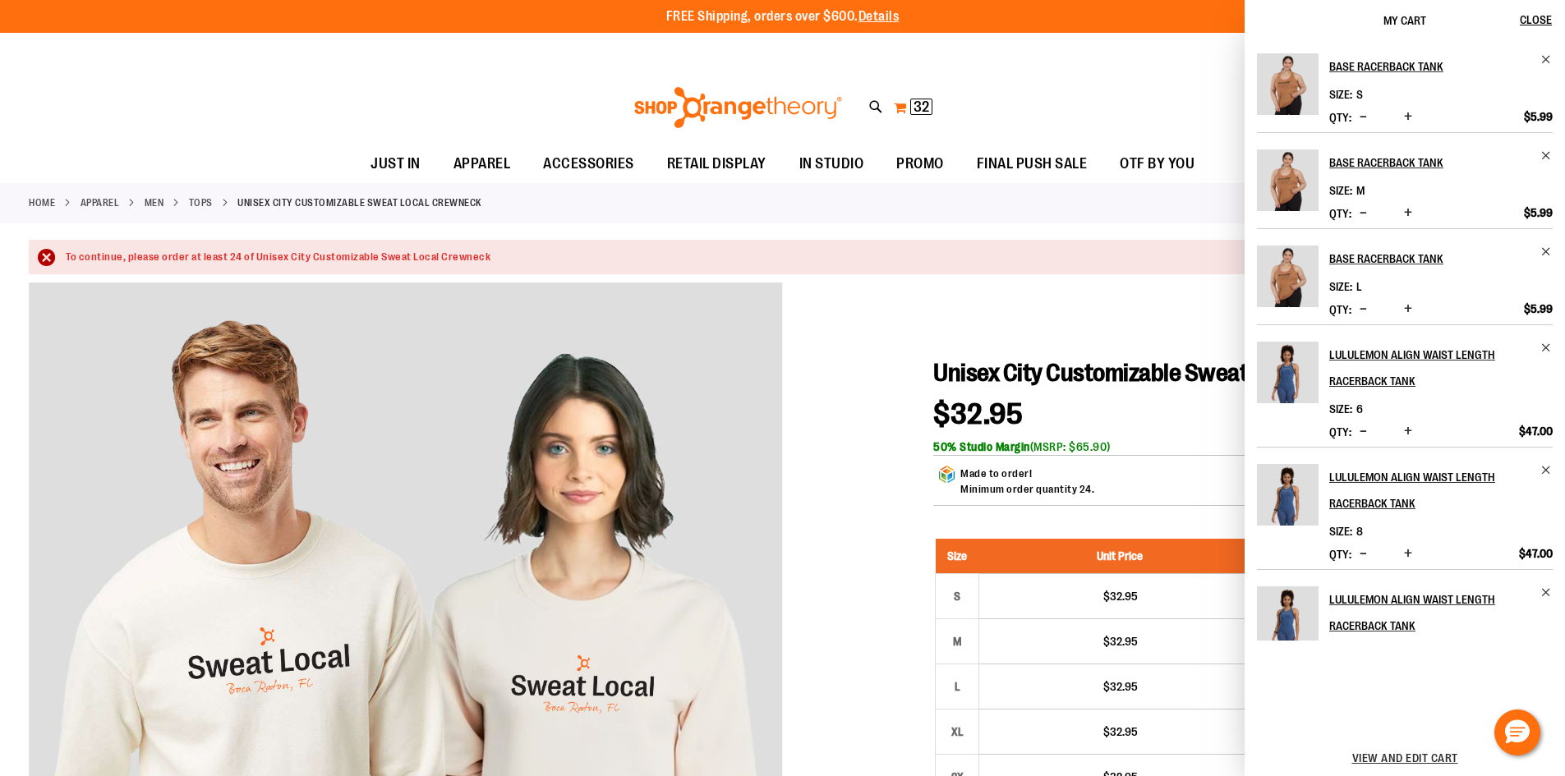
click at [904, 108] on button "My Cart 32 32 items" at bounding box center [913, 107] width 40 height 26
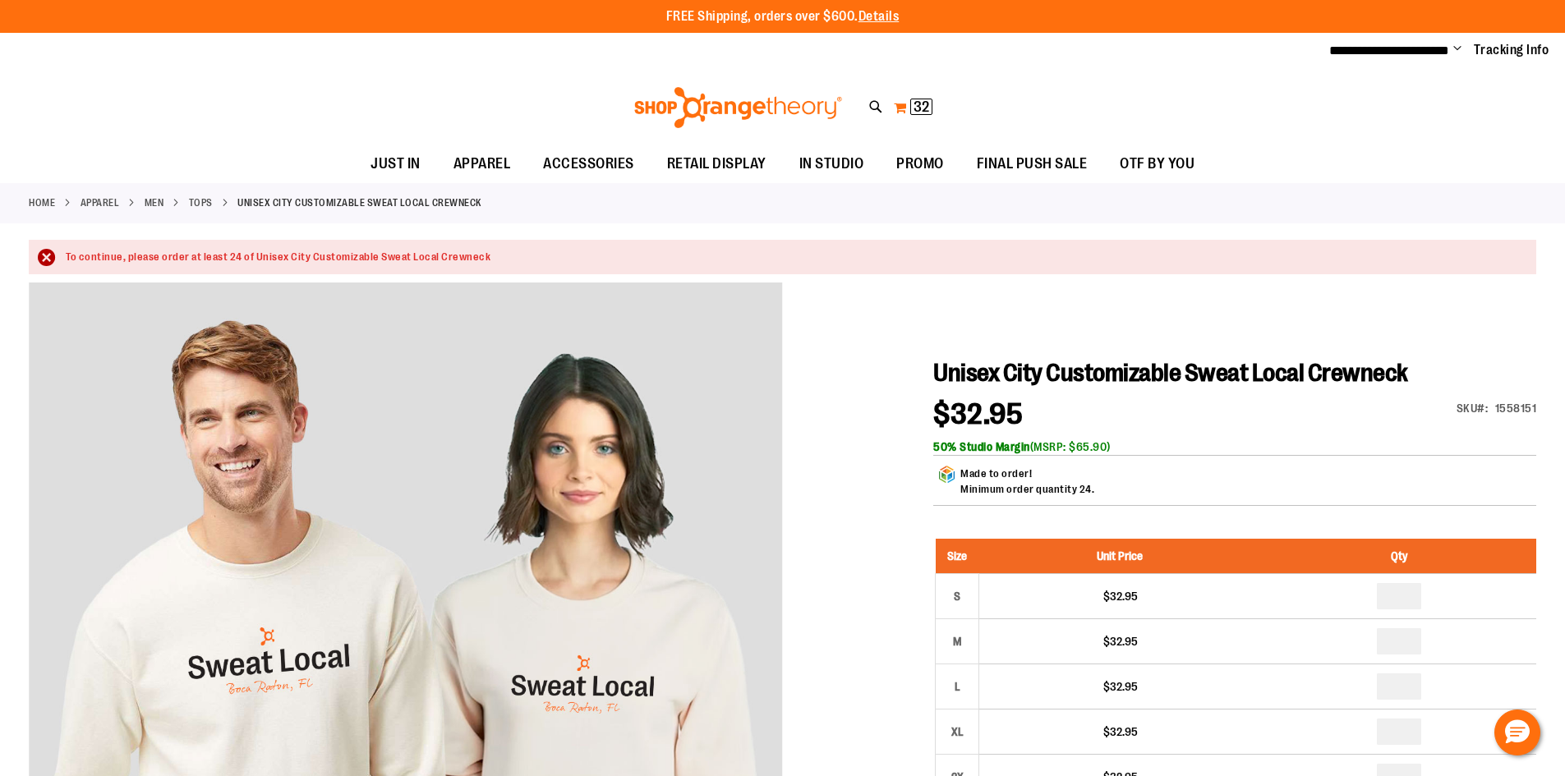
click at [894, 108] on button "My Cart 32 32 items" at bounding box center [913, 107] width 40 height 26
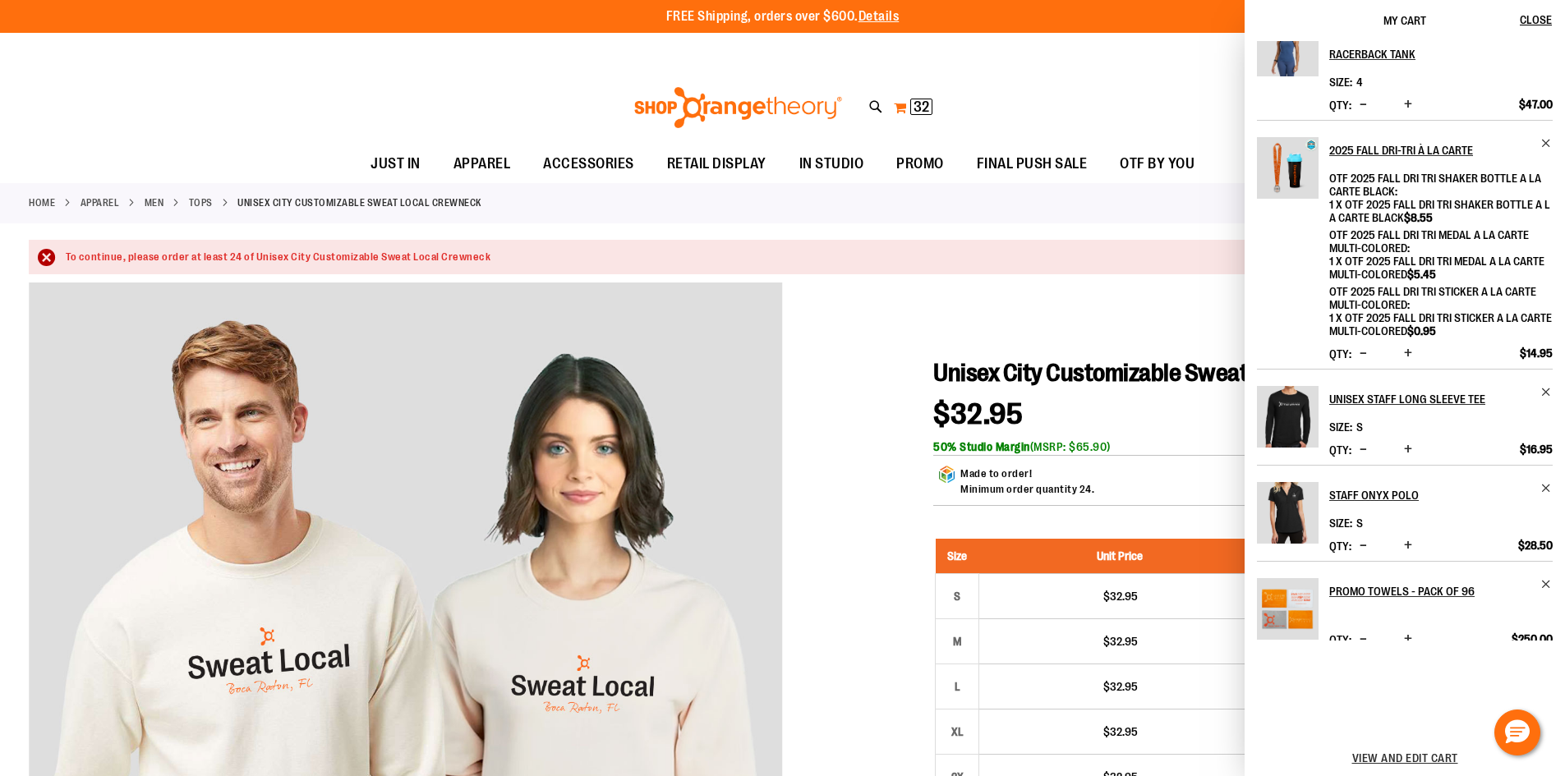
scroll to position [599, 0]
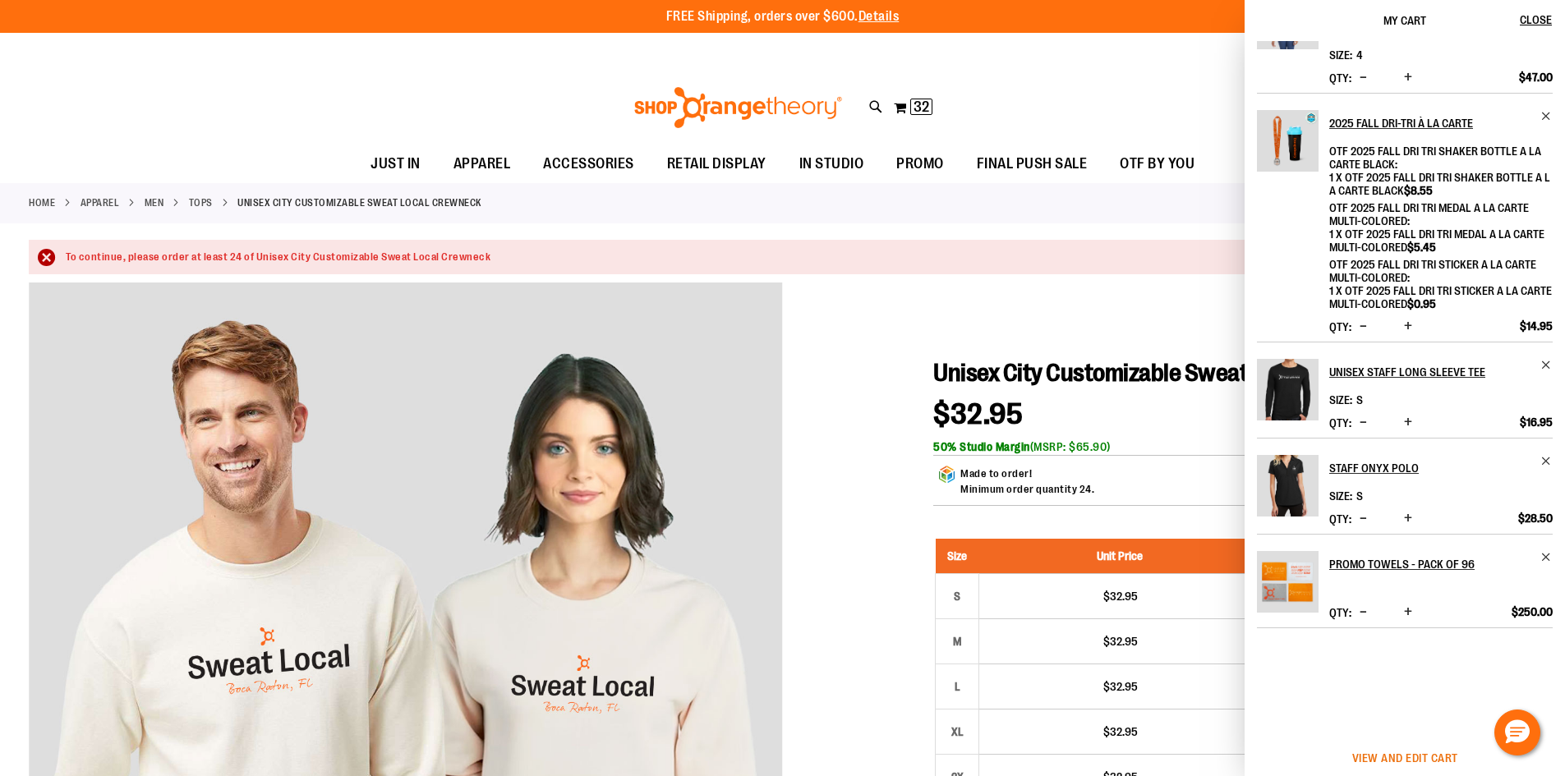
click at [1413, 756] on span "View and edit cart" at bounding box center [1405, 758] width 106 height 13
click at [1420, 757] on span "View and edit cart" at bounding box center [1405, 758] width 106 height 13
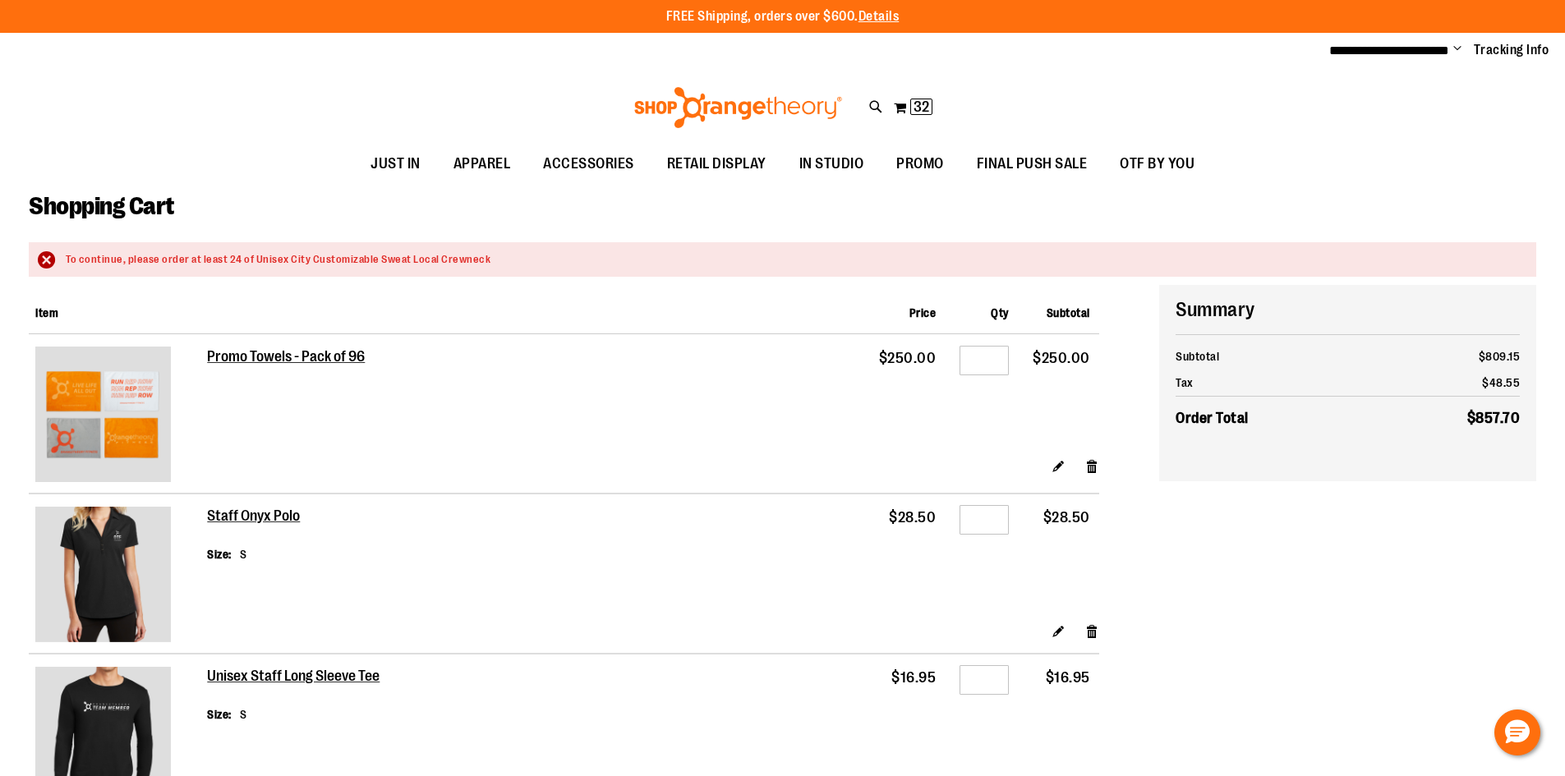
type input "**********"
click at [265, 114] on div "Toggle Nav Search Popular Suggestions Advanced Search" at bounding box center [782, 108] width 1565 height 76
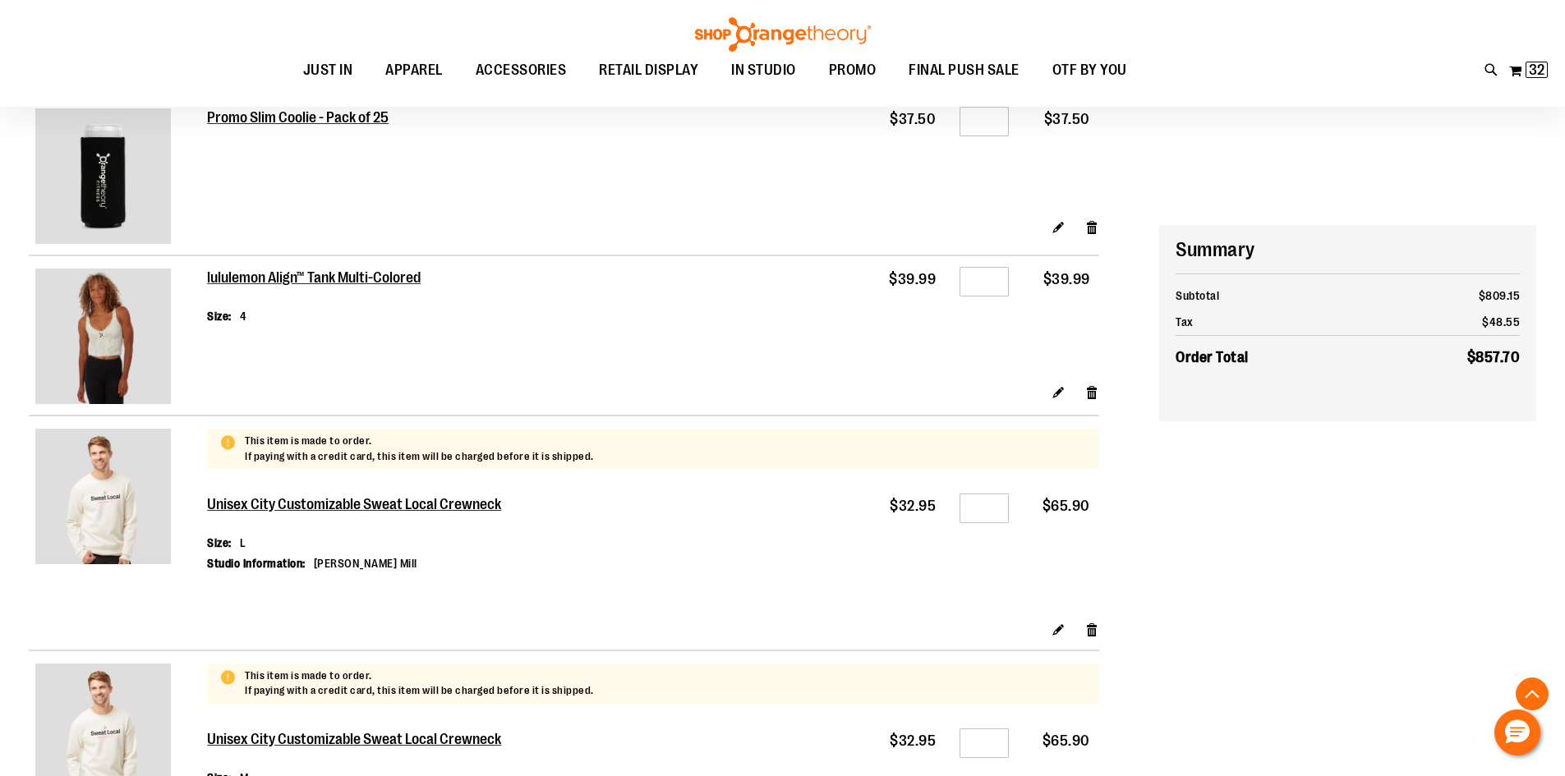
scroll to position [2053, 0]
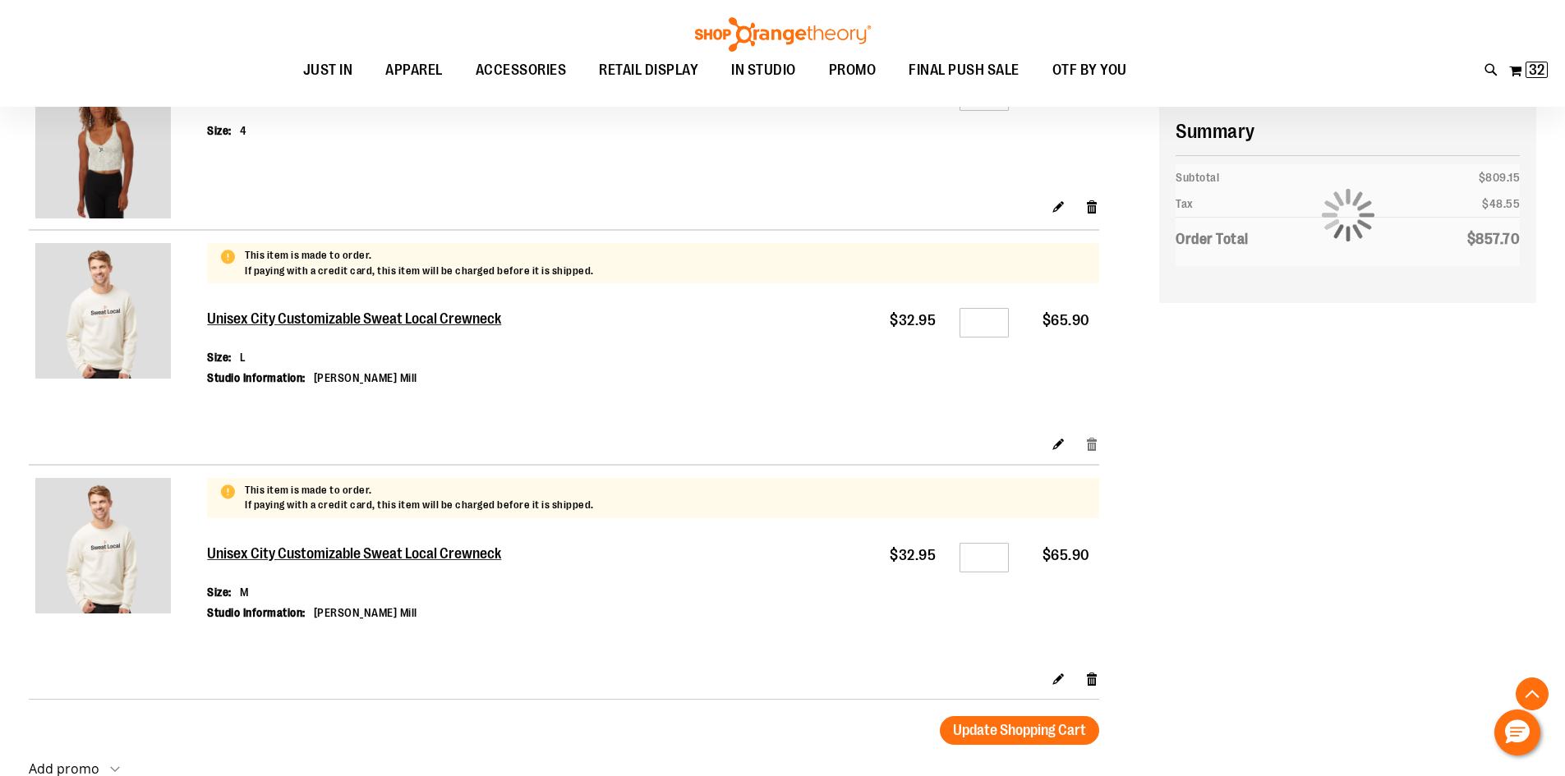
click at [1090, 443] on link "Remove item" at bounding box center [1092, 443] width 14 height 17
click at [1096, 679] on link "Remove item" at bounding box center [1092, 678] width 14 height 17
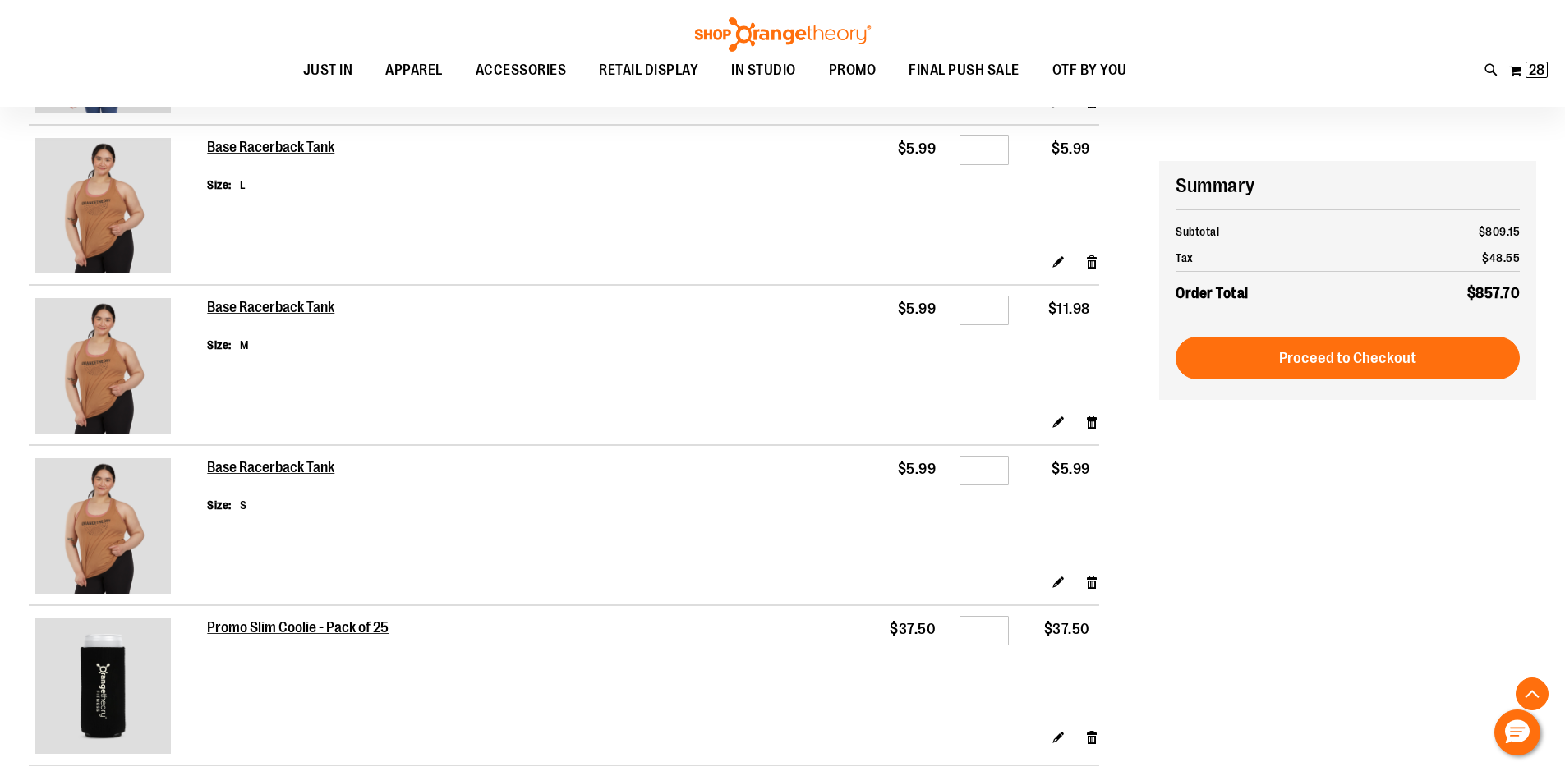
scroll to position [1479, 0]
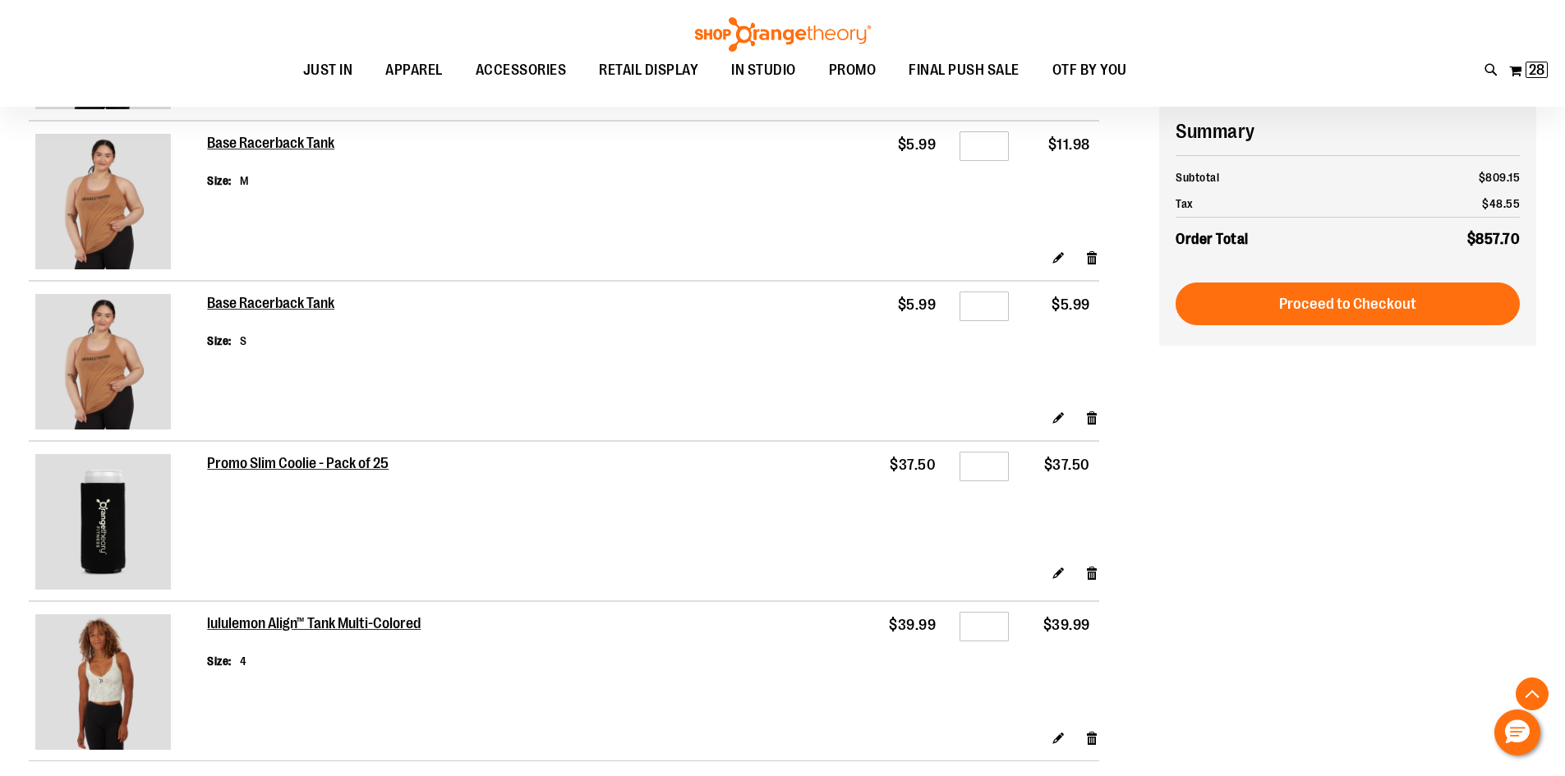
type input "**********"
click at [341, 69] on span "JUST IN" at bounding box center [328, 70] width 50 height 37
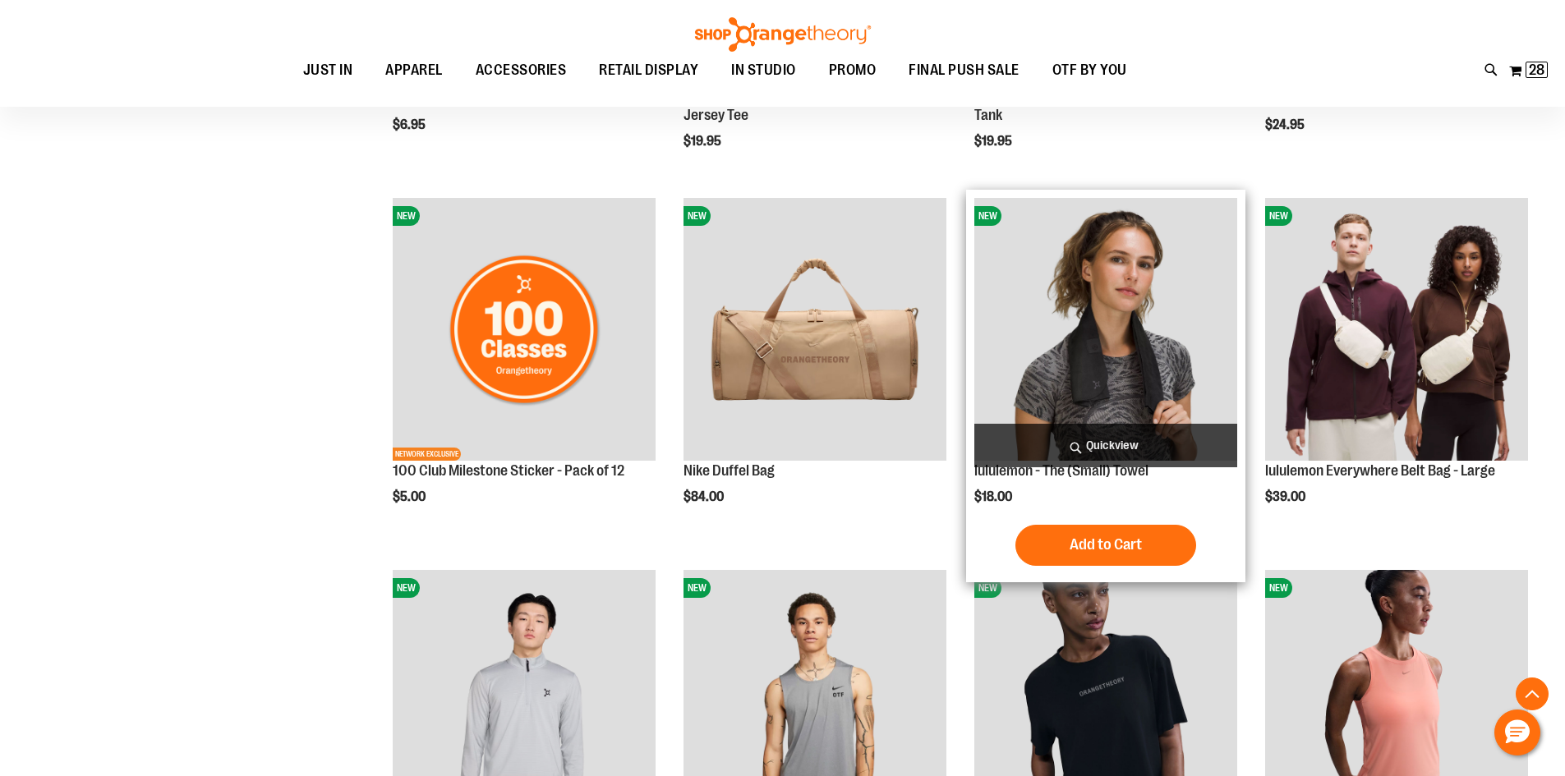
scroll to position [1396, 0]
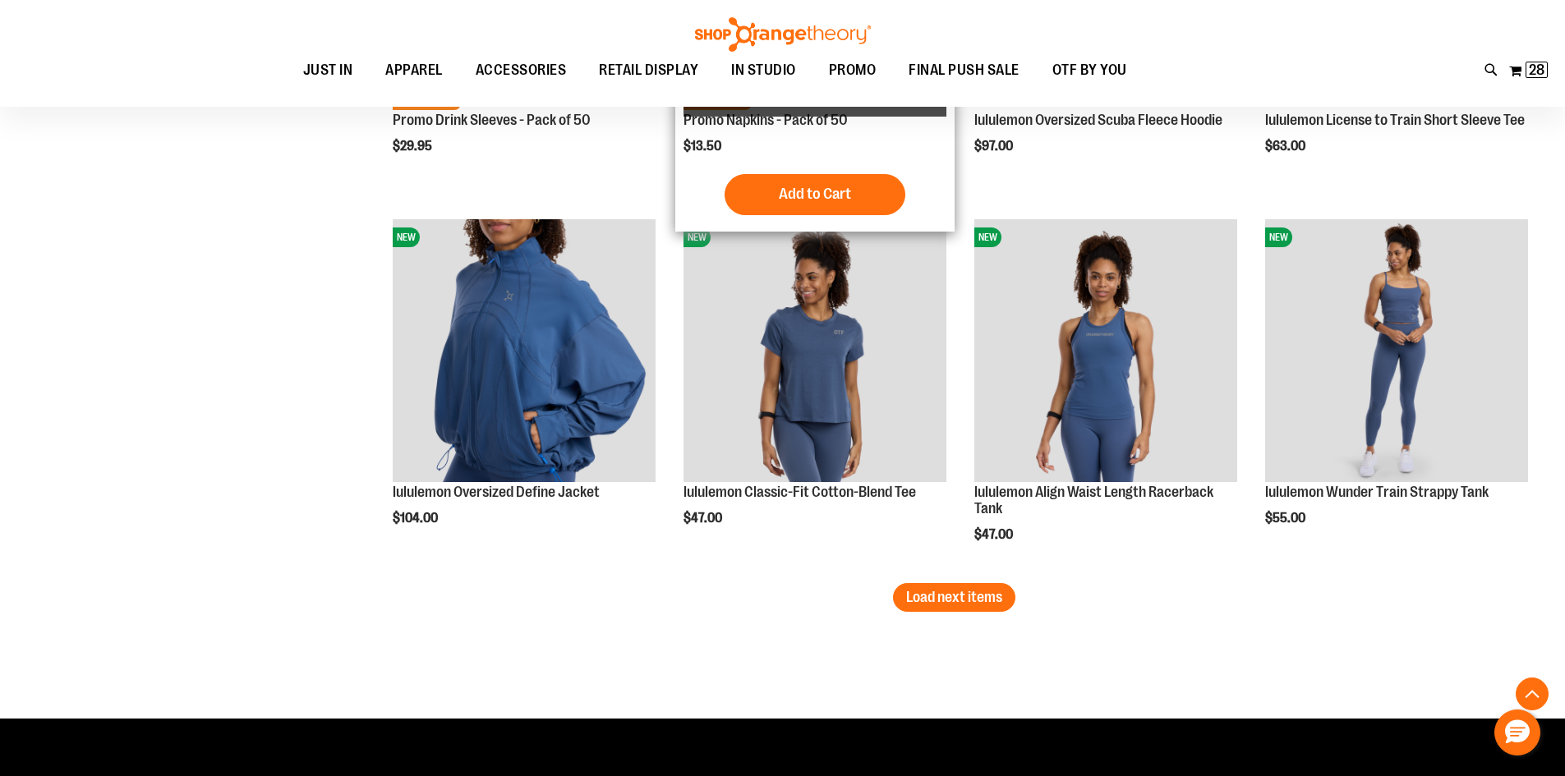
scroll to position [3121, 0]
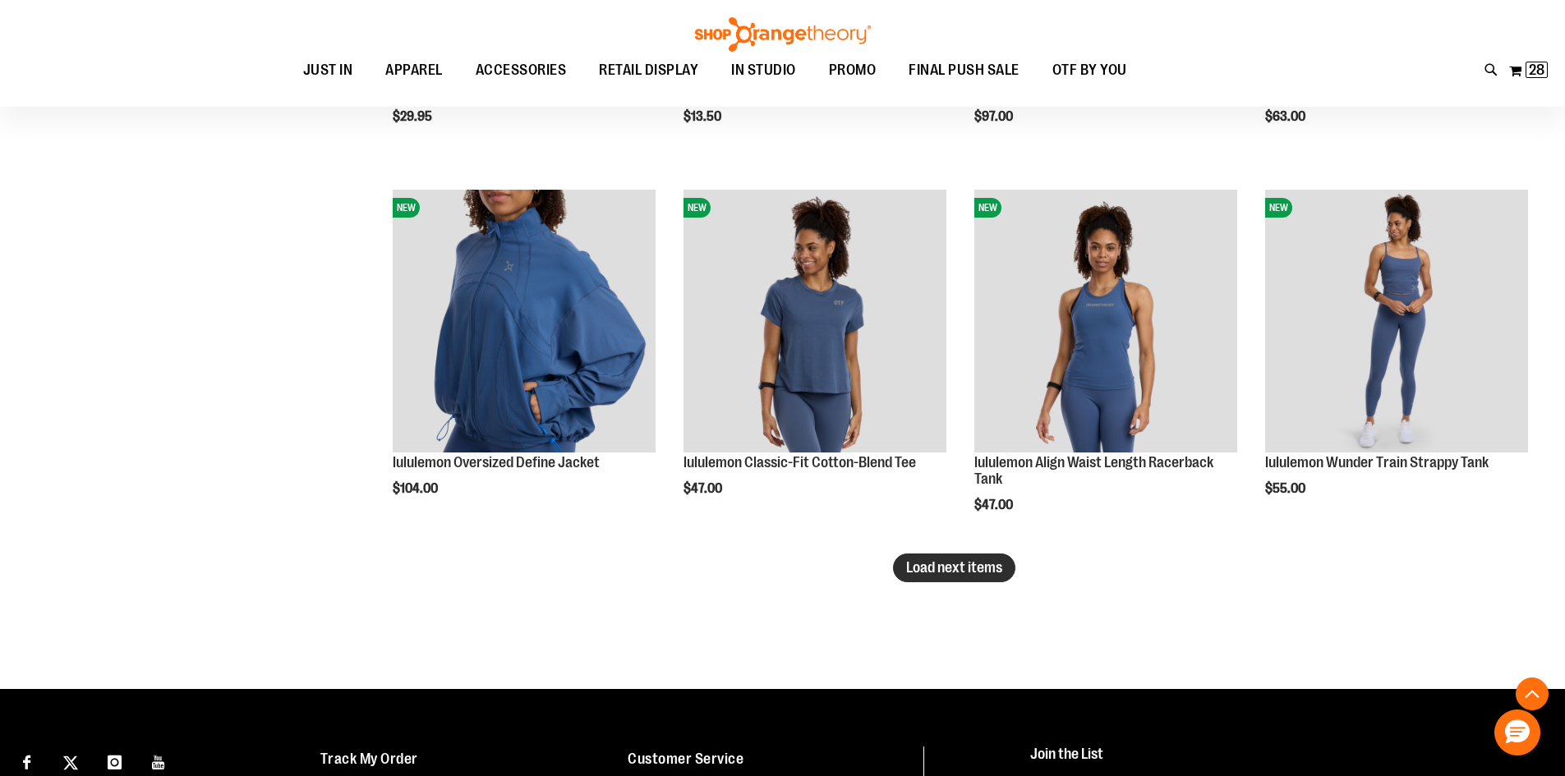
type input "**********"
click at [959, 572] on span "Load next items" at bounding box center [954, 567] width 96 height 16
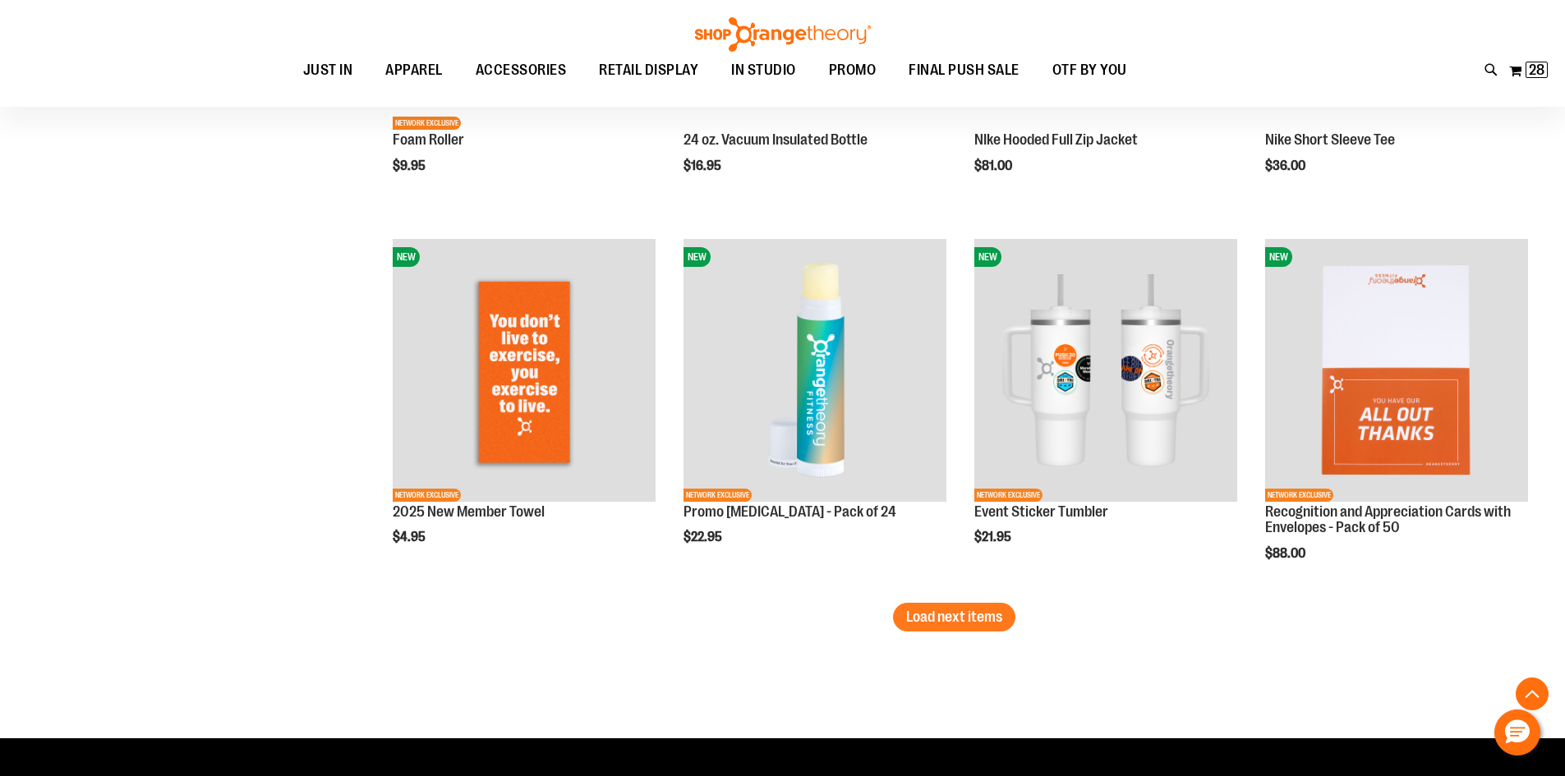
scroll to position [4189, 0]
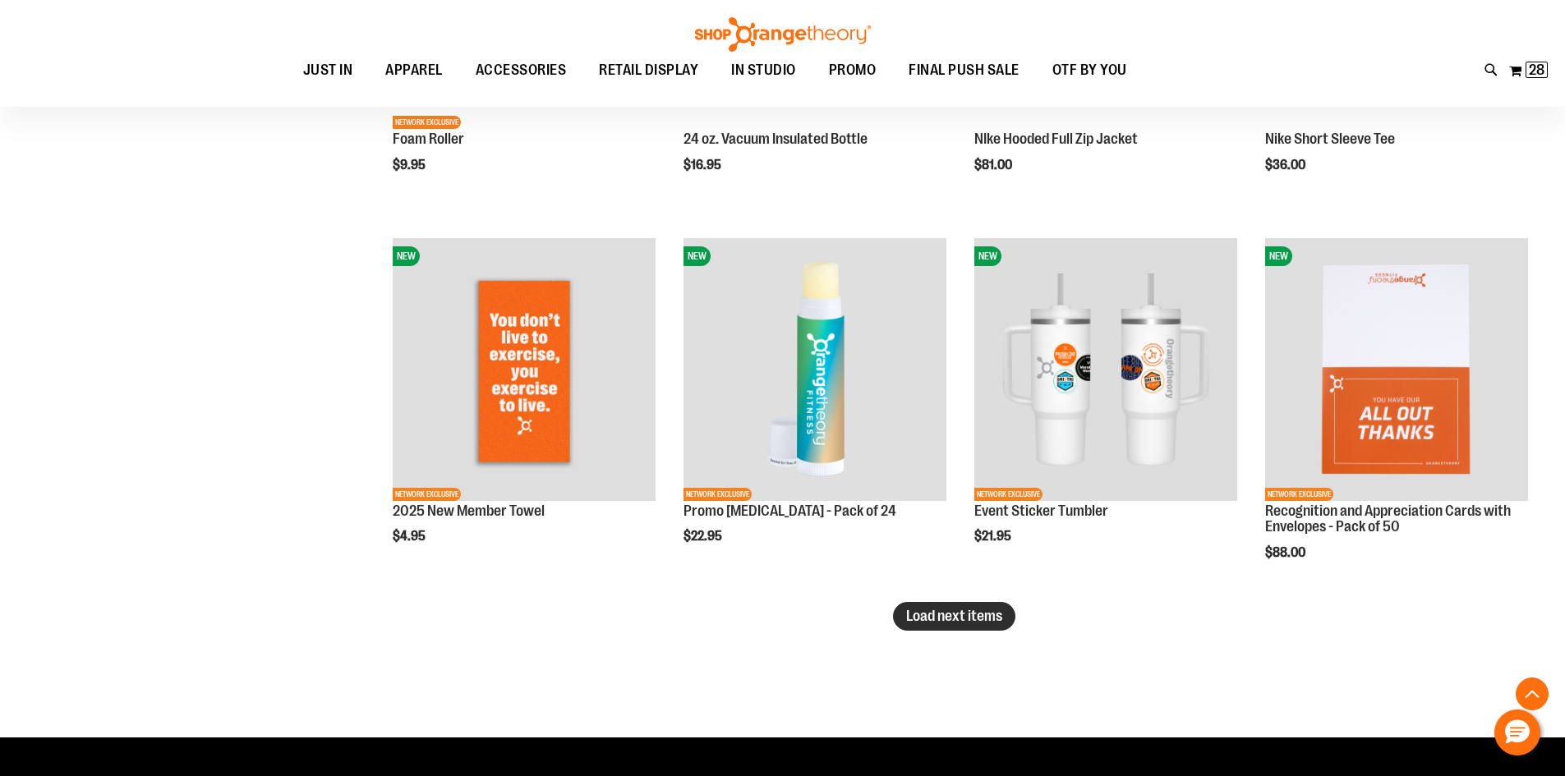
click at [960, 619] on span "Load next items" at bounding box center [954, 616] width 96 height 16
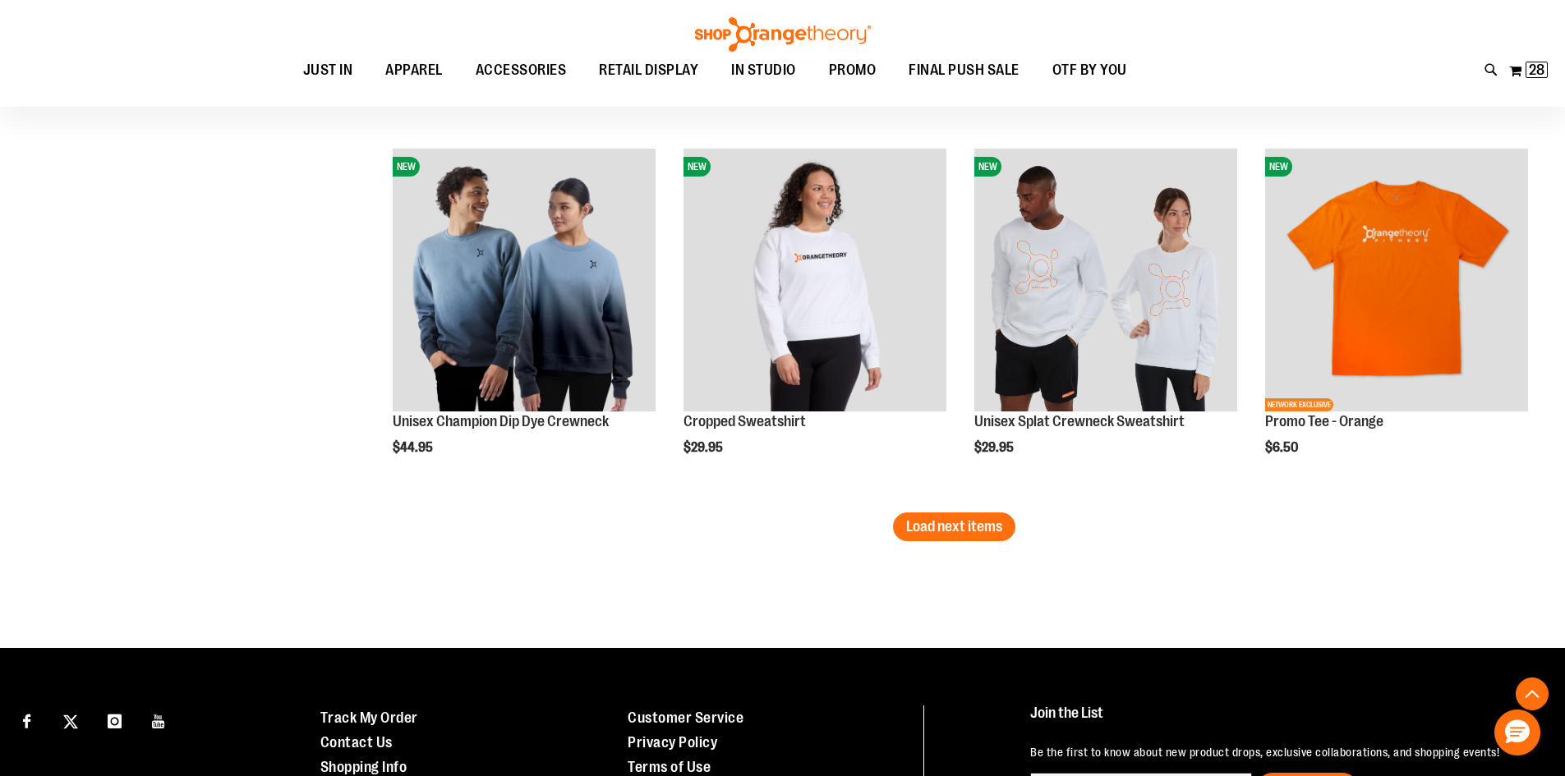
scroll to position [5421, 0]
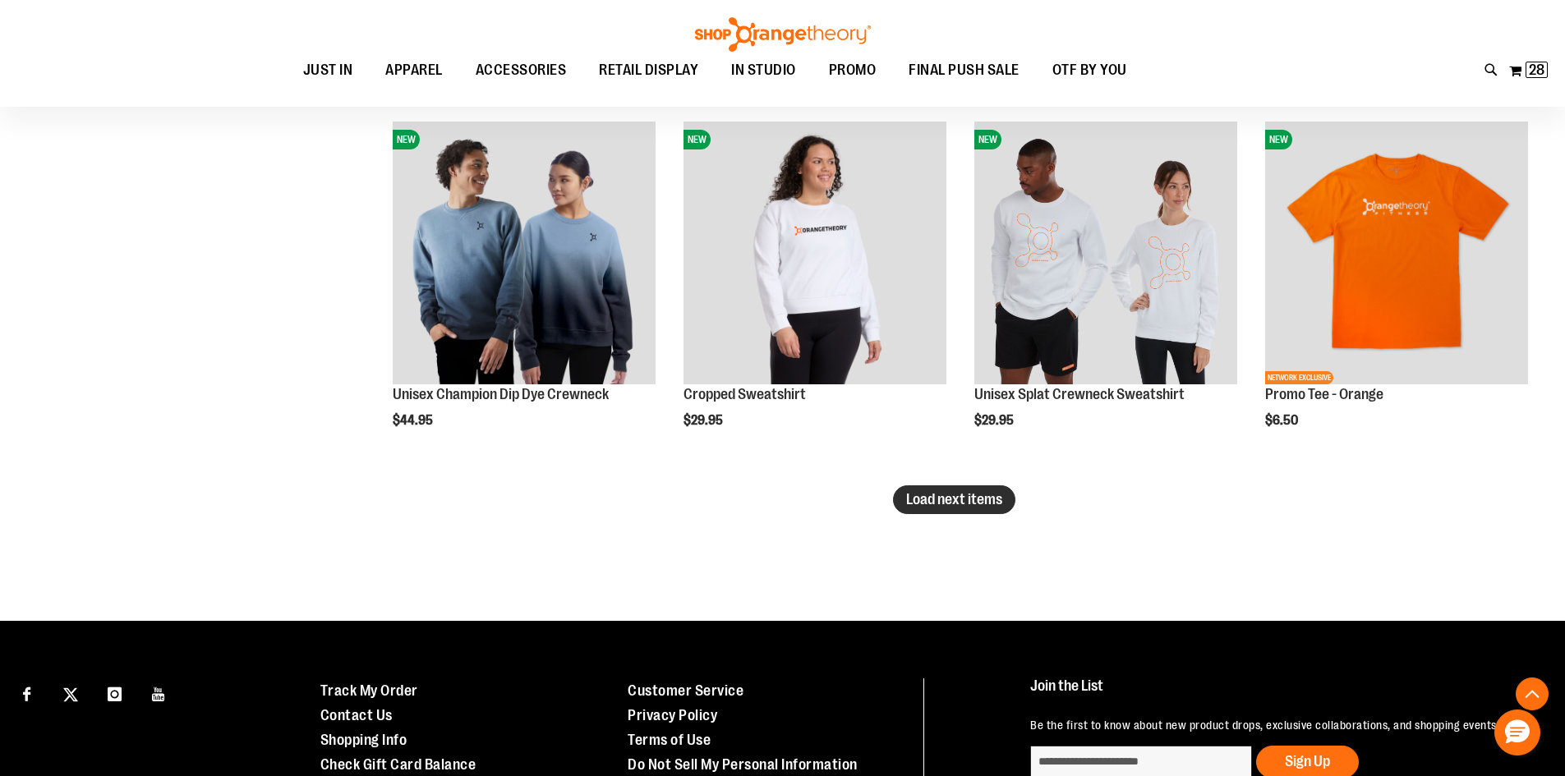
click at [920, 504] on span "Load next items" at bounding box center [954, 499] width 96 height 16
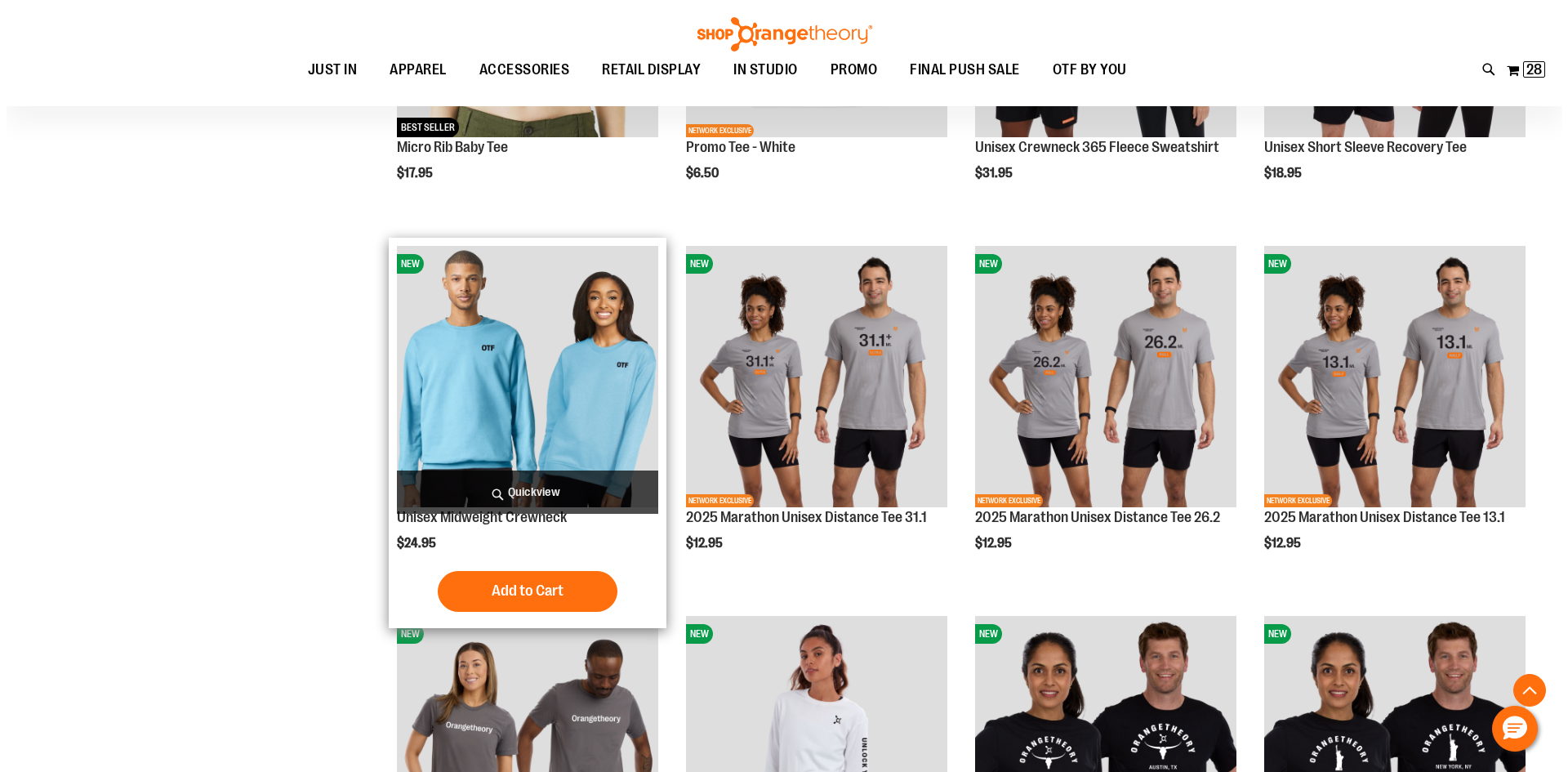
scroll to position [5965, 0]
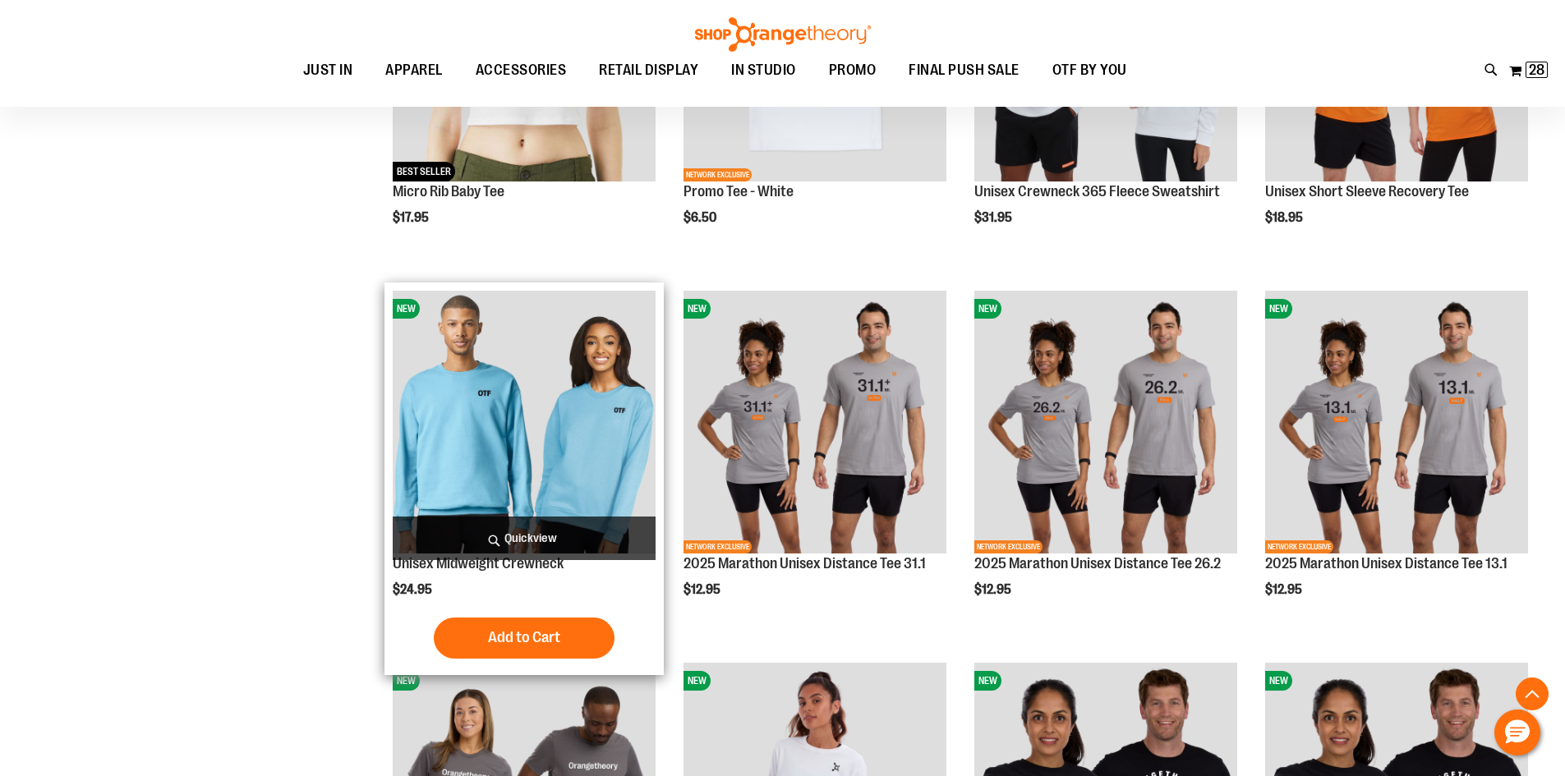
click at [505, 532] on span "Quickview" at bounding box center [524, 539] width 263 height 44
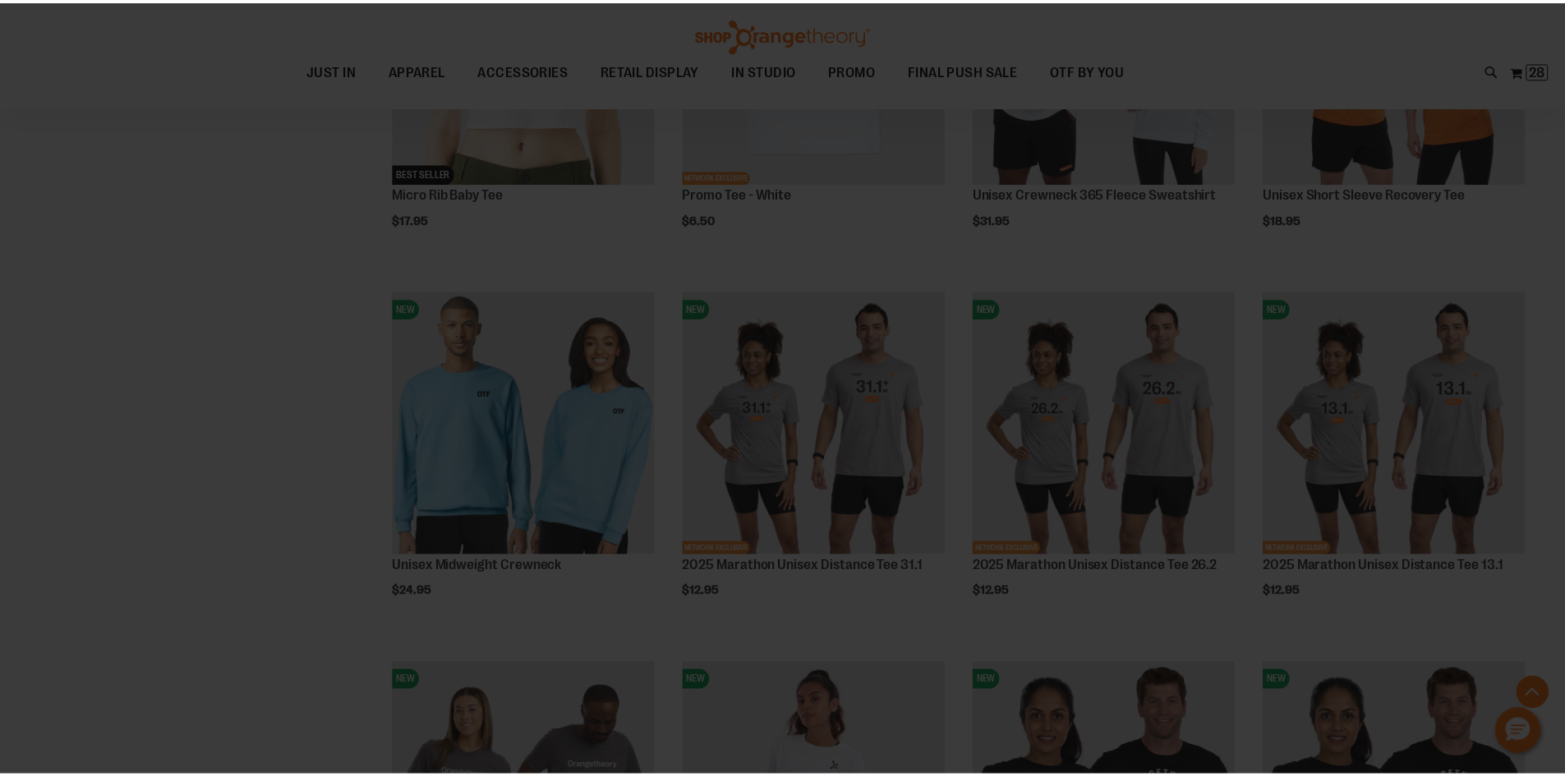
scroll to position [0, 0]
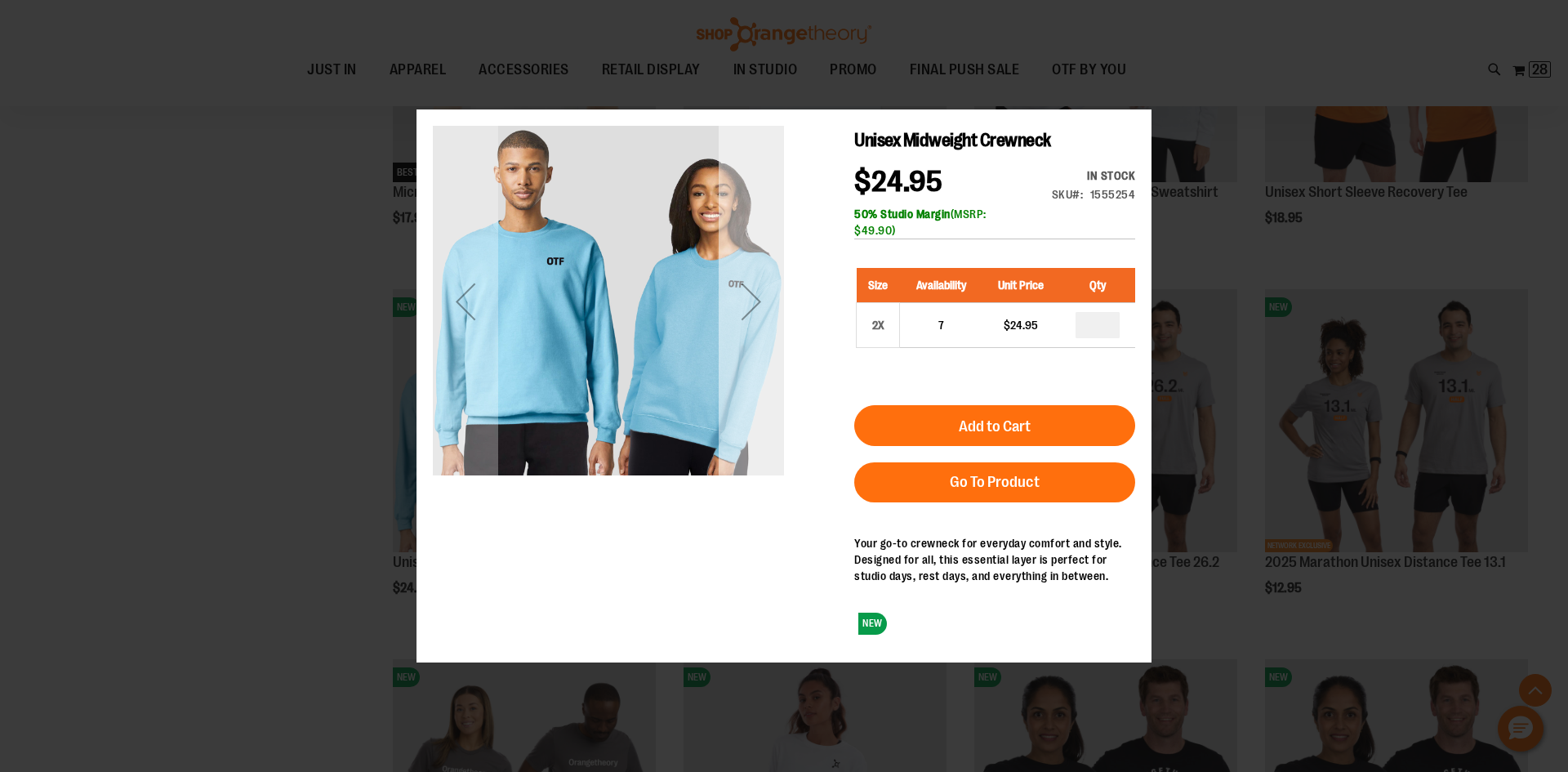
click at [769, 320] on div "Next" at bounding box center [752, 300] width 66 height 66
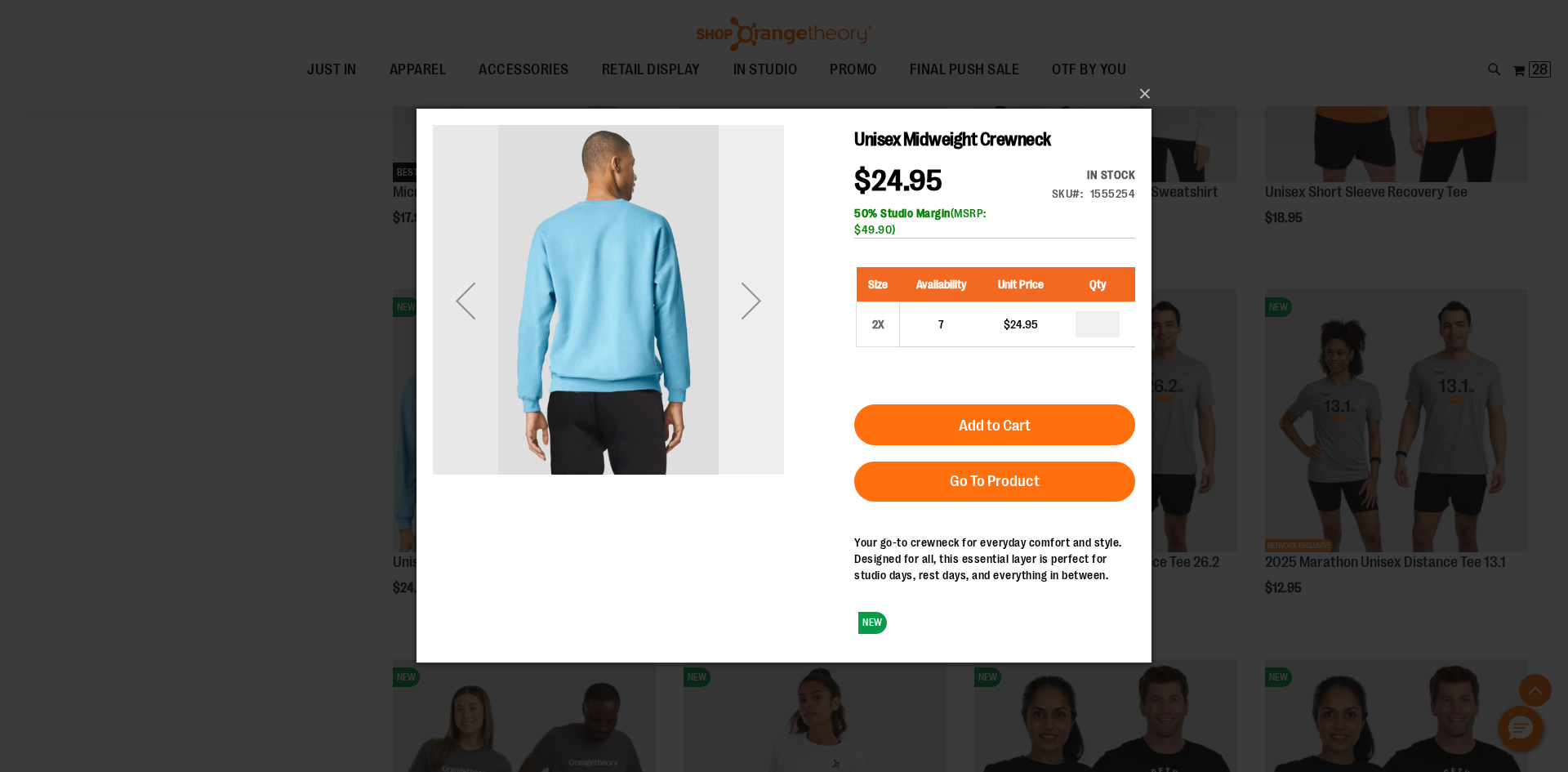
click at [758, 291] on div "Next" at bounding box center [752, 300] width 66 height 66
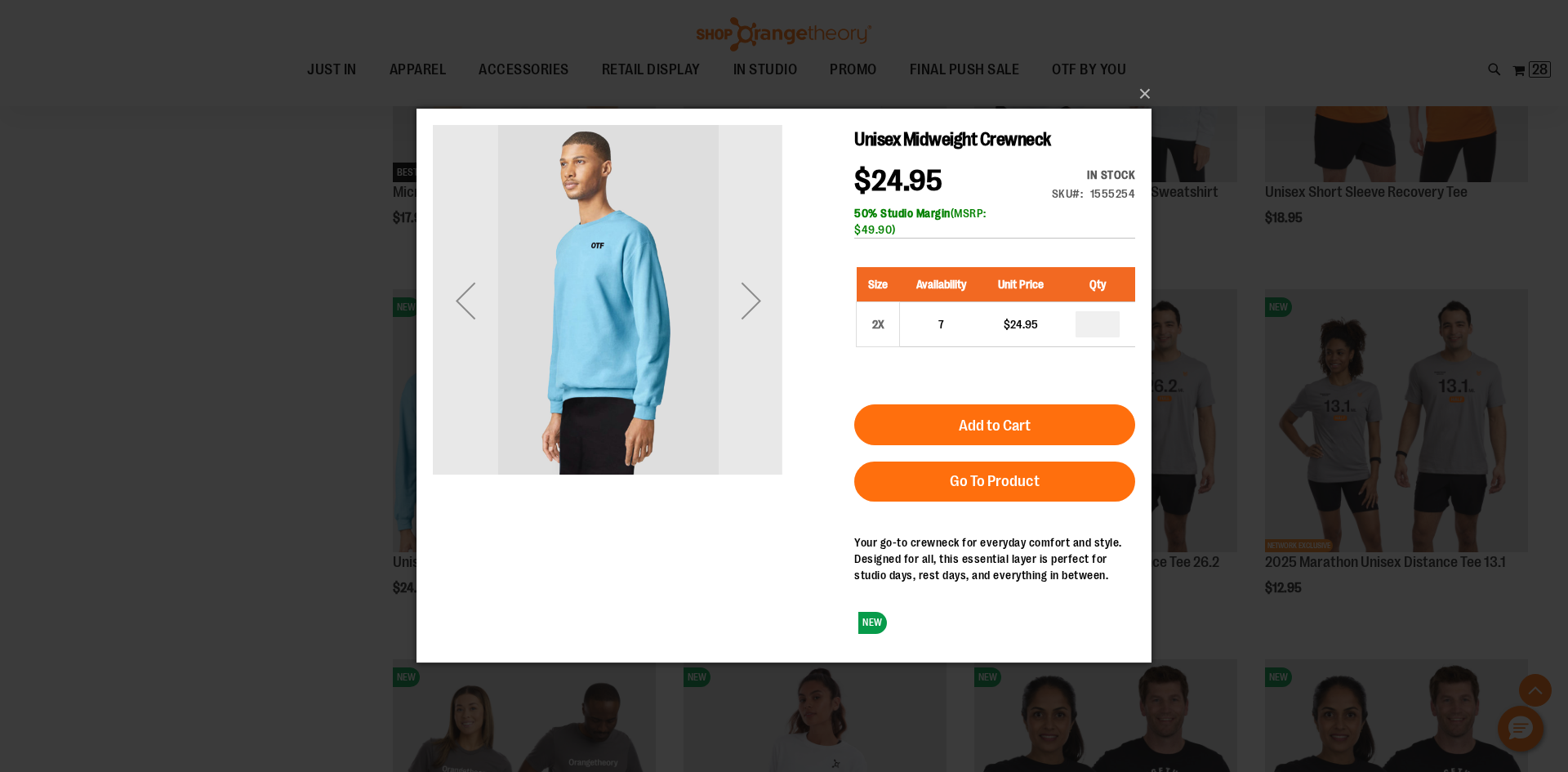
drag, startPoint x: 758, startPoint y: 291, endPoint x: 1013, endPoint y: 181, distance: 277.7
click at [768, 290] on div "Next" at bounding box center [752, 300] width 66 height 66
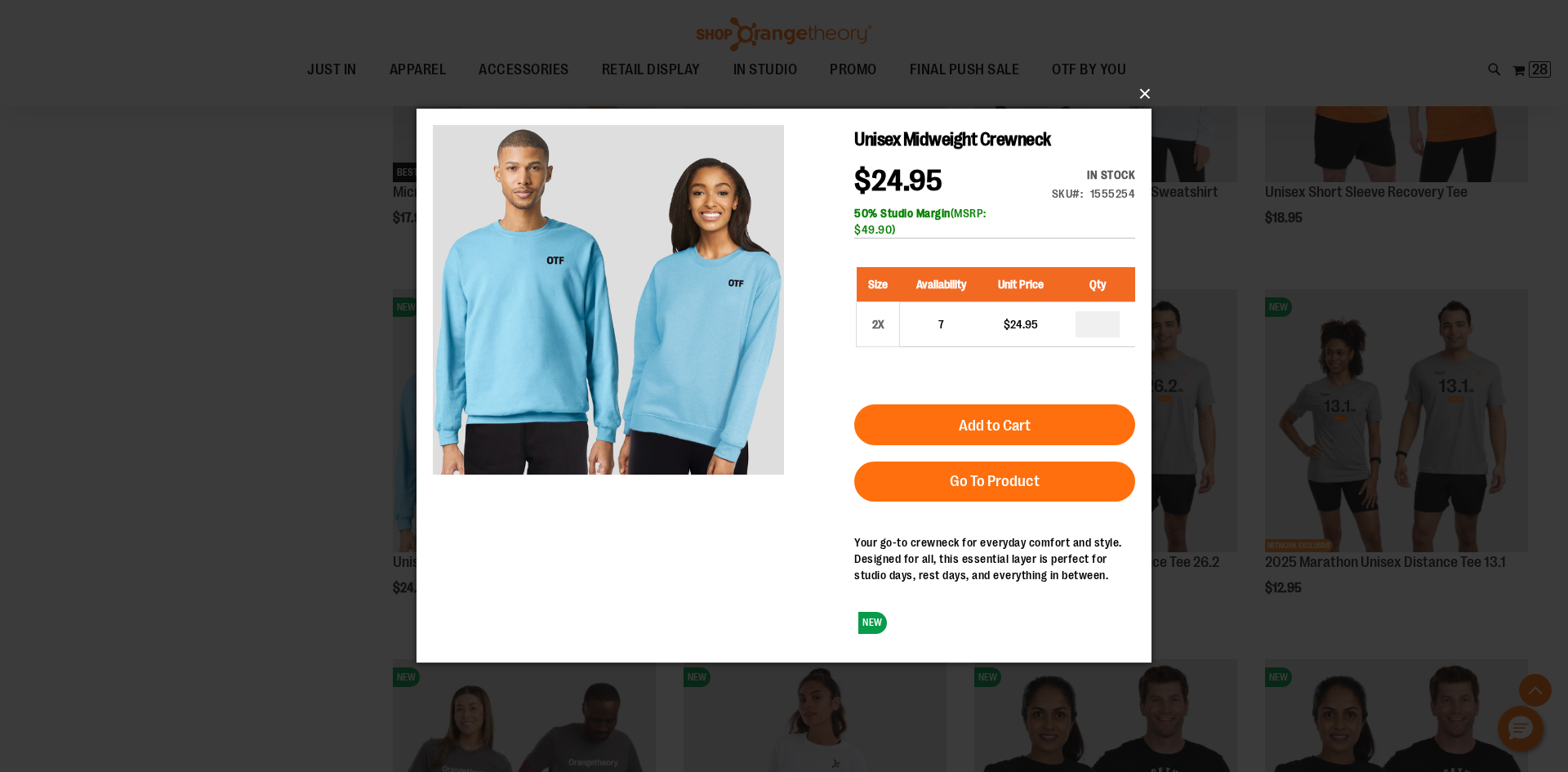
click at [1137, 95] on button "×" at bounding box center [788, 94] width 735 height 36
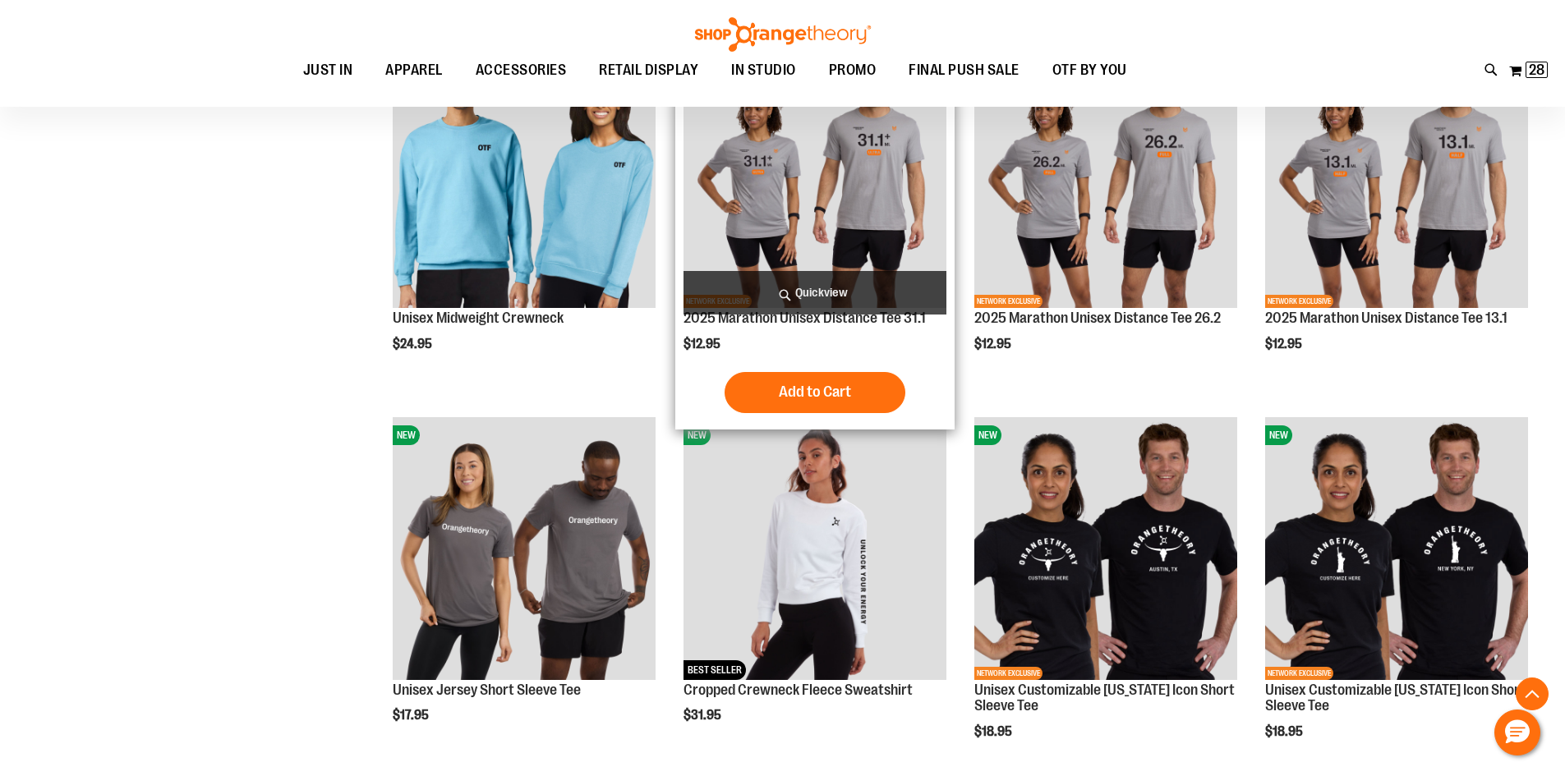
scroll to position [6242, 0]
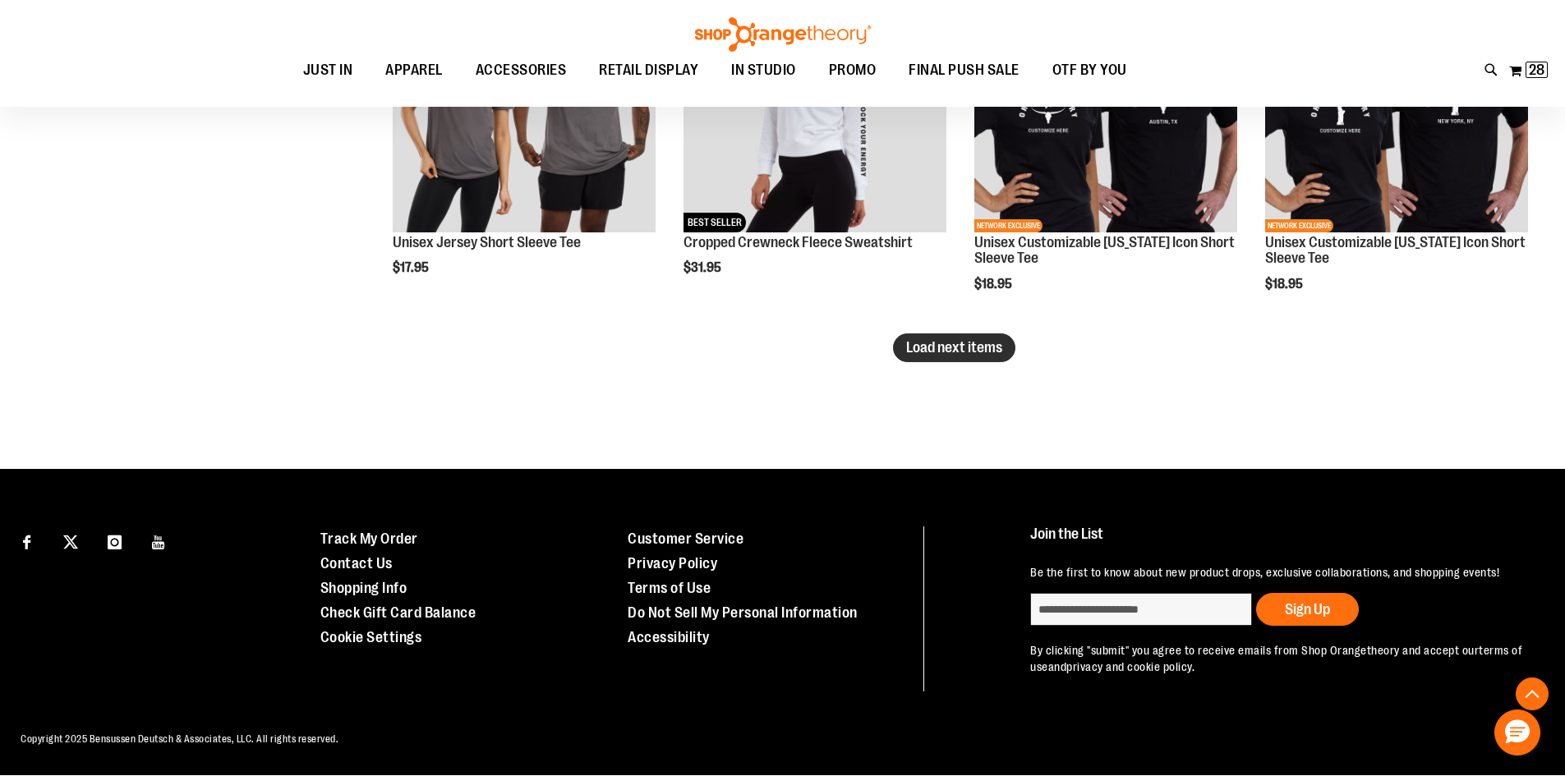
click at [916, 344] on span "Load next items" at bounding box center [954, 347] width 96 height 16
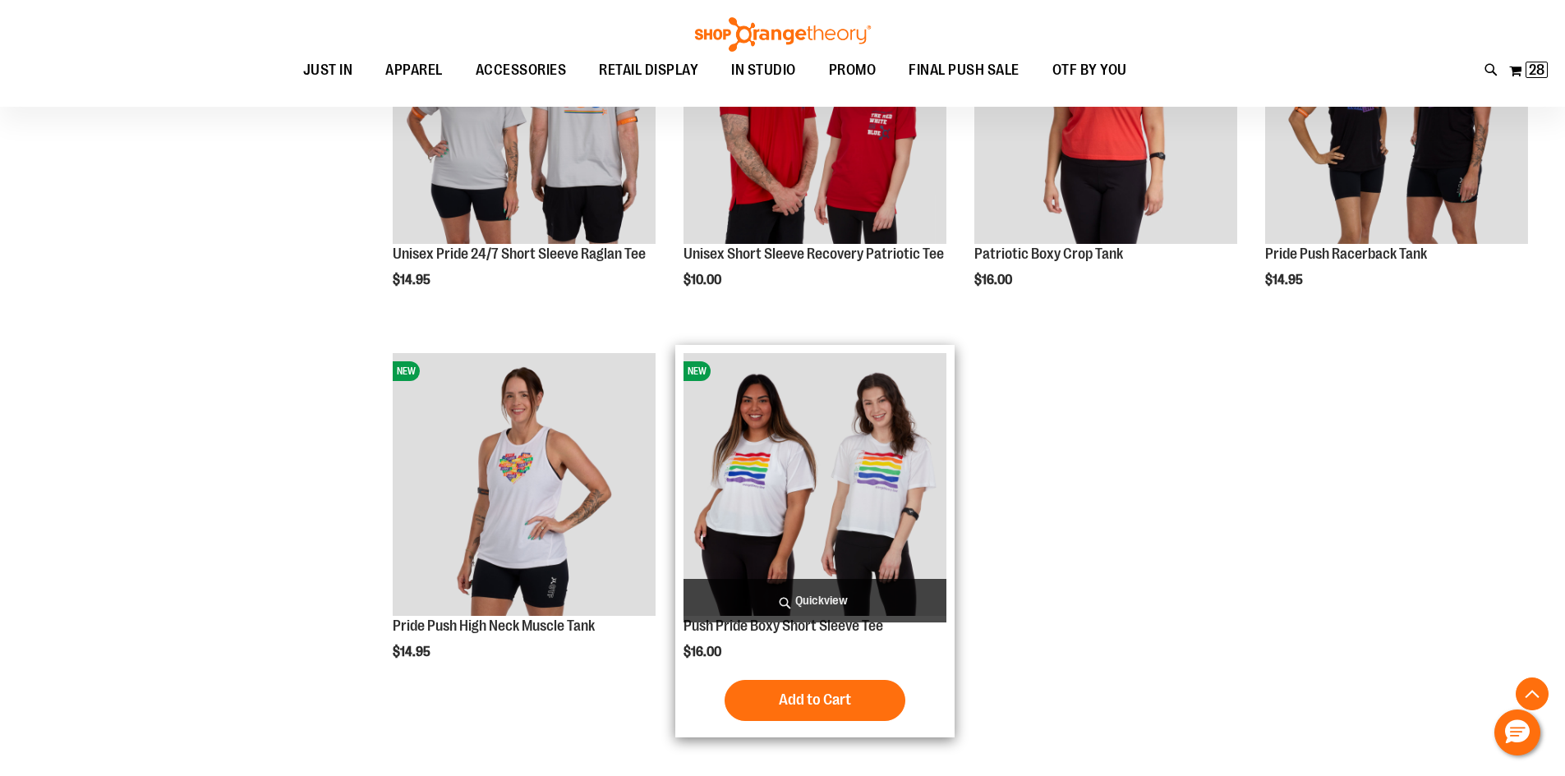
scroll to position [7429, 0]
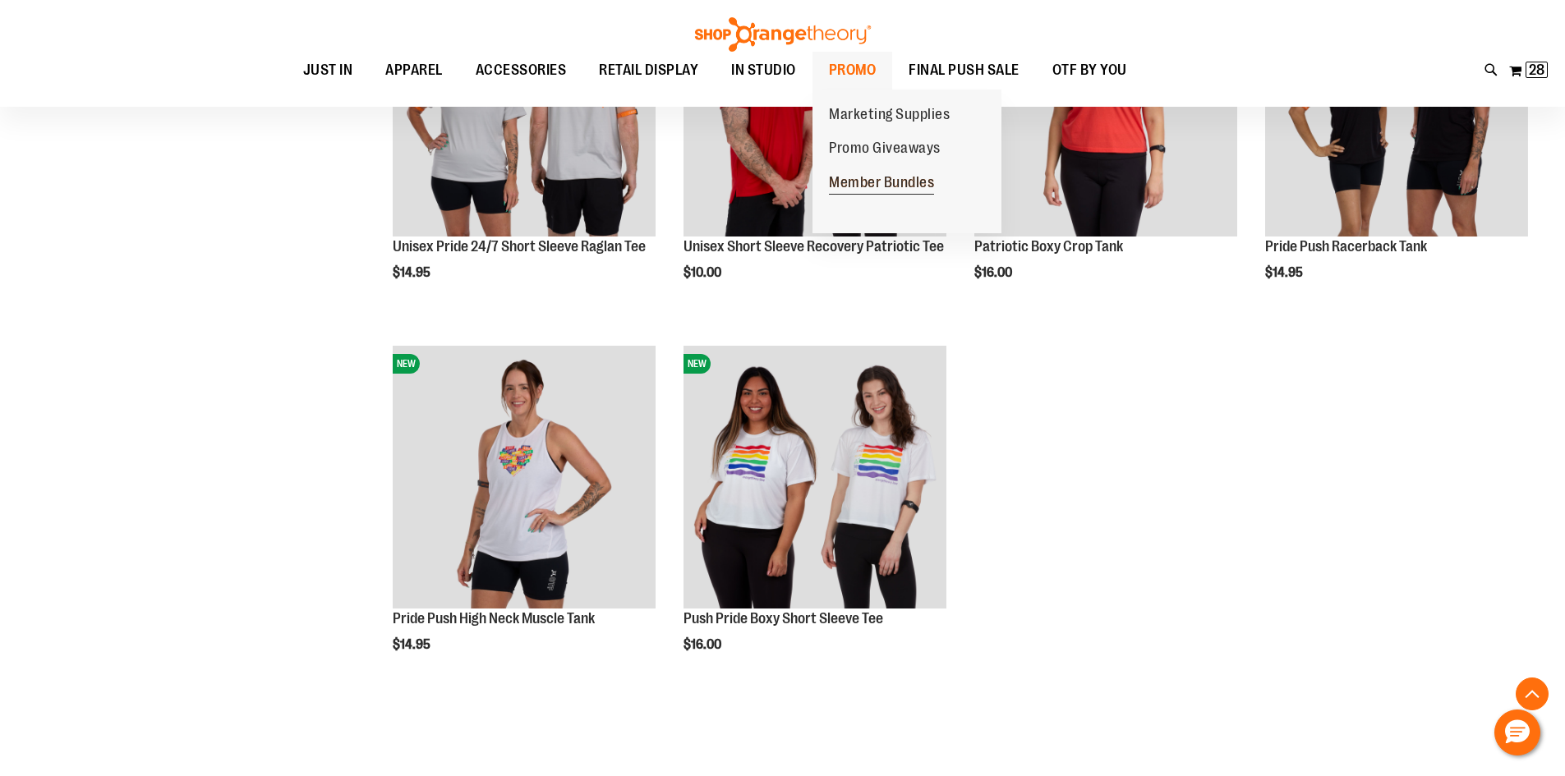
click at [866, 178] on span "Member Bundles" at bounding box center [881, 184] width 105 height 21
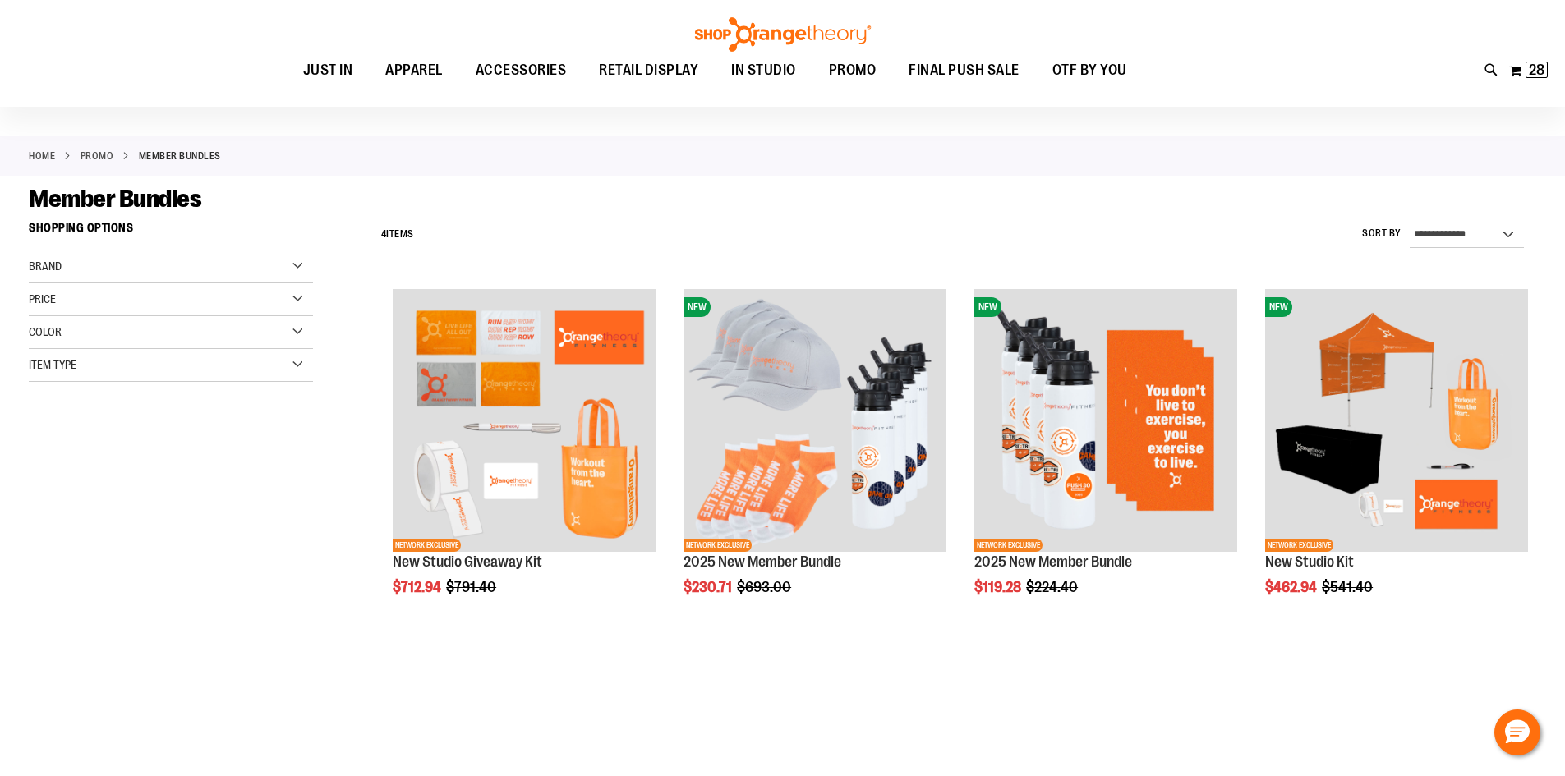
scroll to position [163, 0]
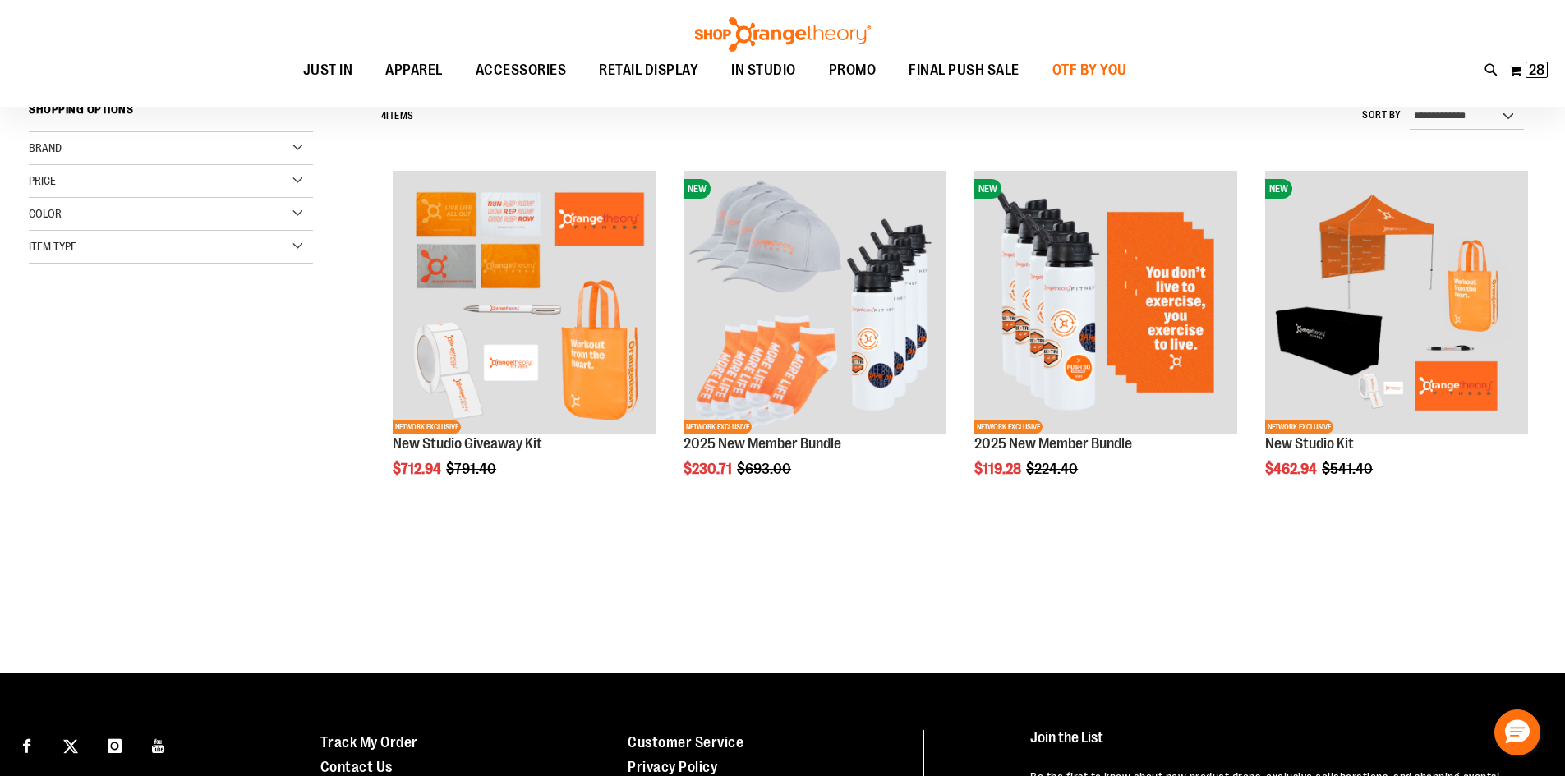
type input "**********"
click at [1099, 73] on span "OTF BY YOU" at bounding box center [1089, 70] width 75 height 37
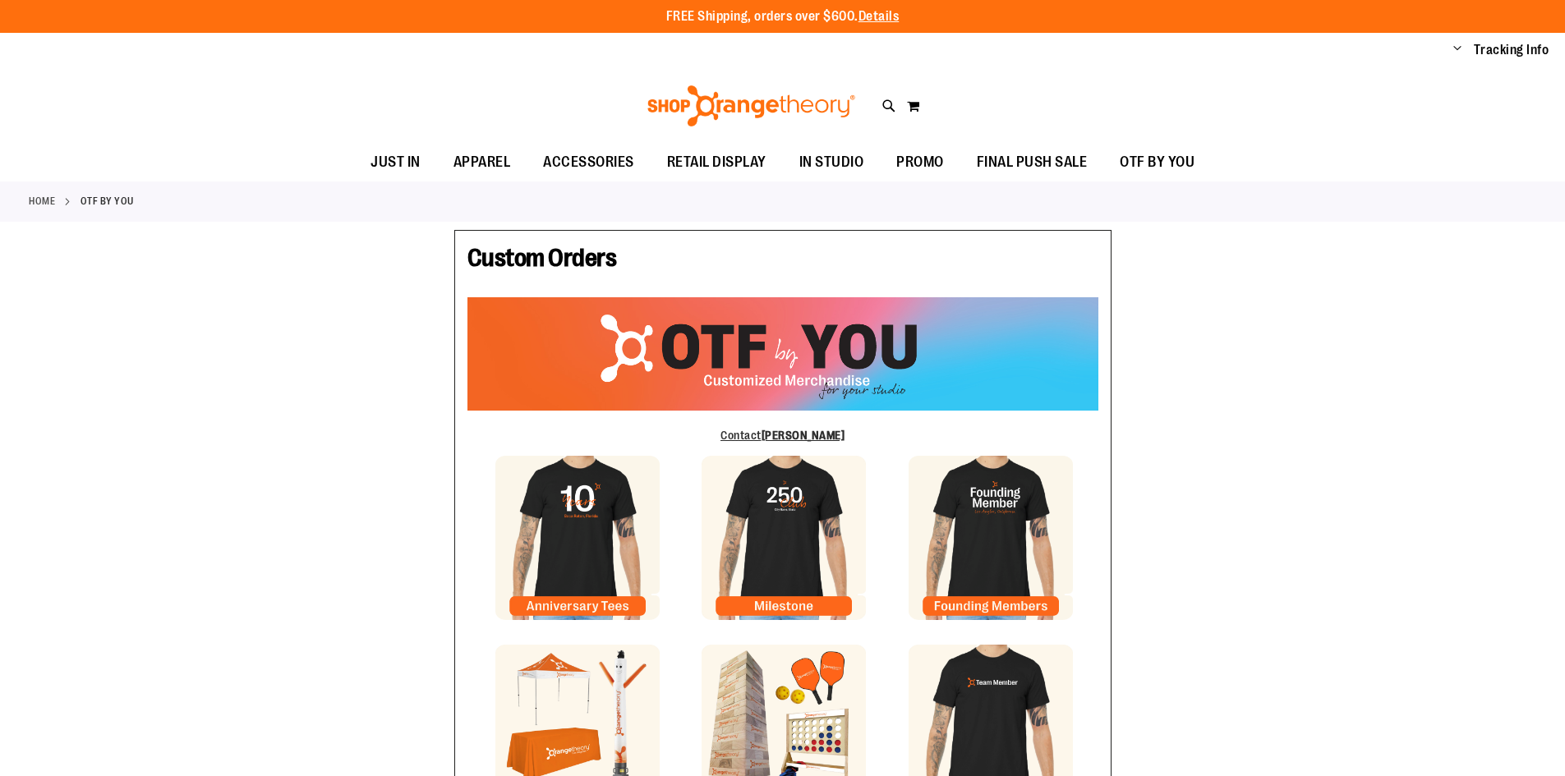
type input "******"
type input "*******"
type input "**********"
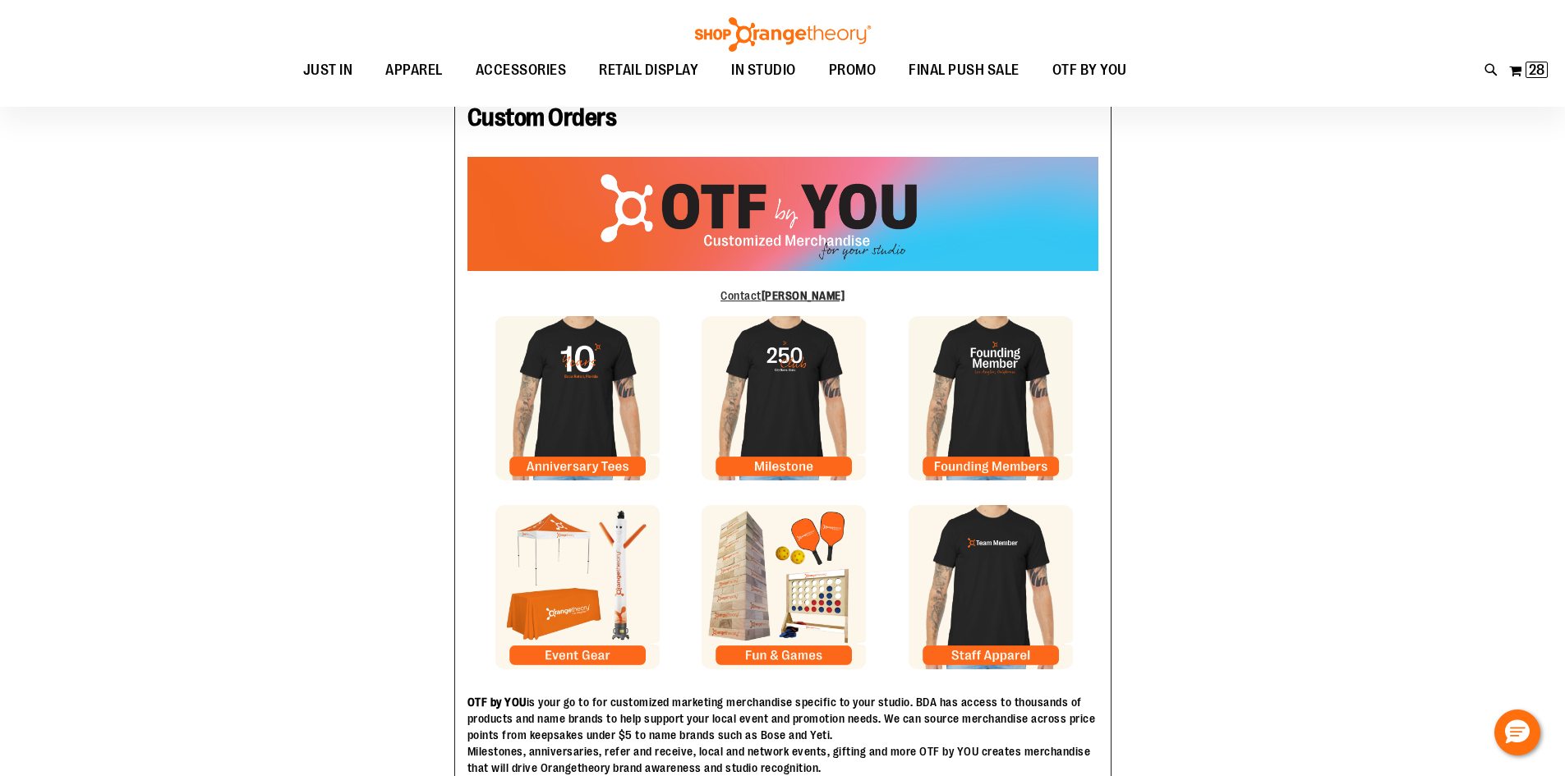
scroll to position [163, 0]
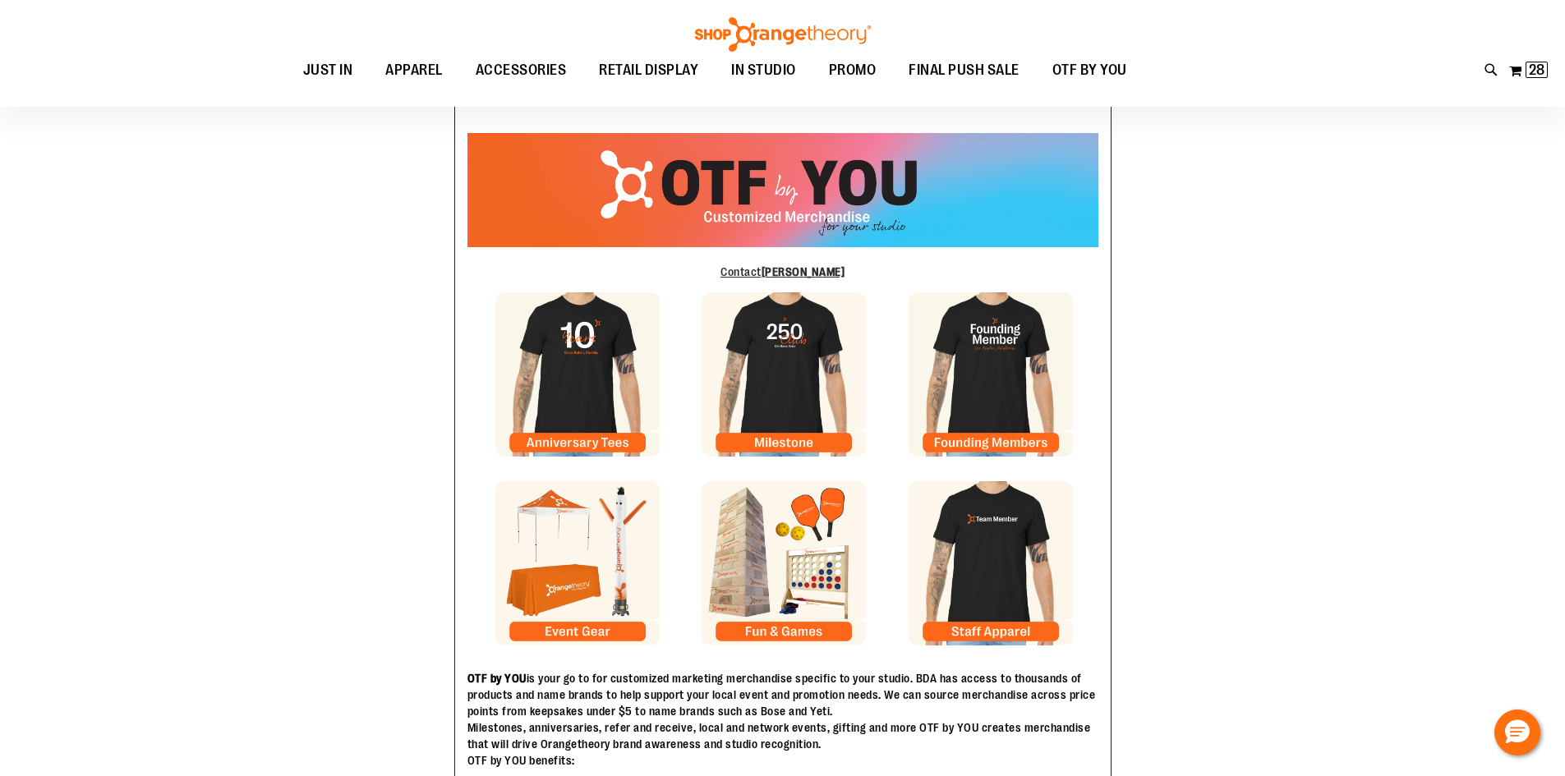
type input "**********"
click at [800, 341] on img at bounding box center [784, 374] width 164 height 164
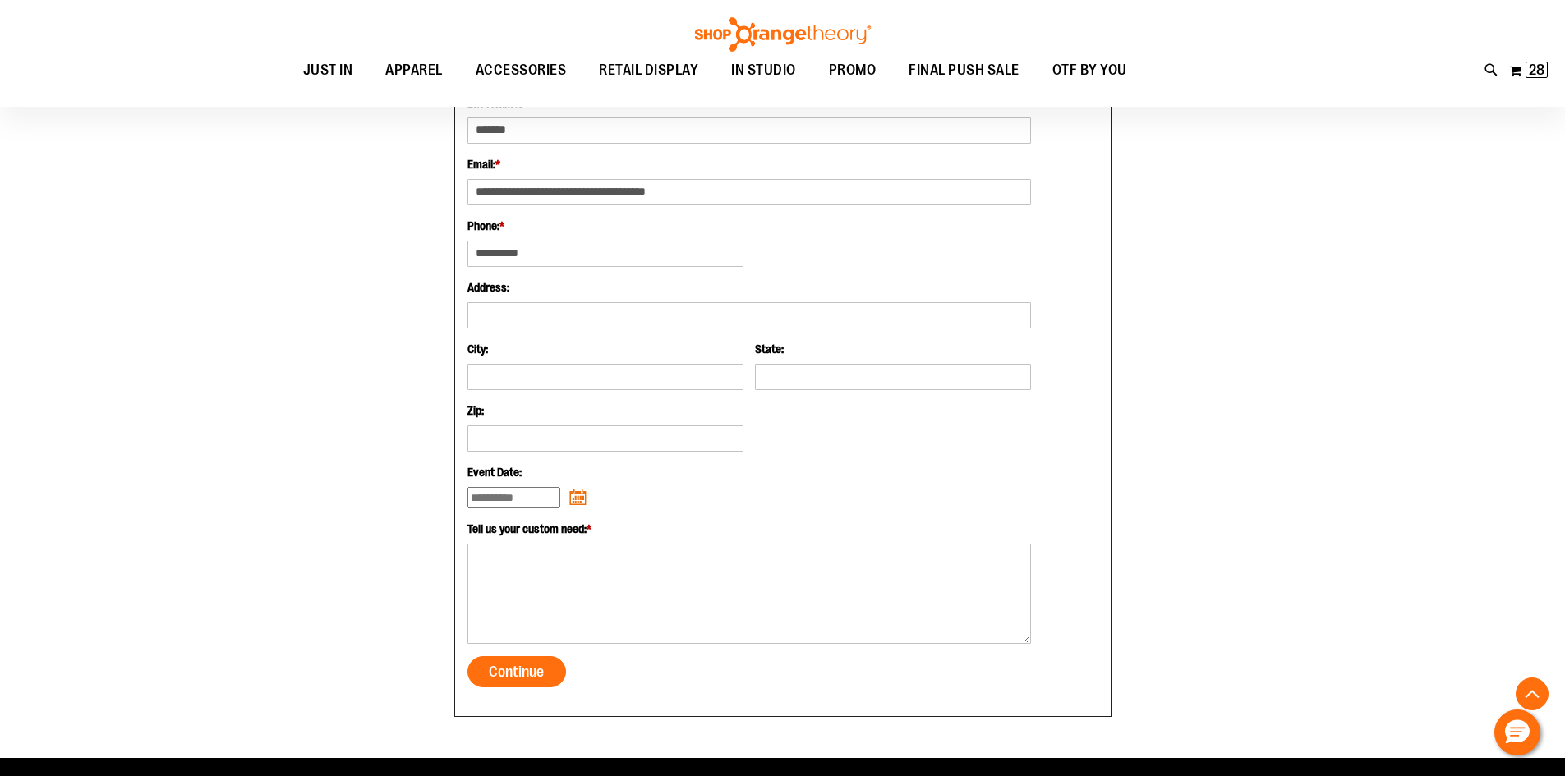
scroll to position [1067, 0]
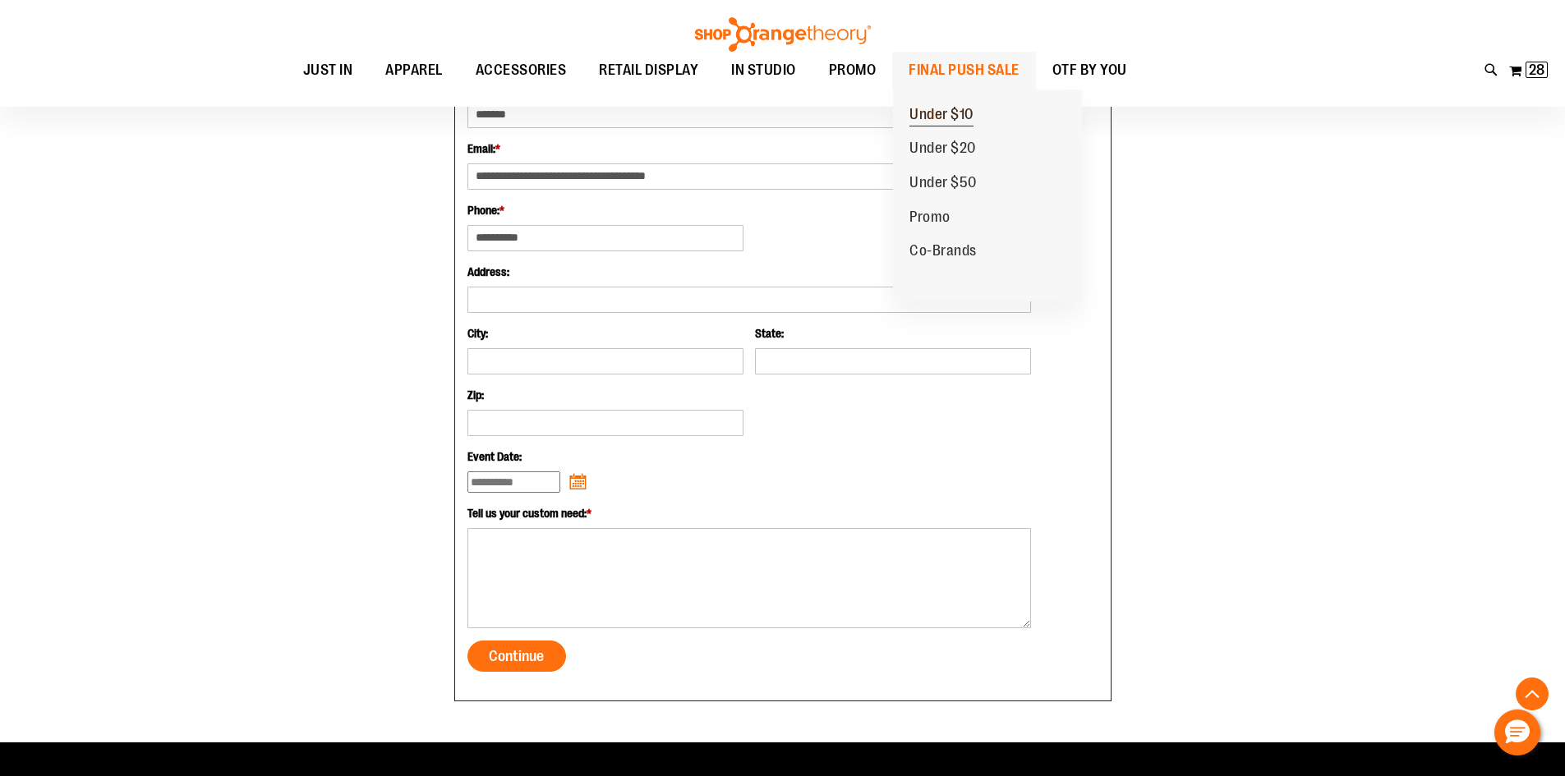
click at [943, 119] on span "Under $10" at bounding box center [941, 116] width 64 height 21
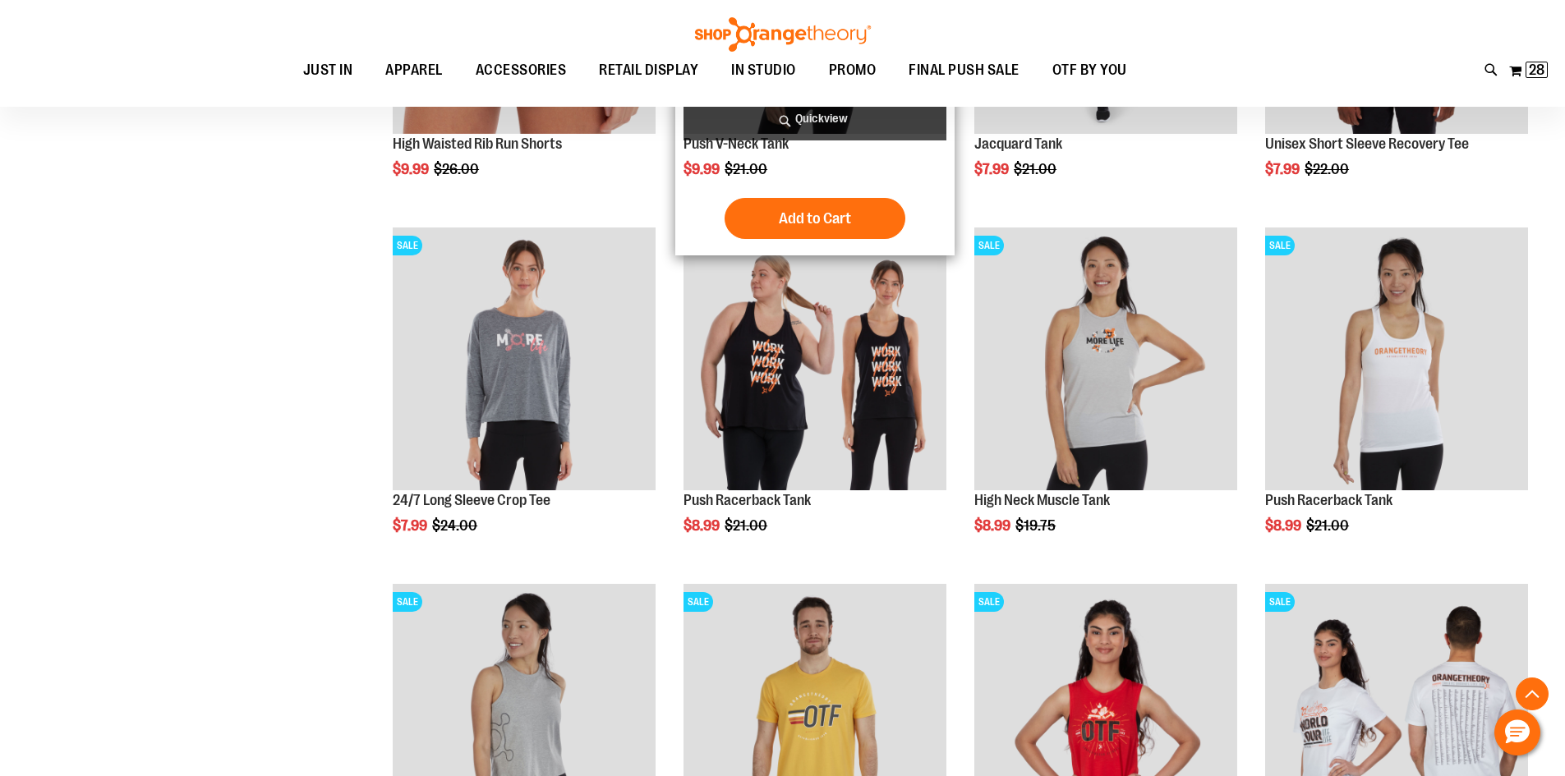
scroll to position [492, 0]
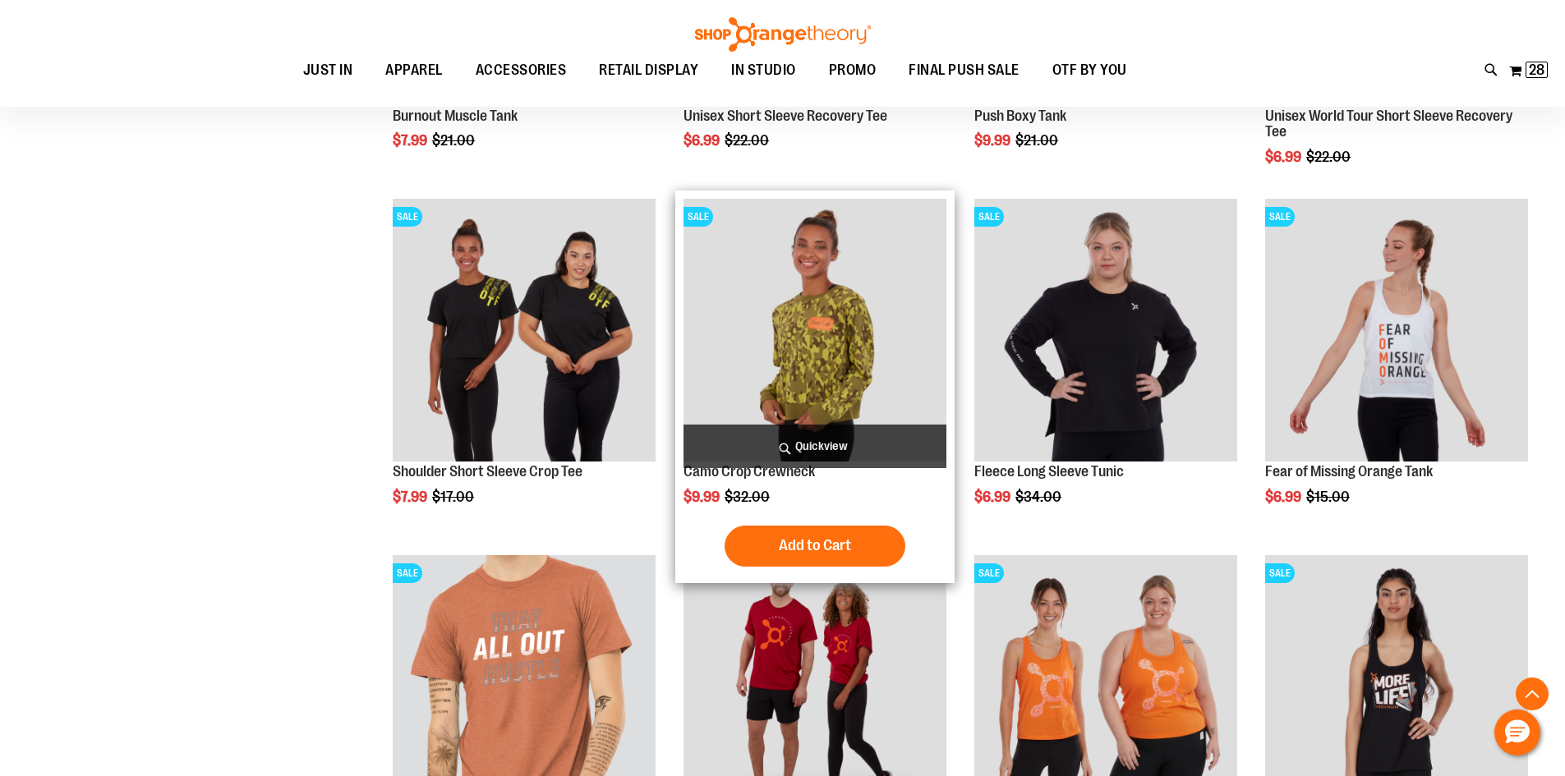
scroll to position [1314, 0]
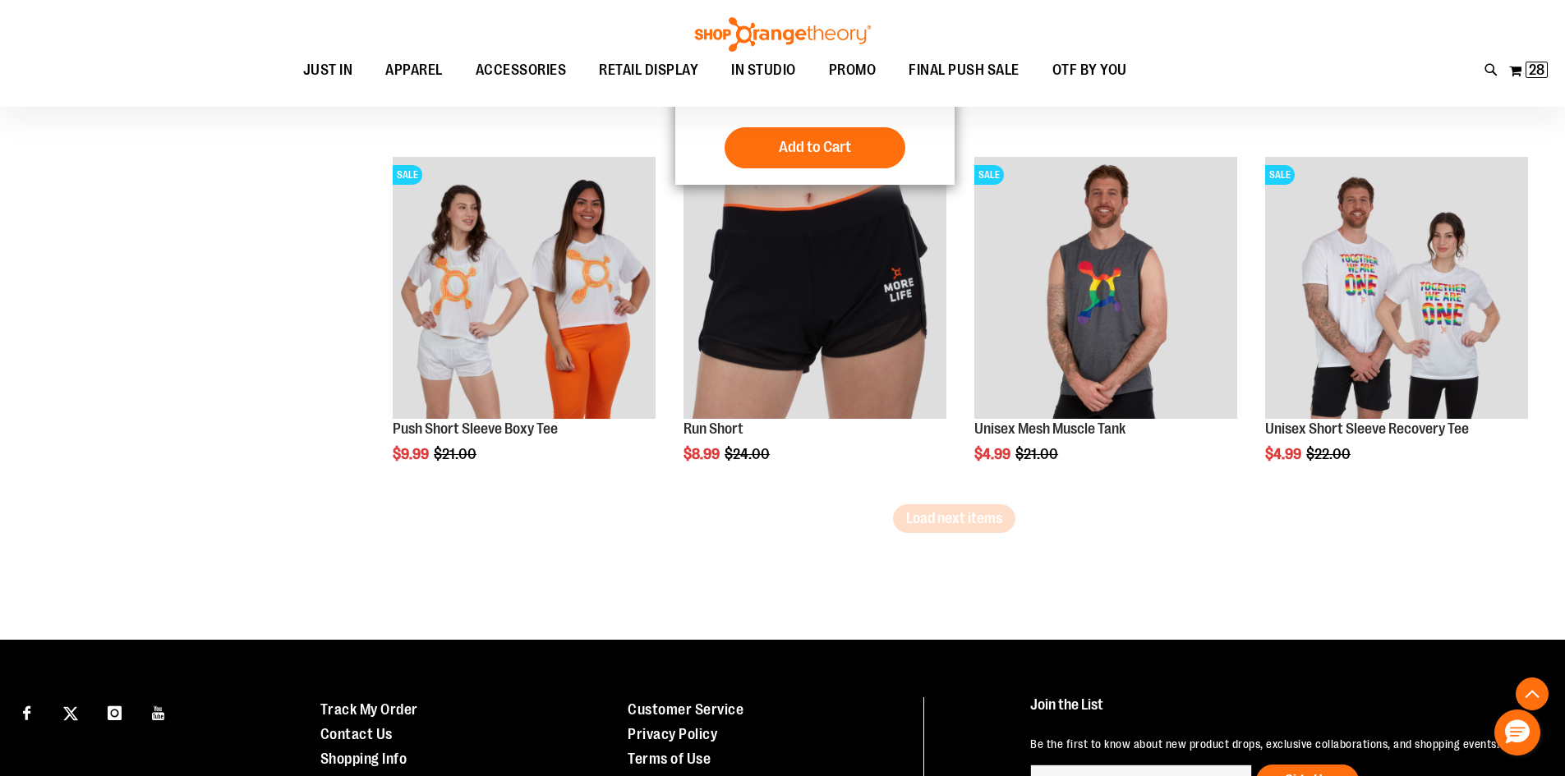
scroll to position [3039, 0]
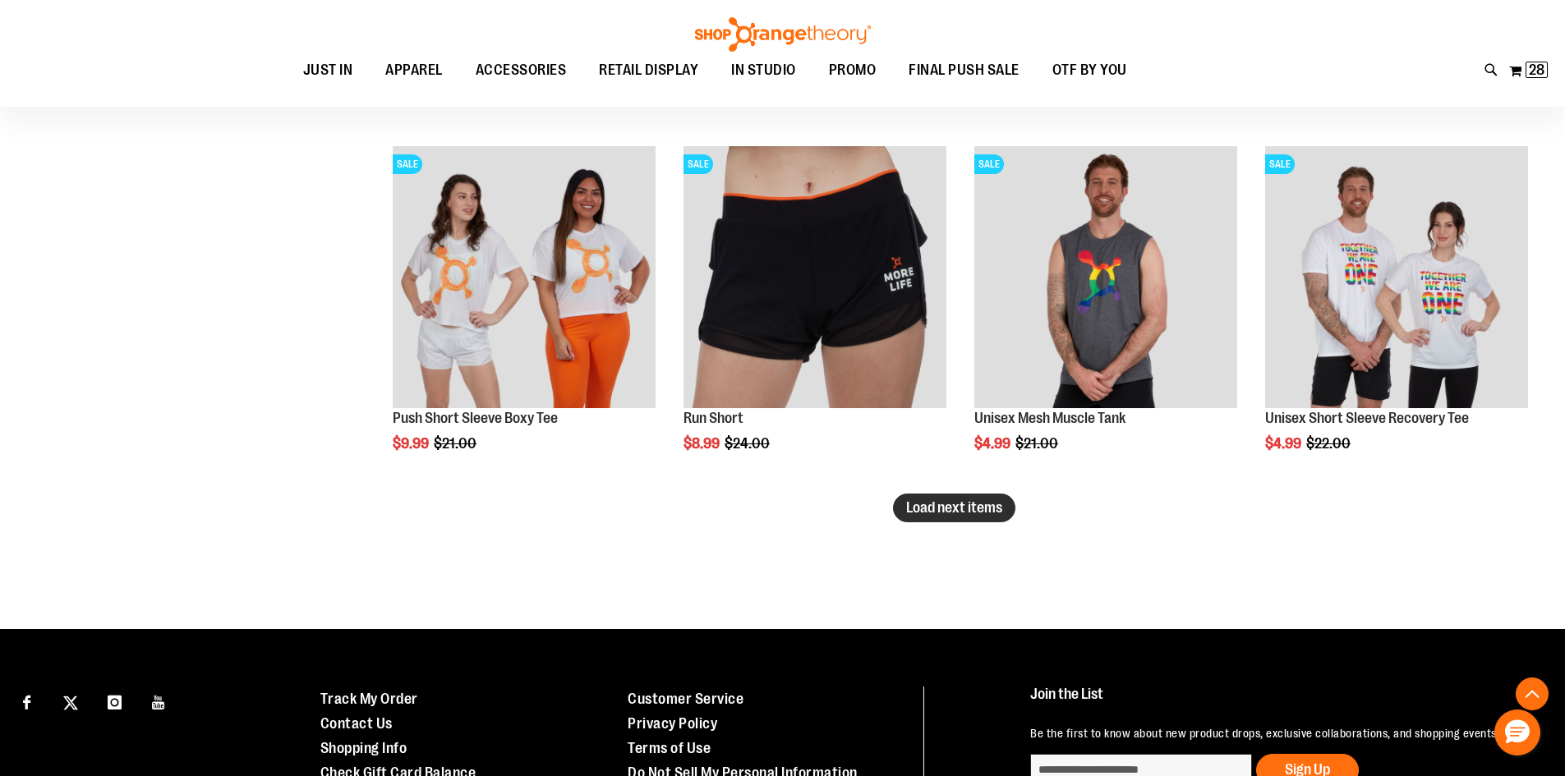
type input "**********"
click at [937, 518] on button "Load next items" at bounding box center [954, 508] width 122 height 29
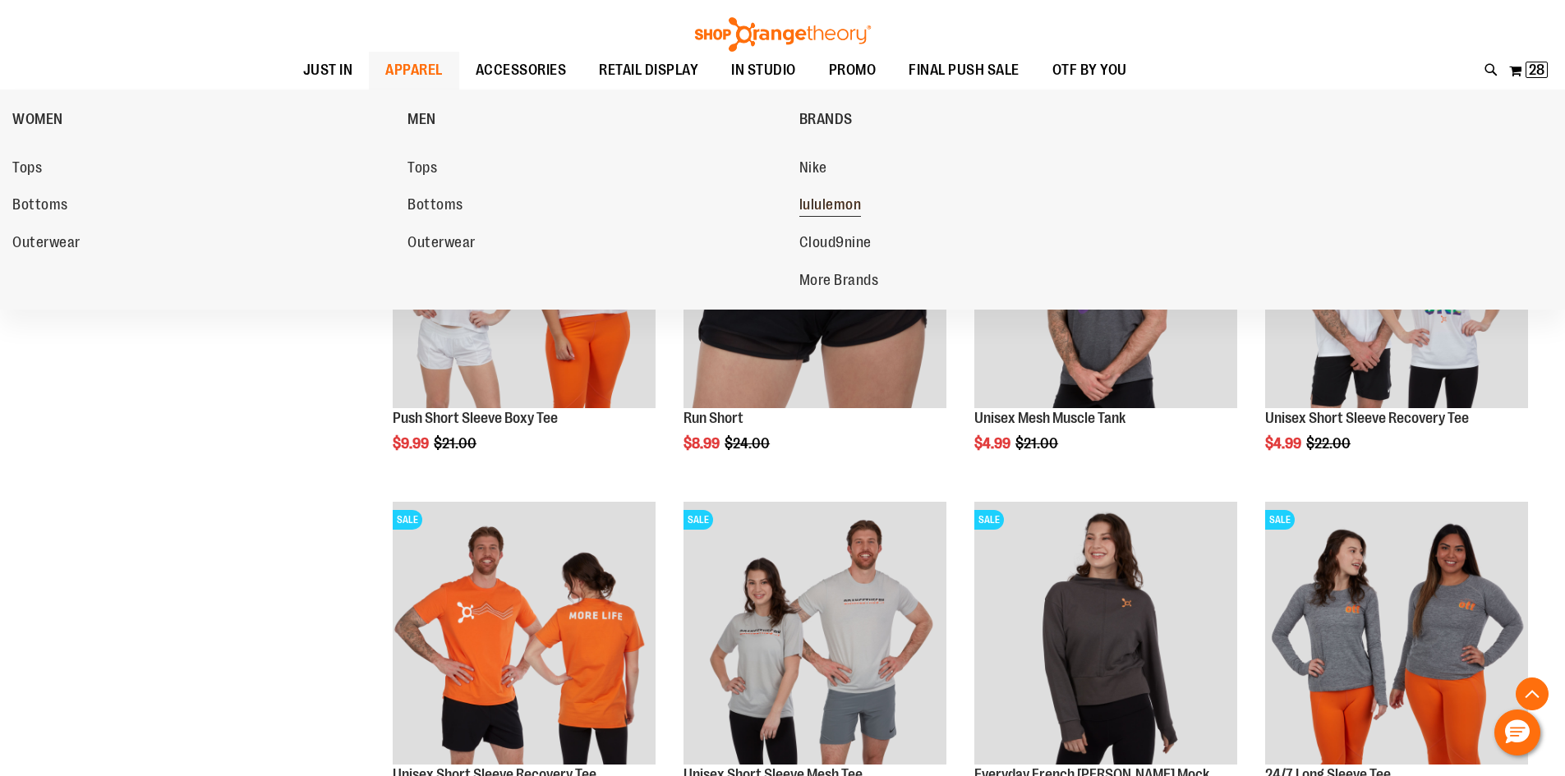
click at [815, 203] on span "lululemon" at bounding box center [830, 206] width 62 height 21
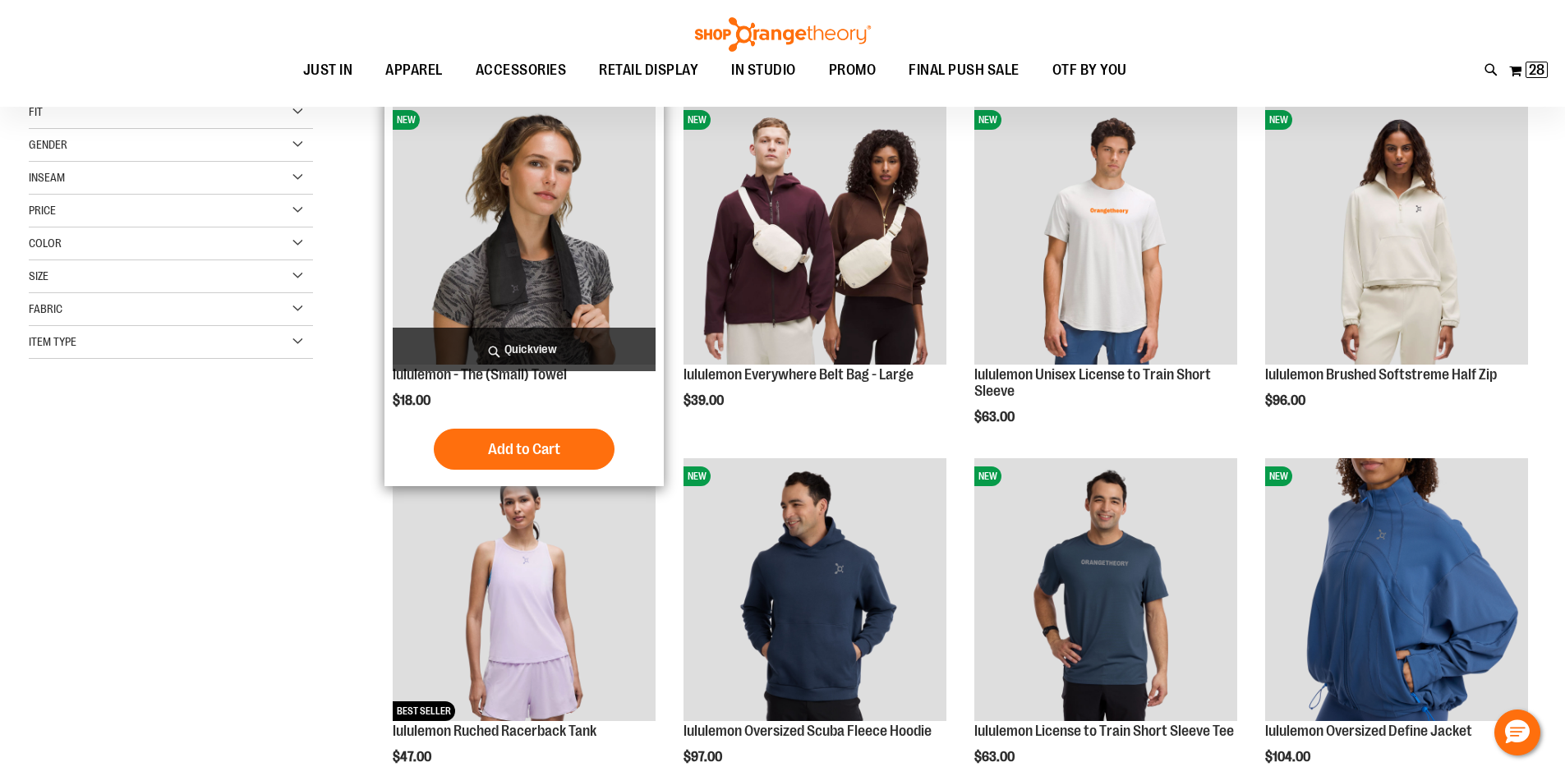
scroll to position [246, 0]
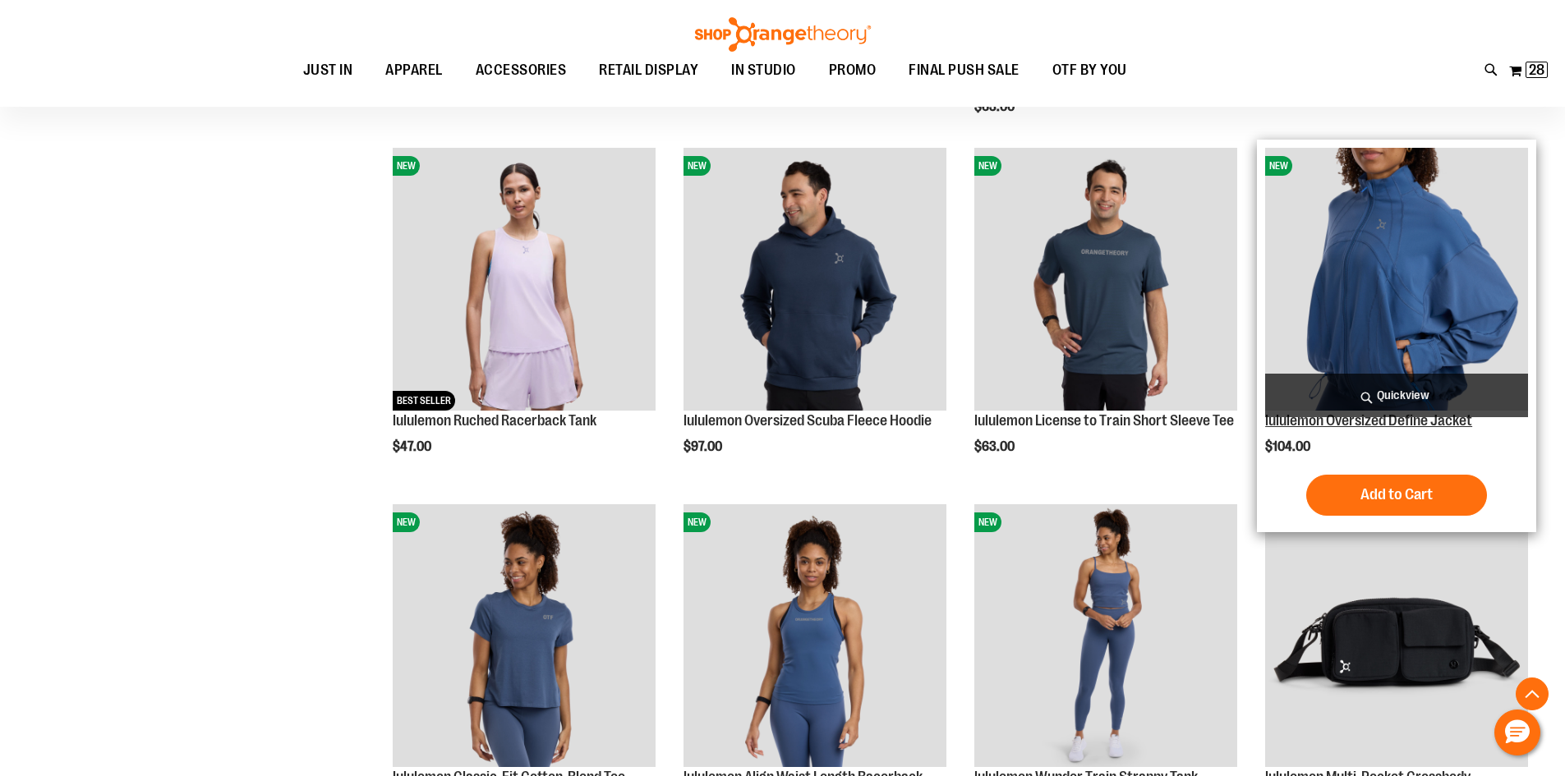
scroll to position [492, 0]
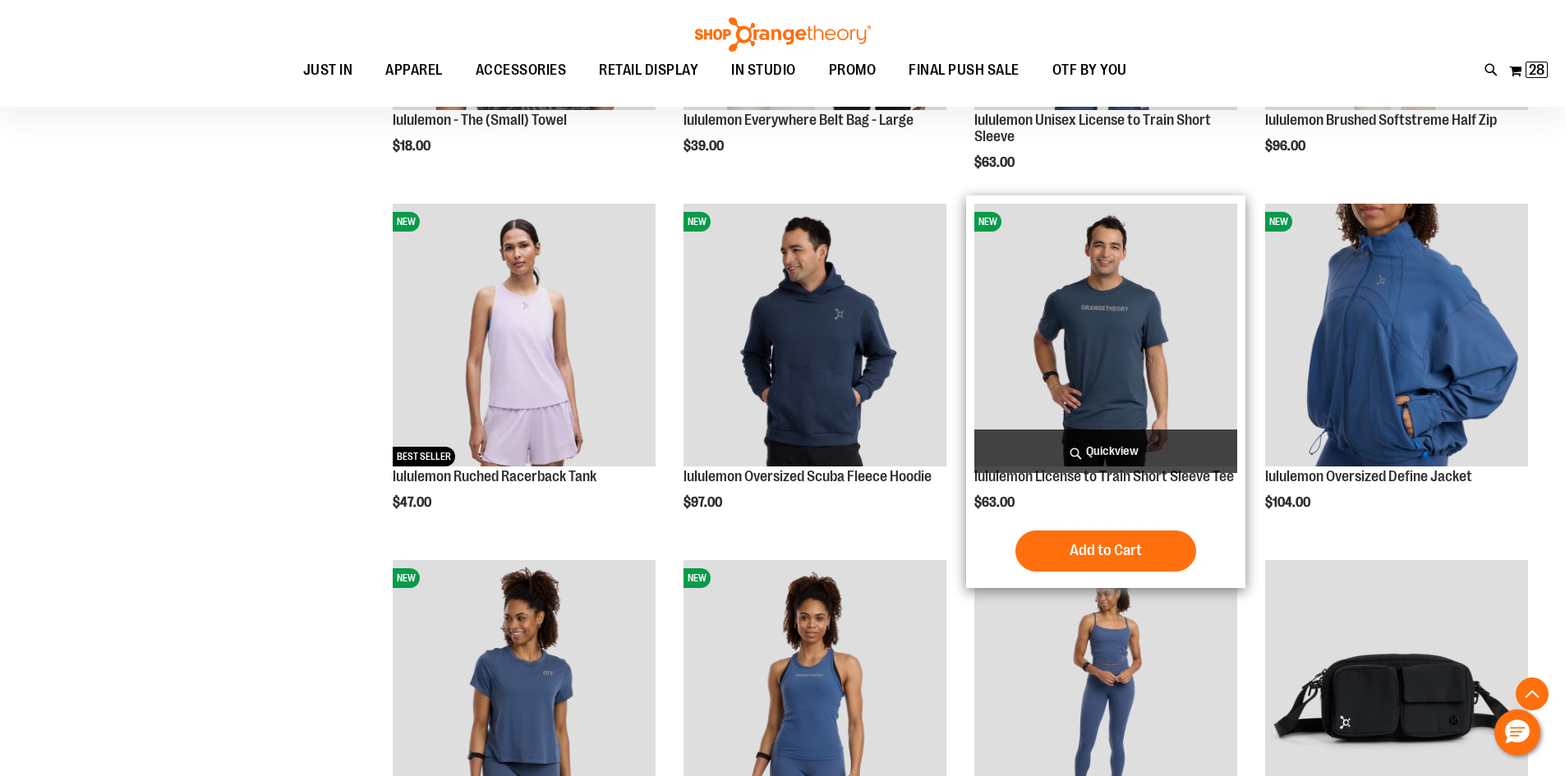
scroll to position [328, 0]
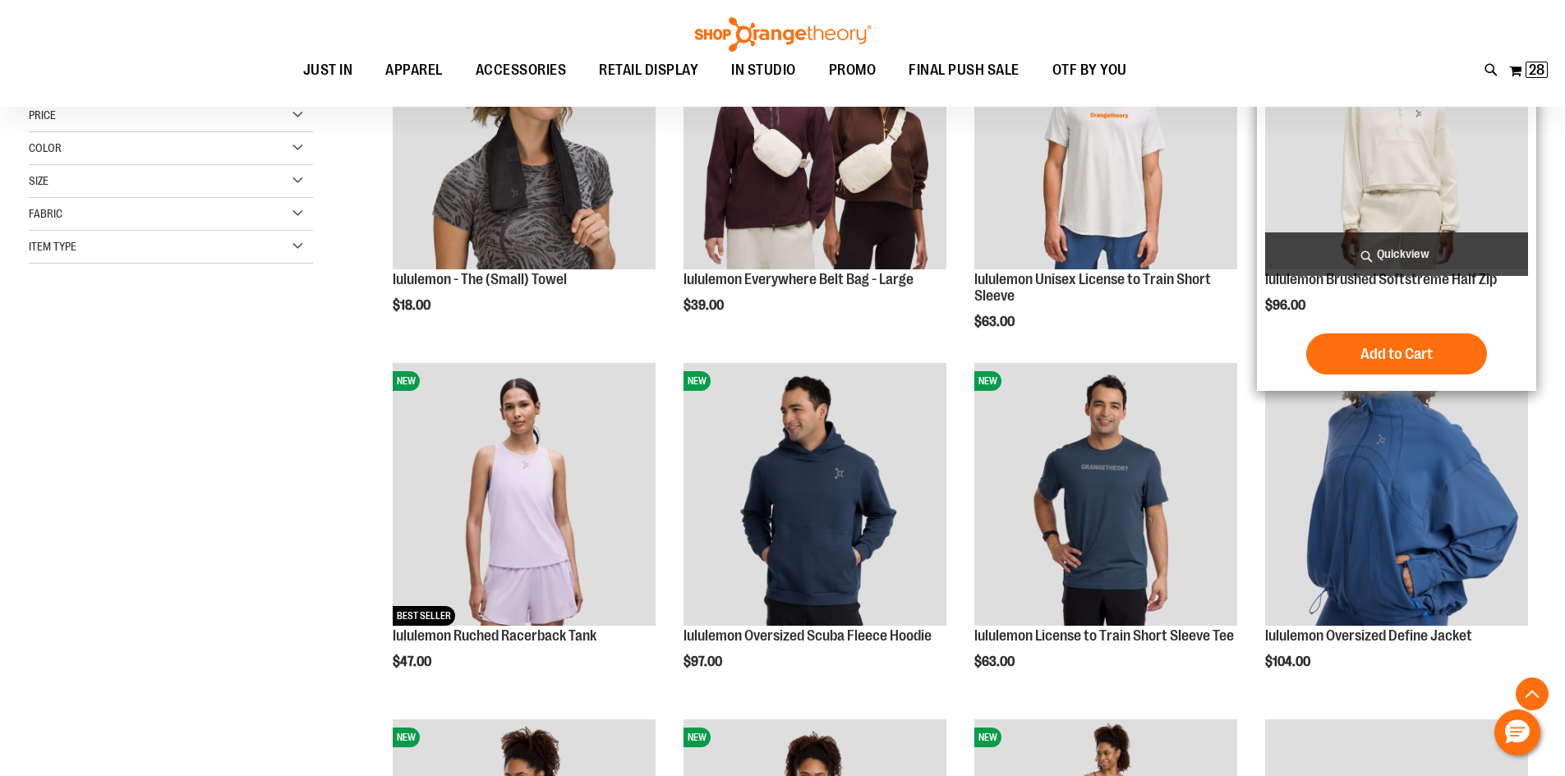
type input "**********"
click at [1437, 173] on img "product" at bounding box center [1396, 138] width 263 height 263
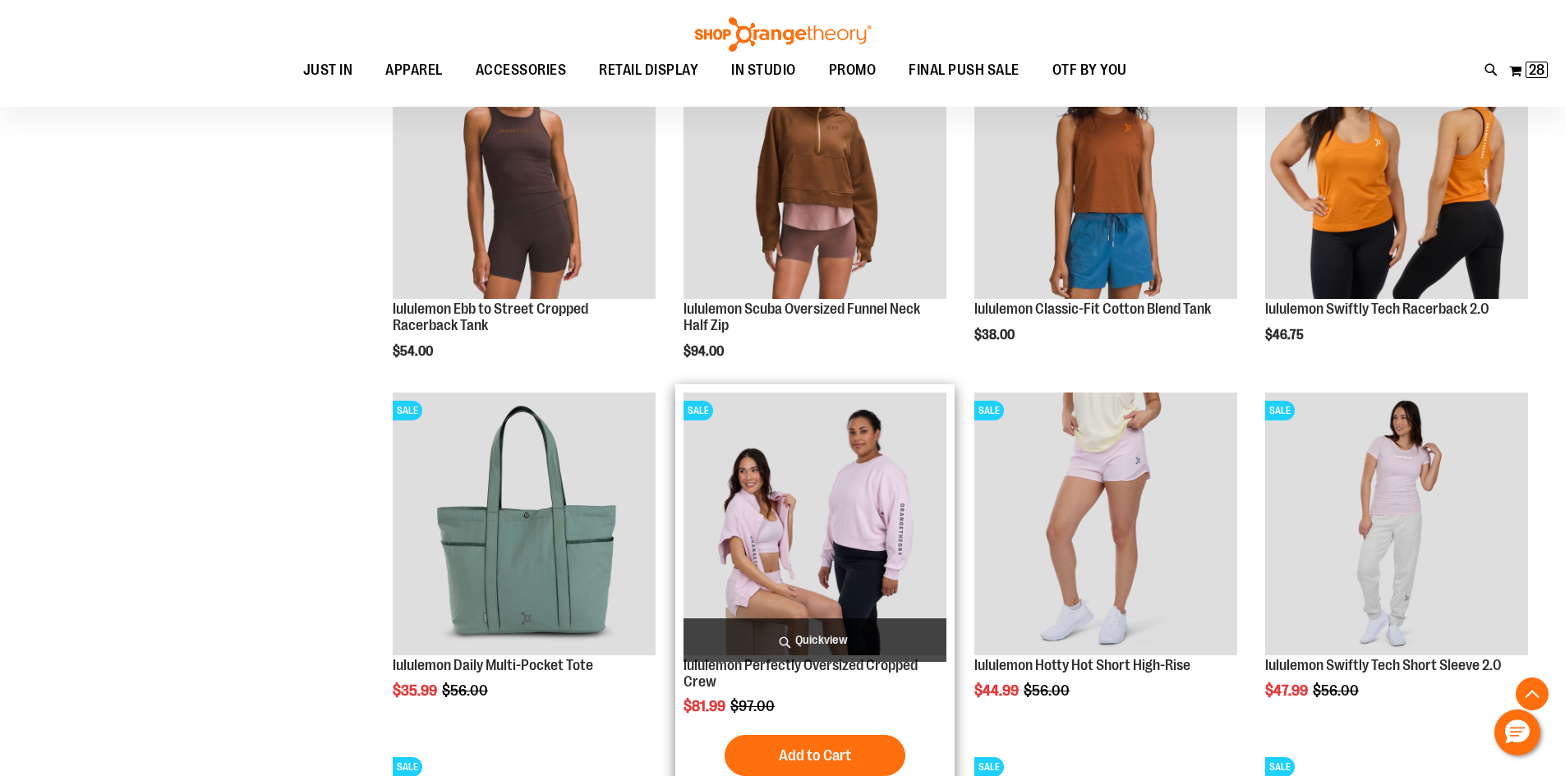
scroll to position [1396, 0]
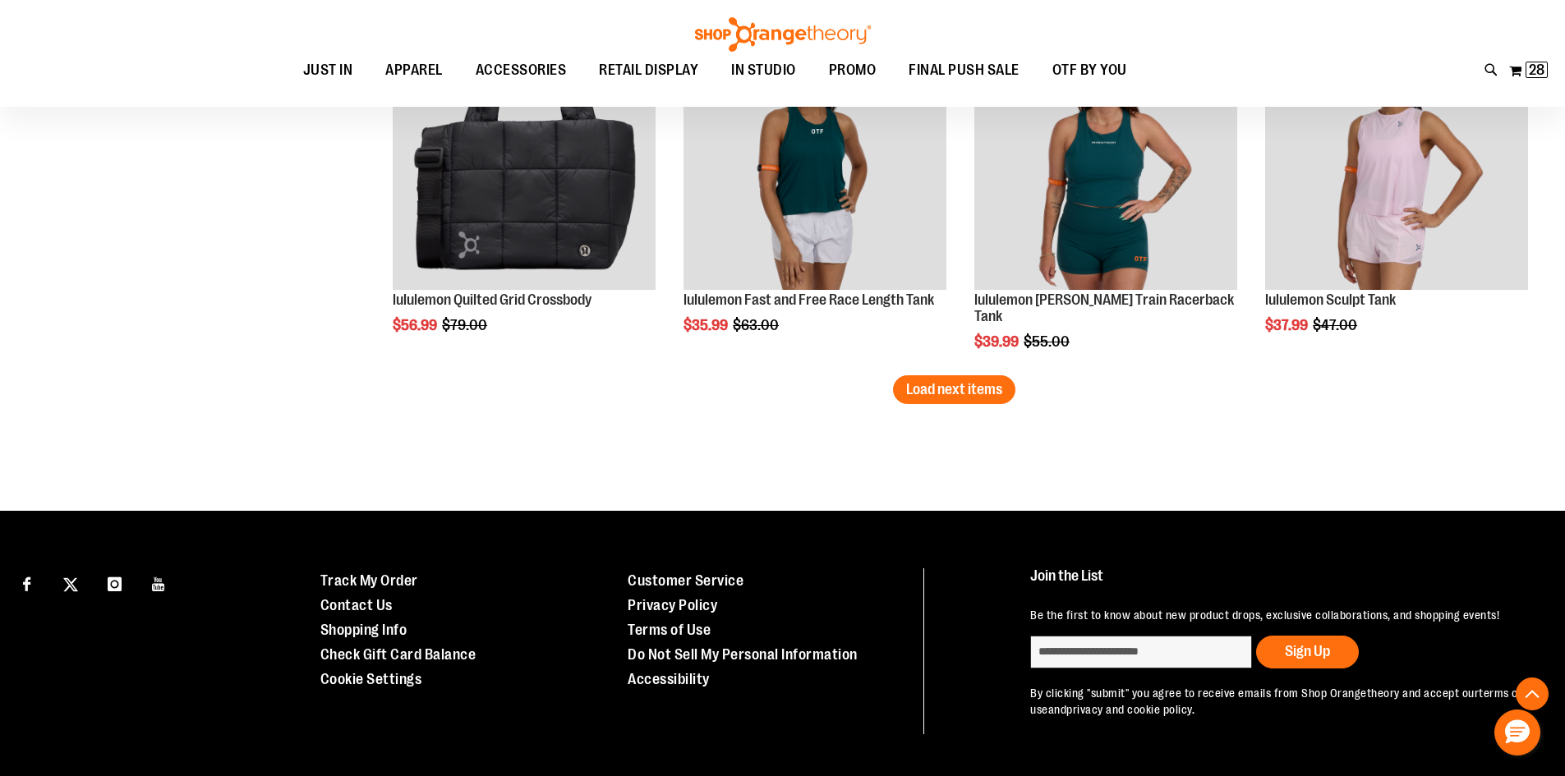
scroll to position [3199, 0]
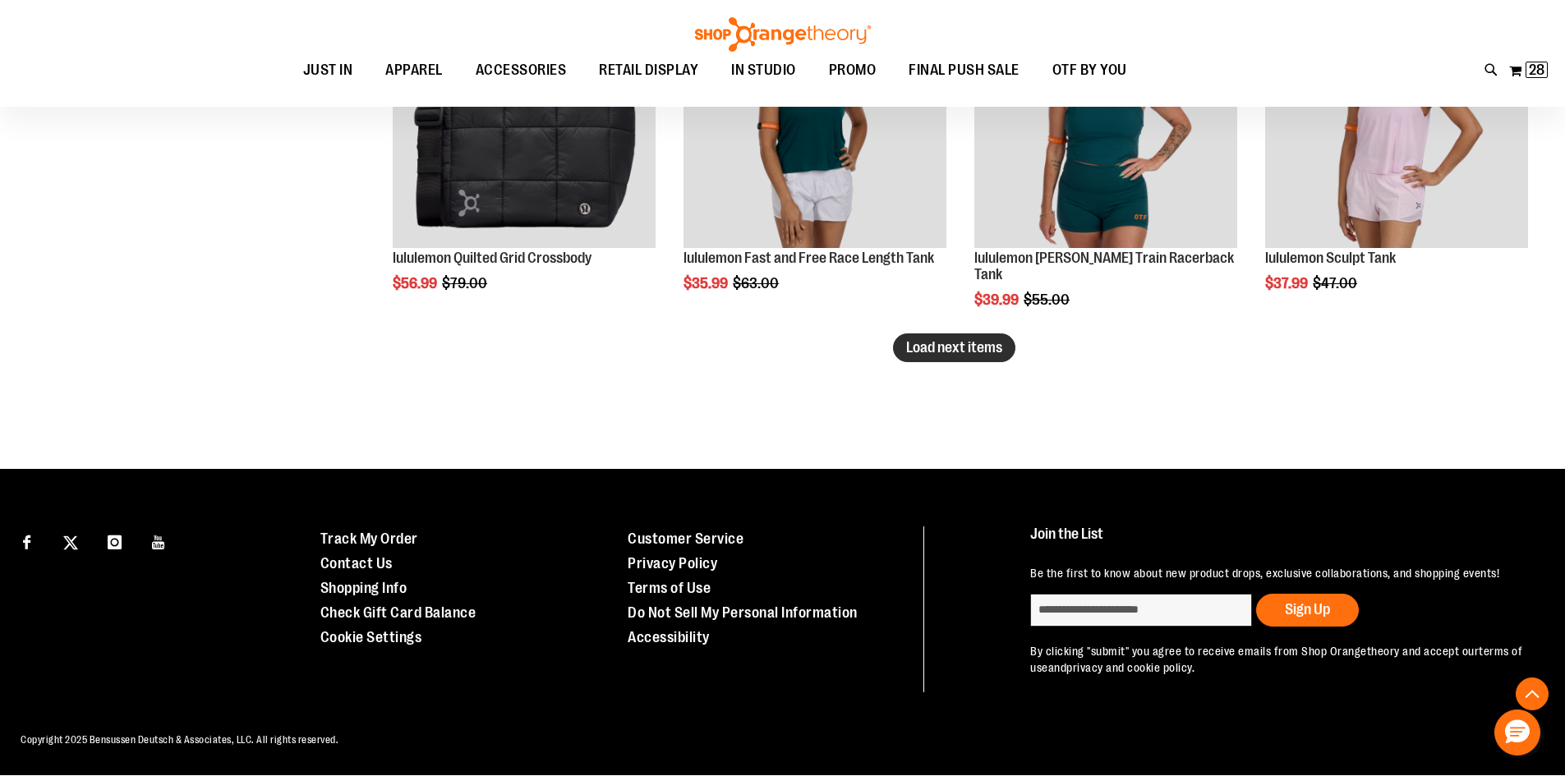
type input "**********"
click at [941, 351] on span "Load next items" at bounding box center [954, 347] width 96 height 16
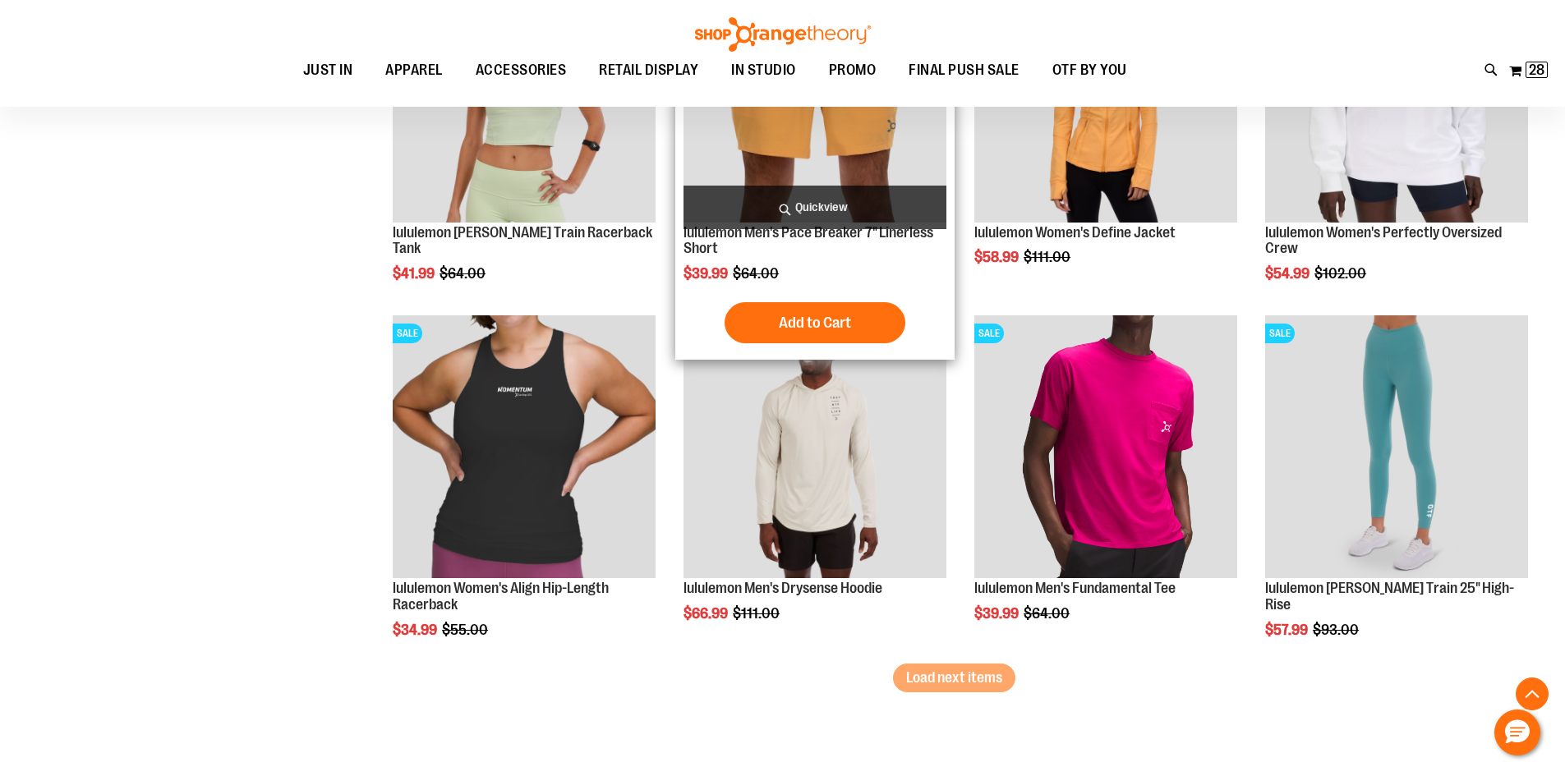
scroll to position [3938, 0]
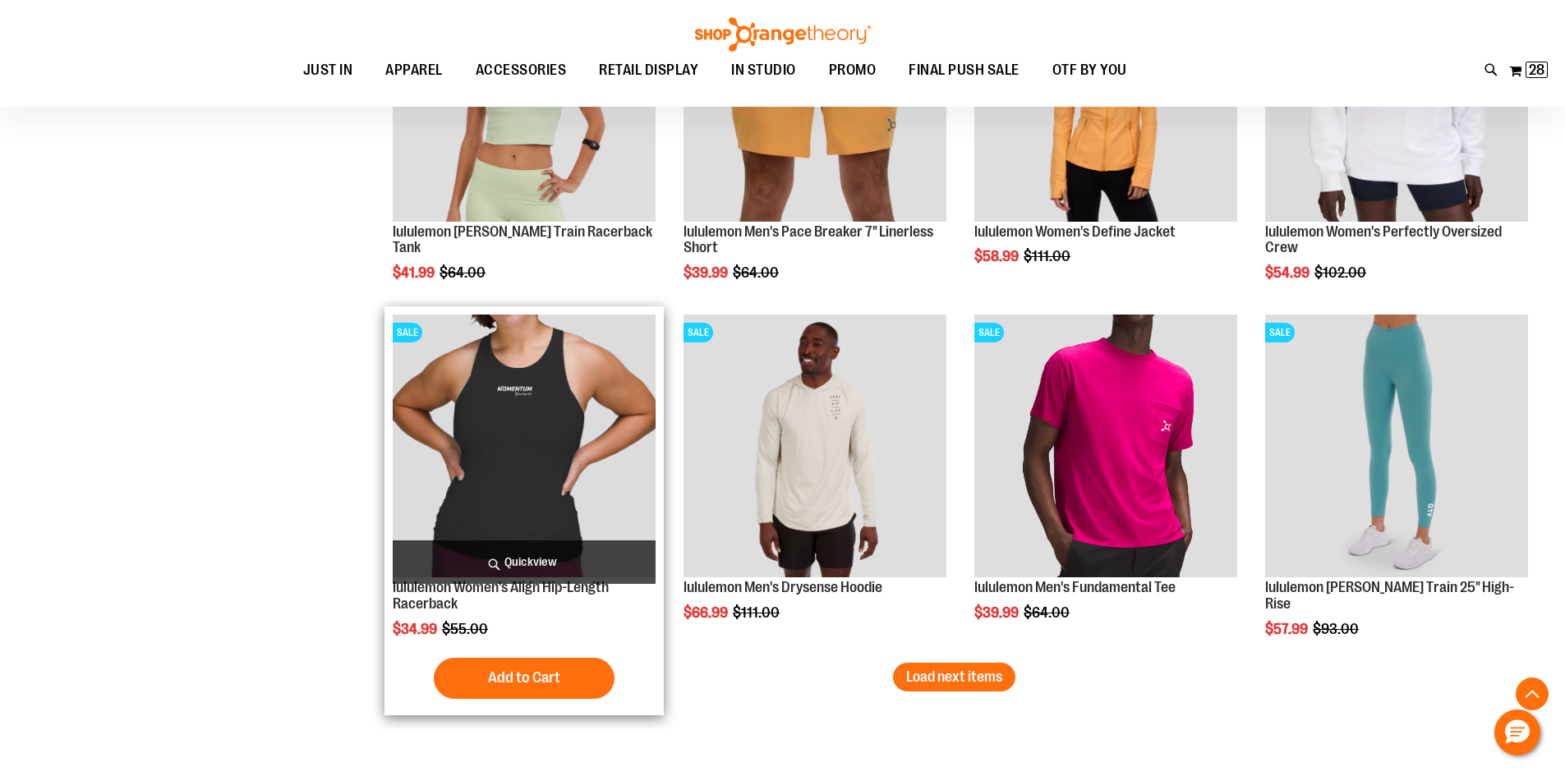
click at [564, 475] on img "product" at bounding box center [524, 446] width 263 height 263
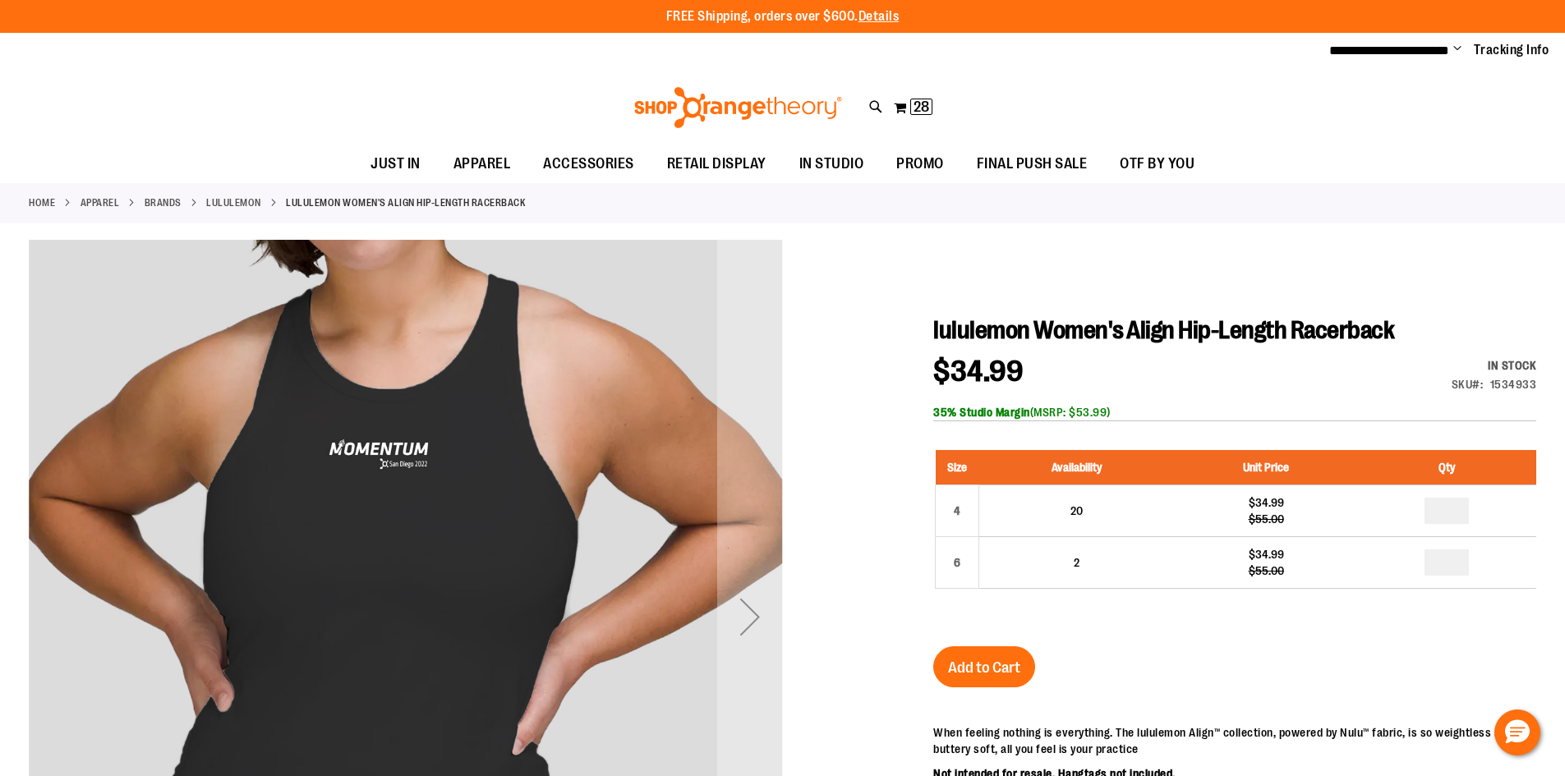
scroll to position [81, 0]
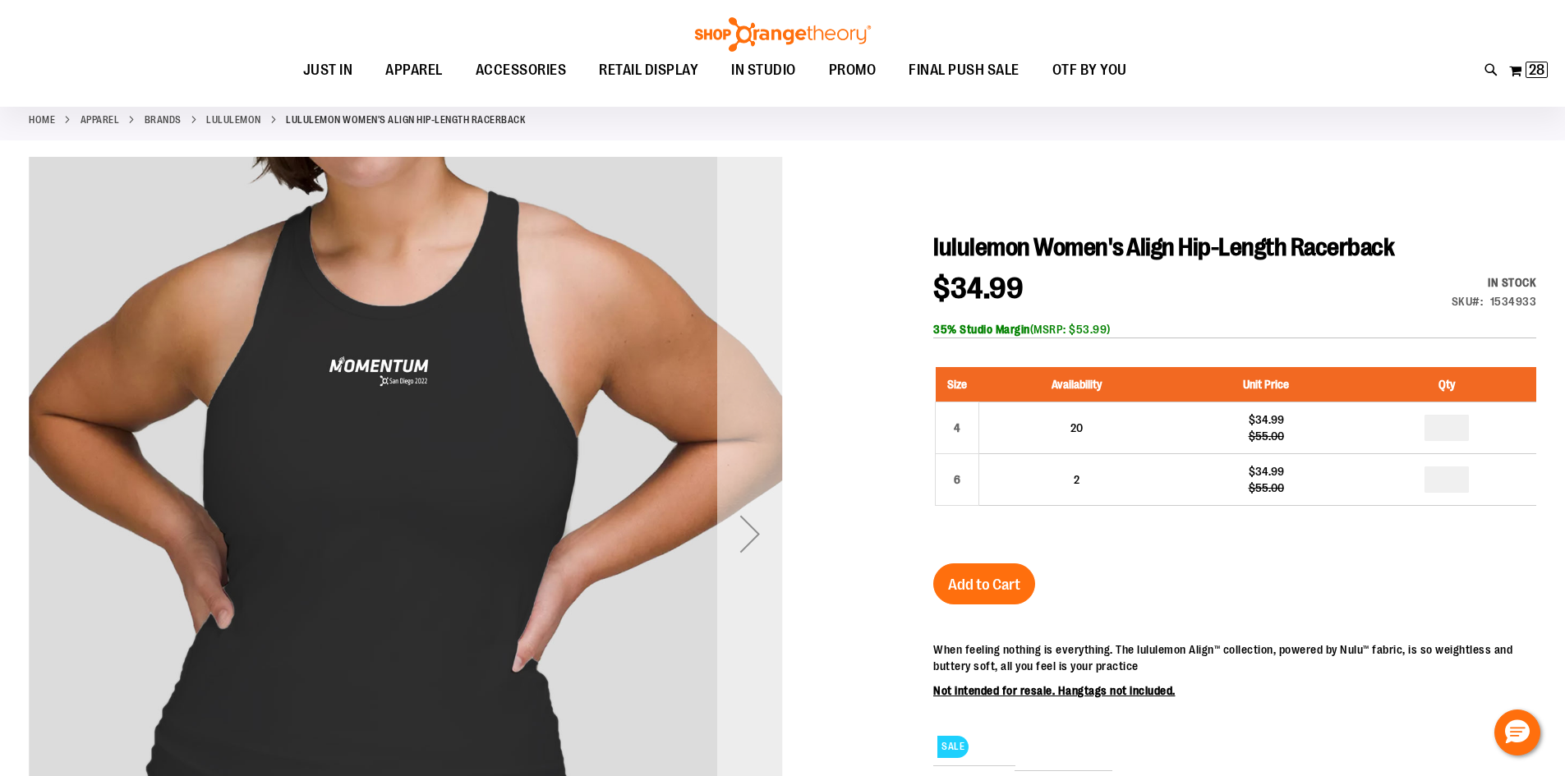
type input "**********"
click at [757, 543] on div "Next" at bounding box center [750, 534] width 66 height 66
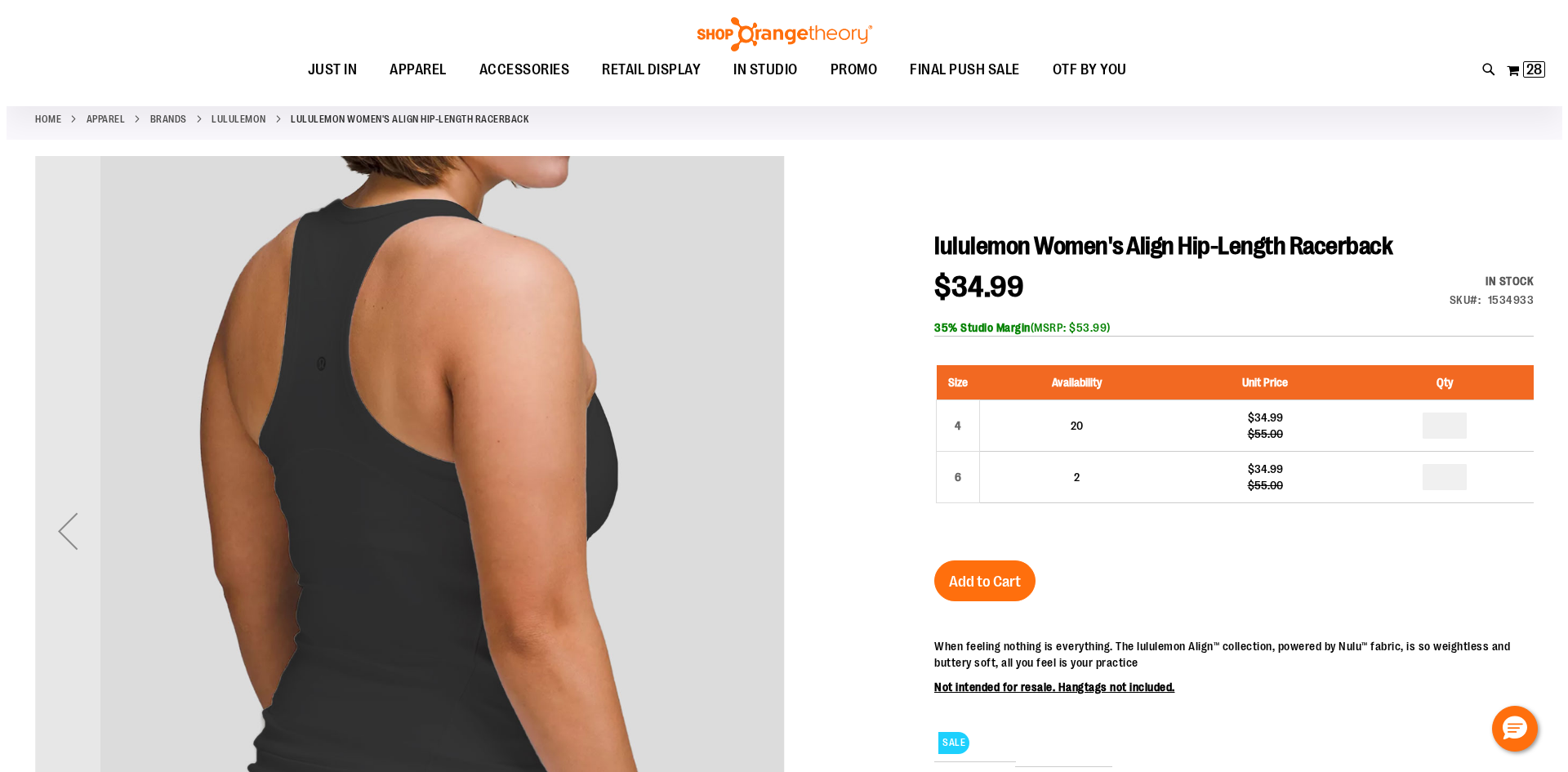
scroll to position [0, 0]
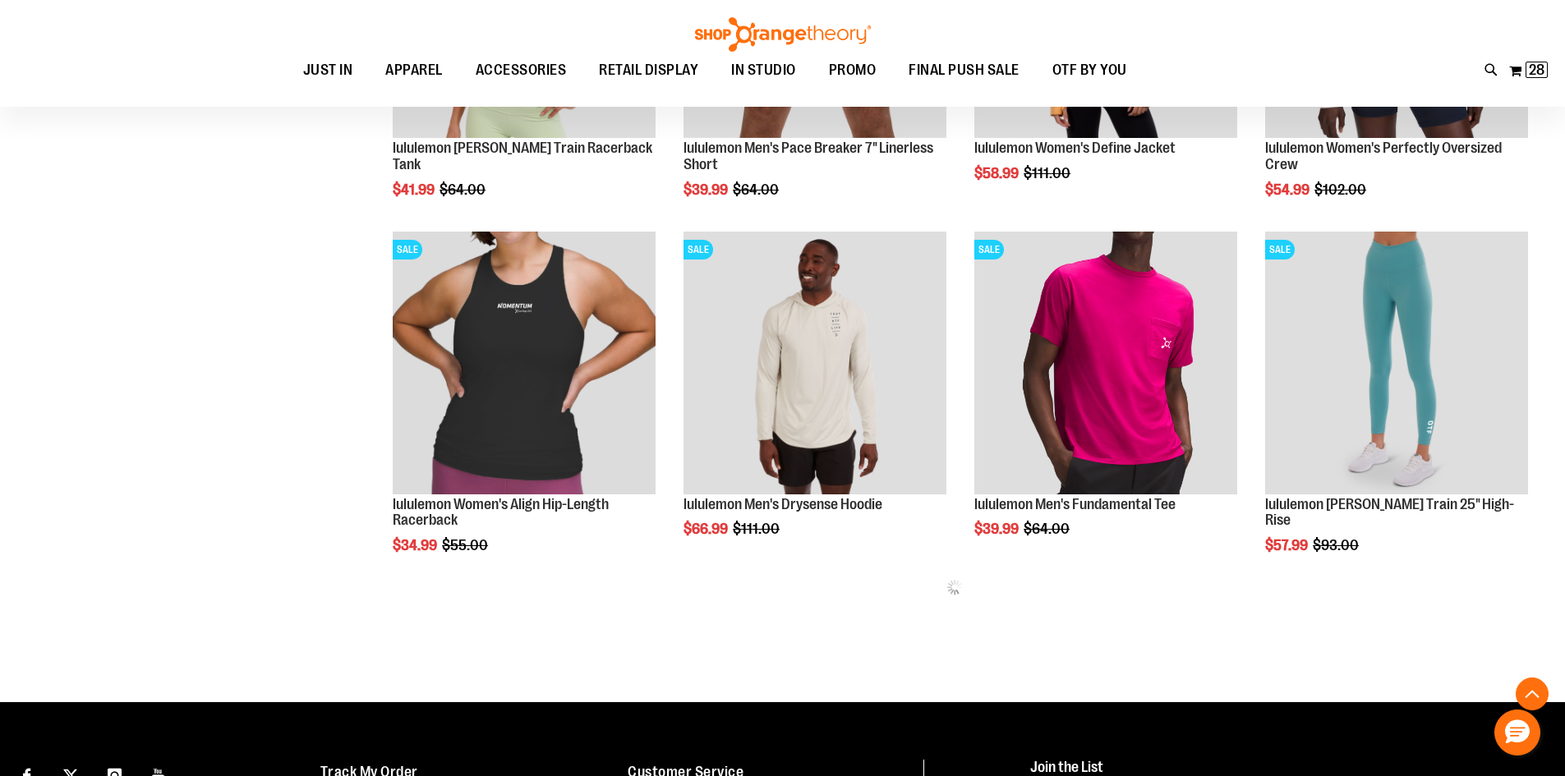
scroll to position [827, 0]
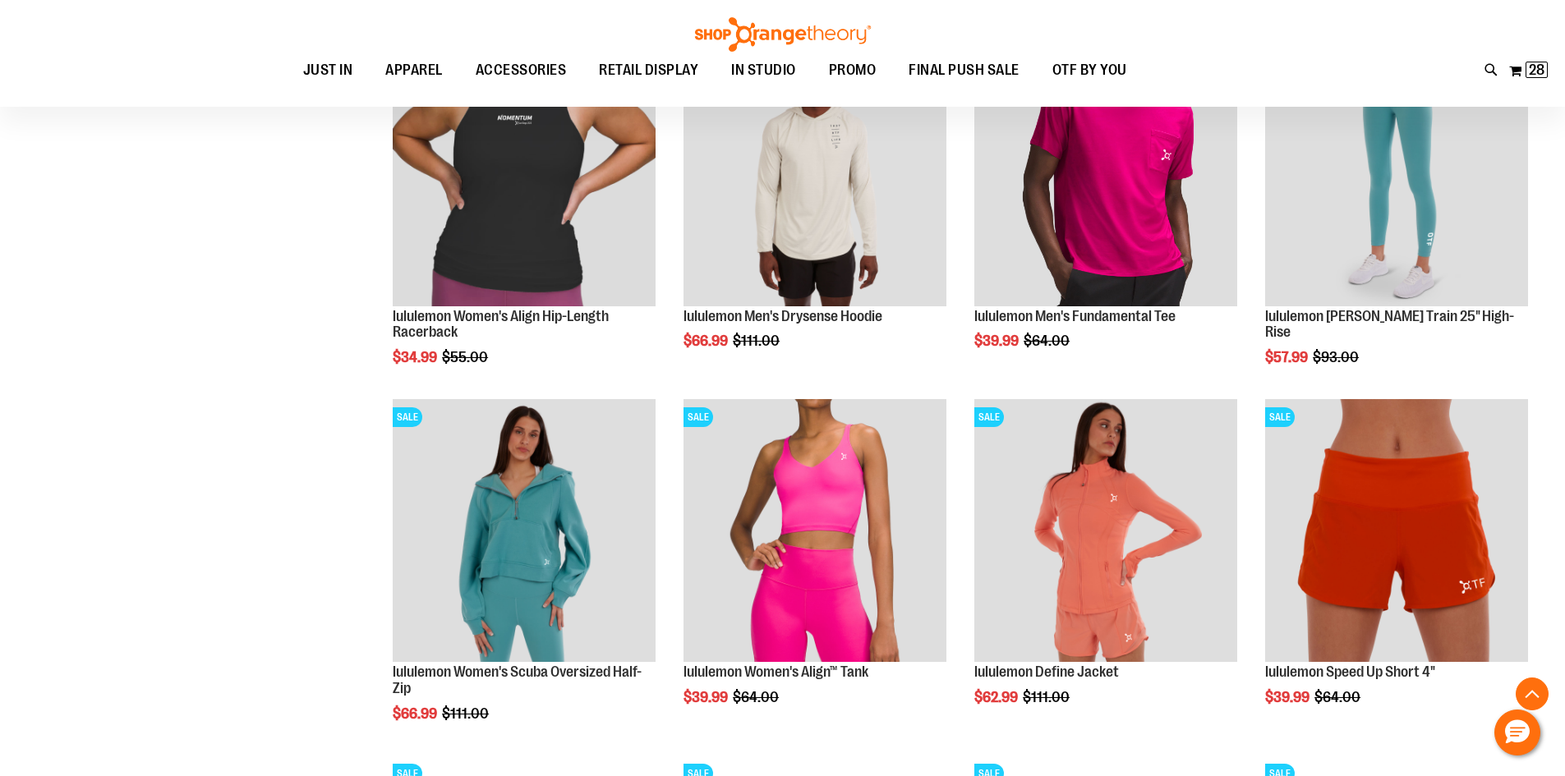
scroll to position [1074, 0]
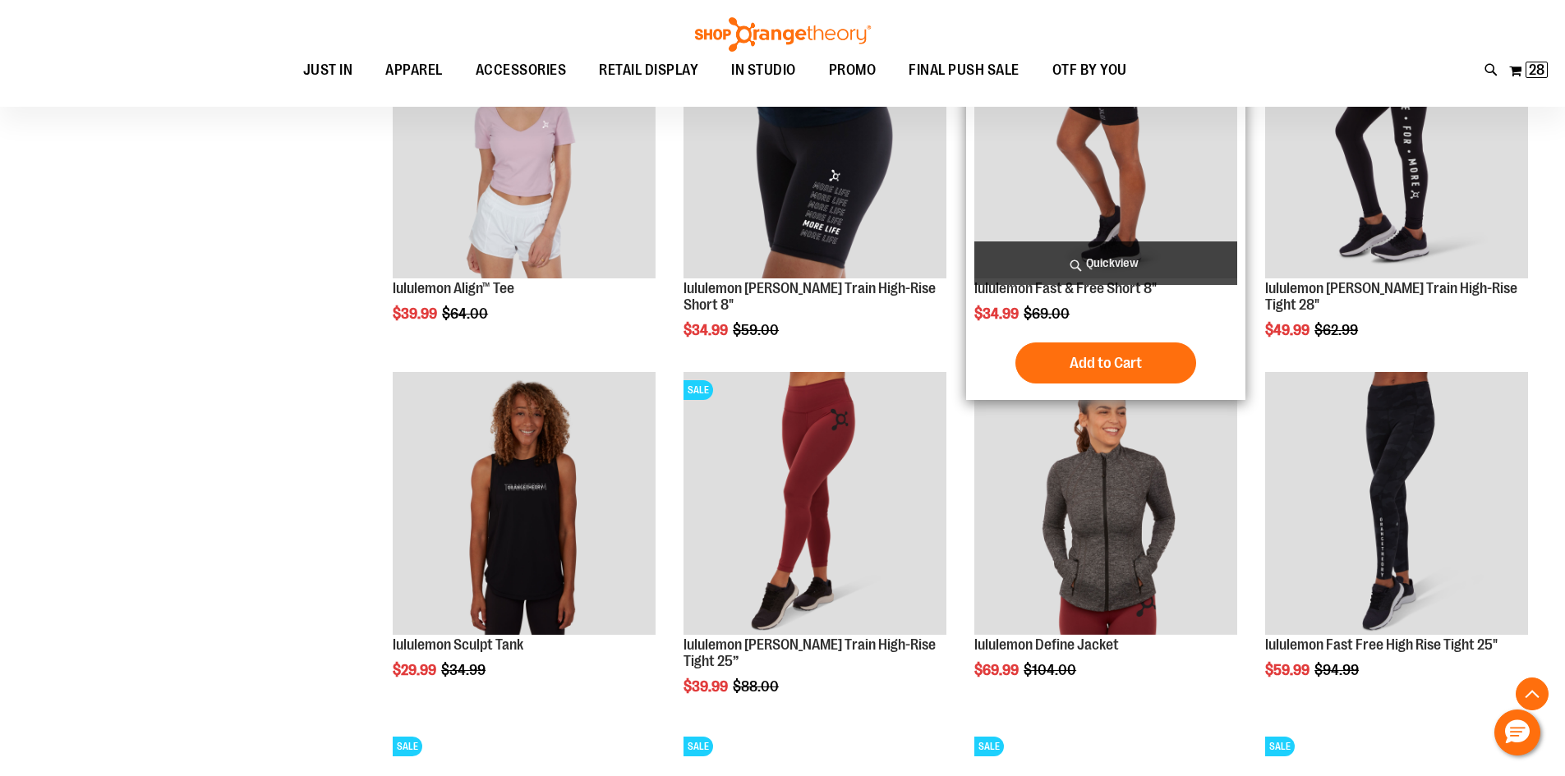
scroll to position [2142, 0]
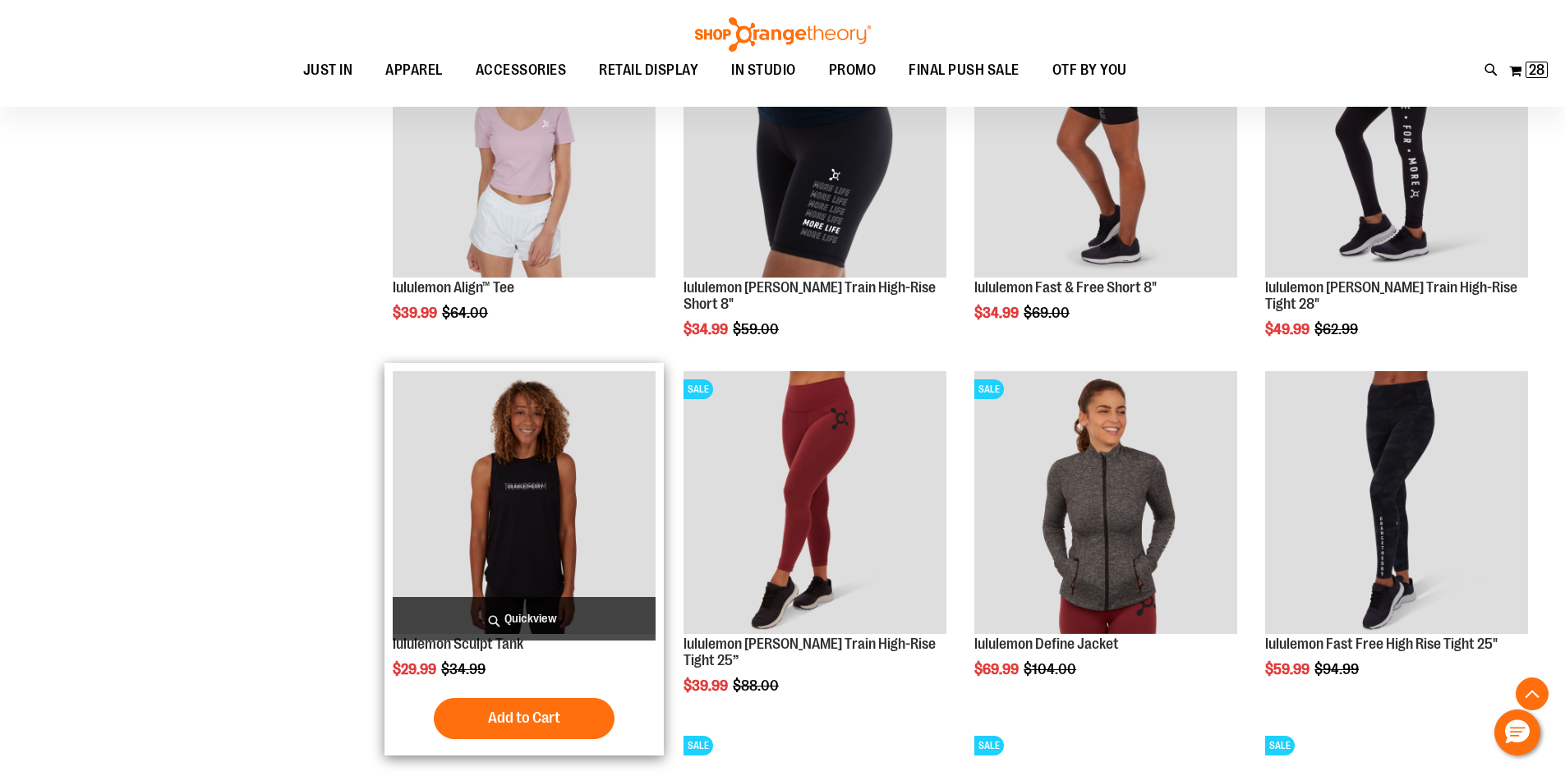
type input "**********"
click at [637, 447] on img "product" at bounding box center [524, 502] width 263 height 263
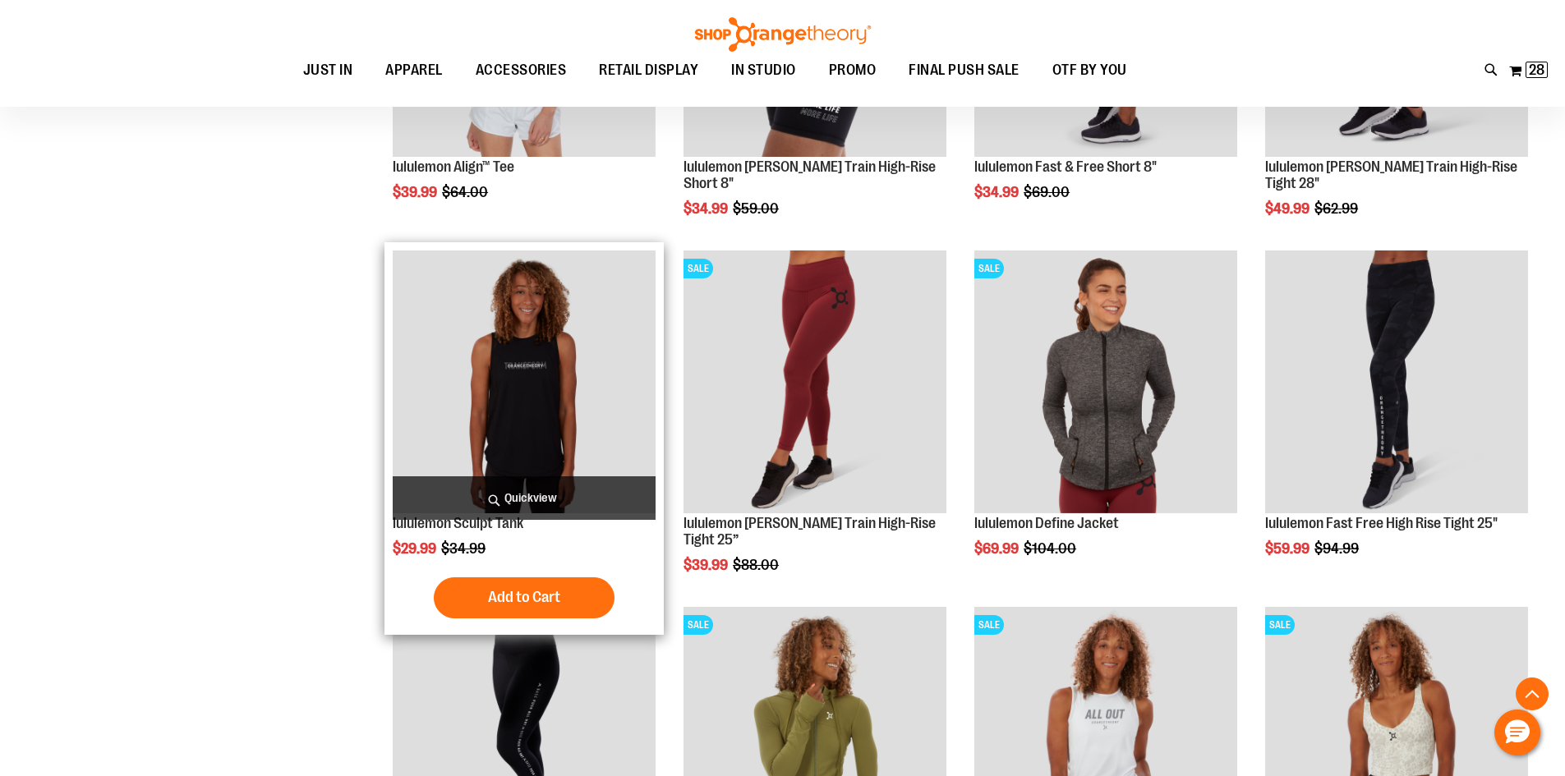
scroll to position [2306, 0]
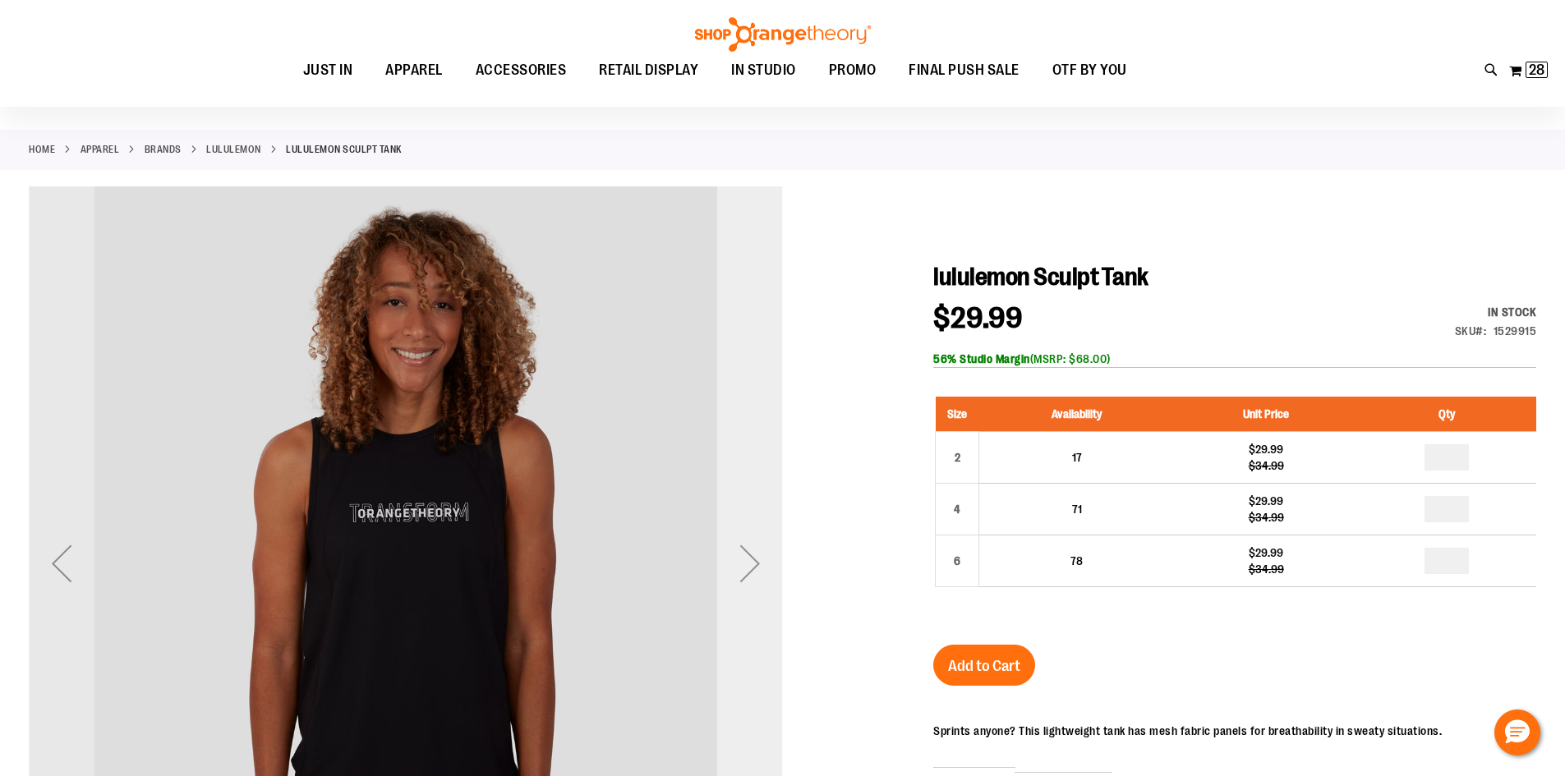
scroll to position [163, 0]
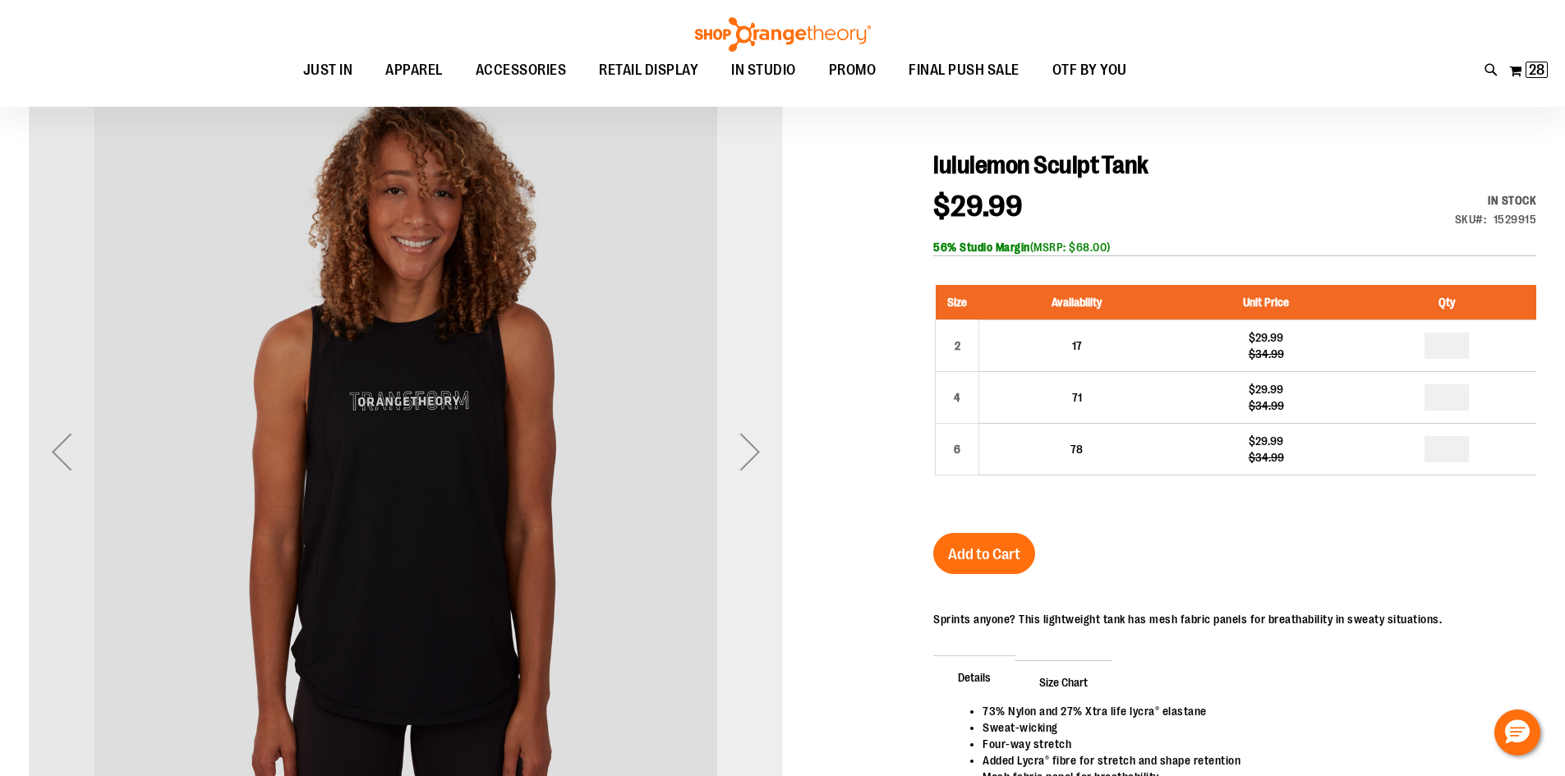
type input "**********"
click at [743, 476] on div "Next" at bounding box center [750, 452] width 66 height 66
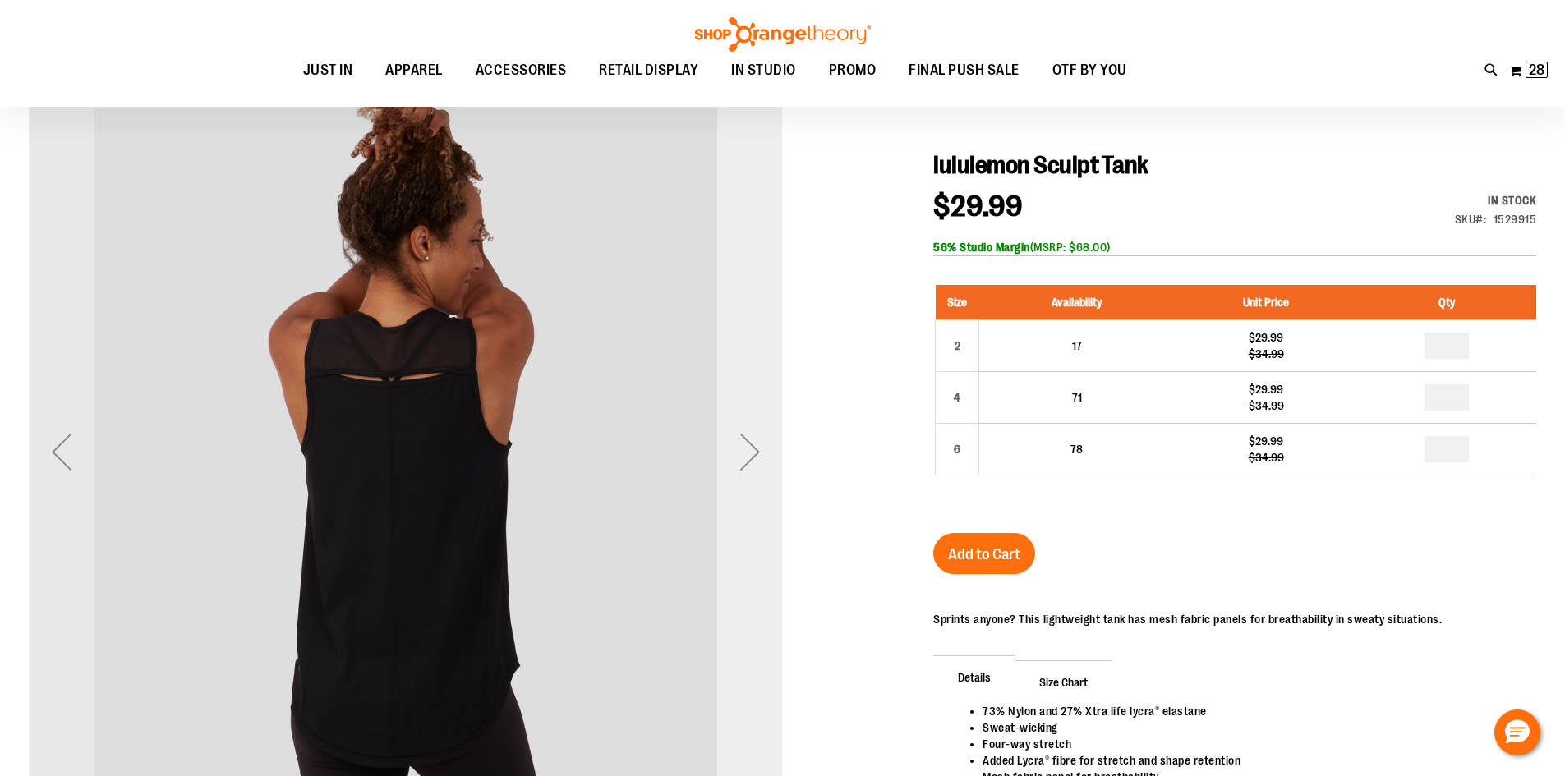
click at [743, 476] on div "Next" at bounding box center [750, 452] width 66 height 66
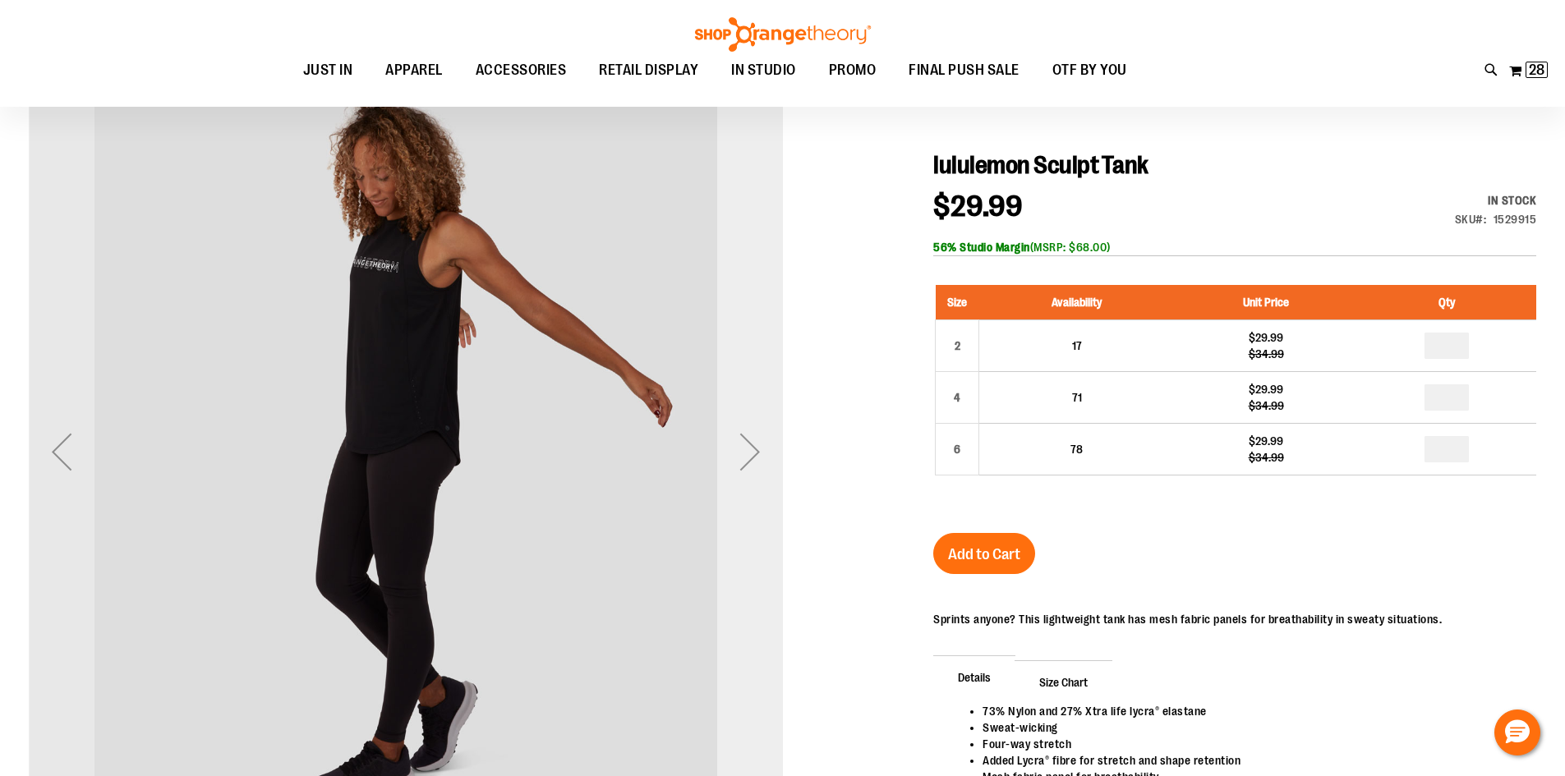
click at [748, 472] on div "Next" at bounding box center [750, 452] width 66 height 66
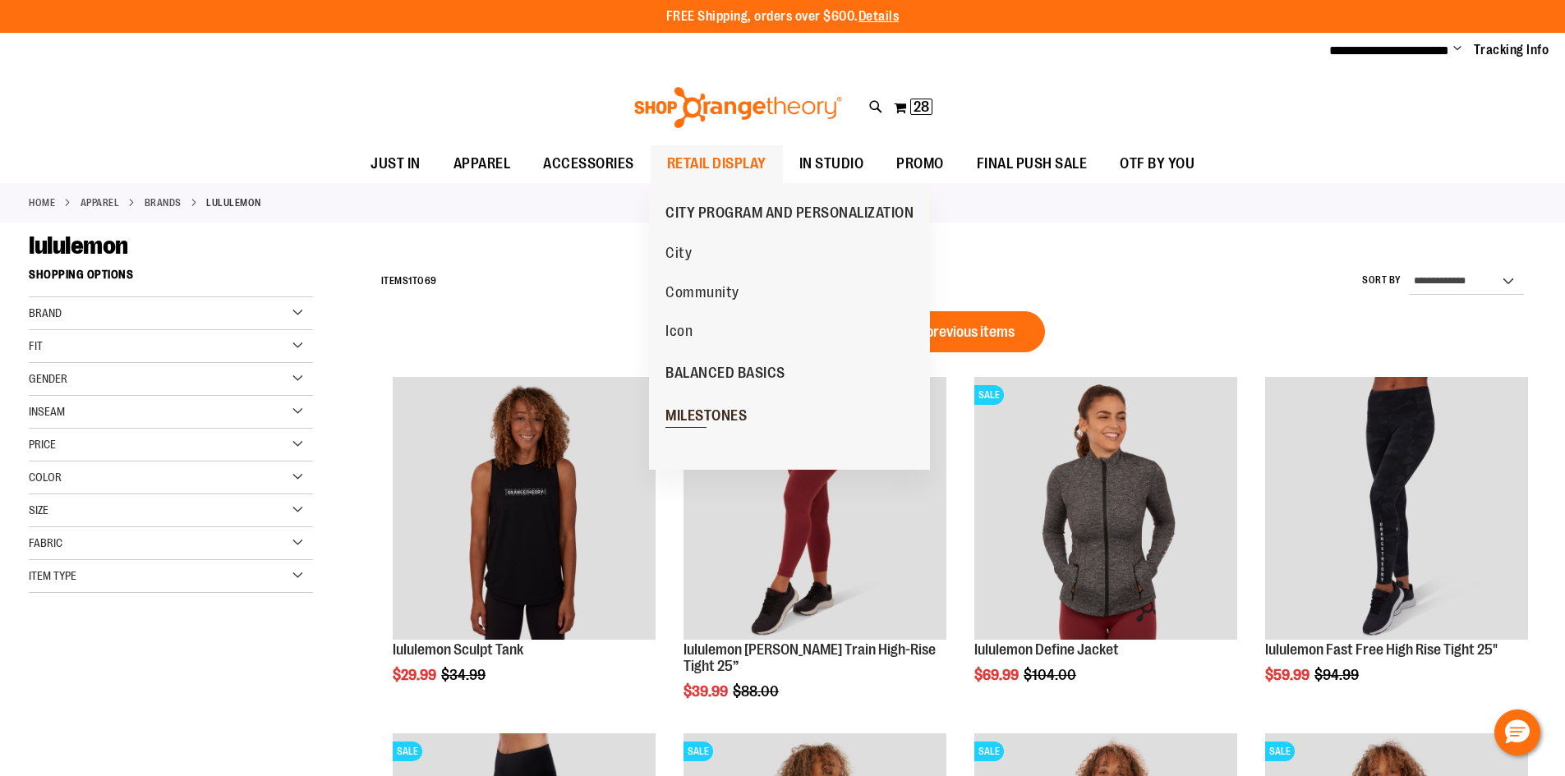
type input "**********"
click at [757, 416] on link "MILESTONES" at bounding box center [706, 415] width 114 height 43
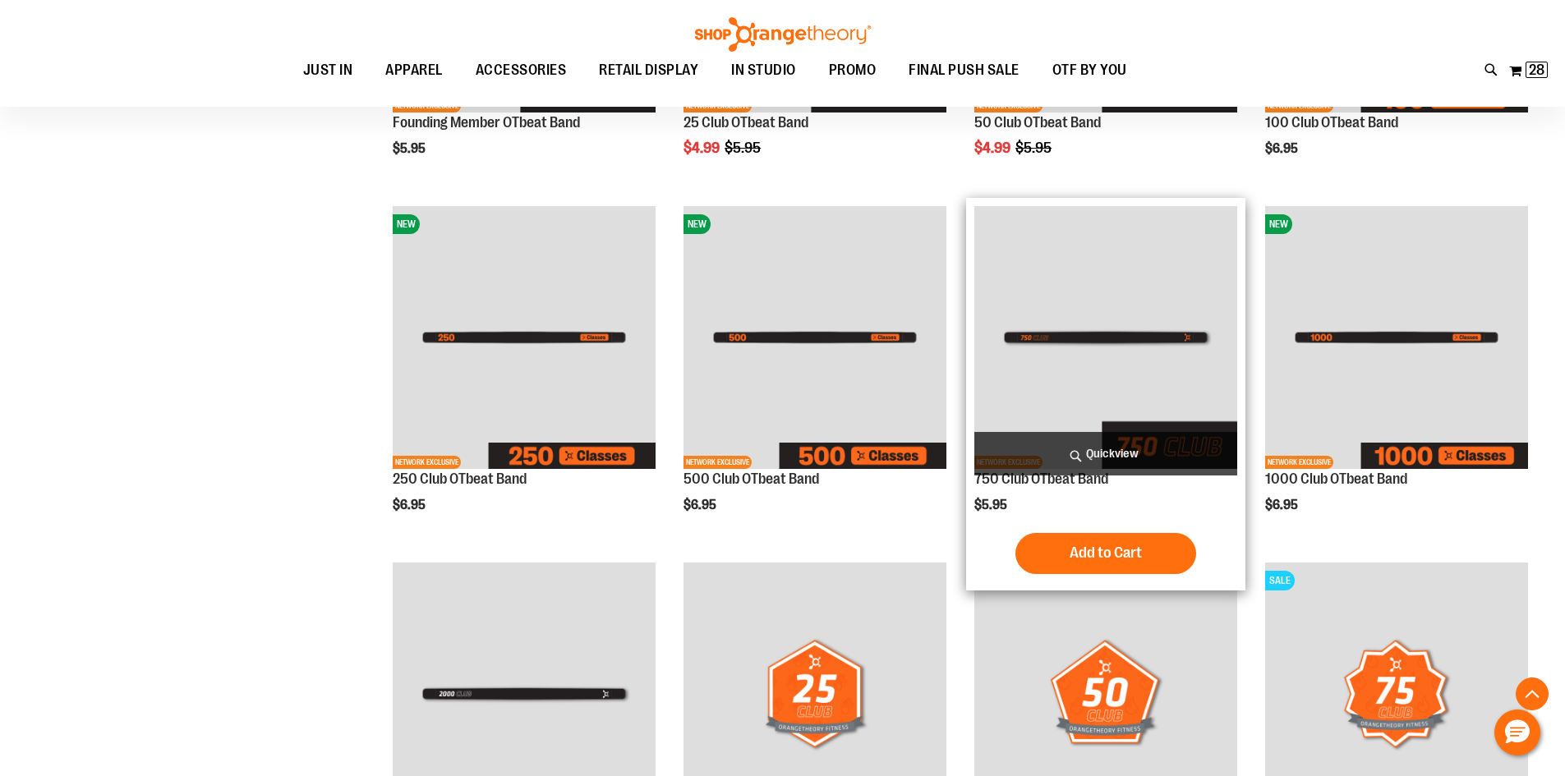
scroll to position [492, 0]
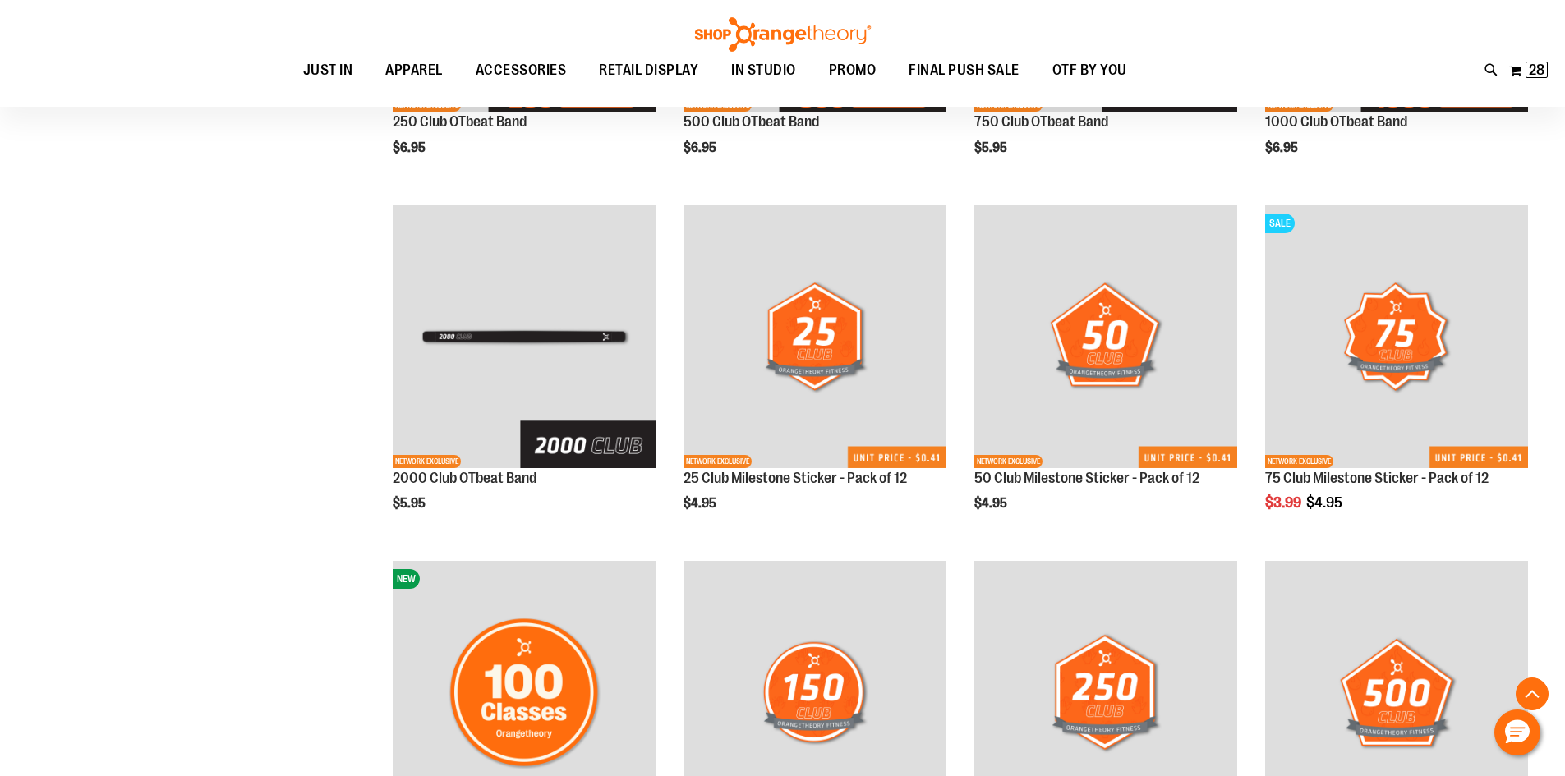
scroll to position [349, 0]
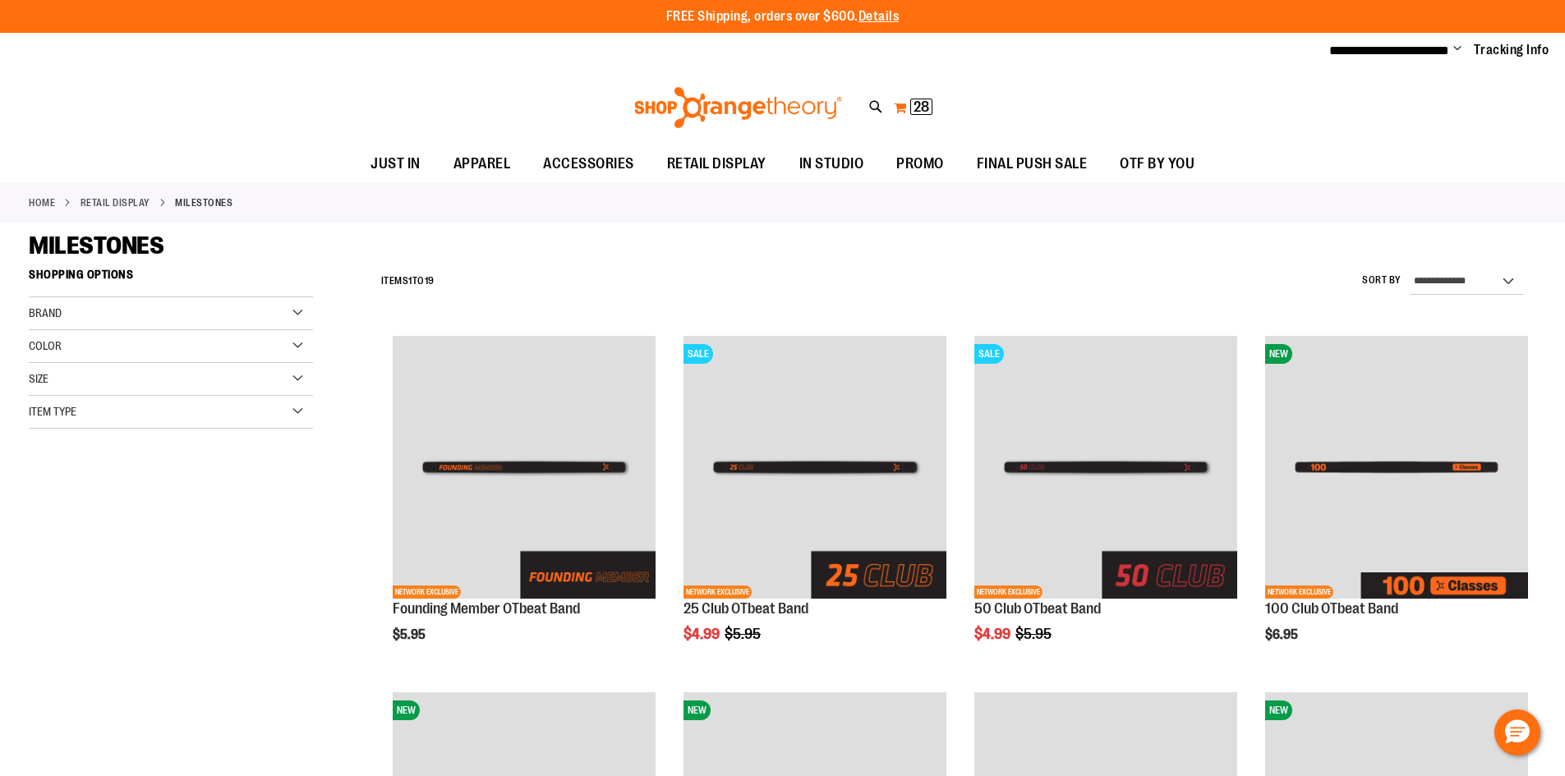
type input "**********"
click at [902, 101] on button "My Cart 28 28 items" at bounding box center [913, 107] width 40 height 26
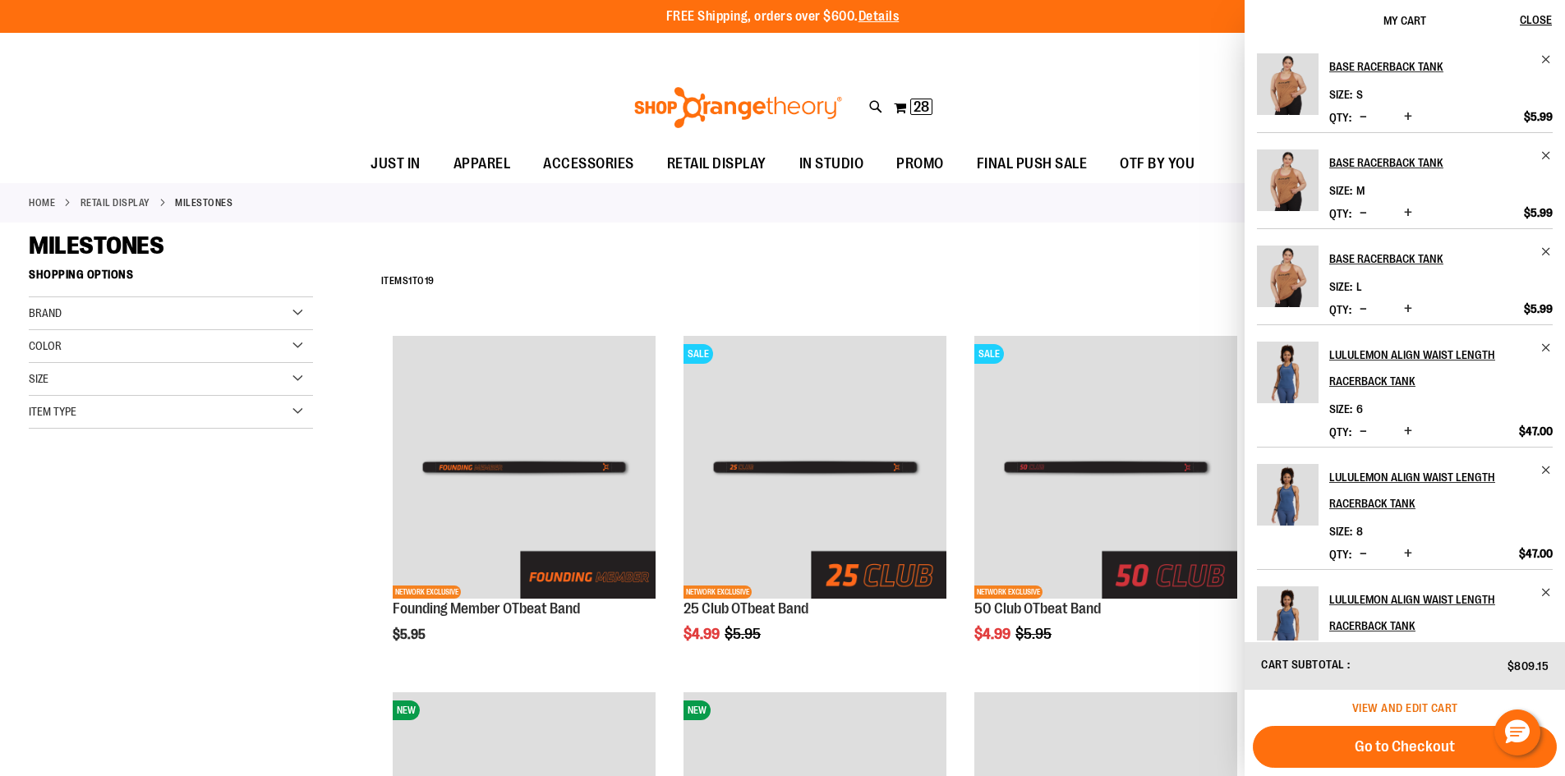
click at [1448, 711] on span "View and edit cart" at bounding box center [1405, 708] width 106 height 13
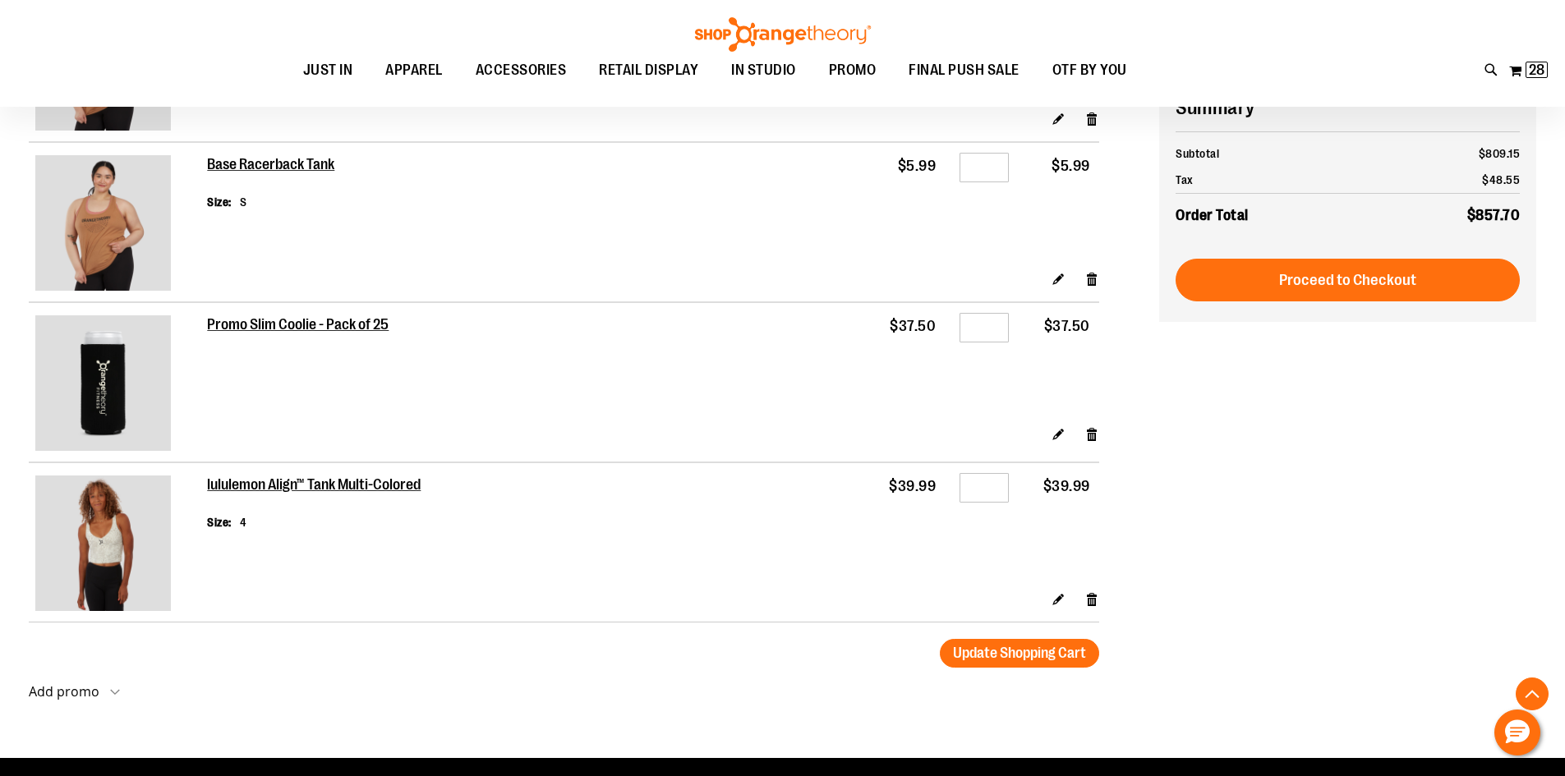
scroll to position [1642, 0]
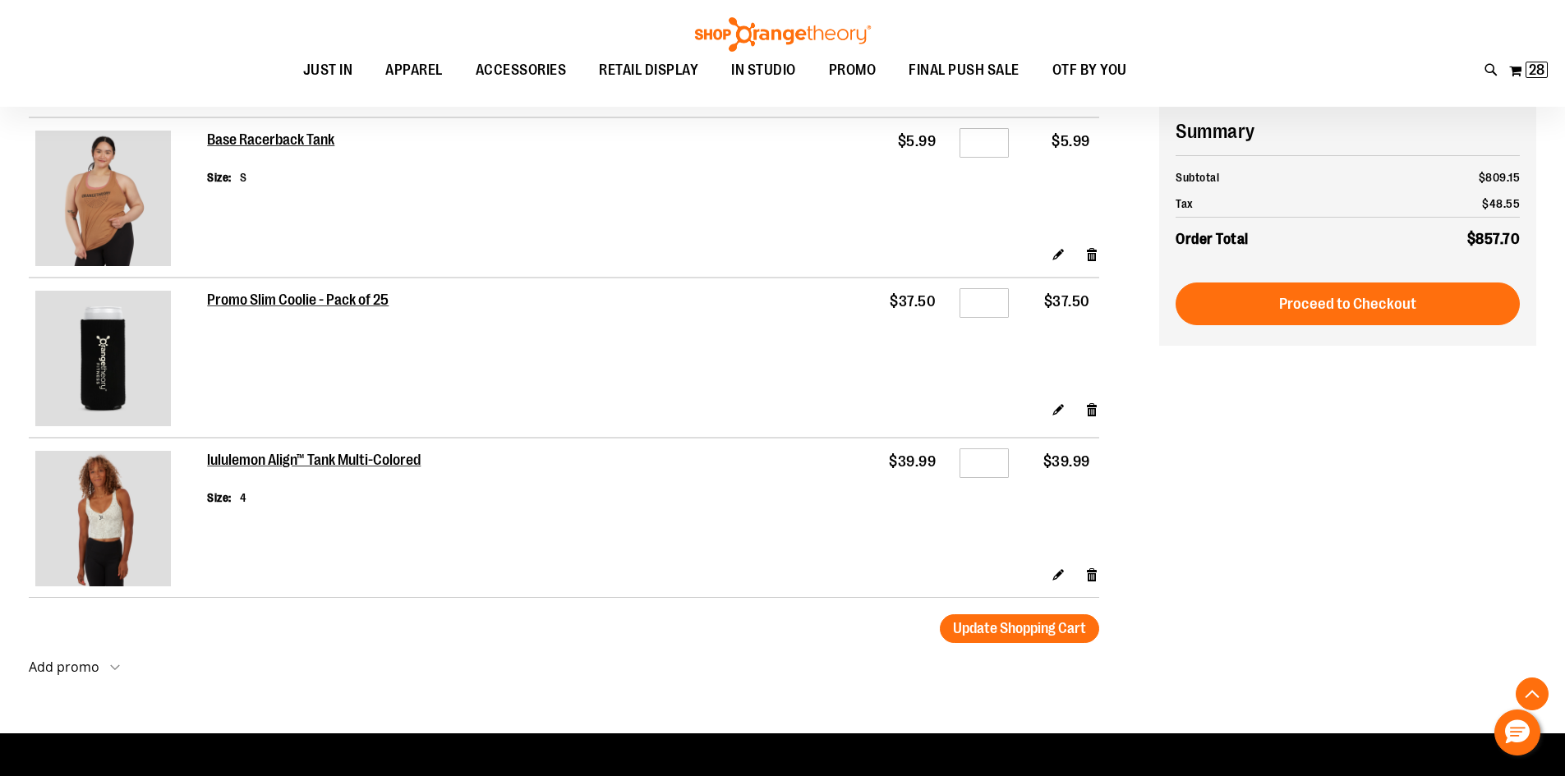
type input "**********"
click at [138, 499] on img at bounding box center [103, 519] width 136 height 136
click at [358, 462] on h2 "lululemon Align™ Tank Multi-Colored" at bounding box center [315, 461] width 216 height 18
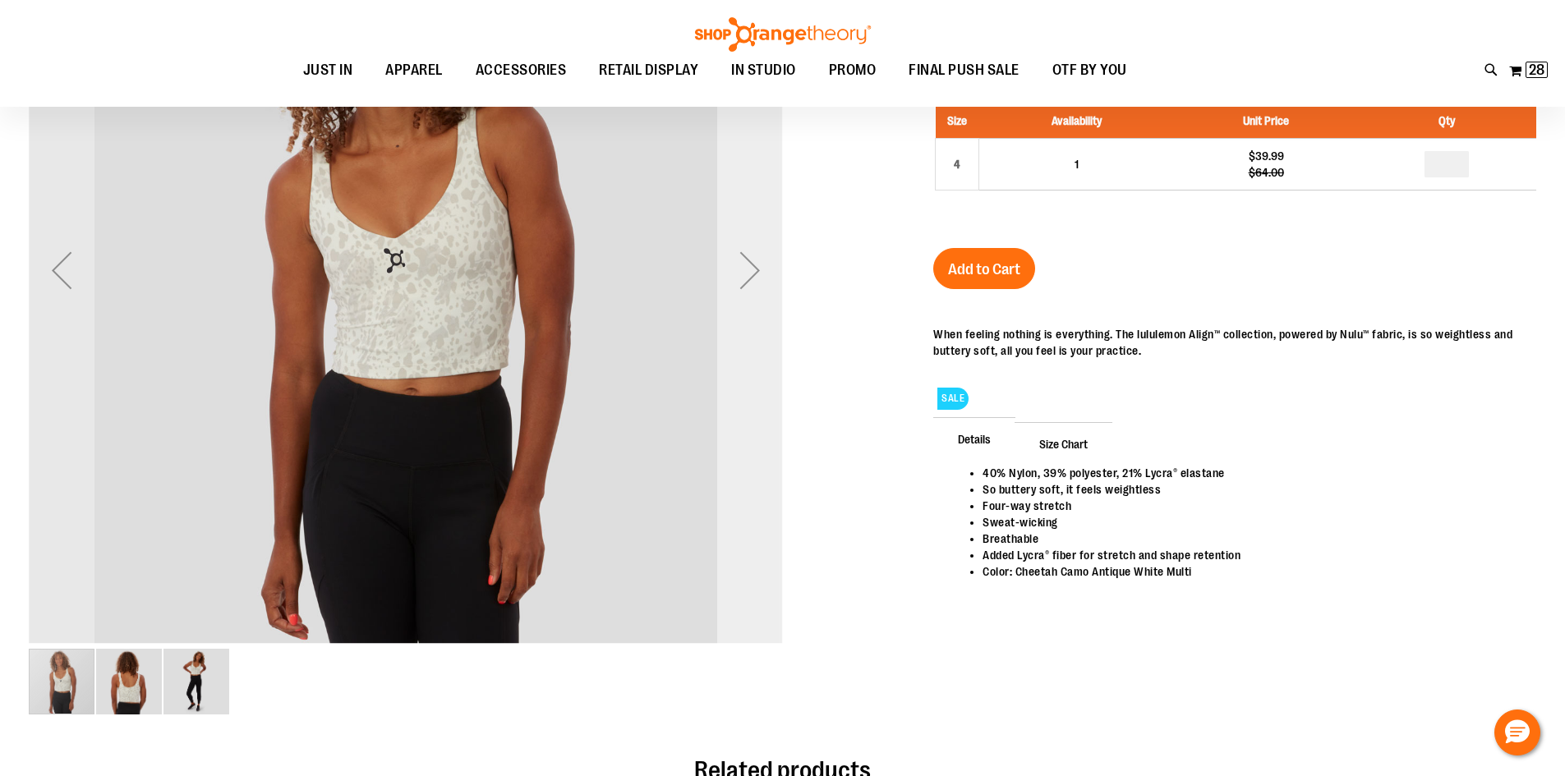
scroll to position [163, 0]
type input "**********"
click at [749, 269] on div "Next" at bounding box center [750, 271] width 66 height 66
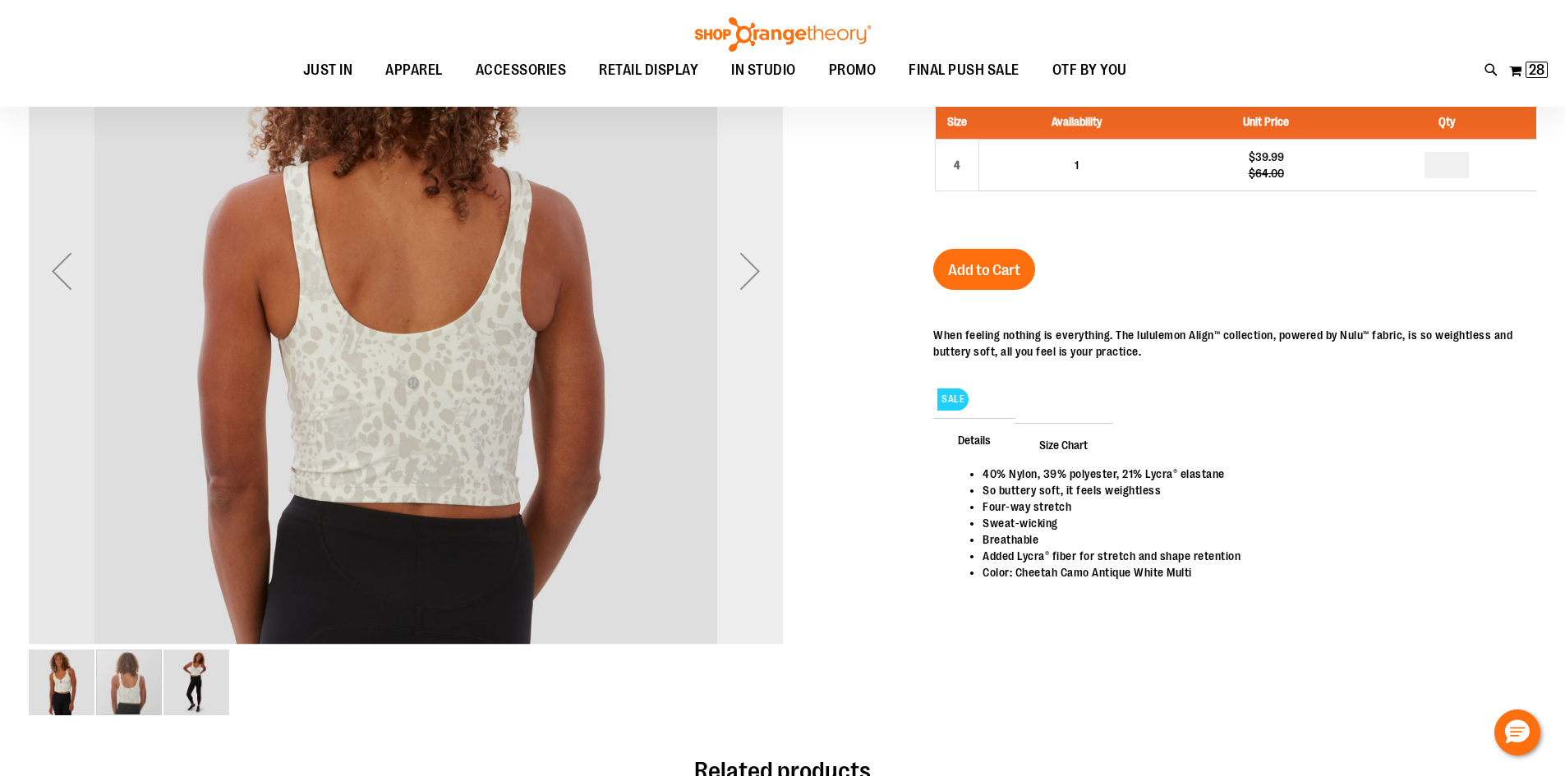
click at [749, 269] on div "Next" at bounding box center [750, 271] width 66 height 66
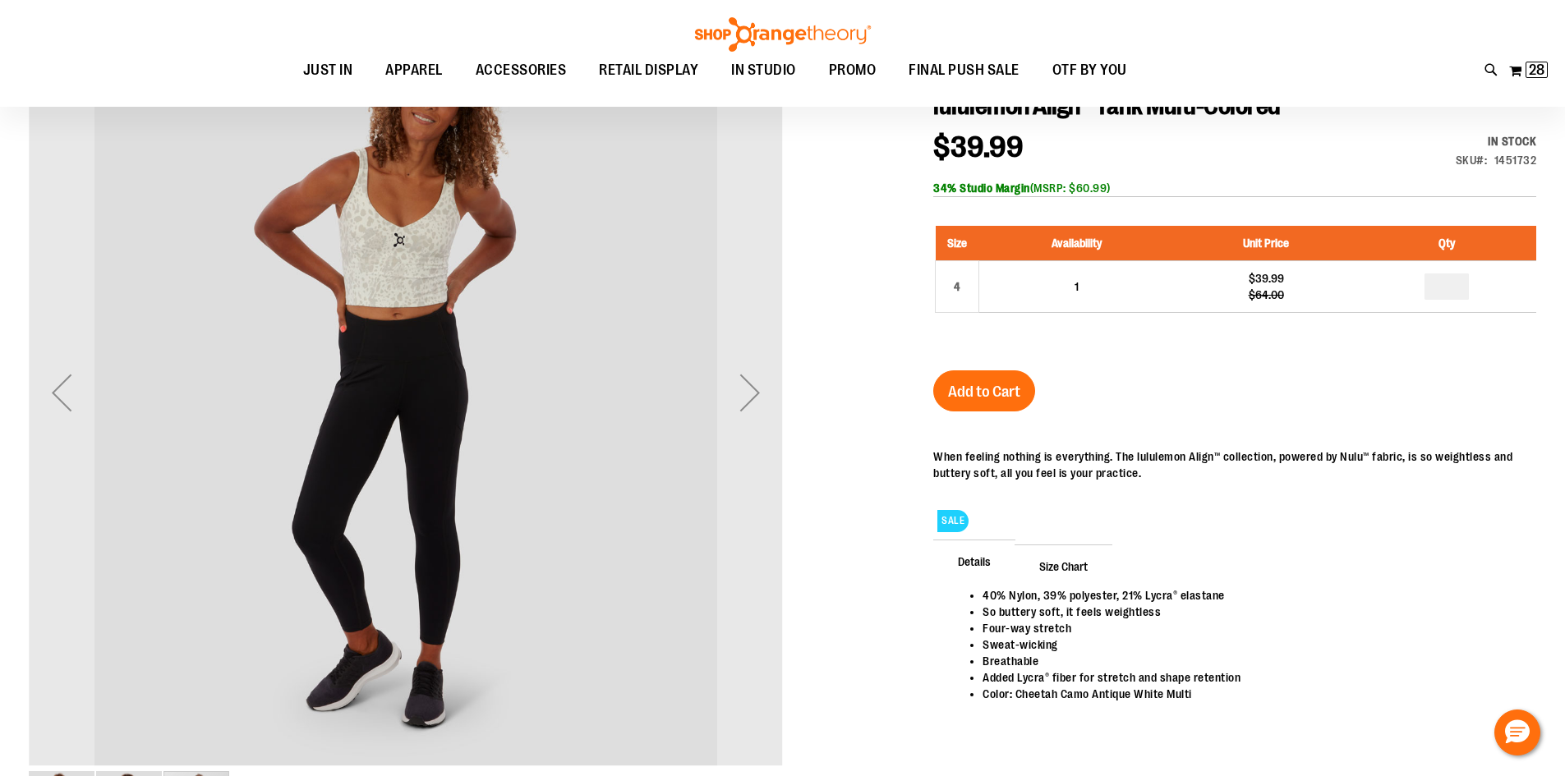
scroll to position [81, 0]
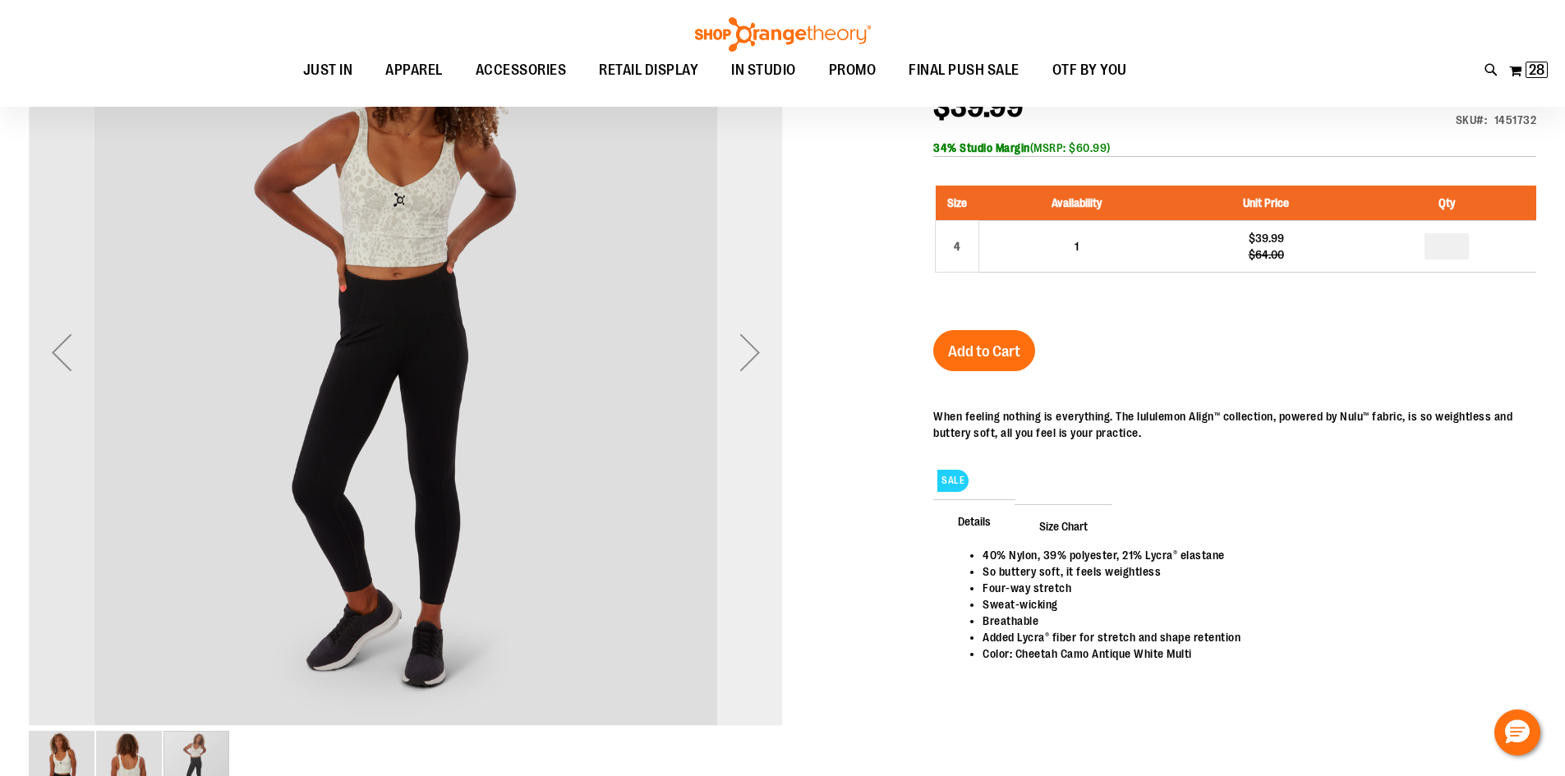
click at [743, 357] on div "Next" at bounding box center [750, 353] width 66 height 66
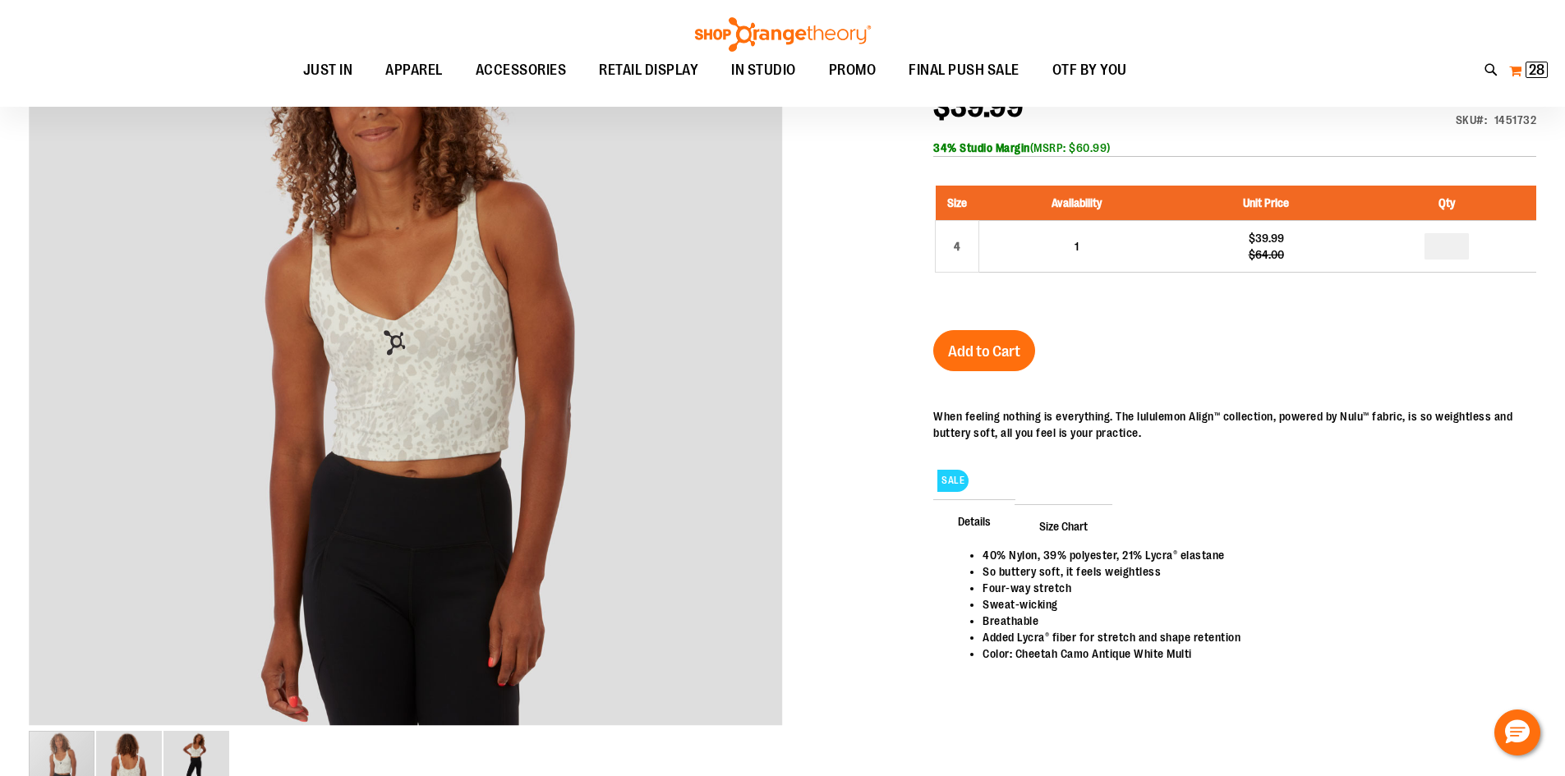
click at [1523, 67] on button "My Cart 28 28 items" at bounding box center [1528, 71] width 40 height 26
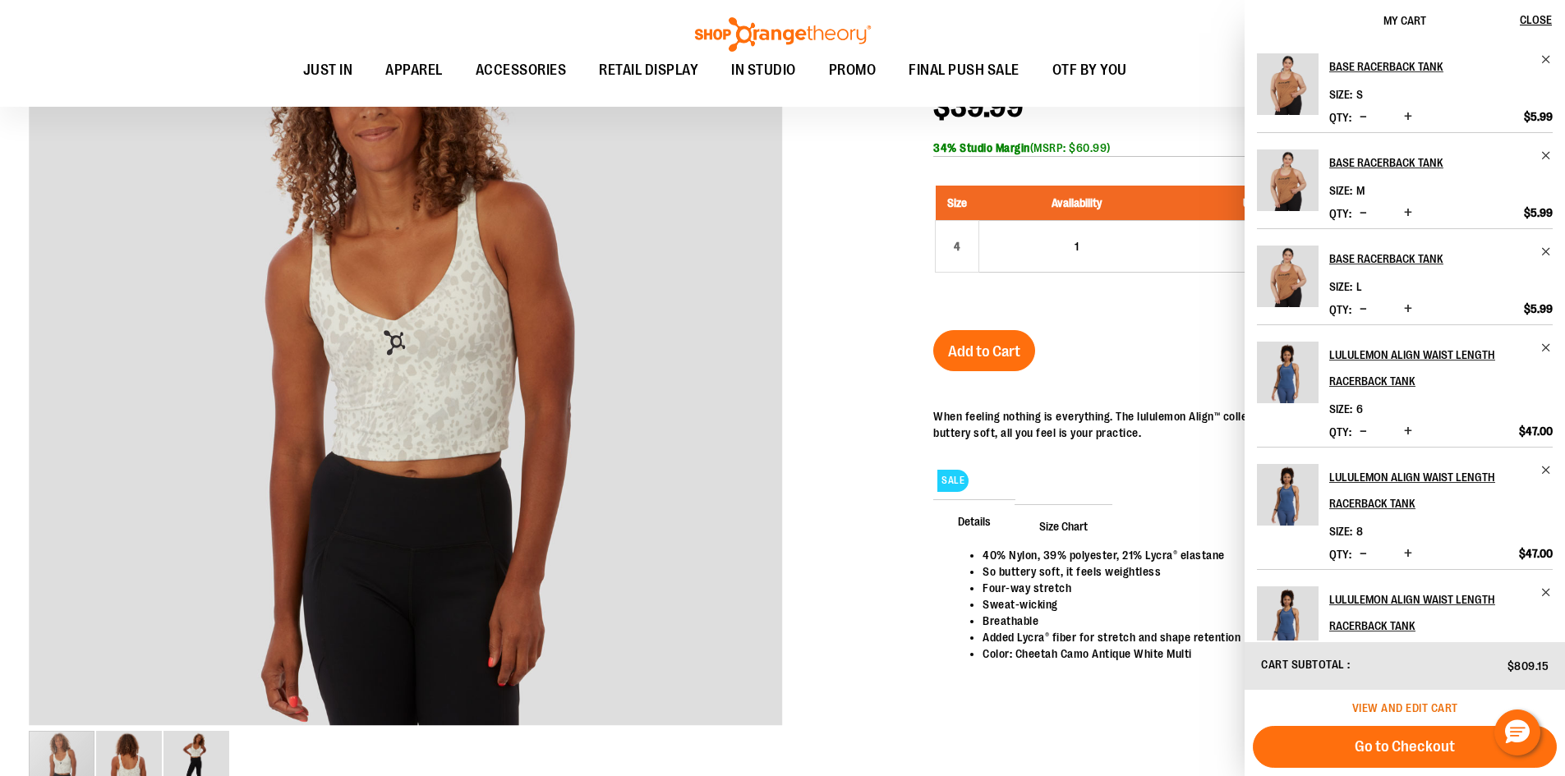
click at [1372, 705] on span "View and edit cart" at bounding box center [1405, 708] width 106 height 13
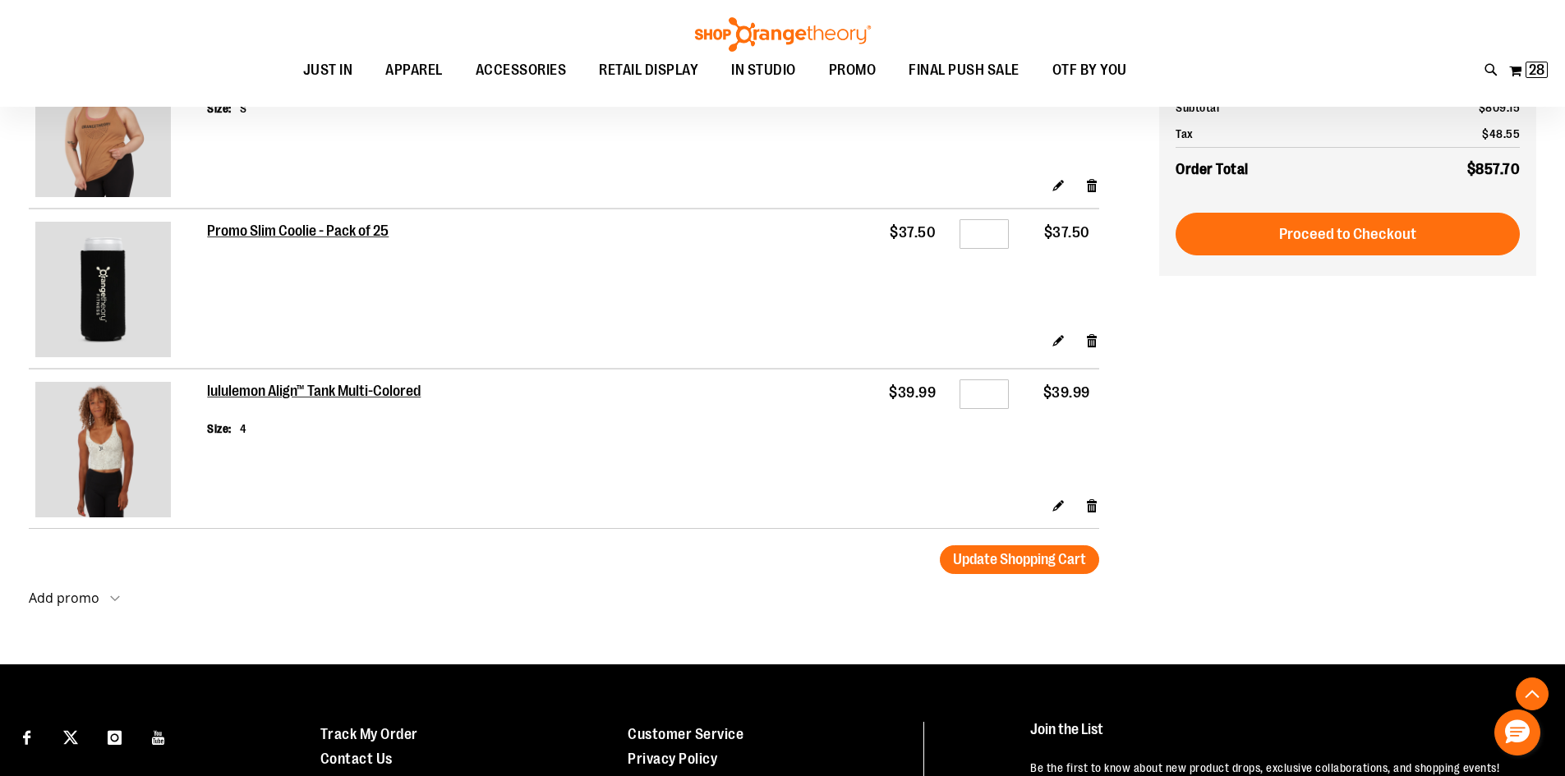
scroll to position [1806, 0]
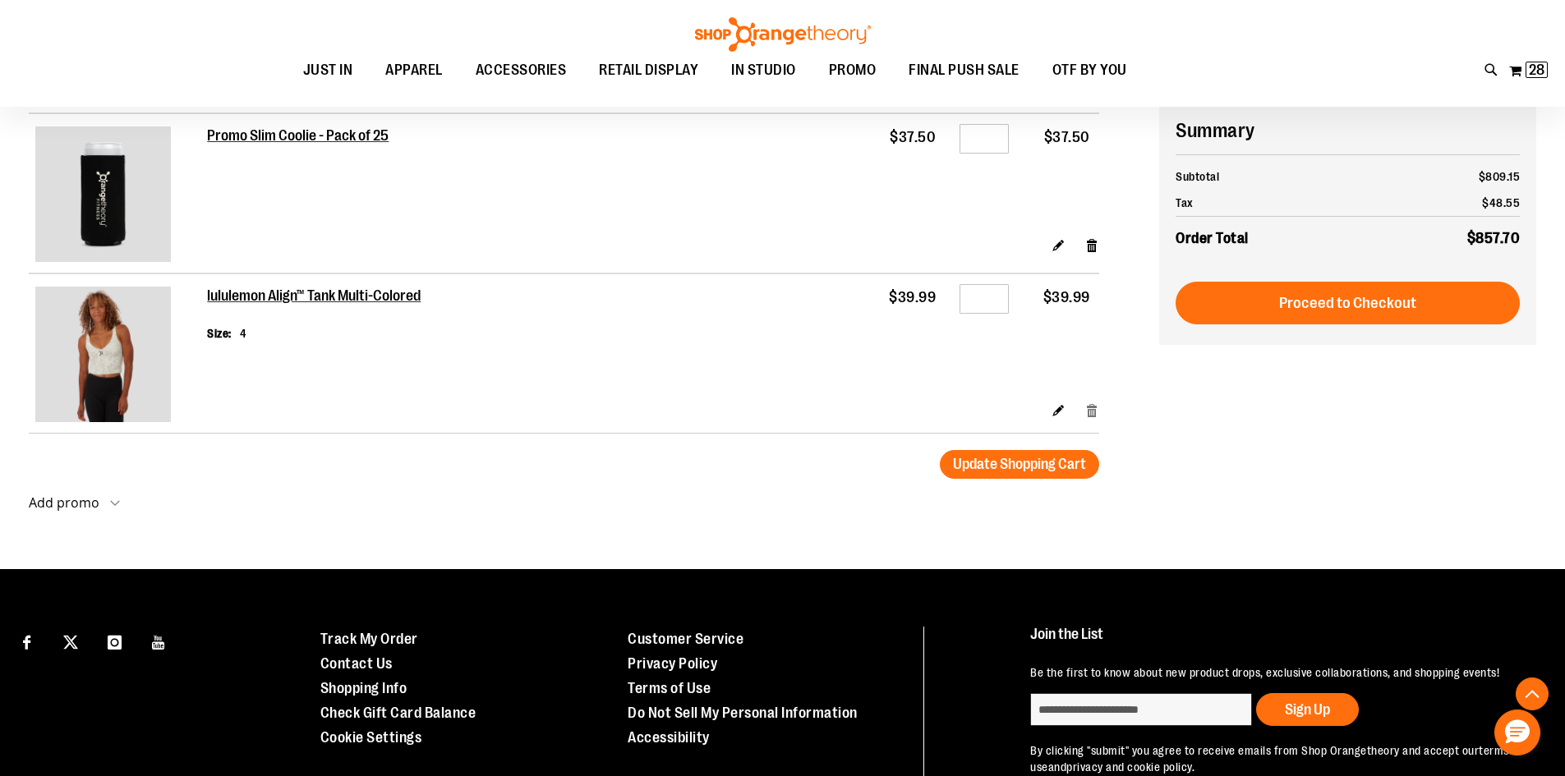
type input "**********"
click at [1094, 414] on link "Remove item" at bounding box center [1092, 410] width 14 height 17
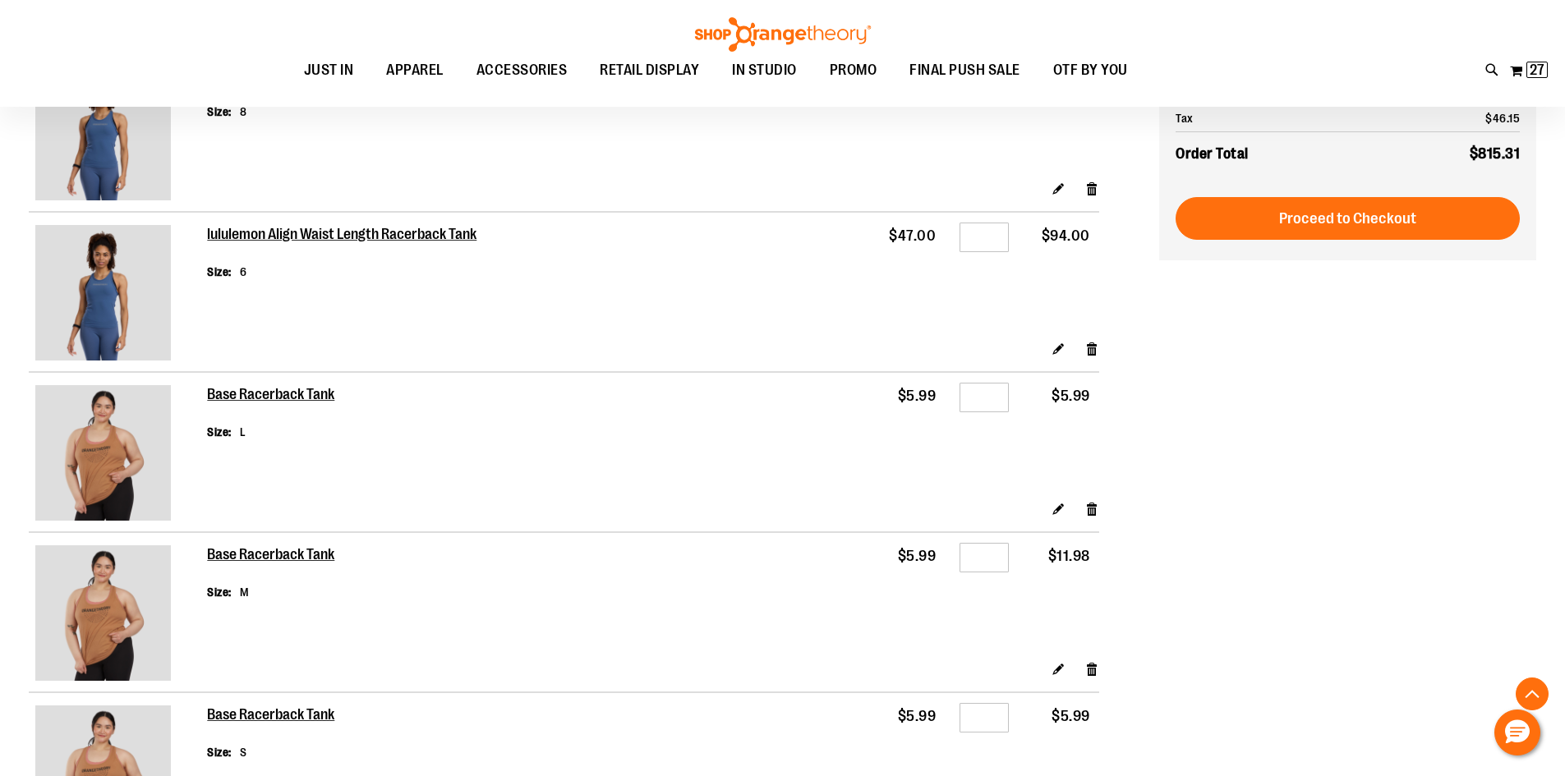
scroll to position [739, 0]
